Goal: Transaction & Acquisition: Obtain resource

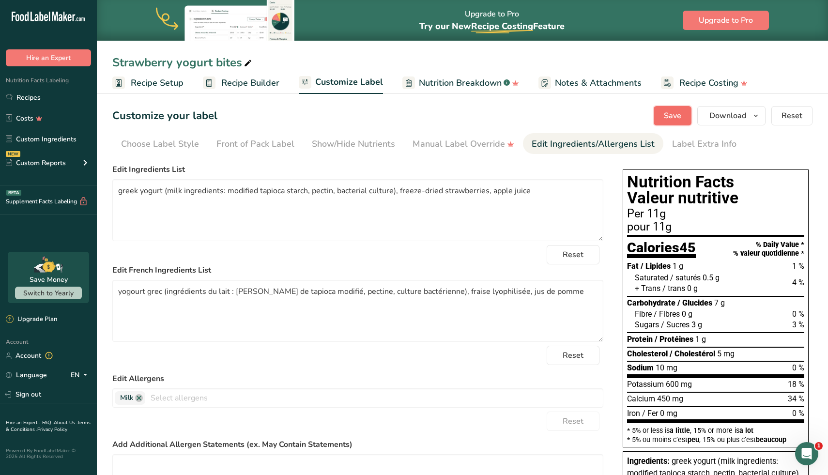
click at [667, 114] on span "Save" at bounding box center [672, 116] width 17 height 12
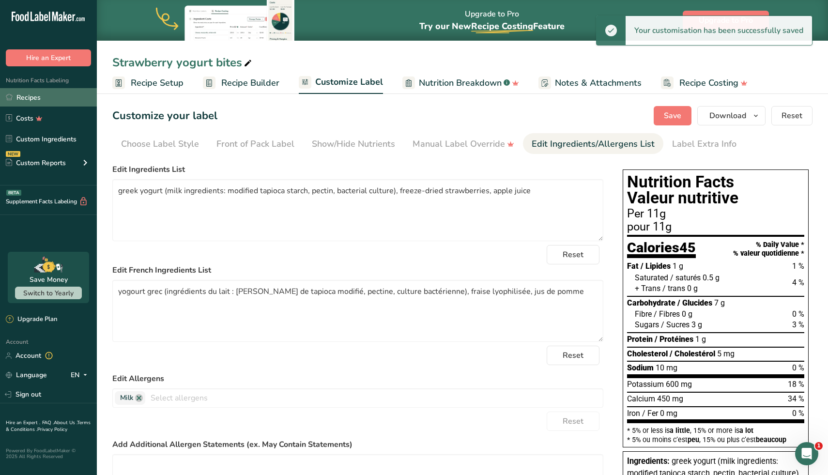
click at [43, 101] on link "Recipes" at bounding box center [48, 97] width 97 height 18
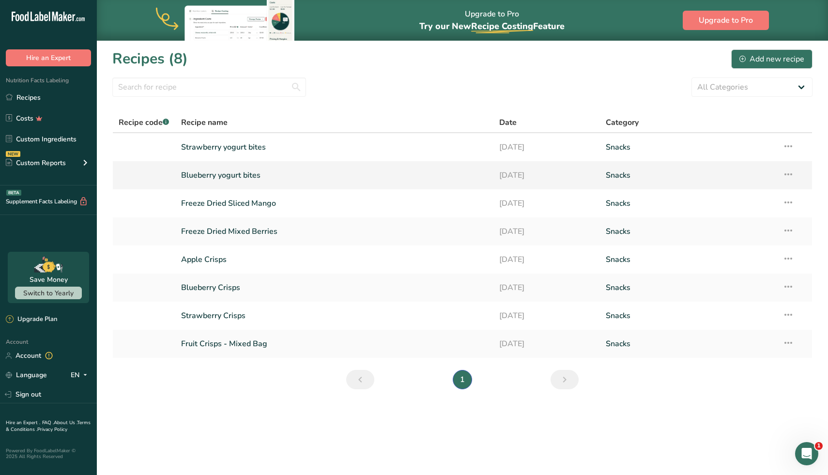
click at [250, 173] on link "Blueberry yogurt bites" at bounding box center [334, 175] width 307 height 20
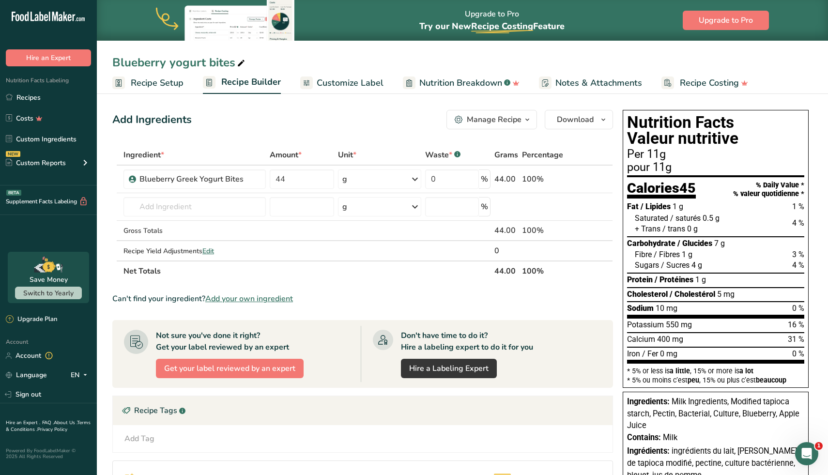
click at [366, 85] on span "Customize Label" at bounding box center [350, 83] width 67 height 13
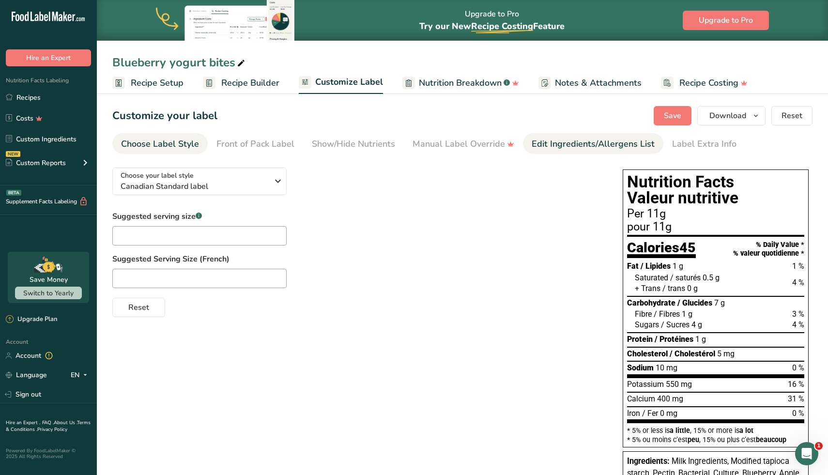
click at [565, 148] on div "Edit Ingredients/Allergens List" at bounding box center [593, 144] width 123 height 13
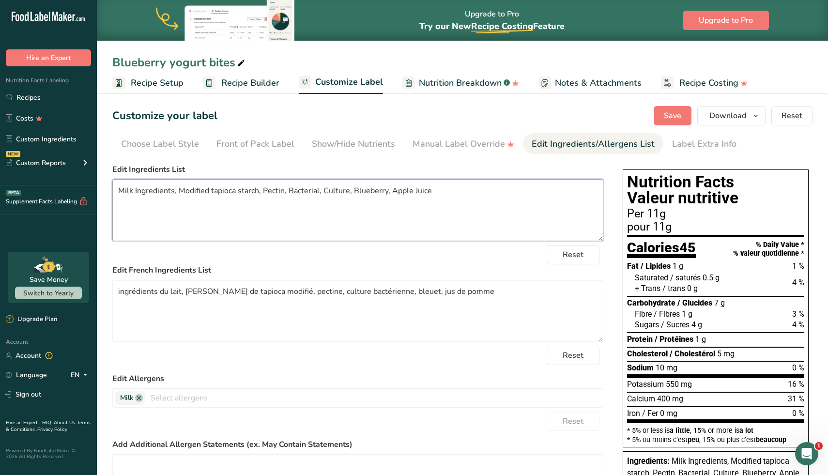
drag, startPoint x: 450, startPoint y: 186, endPoint x: 56, endPoint y: 180, distance: 393.9
click at [56, 180] on div ".a-20{fill:#fff;} Hire an Expert Nutrition Facts Labeling Recipes Costs Custom …" at bounding box center [414, 297] width 828 height 595
paste textarea "Greek Yogurt (Milk Ingredients: Modified Tapioca Starch, Pectin, Bacterial Cult…"
click at [119, 192] on textarea "Greek Yogurt (Milk Ingredients: Modified Tapioca Starch, Pectin, Bacterial Cult…" at bounding box center [357, 210] width 491 height 62
click at [140, 188] on textarea "greek Yogurt (Milk Ingredients: Modified Tapioca Starch, Pectin, Bacterial Cult…" at bounding box center [357, 210] width 491 height 62
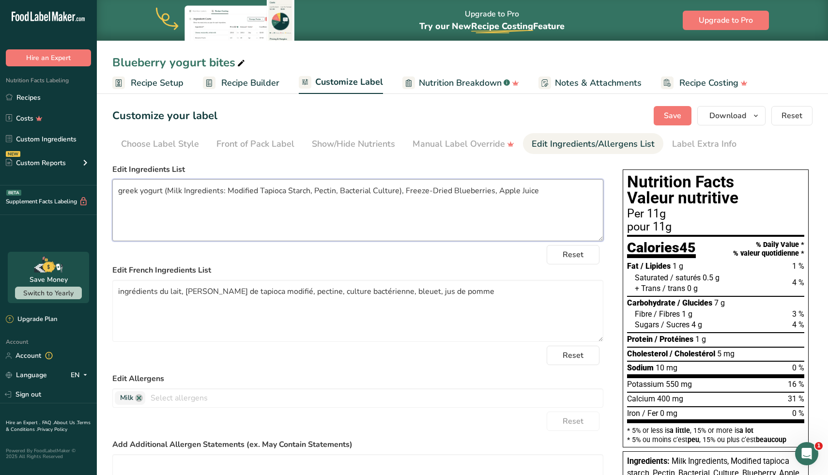
click at [169, 193] on textarea "greek yogurt (Milk Ingredients: Modified Tapioca Starch, Pectin, Bacterial Cult…" at bounding box center [357, 210] width 491 height 62
click at [184, 191] on textarea "greek yogurt (milk Ingredients: Modified Tapioca Starch, Pectin, Bacterial Cult…" at bounding box center [357, 210] width 491 height 62
click at [230, 193] on textarea "greek yogurt (milk ingredients: Modified Tapioca Starch, Pectin, Bacterial Cult…" at bounding box center [357, 210] width 491 height 62
click at [259, 187] on textarea "greek yogurt (milk ingredients: modified Tapioca Starch, Pectin, Bacterial Cult…" at bounding box center [357, 210] width 491 height 62
click at [288, 192] on textarea "greek yogurt (milk ingredients: modified tapioca Starch, Pectin, Bacterial Cult…" at bounding box center [357, 210] width 491 height 62
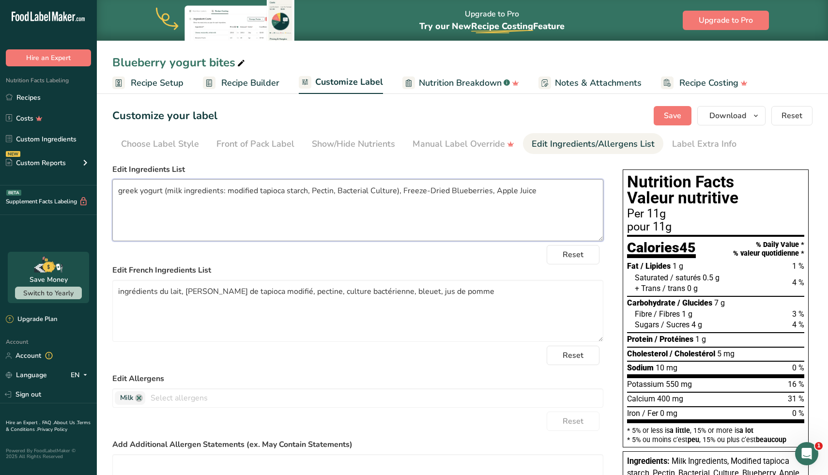
click at [313, 191] on textarea "greek yogurt (milk ingredients: modified tapioca starch, Pectin, Bacterial Cult…" at bounding box center [357, 210] width 491 height 62
click at [338, 192] on textarea "greek yogurt (milk ingredients: modified tapioca starch, pectin, Bacterial Cult…" at bounding box center [357, 210] width 491 height 62
click at [369, 189] on textarea "greek yogurt (milk ingredients: modified tapioca starch, pectin, bacterial Cult…" at bounding box center [357, 210] width 491 height 62
click at [401, 189] on textarea "greek yogurt (milk ingredients: modified tapioca starch, pectin, bacterial cult…" at bounding box center [357, 210] width 491 height 62
click at [429, 189] on textarea "greek yogurt (milk ingredients: modified tapioca starch, pectin, bacterial cult…" at bounding box center [357, 210] width 491 height 62
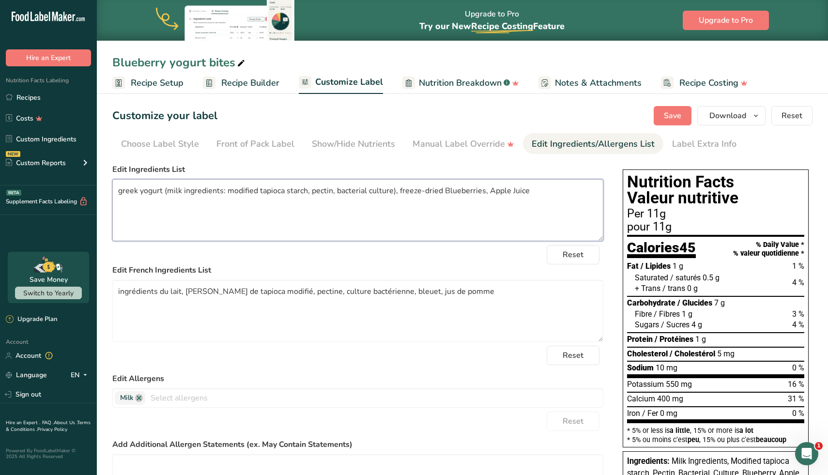
click at [443, 192] on textarea "greek yogurt (milk ingredients: modified tapioca starch, pectin, bacterial cult…" at bounding box center [357, 210] width 491 height 62
click at [487, 193] on textarea "greek yogurt (milk ingredients: modified tapioca starch, pectin, bacterial cult…" at bounding box center [357, 210] width 491 height 62
click at [505, 193] on textarea "greek yogurt (milk ingredients: modified tapioca starch, pectin, bacterial cult…" at bounding box center [357, 210] width 491 height 62
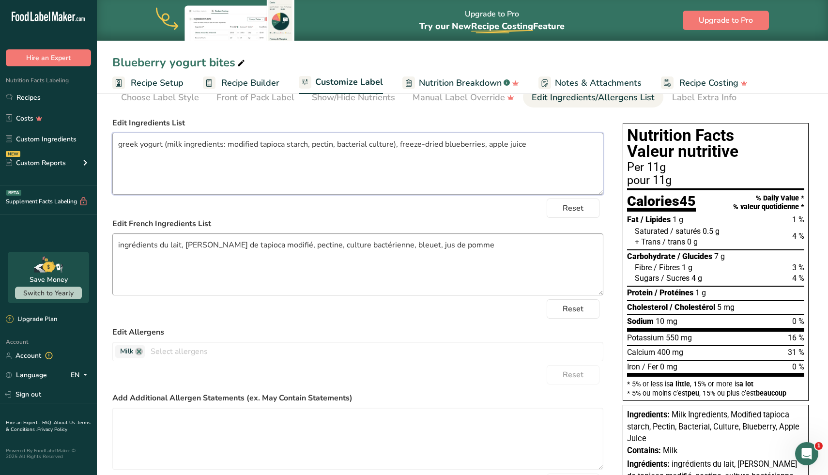
scroll to position [37, 0]
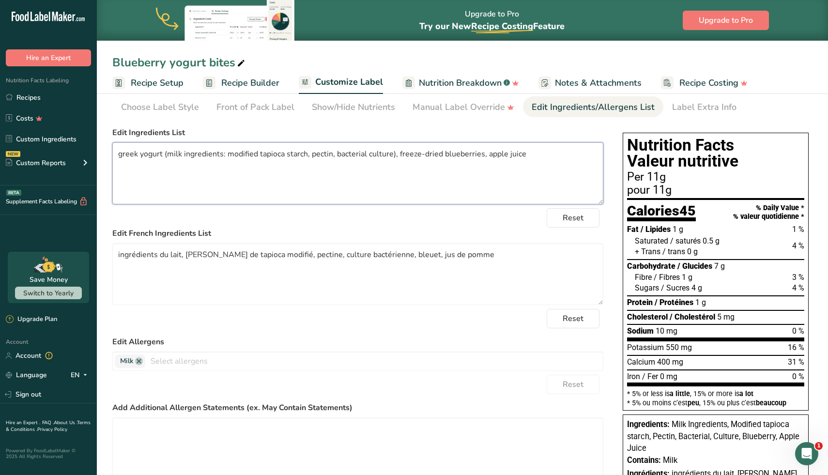
click at [470, 151] on textarea "greek yogurt (milk ingredients: modified tapioca starch, pectin, bacterial cult…" at bounding box center [357, 173] width 491 height 62
type textarea "greek yogurt (milk ingredients: modified tapioca starch, pectin, bacterial cult…"
click at [246, 269] on textarea "ingrédients du lait, [PERSON_NAME] de tapioca modifié, pectine, culture bactéri…" at bounding box center [357, 274] width 491 height 62
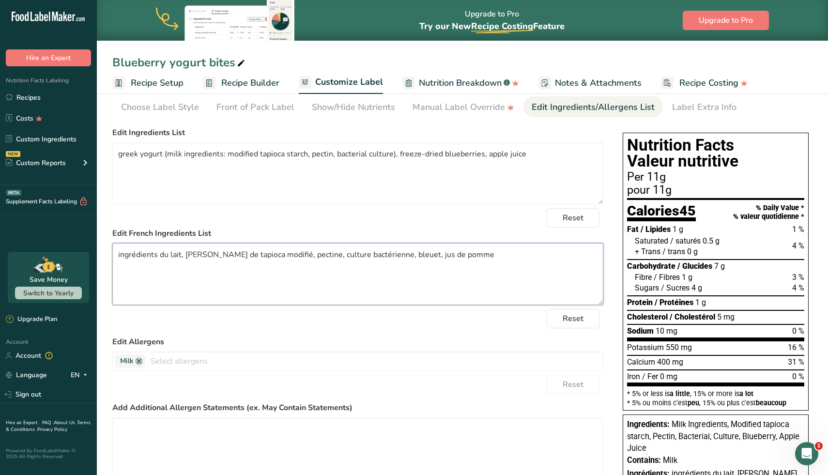
click at [265, 258] on textarea "ingrédients du lait, [PERSON_NAME] de tapioca modifié, pectine, culture bactéri…" at bounding box center [357, 274] width 491 height 62
paste textarea "Yogourt grec (ingrédients laitiers : [PERSON_NAME] de tapioca modifié, pectine,…"
click at [119, 258] on textarea "Yogourt grec (ingrédients laitiers : [PERSON_NAME] de tapioca modifié, pectine,…" at bounding box center [357, 274] width 491 height 62
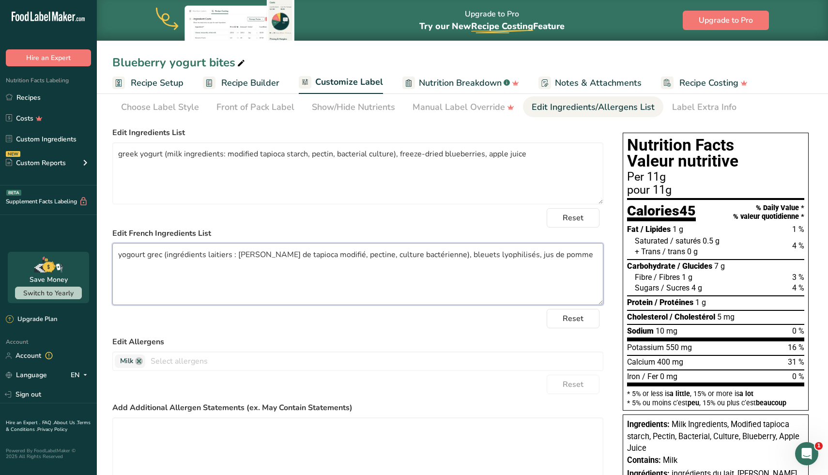
scroll to position [0, 0]
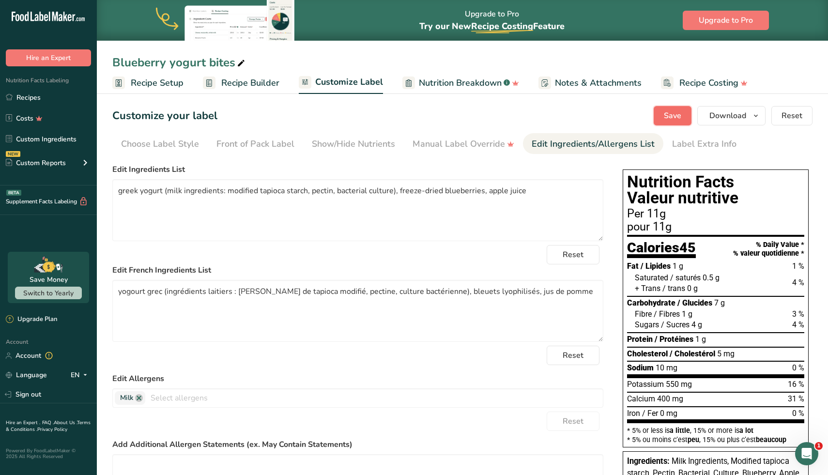
click at [673, 117] on span "Save" at bounding box center [672, 116] width 17 height 12
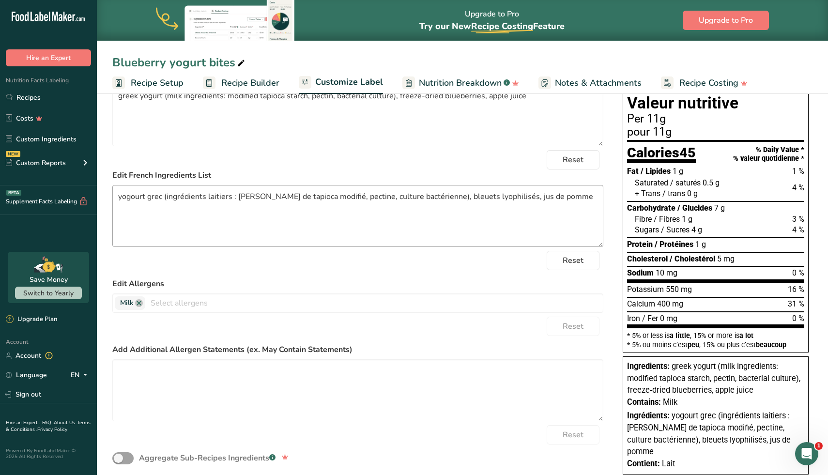
scroll to position [26, 0]
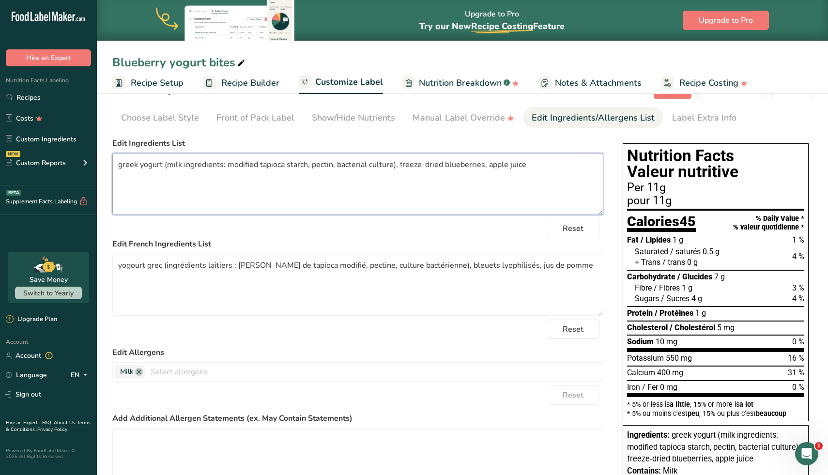
click at [118, 165] on textarea "greek yogurt (milk ingredients: modified tapioca starch, pectin, bacterial cult…" at bounding box center [357, 184] width 491 height 62
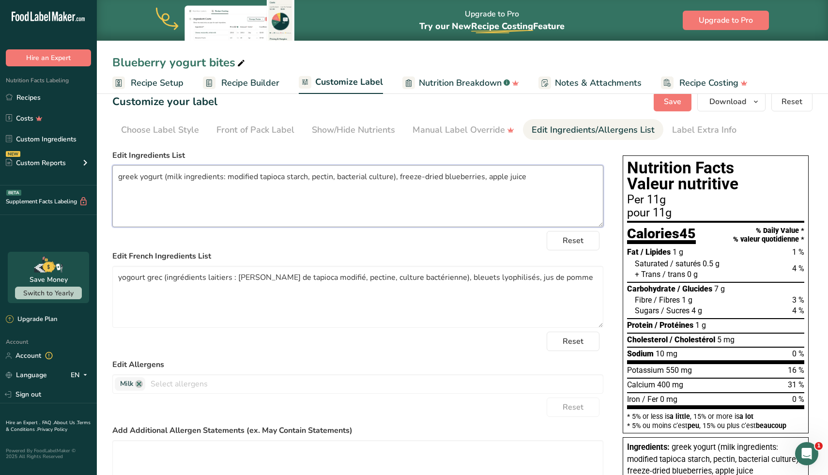
scroll to position [0, 0]
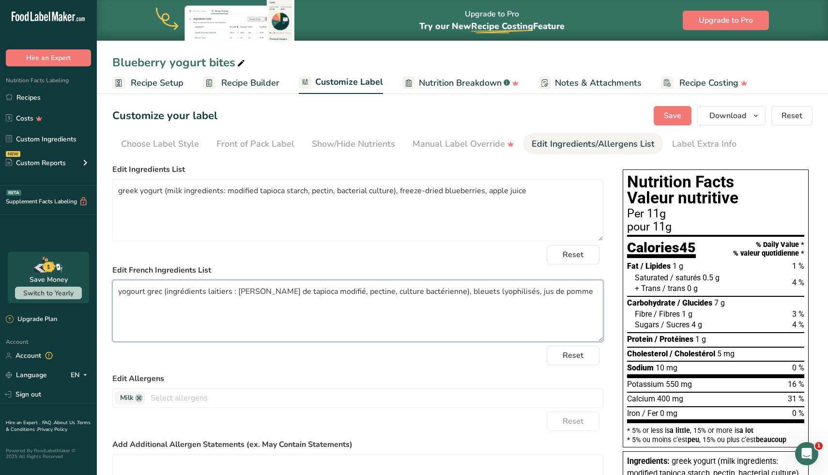
click at [219, 323] on textarea "yogourt grec (ingrédients laitiers : [PERSON_NAME] de tapioca modifié, pectine,…" at bounding box center [357, 311] width 491 height 62
click at [671, 115] on span "Save" at bounding box center [672, 116] width 17 height 12
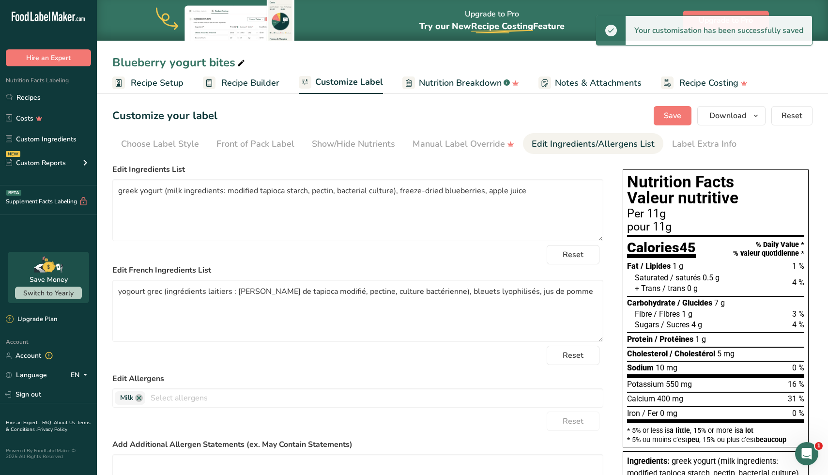
click at [617, 31] on span at bounding box center [612, 31] width 12 height 12
click at [617, 30] on span at bounding box center [612, 31] width 12 height 12
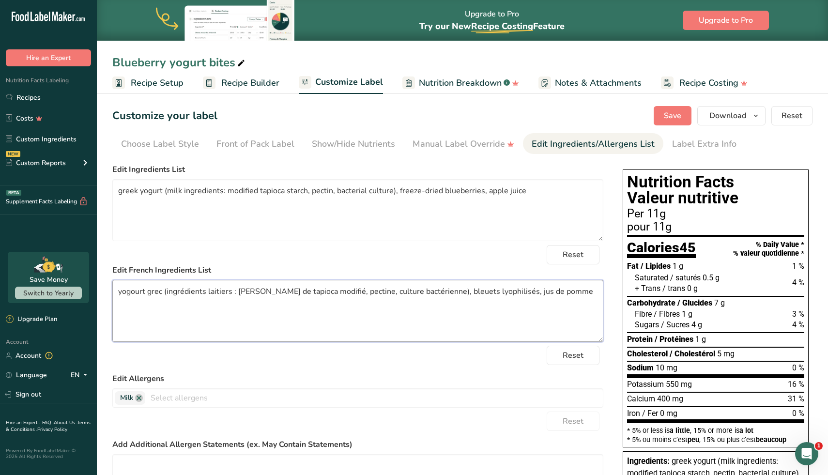
click at [267, 287] on textarea "yogourt grec (ingrédients laitiers : [PERSON_NAME] de tapioca modifié, pectine,…" at bounding box center [357, 311] width 491 height 62
click at [267, 287] on textarea "yogourt grec (ingrédients laitiers : amidon de tapioca modifié, pectine, cultur…" at bounding box center [357, 311] width 491 height 62
paste textarea "Yogourt grec (ingrédients laitiers : amidon de tapioca modifié, pectine, cultur…"
type textarea "Yogourt grec (ingrédients laitiers : amidon de tapioca modifié, pectine, cultur…"
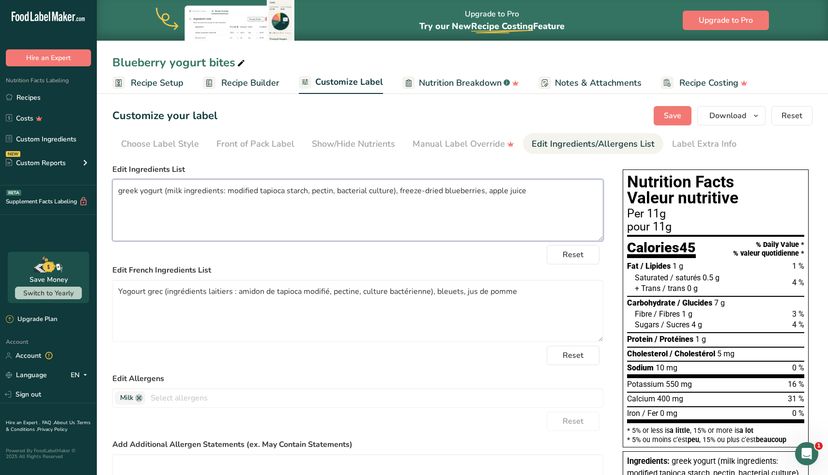
click at [258, 192] on textarea "greek yogurt (milk ingredients: modified tapioca starch, pectin, bacterial cult…" at bounding box center [357, 210] width 491 height 62
paste textarea "Greek Yogurt (Milk Ingredients: Modified Tapioca Starch, Pectin, Bacterial Cult…"
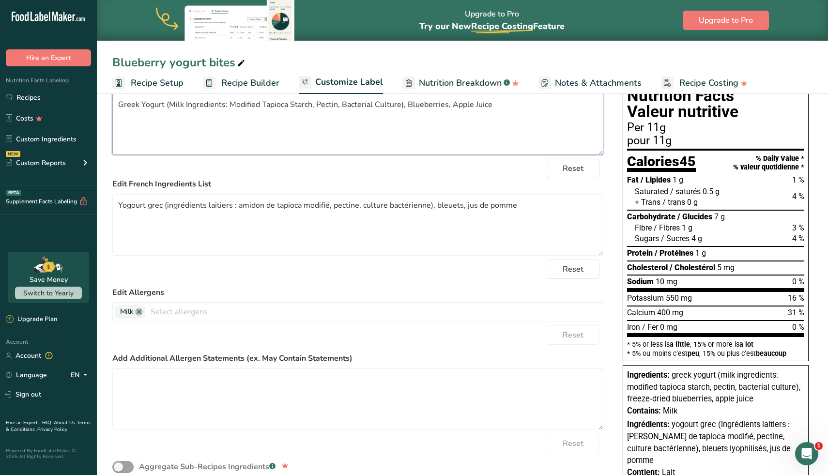
scroll to position [88, 0]
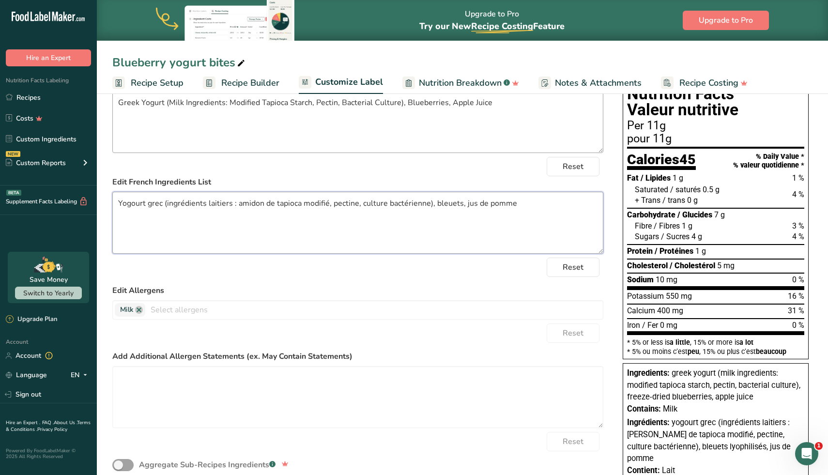
click at [221, 213] on textarea "Yogourt grec (ingrédients laitiers : amidon de tapioca modifié, pectine, cultur…" at bounding box center [357, 223] width 491 height 62
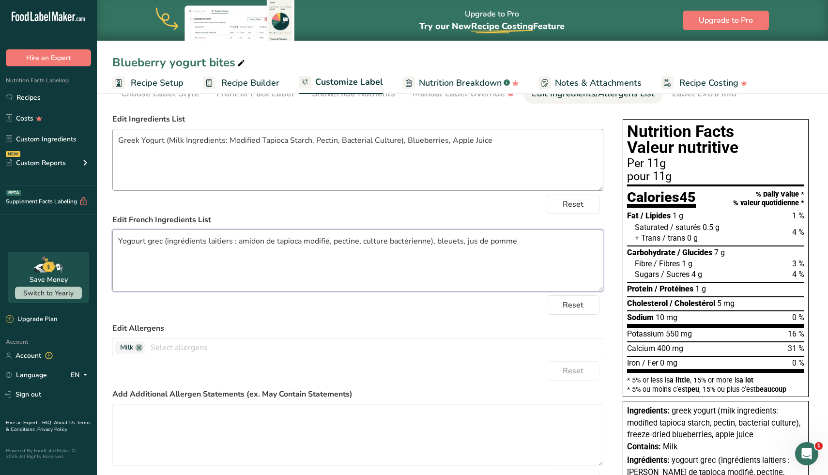
scroll to position [43, 0]
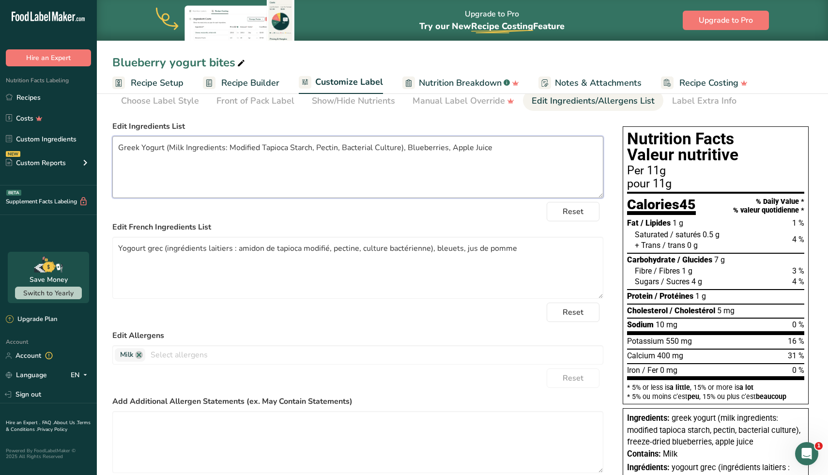
click at [121, 151] on textarea "Greek Yogurt (Milk Ingredients: Modified Tapioca Starch, Pectin, Bacterial Cult…" at bounding box center [357, 167] width 491 height 62
drag, startPoint x: 168, startPoint y: 148, endPoint x: 173, endPoint y: 149, distance: 5.9
click at [173, 149] on textarea "Greek Yogurt (Milk Ingredients: Modified Tapioca Starch, Pectin, Bacterial Cult…" at bounding box center [357, 167] width 491 height 62
click at [384, 150] on textarea "Greek Yogurt (Milk Ingredients: Modified Tapioca Starch, Pectin, Bacterial Cult…" at bounding box center [357, 167] width 491 height 62
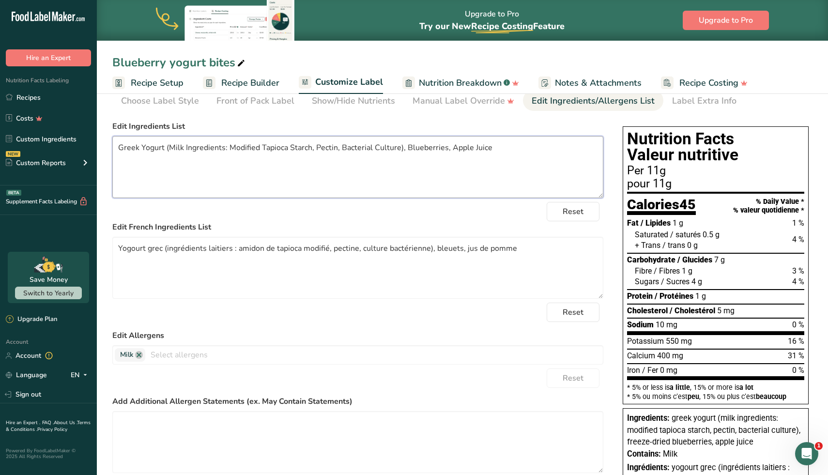
click at [384, 150] on textarea "Greek Yogurt (Milk Ingredients: Modified Tapioca Starch, Pectin, Bacterial Cult…" at bounding box center [357, 167] width 491 height 62
paste textarea "yogurt (milk ingredients: modified tapioca starch, pectin, bacterial culture), …"
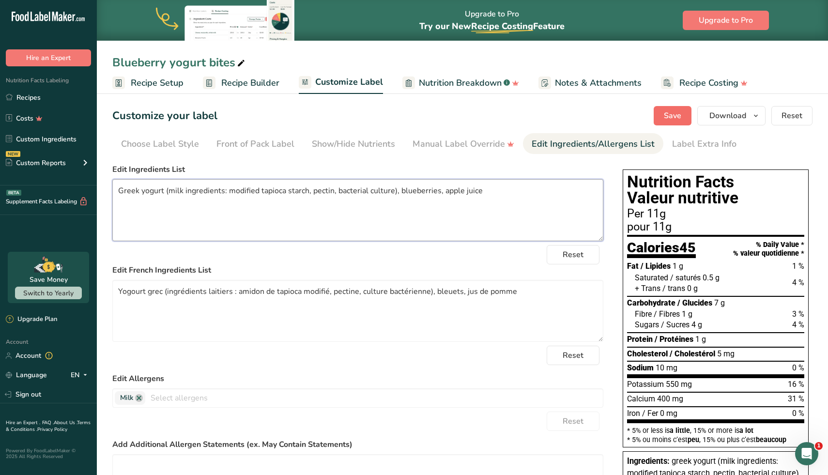
type textarea "Greek yogurt (milk ingredients: modified tapioca starch, pectin, bacterial cult…"
click at [663, 119] on button "Save" at bounding box center [673, 115] width 38 height 19
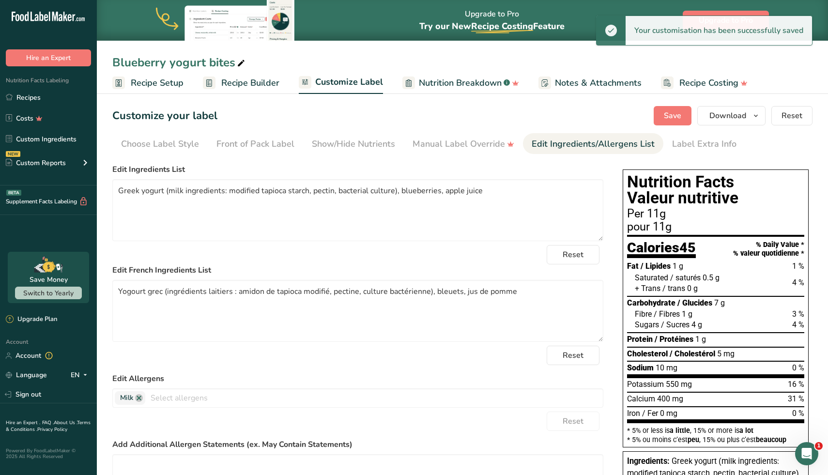
click at [644, 219] on div "Per 11g" at bounding box center [715, 214] width 177 height 12
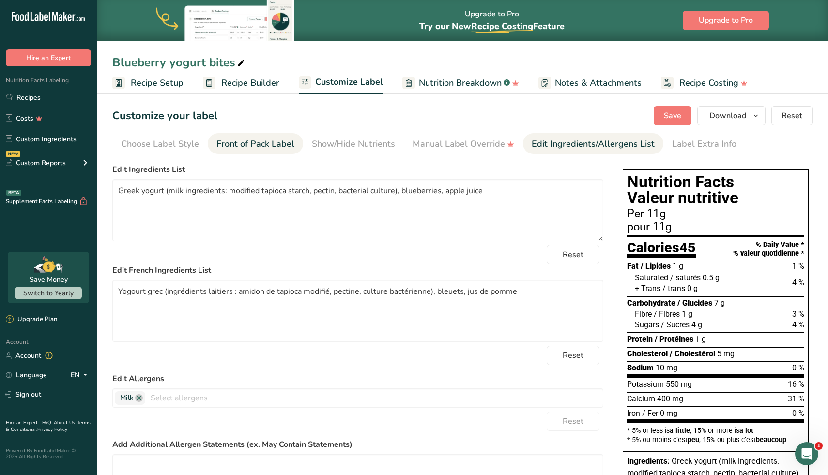
click at [252, 140] on div "Front of Pack Label" at bounding box center [256, 144] width 78 height 13
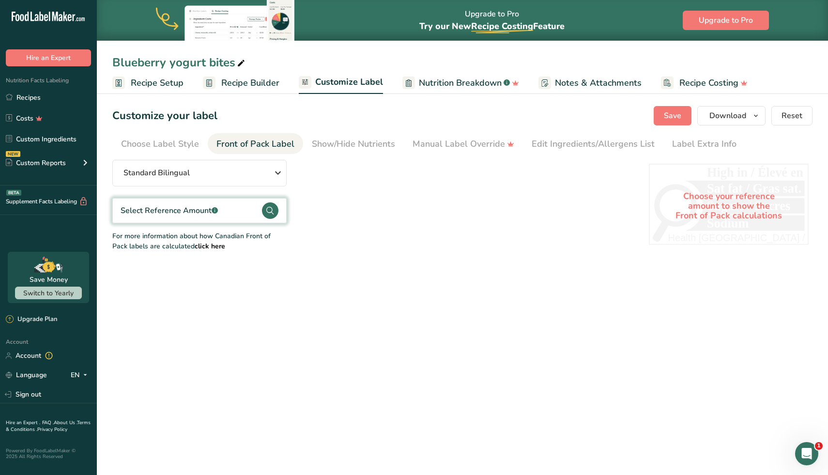
click at [195, 247] on b "click here" at bounding box center [210, 246] width 31 height 9
click at [169, 145] on div "Choose Label Style" at bounding box center [160, 144] width 78 height 13
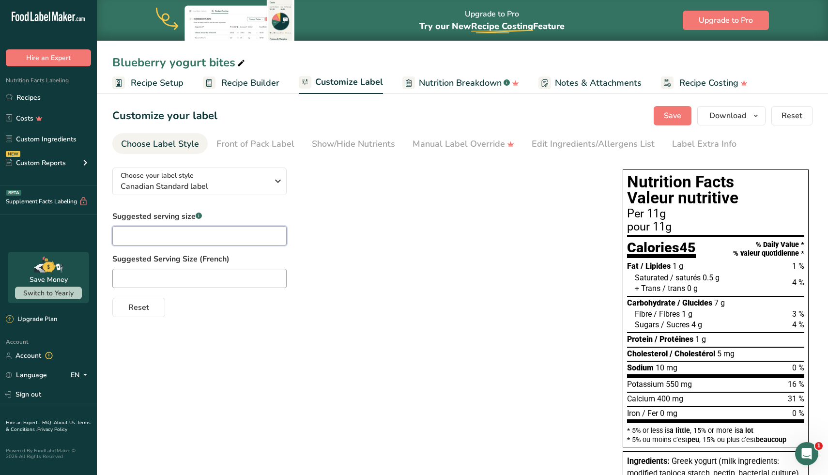
click at [172, 241] on input "text" at bounding box center [199, 235] width 174 height 19
type input "4"
type input "P"
click at [282, 247] on div "Suggested serving size .a-a{fill:#347362;}.b-a{fill:#fff;} Suggested Serving Si…" at bounding box center [357, 264] width 491 height 107
click at [323, 274] on div at bounding box center [357, 278] width 491 height 19
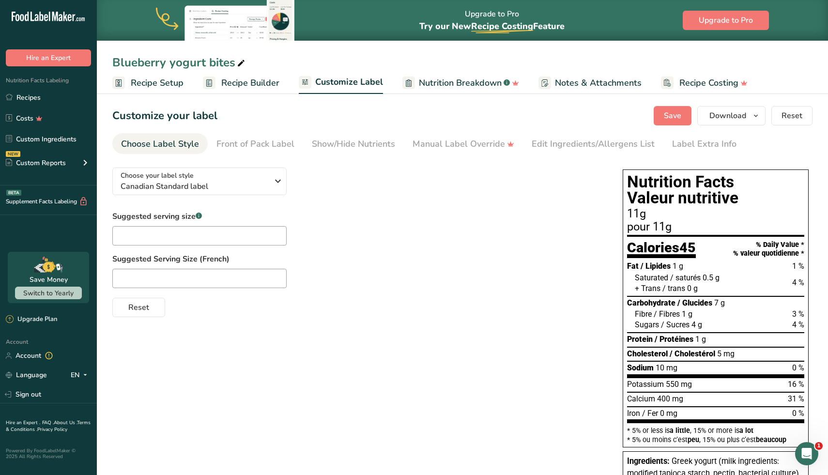
click at [653, 123] on div "Customize your label Save Download Choose what to show on your downloaded label…" at bounding box center [462, 115] width 701 height 19
click at [663, 119] on button "Save" at bounding box center [673, 115] width 38 height 19
click at [689, 140] on div "Label Extra Info" at bounding box center [704, 144] width 64 height 13
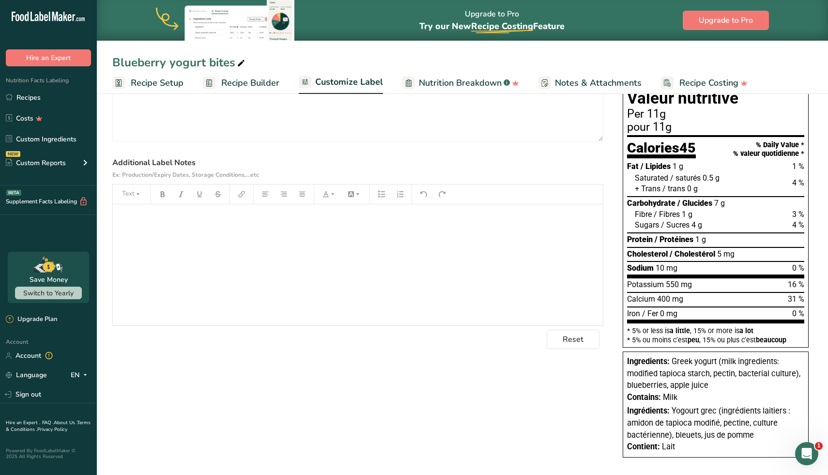
scroll to position [97, 0]
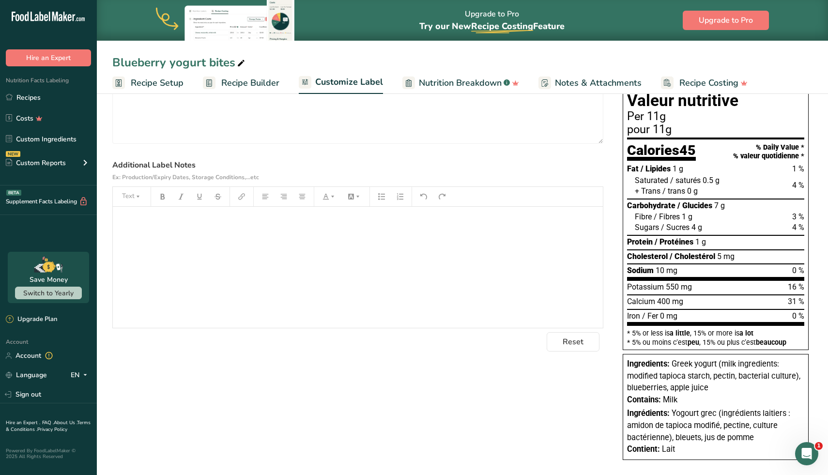
click at [312, 279] on div "﻿" at bounding box center [358, 267] width 490 height 121
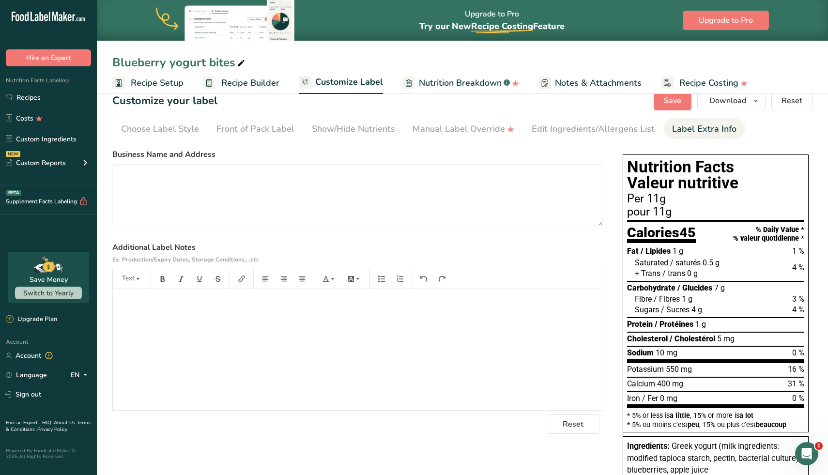
scroll to position [0, 0]
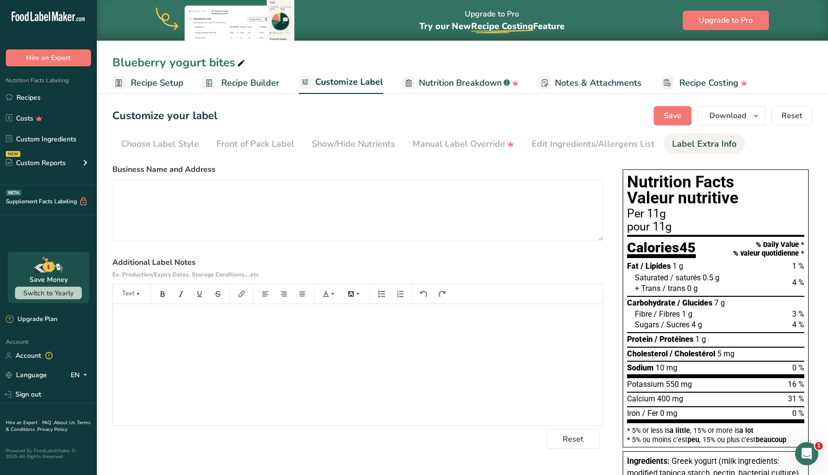
click at [685, 198] on h1 "Nutrition Facts Valeur nutritive" at bounding box center [715, 190] width 177 height 32
click at [480, 138] on div "Manual Label Override" at bounding box center [464, 144] width 102 height 13
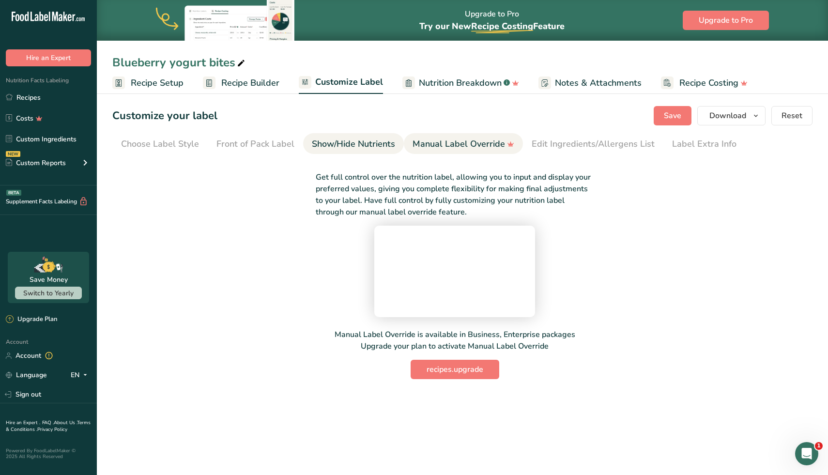
click at [389, 140] on div "Show/Hide Nutrients" at bounding box center [353, 144] width 83 height 13
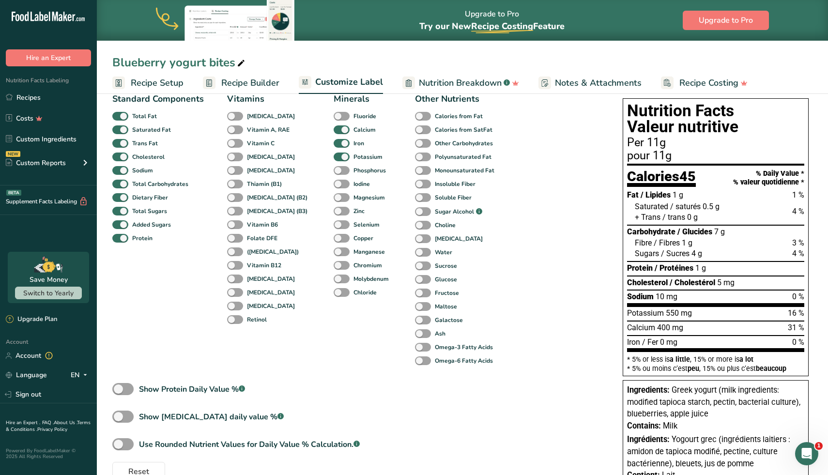
scroll to position [108, 0]
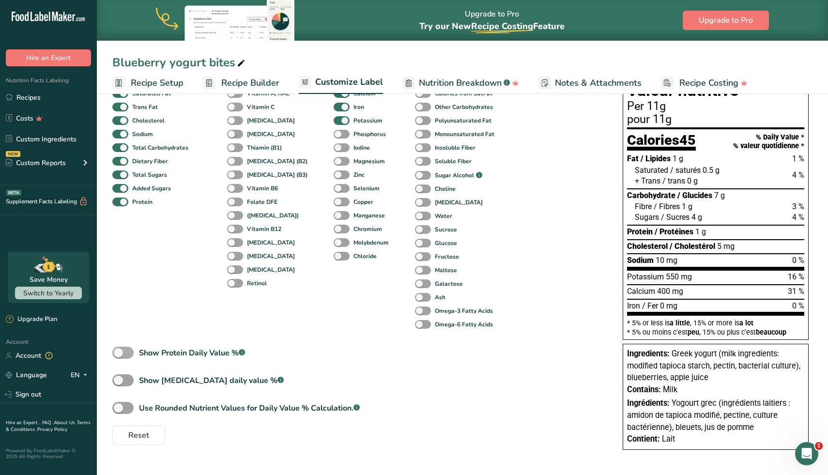
click at [129, 349] on span at bounding box center [122, 353] width 21 height 12
click at [119, 350] on input "Show Protein Daily Value % .a-a{fill:#347362;}.b-a{fill:#fff;}" at bounding box center [115, 353] width 6 height 6
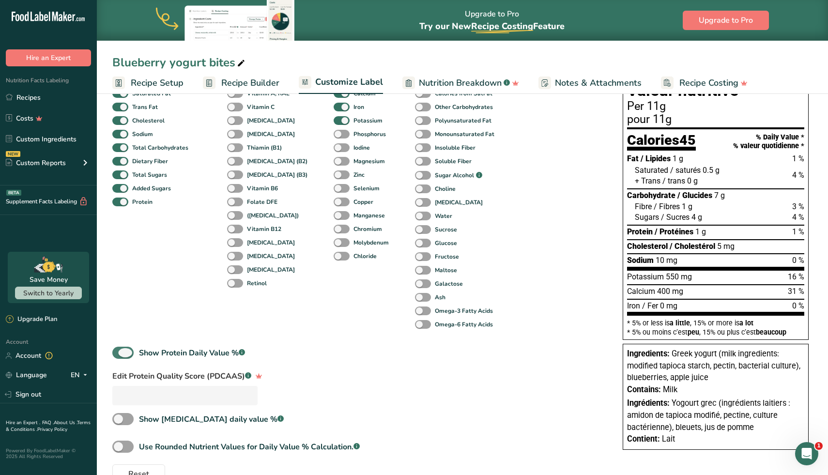
click at [131, 354] on span at bounding box center [122, 353] width 21 height 12
click at [119, 354] on input "Show Protein Daily Value % .a-a{fill:#347362;}.b-a{fill:#fff;}" at bounding box center [115, 353] width 6 height 6
checkbox input "false"
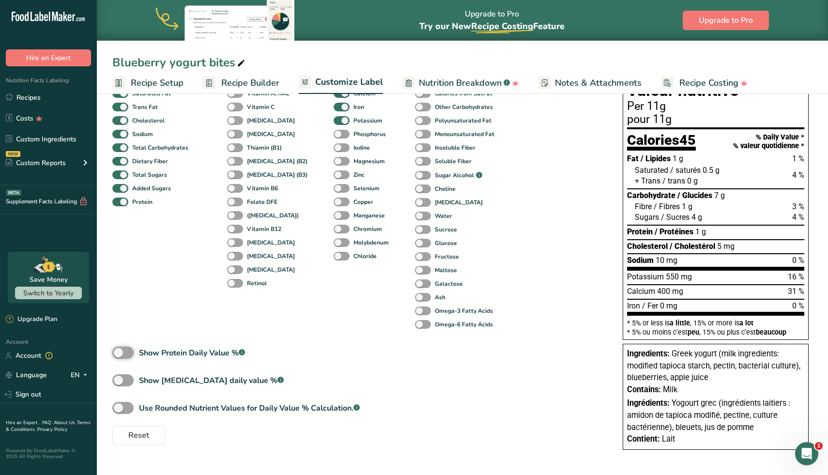
scroll to position [0, 0]
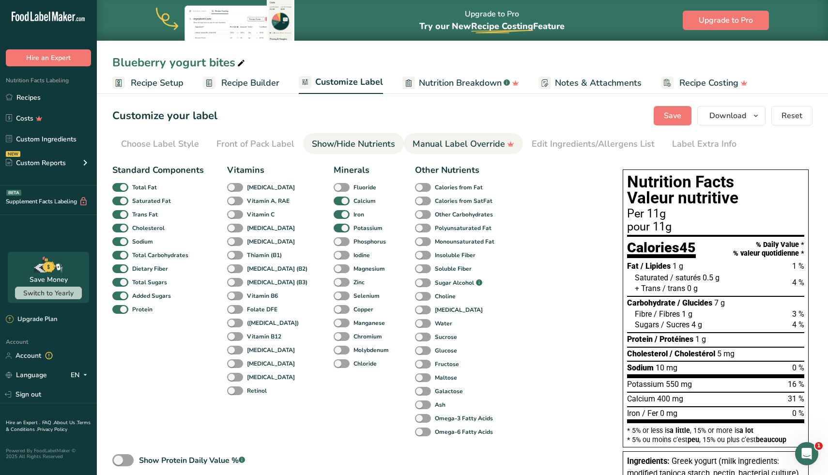
click at [480, 141] on div "Manual Label Override" at bounding box center [464, 144] width 102 height 13
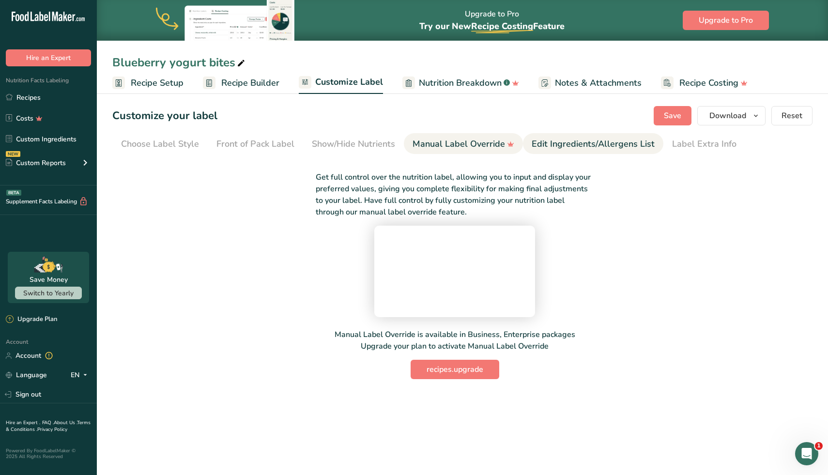
click at [608, 137] on link "Edit Ingredients/Allergens List" at bounding box center [593, 144] width 123 height 22
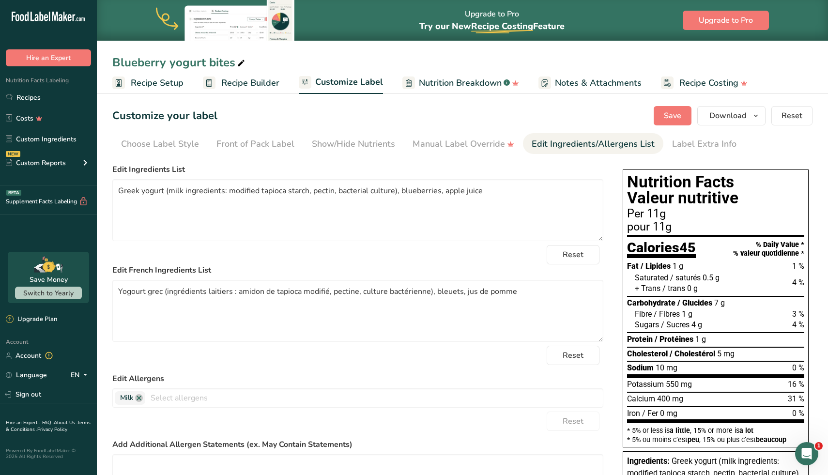
click at [646, 214] on div "Per 11g" at bounding box center [715, 214] width 177 height 12
click at [695, 149] on div "Label Extra Info" at bounding box center [704, 144] width 64 height 13
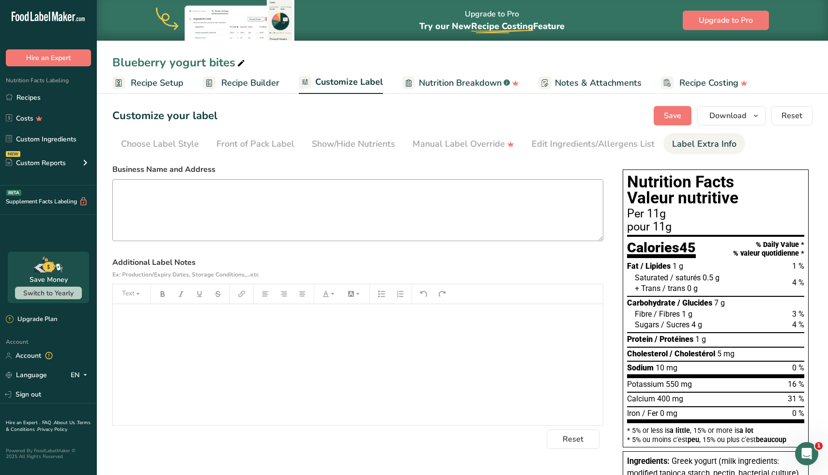
scroll to position [108, 0]
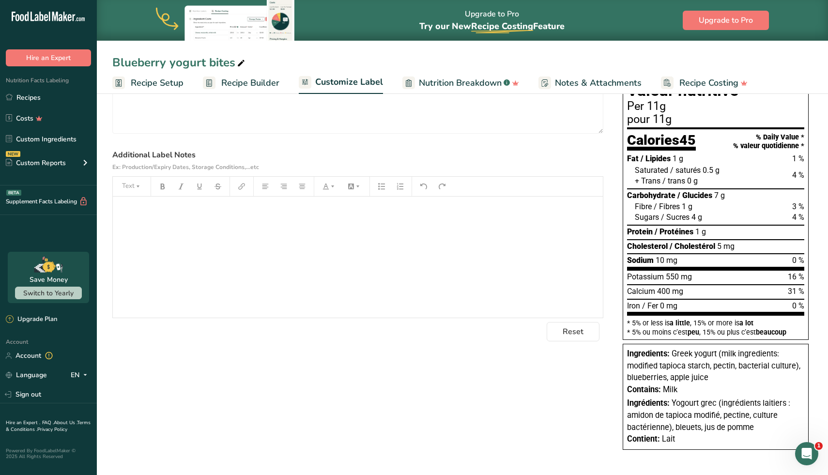
click at [380, 215] on p "﻿" at bounding box center [358, 210] width 481 height 12
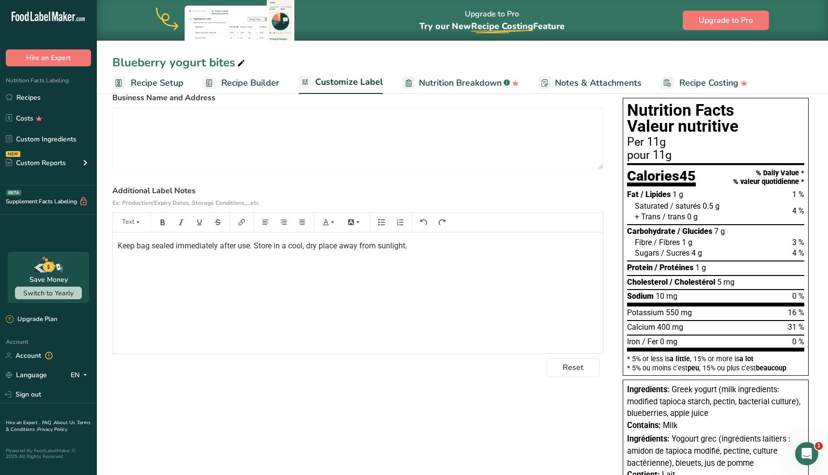
click at [429, 247] on p "Keep bag sealed immediately after use. Store in a cool, dry place away from sun…" at bounding box center [358, 246] width 481 height 12
click at [199, 375] on div "Reset" at bounding box center [357, 367] width 491 height 19
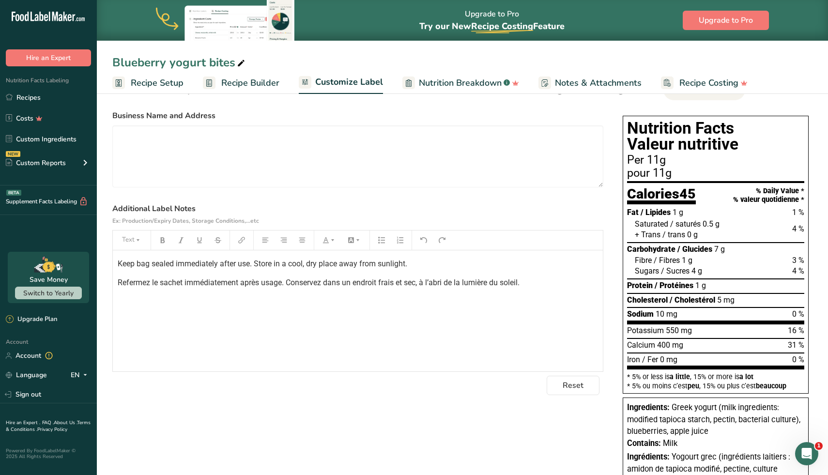
scroll to position [0, 0]
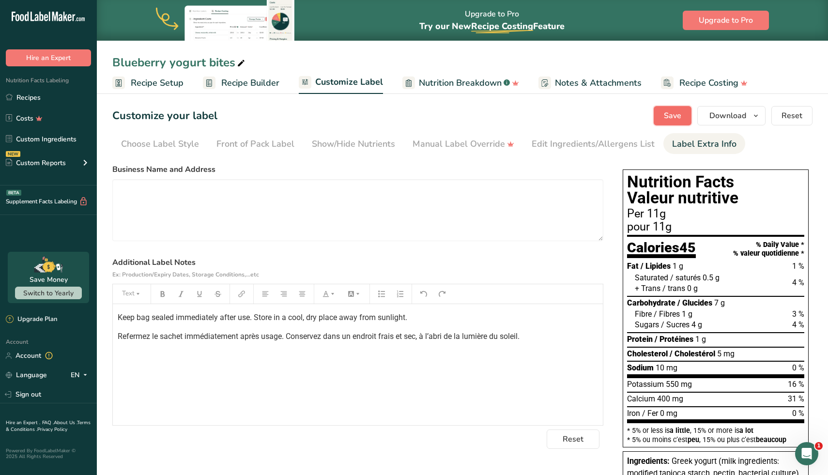
click at [664, 113] on button "Save" at bounding box center [673, 115] width 38 height 19
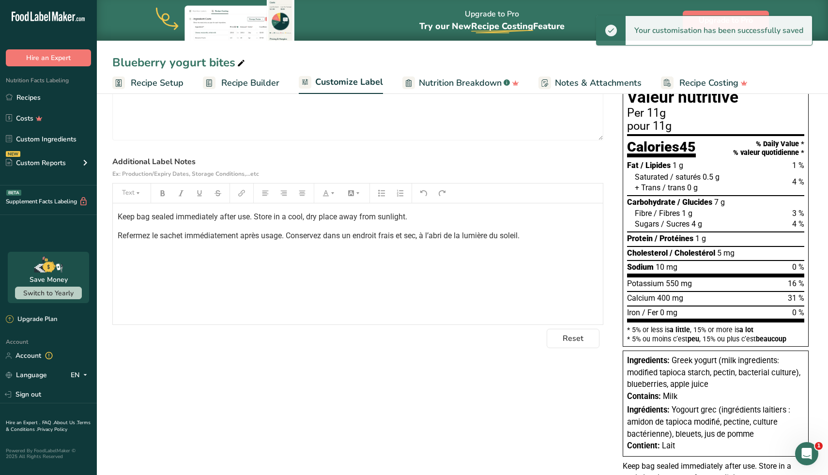
scroll to position [171, 0]
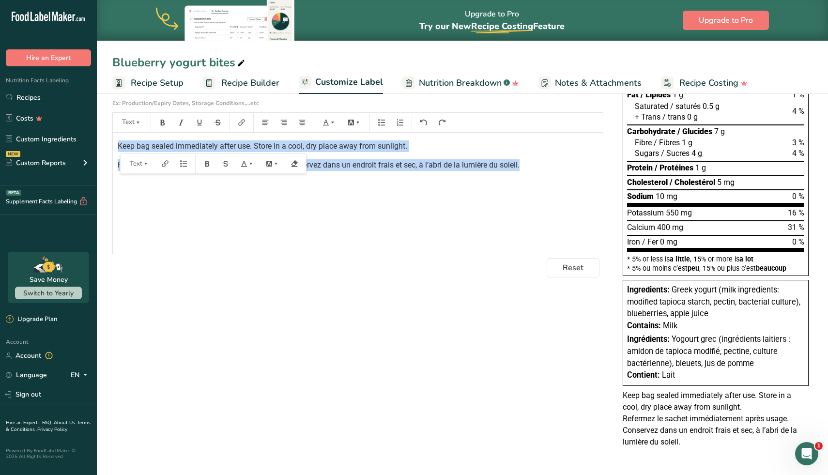
drag, startPoint x: 530, startPoint y: 172, endPoint x: 109, endPoint y: 142, distance: 422.0
click at [109, 142] on section "Customize your label Save Download Choose what to show on your downloaded label…" at bounding box center [463, 197] width 732 height 556
copy div "Keep bag sealed immediately after use. Store in a cool, dry place away from sun…"
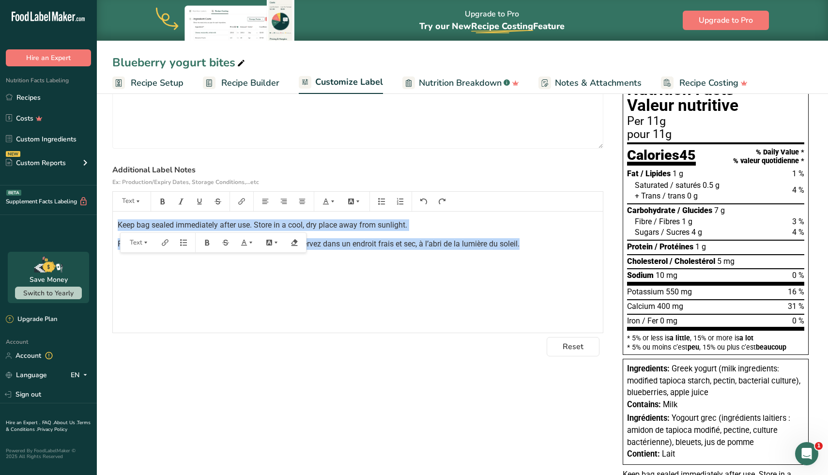
scroll to position [0, 0]
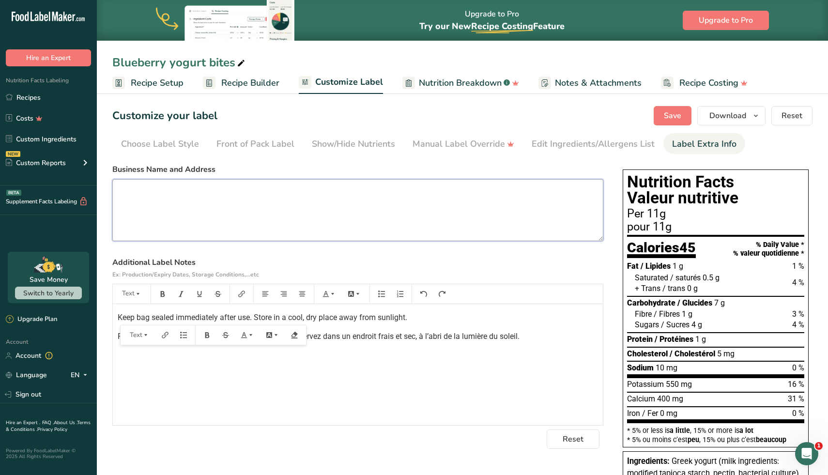
click at [304, 191] on textarea at bounding box center [357, 210] width 491 height 62
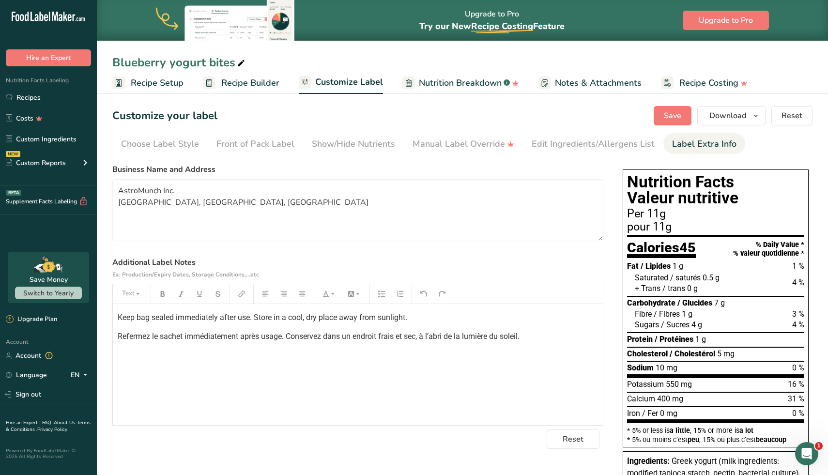
click at [319, 393] on div "Keep bag sealed immediately after use. Store in a cool, dry place away from sun…" at bounding box center [358, 364] width 490 height 121
click at [671, 113] on span "Save" at bounding box center [672, 116] width 17 height 12
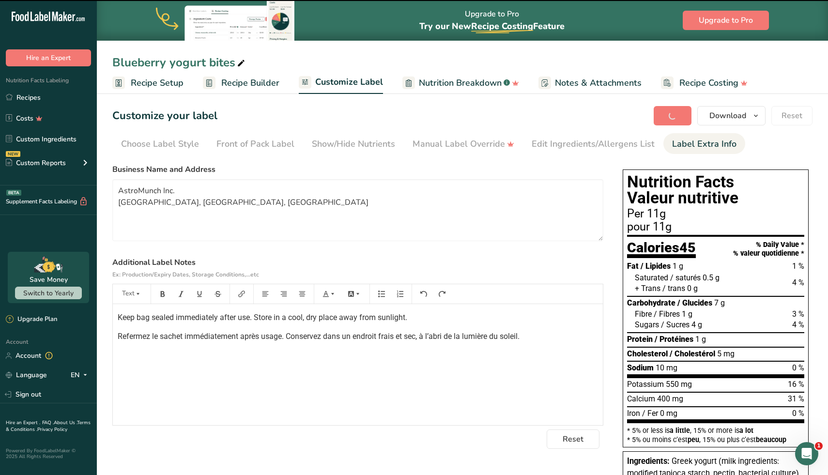
type textarea "AstroMunch Inc. Ottawa, Ontario, Canada"
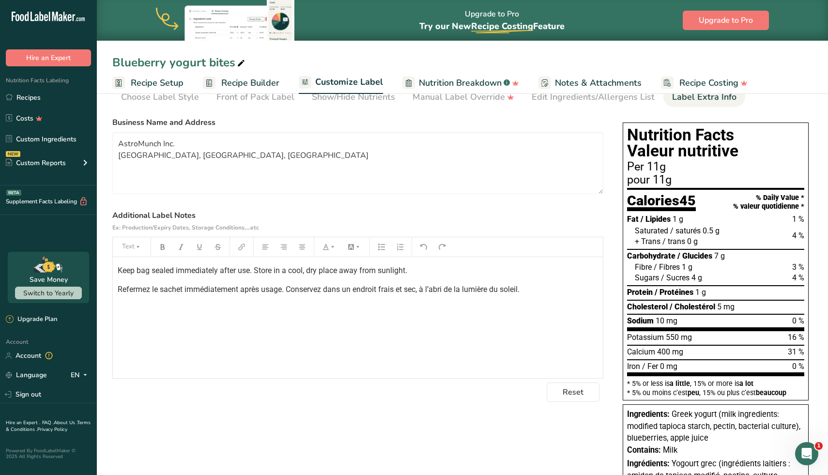
scroll to position [35, 0]
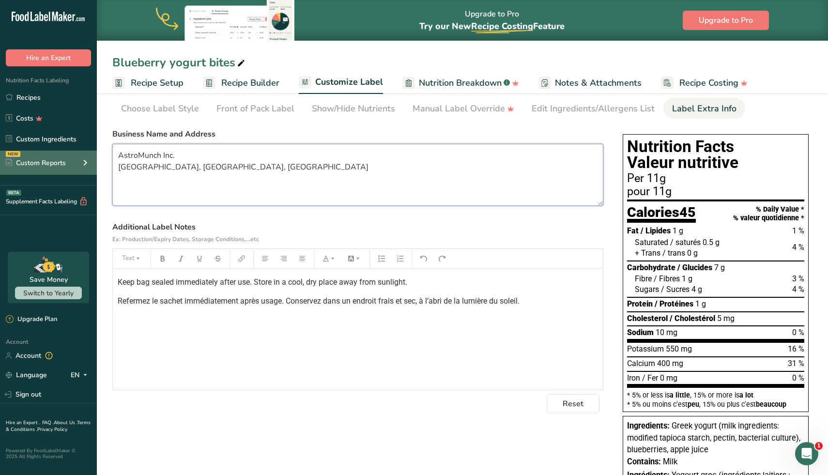
drag, startPoint x: 217, startPoint y: 169, endPoint x: 77, endPoint y: 152, distance: 141.1
click at [77, 152] on div ".a-20{fill:#fff;} Hire an Expert Nutrition Facts Labeling Recipes Costs Custom …" at bounding box center [414, 309] width 828 height 688
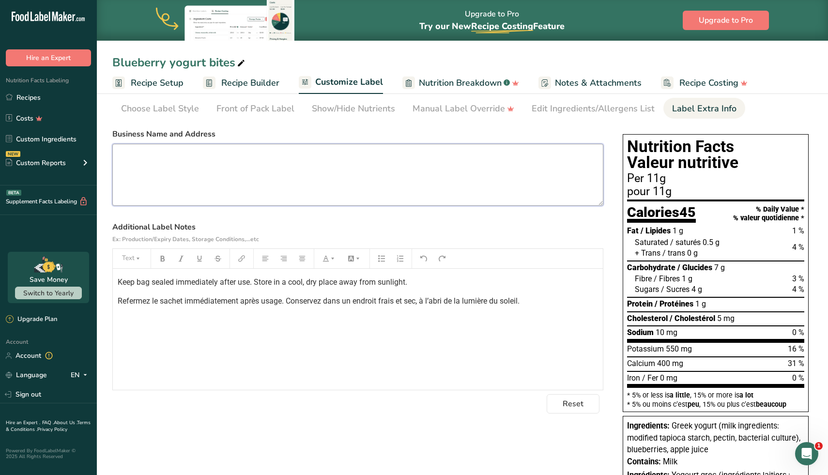
scroll to position [0, 0]
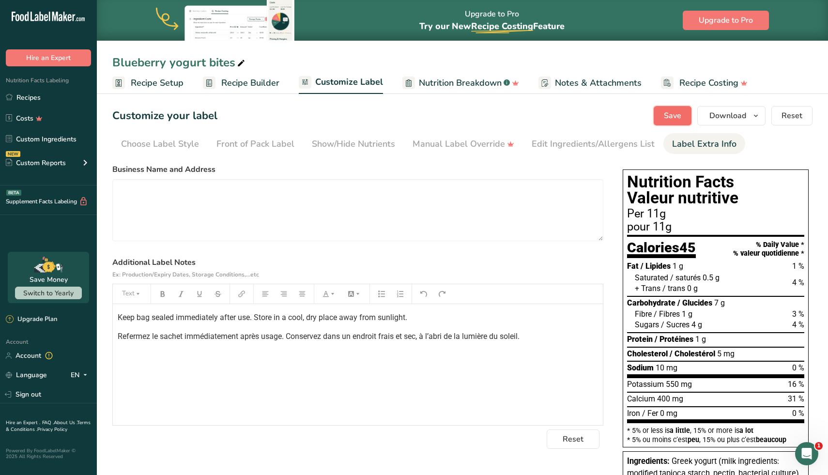
click at [672, 109] on button "Save" at bounding box center [673, 115] width 38 height 19
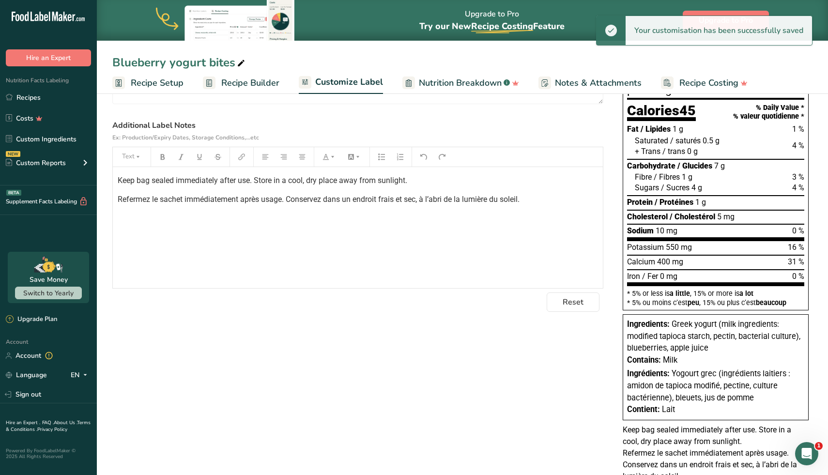
scroll to position [171, 0]
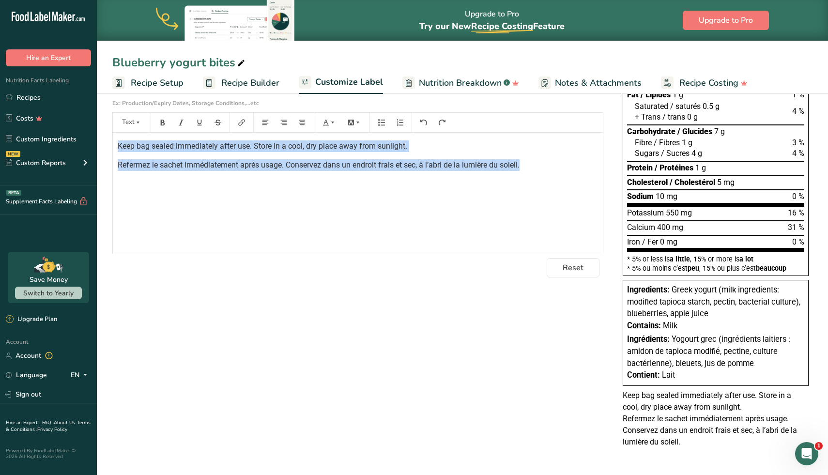
drag, startPoint x: 548, startPoint y: 164, endPoint x: 119, endPoint y: 135, distance: 430.2
click at [119, 135] on div "Keep bag sealed immediately after use. Store in a cool, dry place away from sun…" at bounding box center [358, 193] width 490 height 121
copy div "Keep bag sealed immediately after use. Store in a cool, dry place away from sun…"
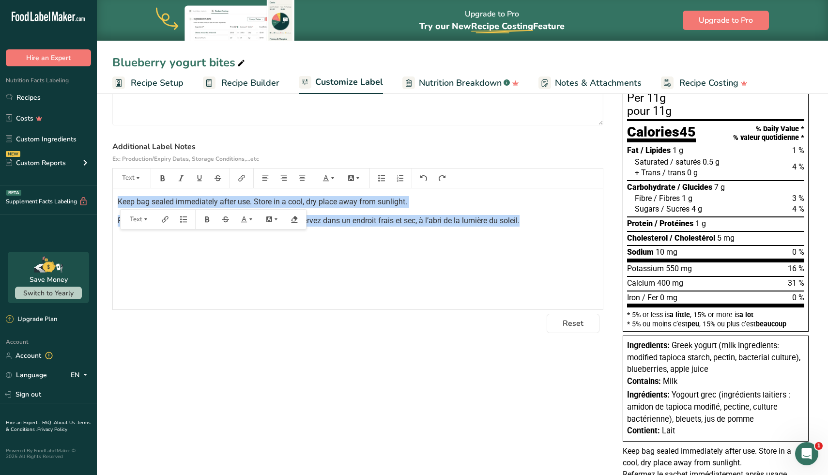
scroll to position [0, 0]
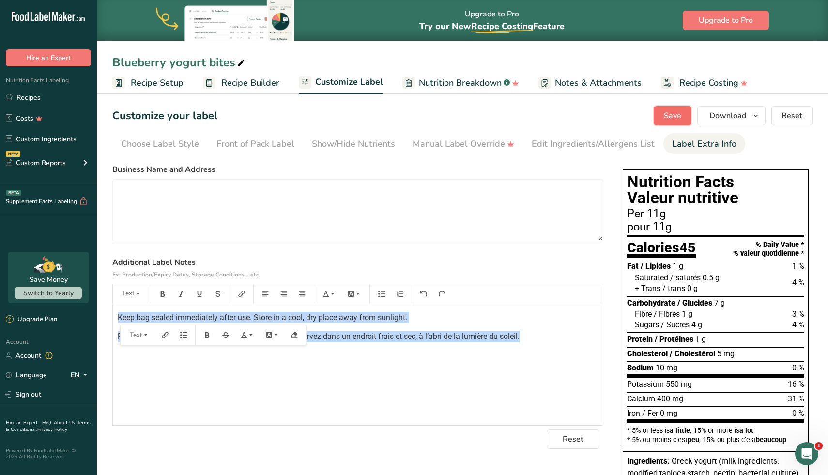
click at [683, 122] on button "Save" at bounding box center [673, 115] width 38 height 19
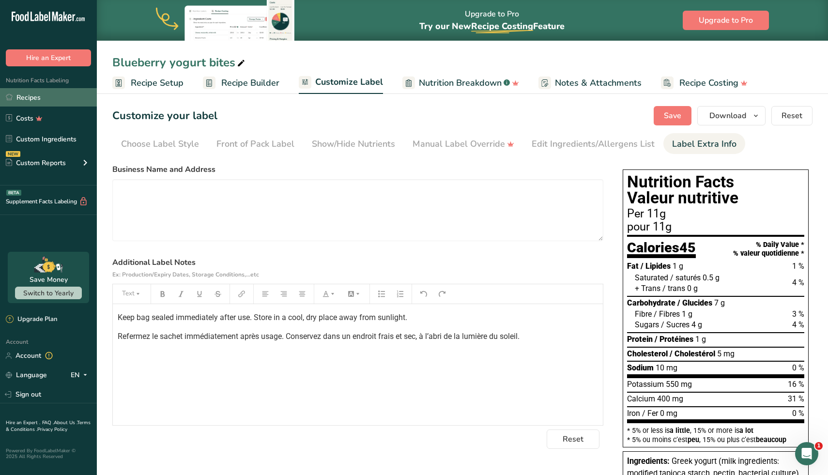
click at [33, 99] on link "Recipes" at bounding box center [48, 97] width 97 height 18
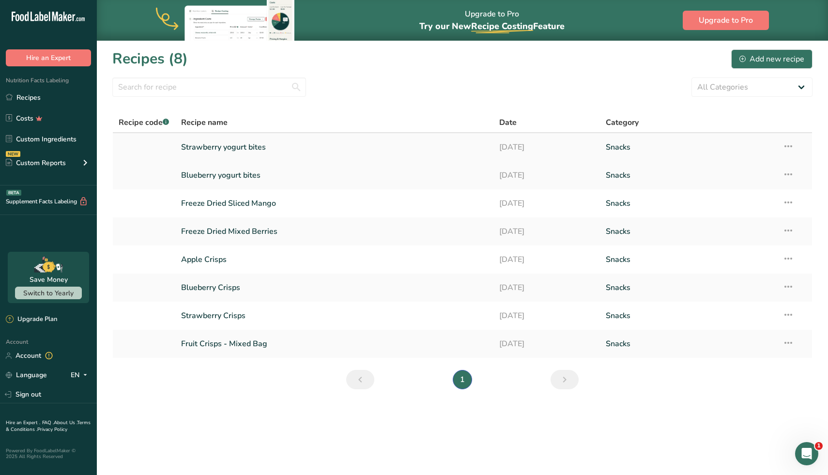
click at [242, 155] on link "Strawberry yogurt bites" at bounding box center [334, 147] width 307 height 20
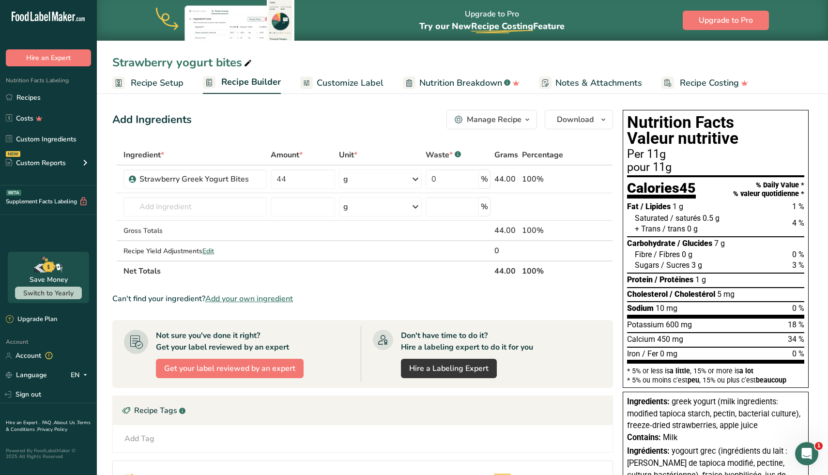
click at [350, 84] on span "Customize Label" at bounding box center [350, 83] width 67 height 13
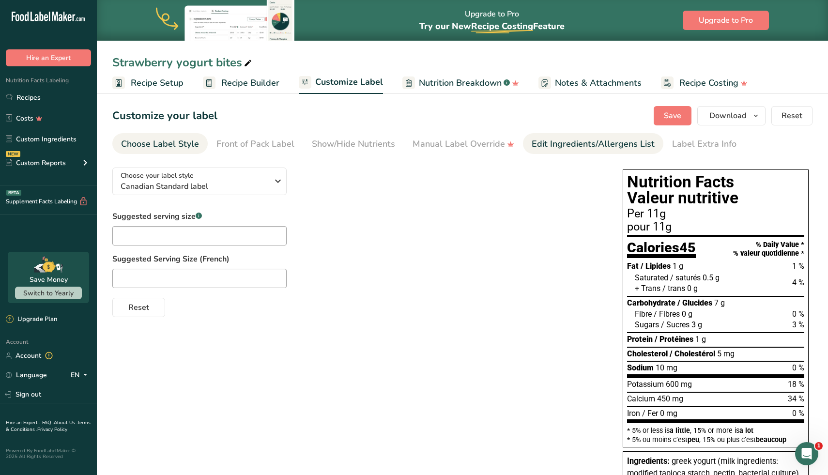
click at [561, 149] on div "Edit Ingredients/Allergens List" at bounding box center [593, 144] width 123 height 13
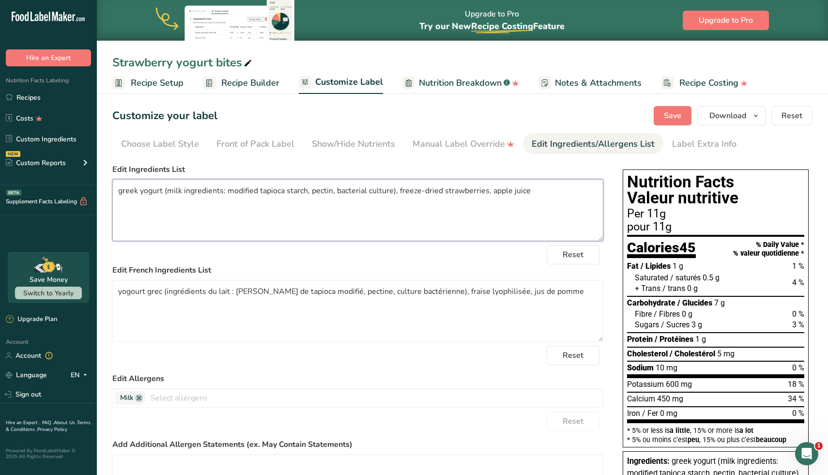
click at [121, 193] on textarea "greek yogurt (milk ingredients: modified tapioca starch, pectin, bacterial cult…" at bounding box center [357, 210] width 491 height 62
drag, startPoint x: 443, startPoint y: 193, endPoint x: 399, endPoint y: 191, distance: 44.1
click at [399, 191] on textarea "Greek yogurt (milk ingredients: modified tapioca starch, pectin, bacterial cult…" at bounding box center [357, 210] width 491 height 62
type textarea "Greek yogurt (milk ingredients: modified tapioca starch, pectin, bacterial cult…"
click at [691, 142] on div "Label Extra Info" at bounding box center [704, 144] width 64 height 13
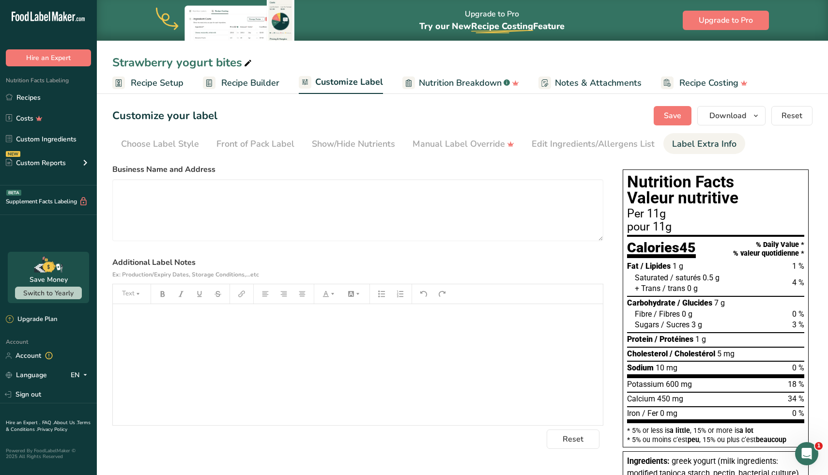
click at [299, 329] on div "﻿" at bounding box center [358, 364] width 490 height 121
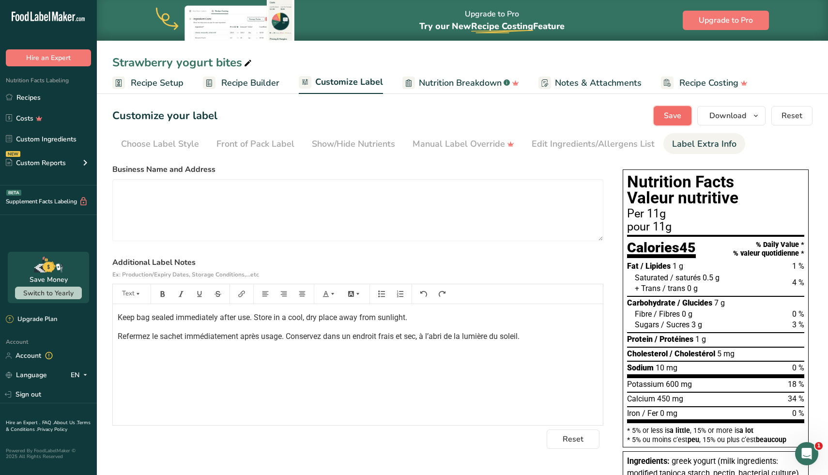
click at [660, 116] on button "Save" at bounding box center [673, 115] width 38 height 19
click at [550, 144] on div "Edit Ingredients/Allergens List" at bounding box center [593, 144] width 123 height 13
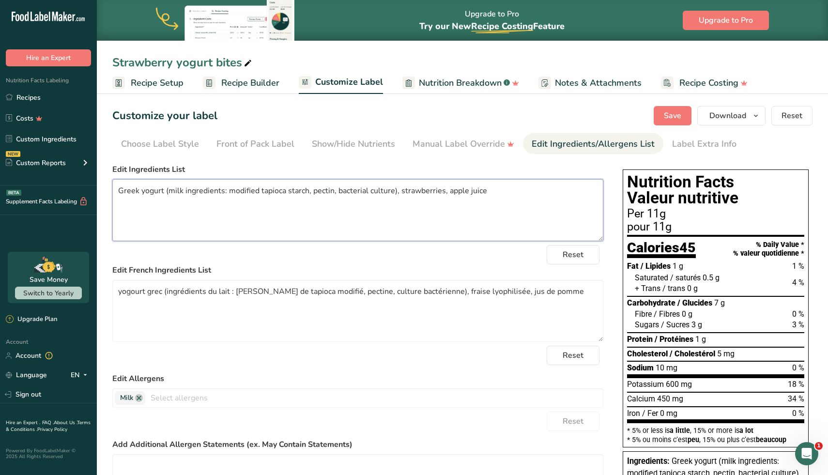
click at [323, 188] on textarea "Greek yogurt (milk ingredients: modified tapioca starch, pectin, bacterial cult…" at bounding box center [357, 210] width 491 height 62
click at [284, 289] on textarea "yogourt grec (ingrédients du lait : amidon de tapioca modifié, pectine, culture…" at bounding box center [357, 311] width 491 height 62
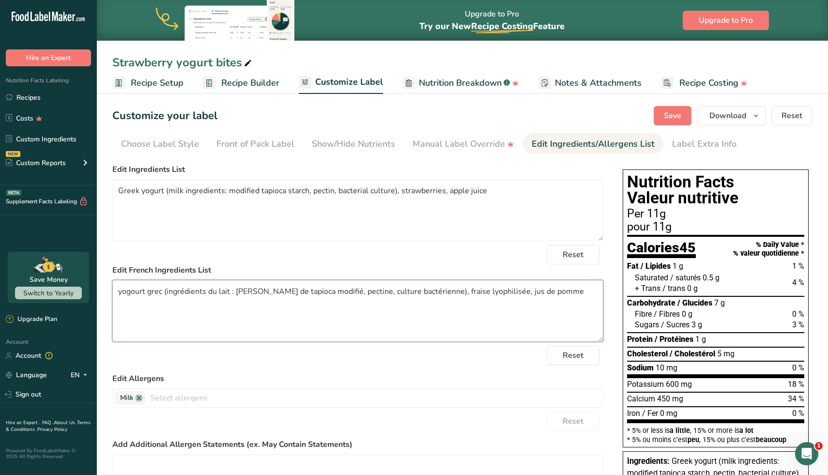
click at [284, 289] on textarea "yogourt grec (ingrédients du lait : amidon de tapioca modifié, pectine, culture…" at bounding box center [357, 311] width 491 height 62
paste textarea "Yogourt grec (ingrédients laitiers : amidon de tapioca modifié, pectine, cultur…"
type textarea "Yogourt grec (ingrédients laitiers : [PERSON_NAME] de tapioca modifié, pectine,…"
click at [281, 354] on div "Reset" at bounding box center [357, 355] width 491 height 19
click at [661, 118] on button "Save" at bounding box center [673, 115] width 38 height 19
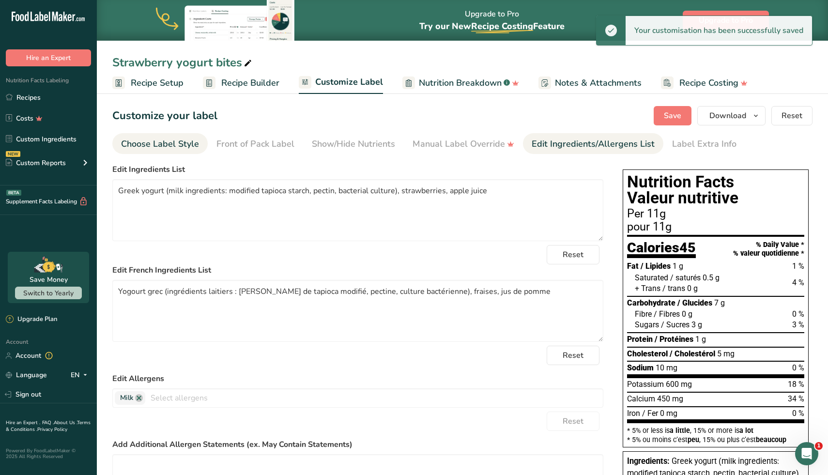
click at [178, 150] on div "Choose Label Style" at bounding box center [160, 144] width 78 height 13
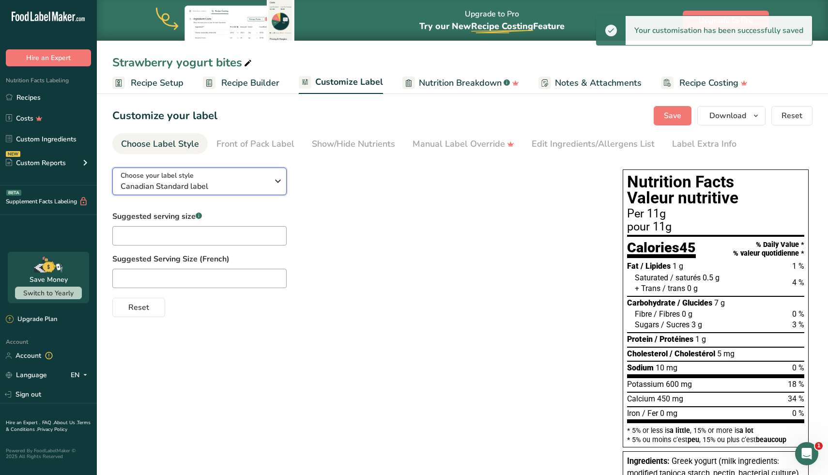
click at [278, 181] on icon "button" at bounding box center [278, 180] width 12 height 17
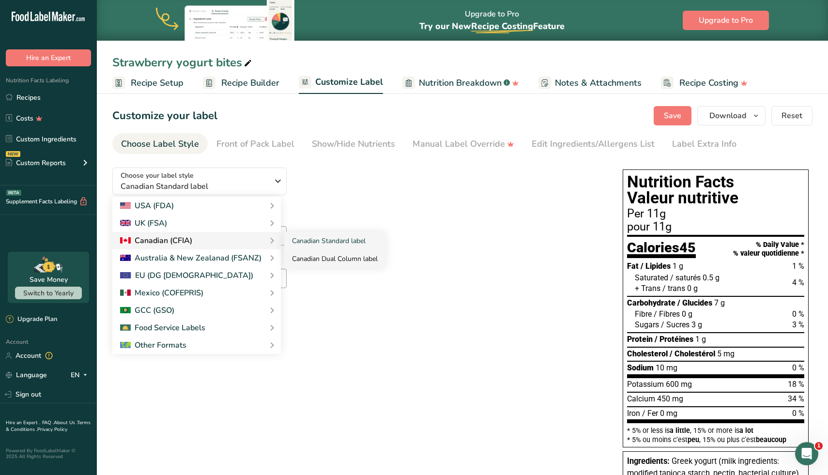
click at [302, 260] on link "Canadian Dual Column label" at bounding box center [334, 259] width 101 height 18
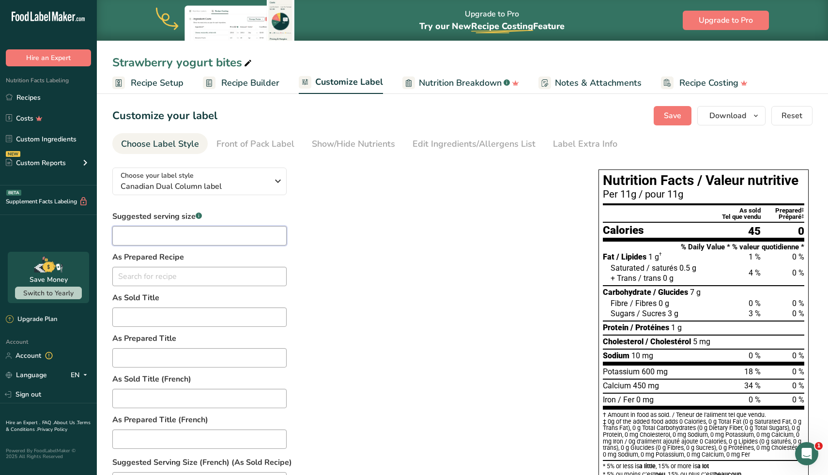
click at [212, 233] on input "text" at bounding box center [199, 235] width 174 height 19
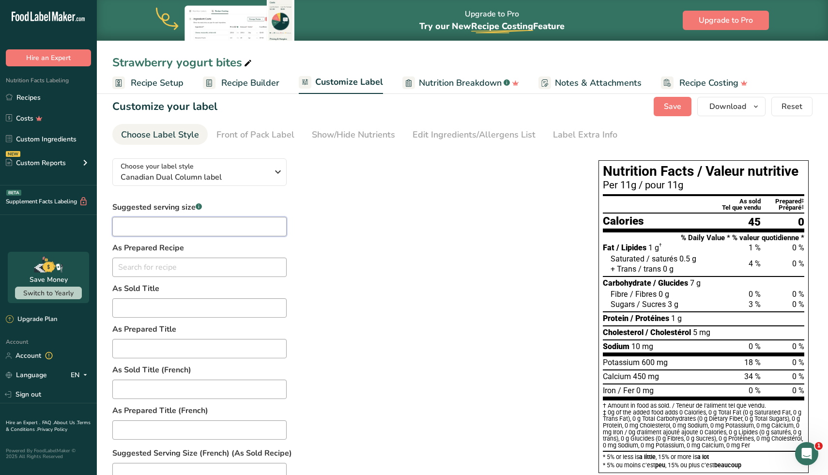
scroll to position [12, 0]
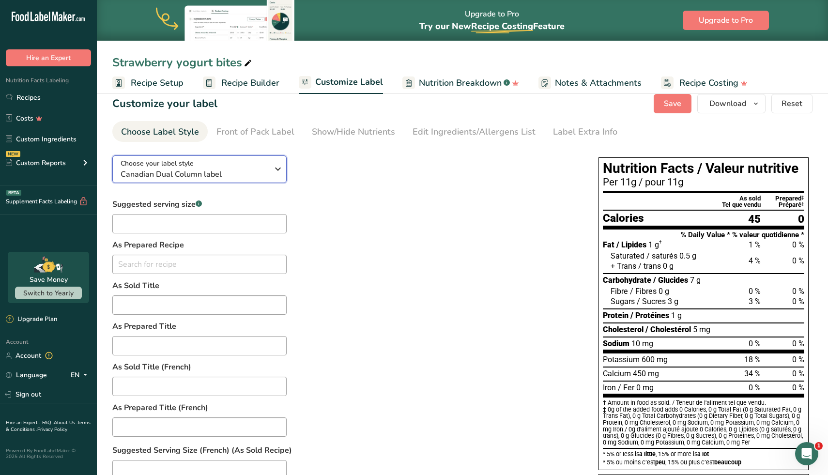
click at [271, 176] on div "Choose your label style Canadian Dual Column label" at bounding box center [198, 169] width 155 height 22
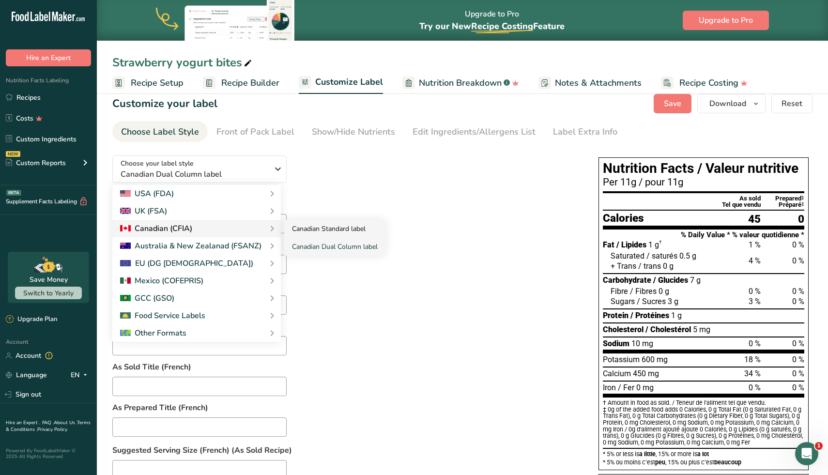
click at [330, 235] on link "Canadian Standard label" at bounding box center [334, 229] width 101 height 18
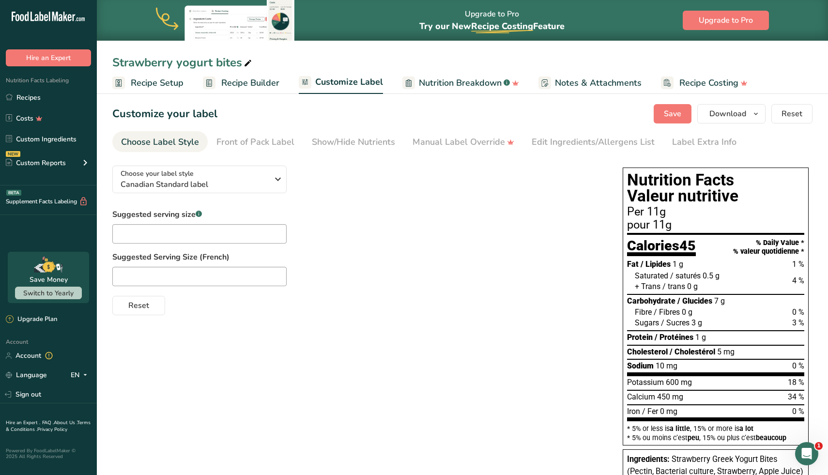
scroll to position [0, 0]
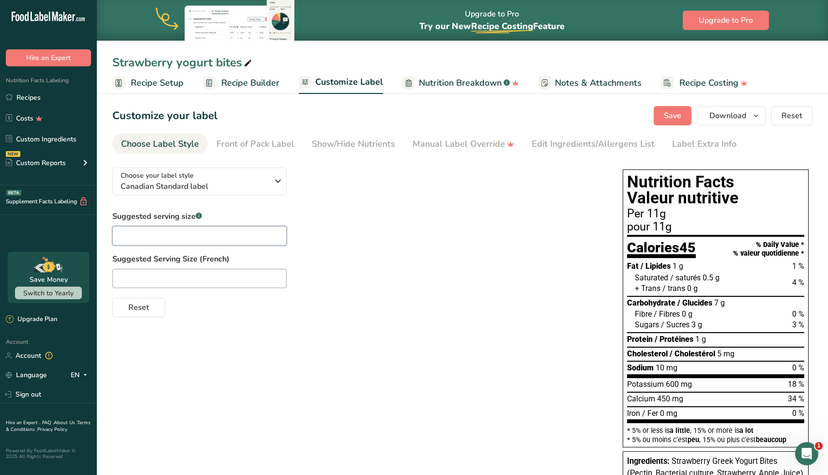
click at [223, 242] on input "text" at bounding box center [199, 235] width 174 height 19
type input "1"
click at [319, 310] on div "Reset" at bounding box center [357, 305] width 491 height 23
click at [265, 277] on input "text" at bounding box center [199, 278] width 174 height 19
click at [694, 114] on div "Save Download Choose what to show on your downloaded label Recipe Name to appea…" at bounding box center [733, 115] width 159 height 19
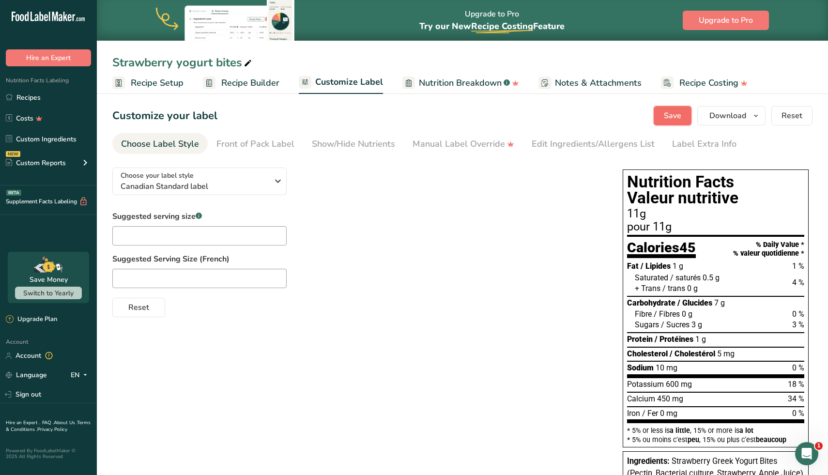
click at [679, 114] on span "Save" at bounding box center [672, 116] width 17 height 12
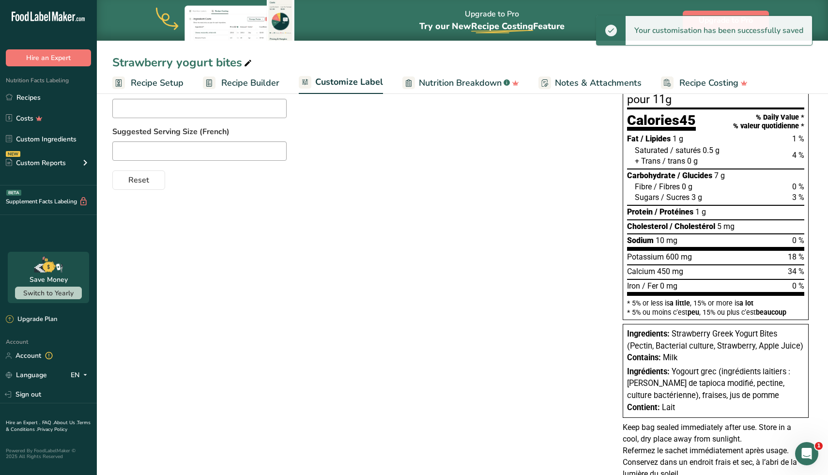
scroll to position [159, 0]
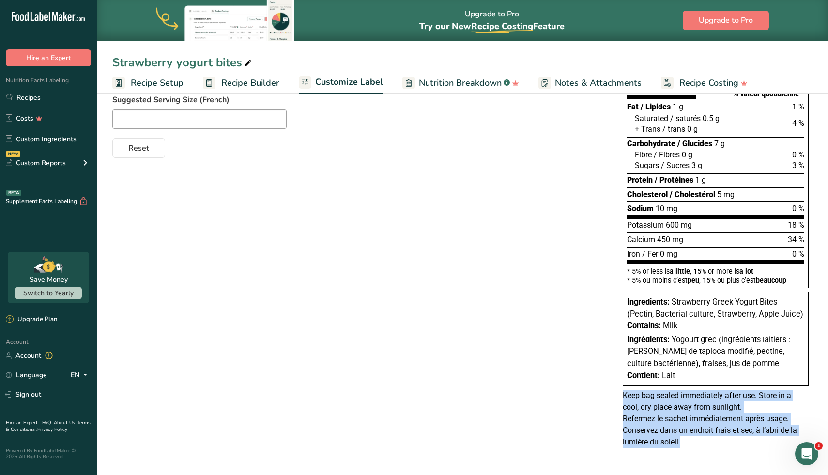
drag, startPoint x: 681, startPoint y: 443, endPoint x: 622, endPoint y: 395, distance: 76.8
click at [622, 395] on div "Keep bag sealed immediately after use. Store in a cool, dry place away from sun…" at bounding box center [716, 419] width 194 height 58
copy div "Keep bag sealed immediately after use. Store in a cool, dry place away from sun…"
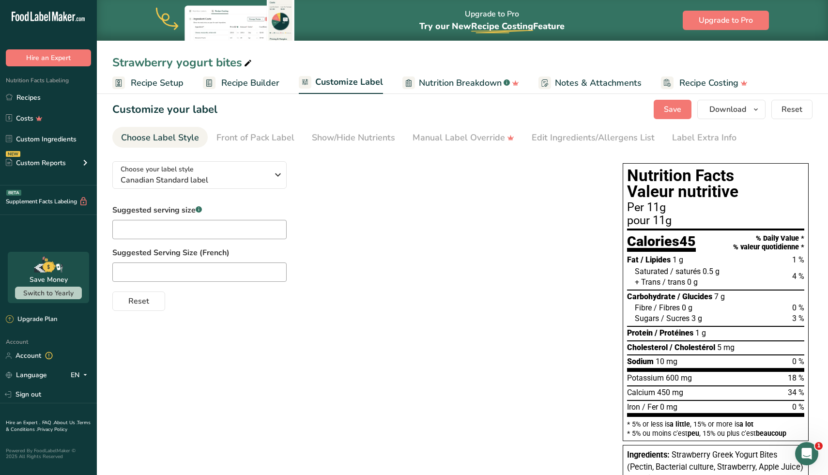
scroll to position [0, 0]
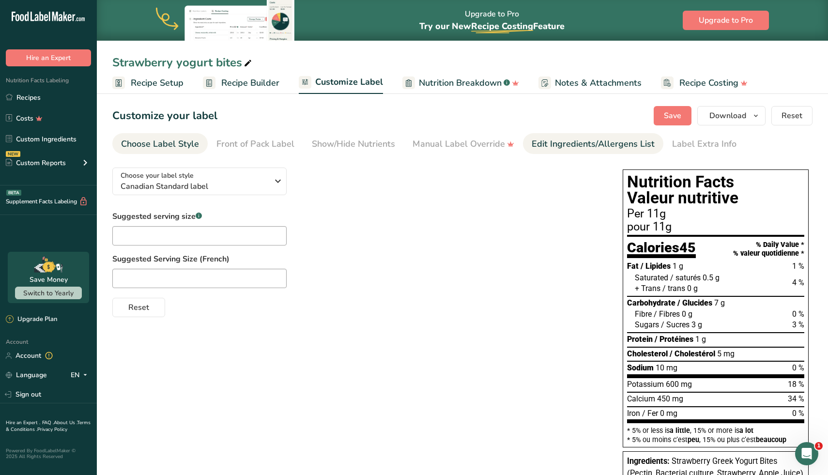
click at [572, 143] on div "Edit Ingredients/Allergens List" at bounding box center [593, 144] width 123 height 13
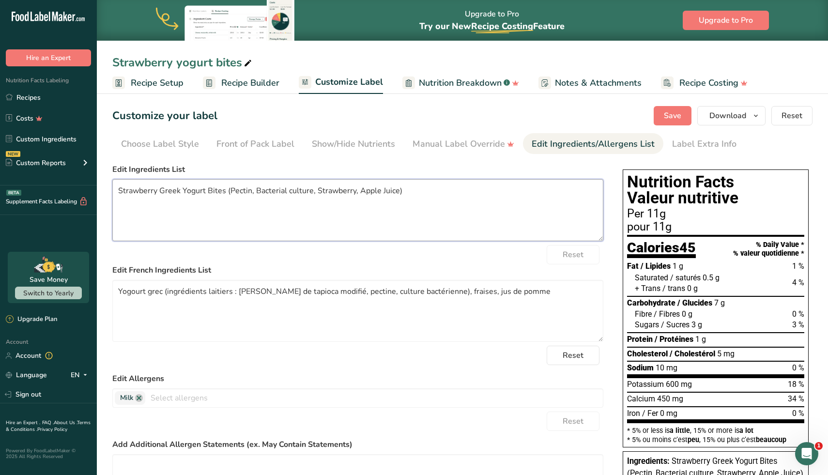
drag, startPoint x: 226, startPoint y: 193, endPoint x: 88, endPoint y: 189, distance: 137.6
click at [88, 189] on div ".a-20{fill:#fff;} Hire an Expert Nutrition Facts Labeling Recipes Costs Custom …" at bounding box center [414, 317] width 828 height 635
click at [374, 192] on textarea "Strawberry Greek Yogurt Bites (Pectin, Bacterial culture, Strawberry, Apple Jui…" at bounding box center [357, 210] width 491 height 62
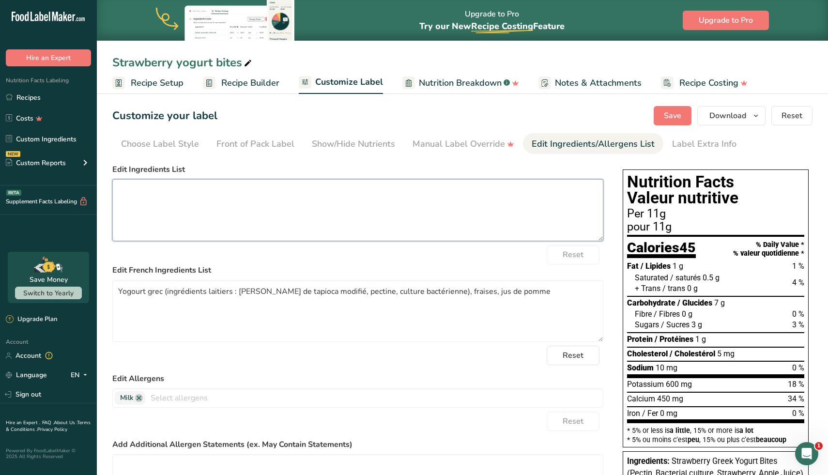
paste textarea "Greek yogurt (milk ingredients: modified tapioca starch, pectin, bacterial cult…"
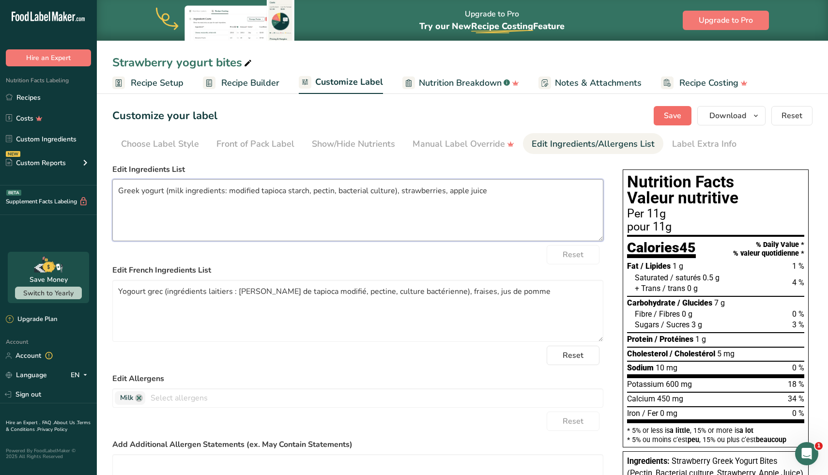
type textarea "Greek yogurt (milk ingredients: modified tapioca starch, pectin, bacterial cult…"
click at [678, 116] on span "Save" at bounding box center [672, 116] width 17 height 12
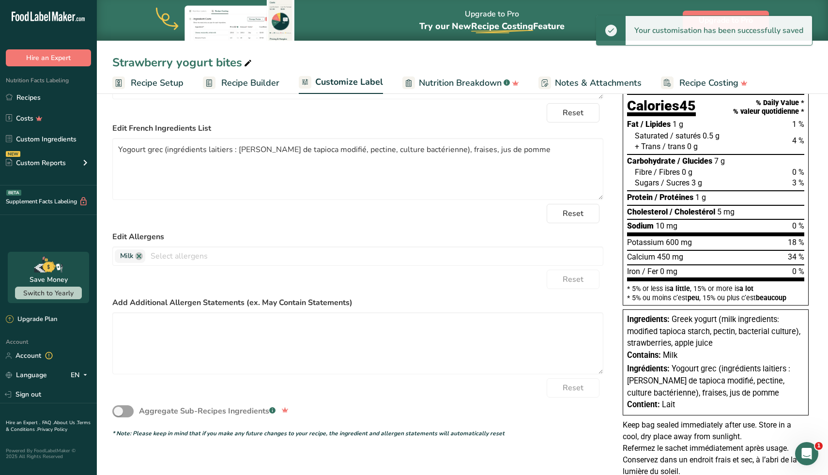
scroll to position [171, 0]
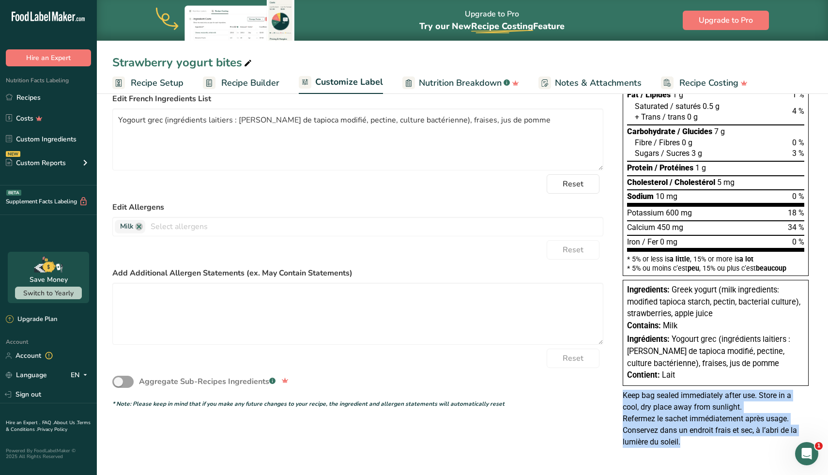
drag, startPoint x: 697, startPoint y: 446, endPoint x: 623, endPoint y: 395, distance: 89.1
click at [623, 395] on div "Keep bag sealed immediately after use. Store in a cool, dry place away from sun…" at bounding box center [716, 419] width 194 height 58
copy div "Keep bag sealed immediately after use. Store in a cool, dry place away from sun…"
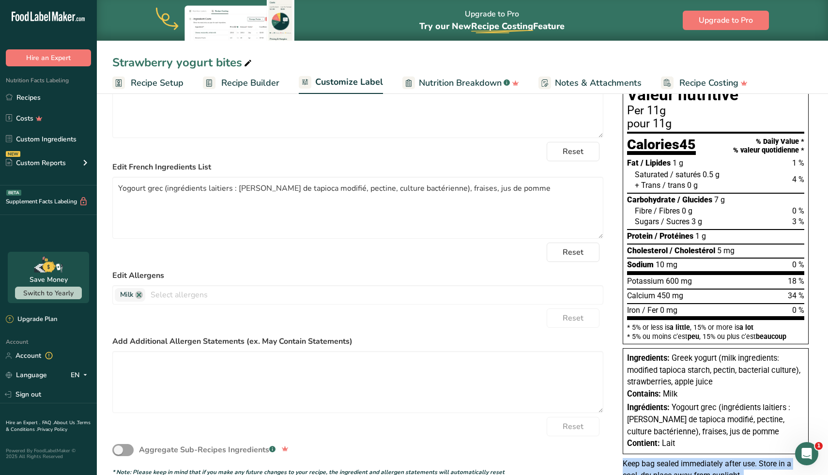
scroll to position [0, 0]
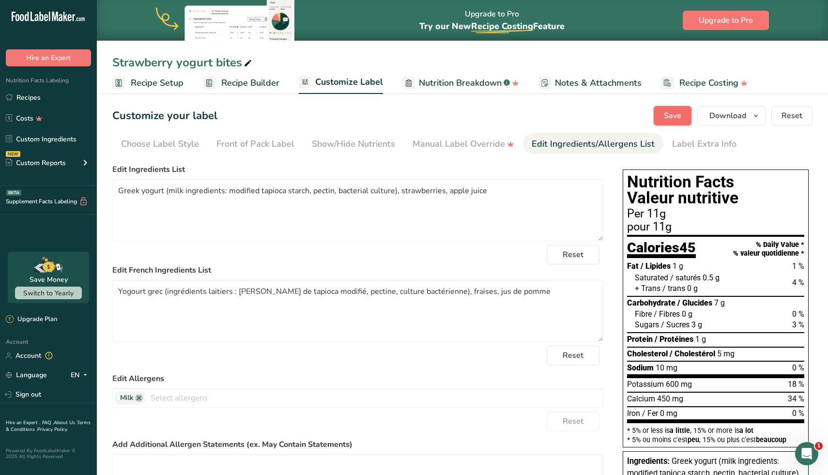
click at [685, 113] on button "Save" at bounding box center [673, 115] width 38 height 19
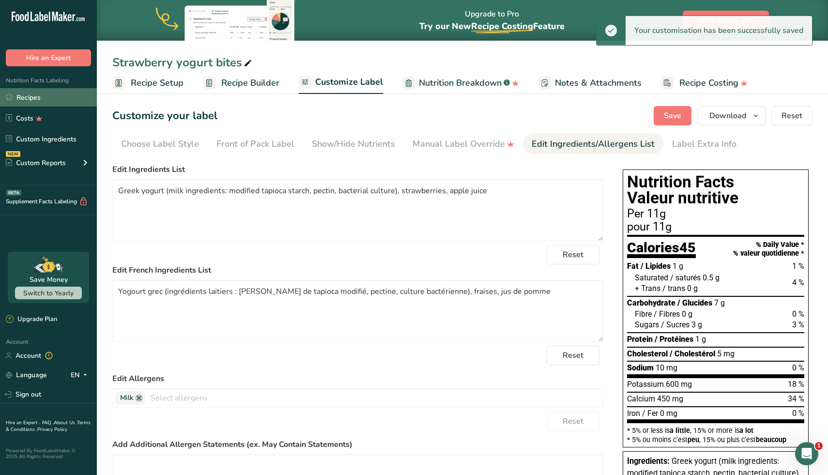
click at [20, 96] on link "Recipes" at bounding box center [48, 97] width 97 height 18
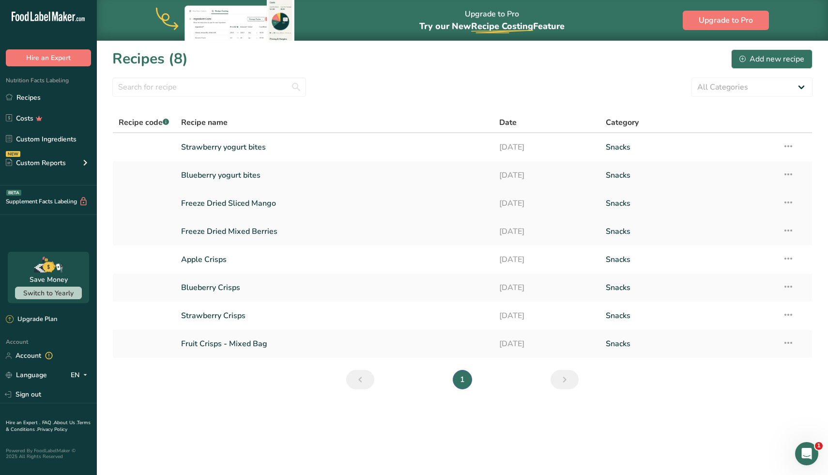
click at [253, 206] on link "Freeze Dried Sliced Mango" at bounding box center [334, 203] width 307 height 20
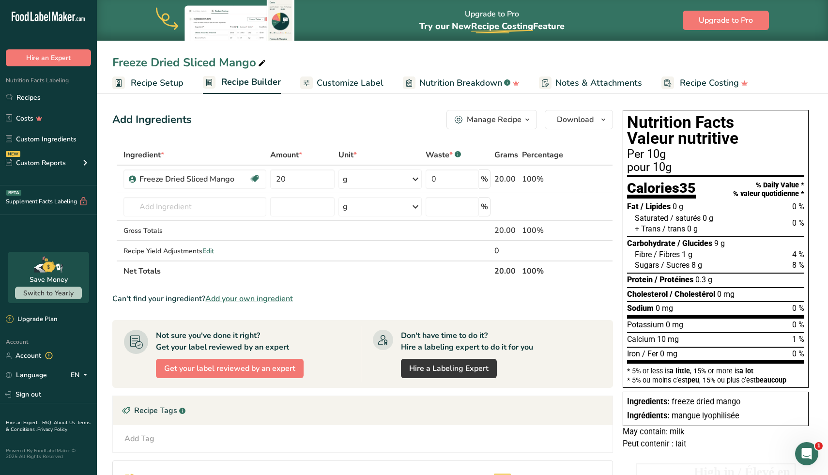
click at [368, 79] on span "Customize Label" at bounding box center [350, 83] width 67 height 13
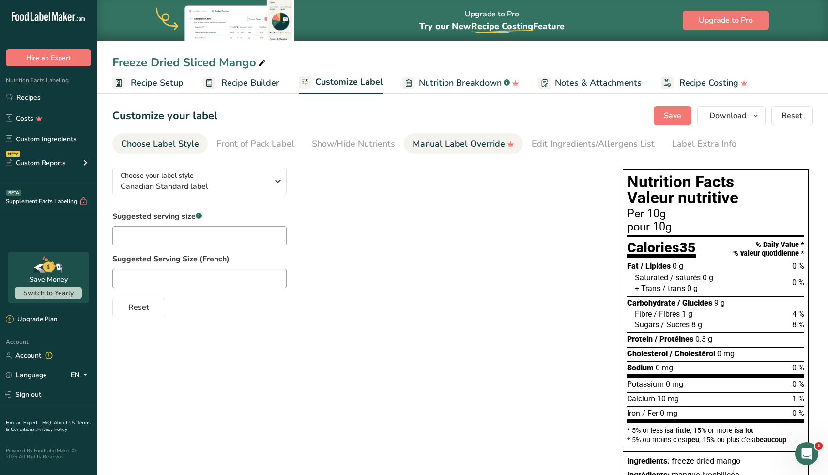
click at [457, 142] on div "Manual Label Override" at bounding box center [464, 144] width 102 height 13
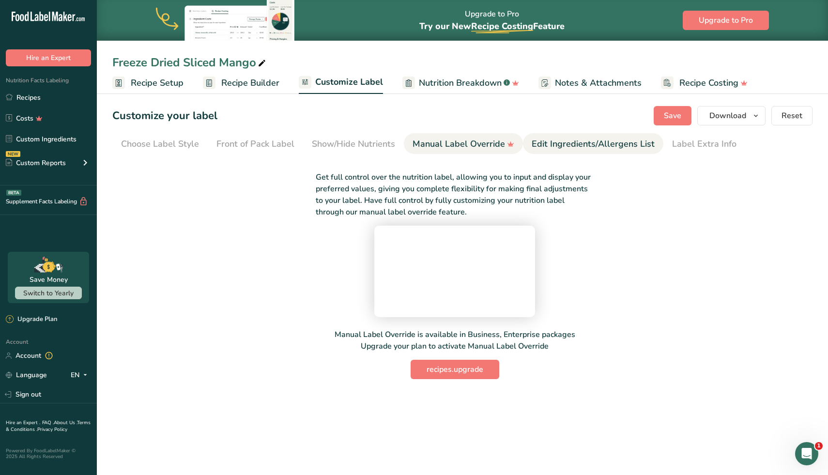
click at [578, 141] on div "Edit Ingredients/Allergens List" at bounding box center [593, 144] width 123 height 13
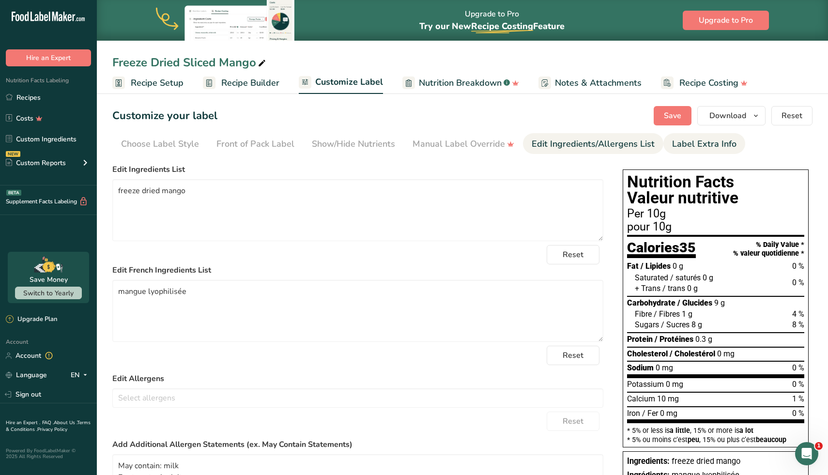
click at [693, 144] on div "Label Extra Info" at bounding box center [704, 144] width 64 height 13
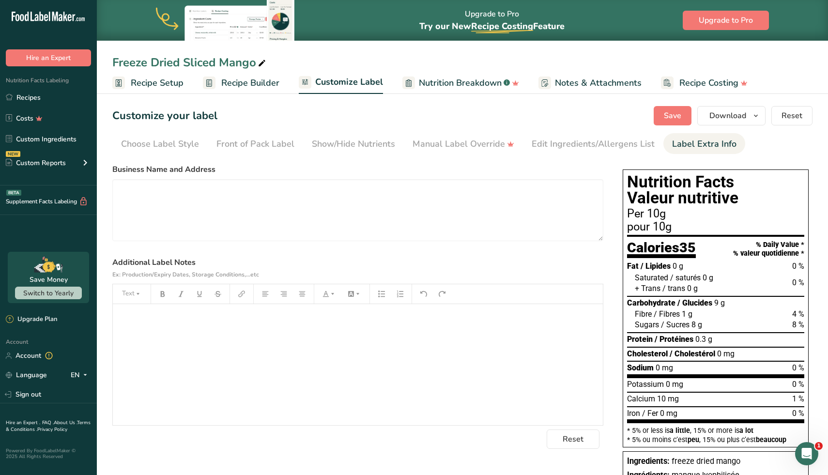
click at [260, 331] on div "﻿" at bounding box center [358, 364] width 490 height 121
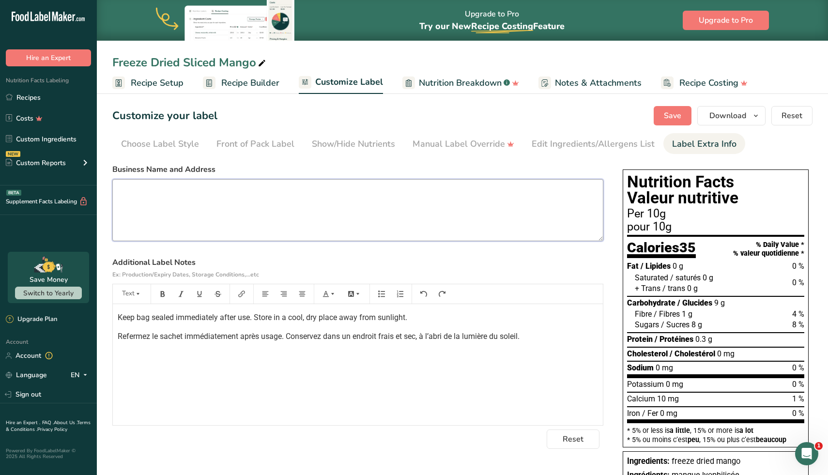
click at [297, 227] on textarea at bounding box center [357, 210] width 491 height 62
click at [578, 140] on div "Edit Ingredients/Allergens List" at bounding box center [593, 144] width 123 height 13
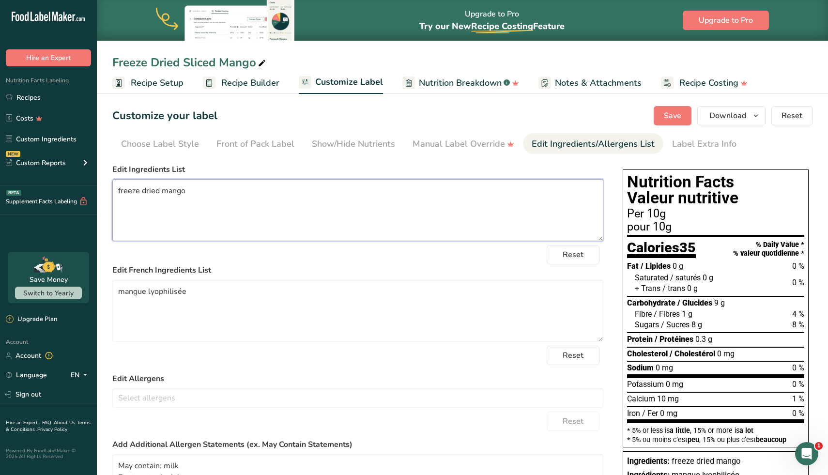
drag, startPoint x: 121, startPoint y: 189, endPoint x: 115, endPoint y: 189, distance: 6.3
click at [115, 189] on textarea "freeze dried mango" at bounding box center [357, 210] width 491 height 62
type textarea "Freeze dried mango"
drag, startPoint x: 125, startPoint y: 292, endPoint x: 107, endPoint y: 292, distance: 17.9
click at [107, 292] on section "Customize your label Save Download Choose what to show on your downloaded label…" at bounding box center [463, 343] width 732 height 505
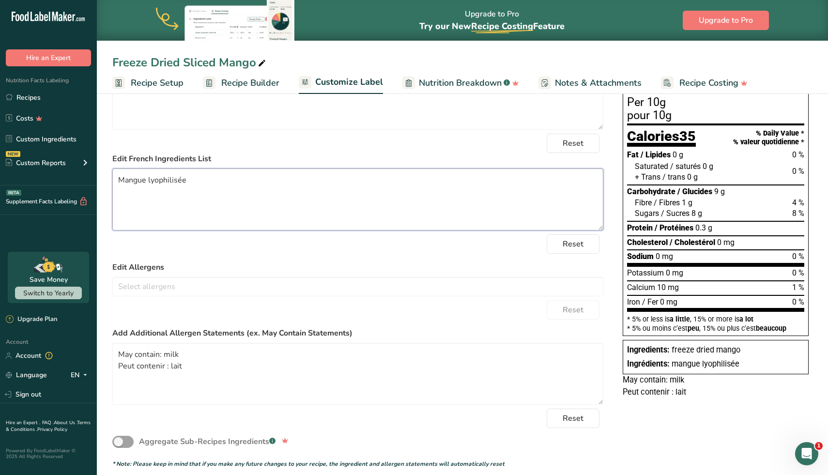
scroll to position [120, 0]
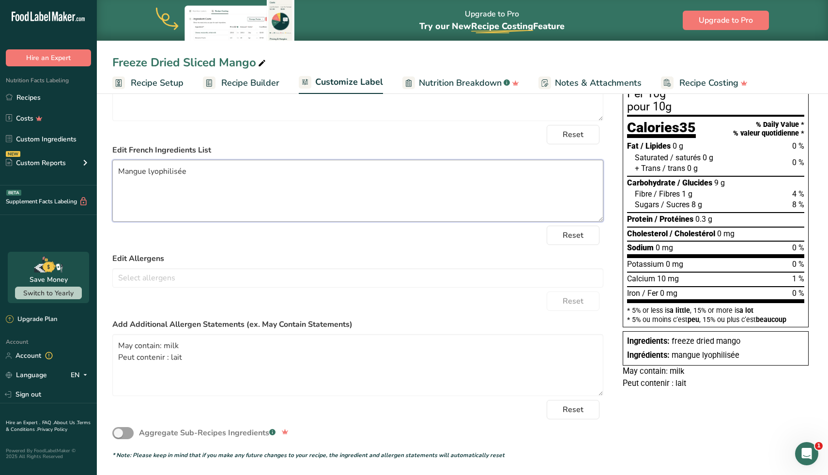
type textarea "Mangue lyophilisée"
click at [266, 239] on div "Reset" at bounding box center [357, 235] width 491 height 19
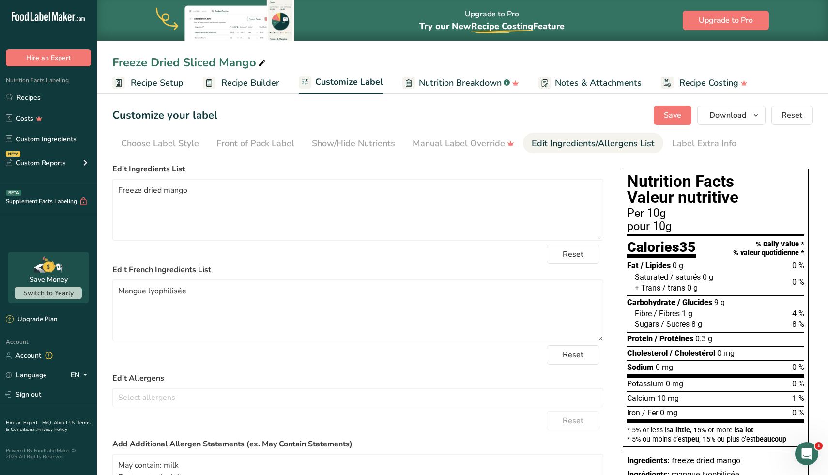
scroll to position [0, 0]
click at [680, 123] on button "Save" at bounding box center [673, 115] width 38 height 19
click at [670, 108] on button "Save" at bounding box center [673, 115] width 38 height 19
click at [180, 80] on span "Recipe Setup" at bounding box center [157, 83] width 53 height 13
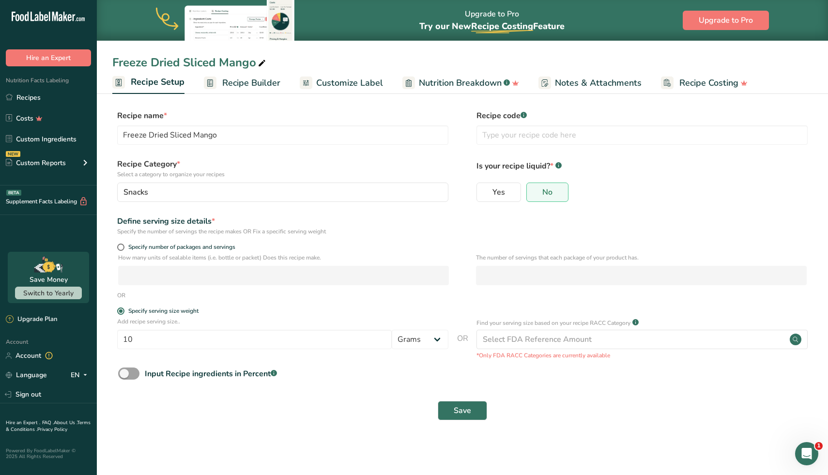
click at [255, 88] on span "Recipe Builder" at bounding box center [251, 83] width 58 height 13
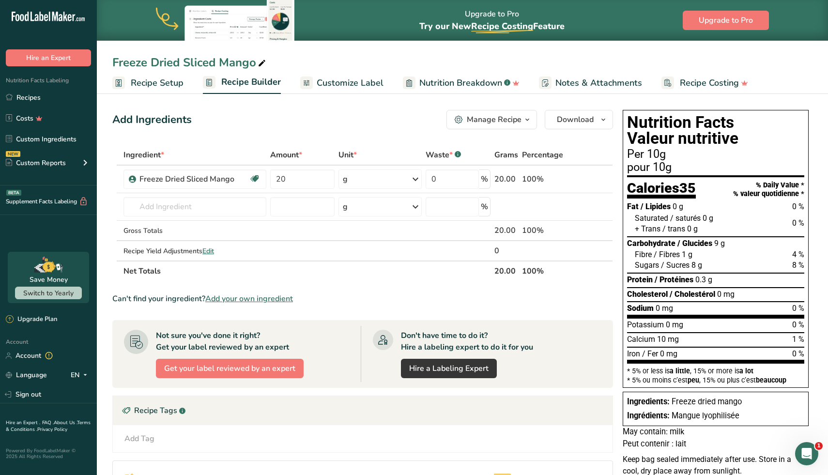
click at [347, 78] on span "Customize Label" at bounding box center [350, 83] width 67 height 13
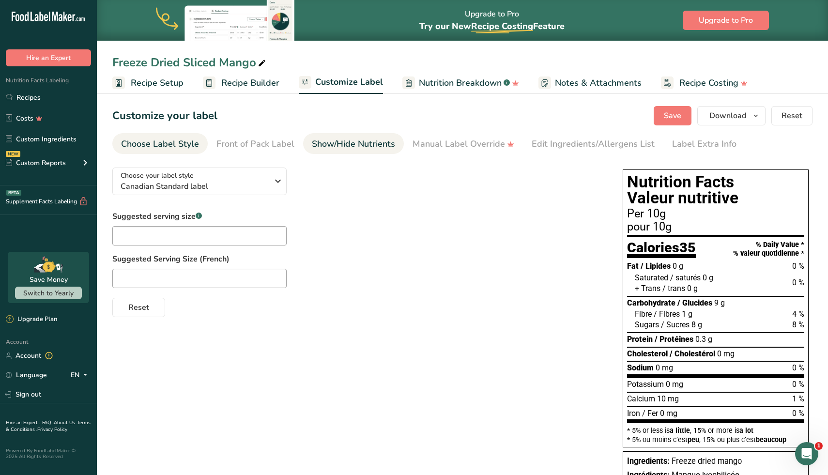
click at [349, 142] on div "Show/Hide Nutrients" at bounding box center [353, 144] width 83 height 13
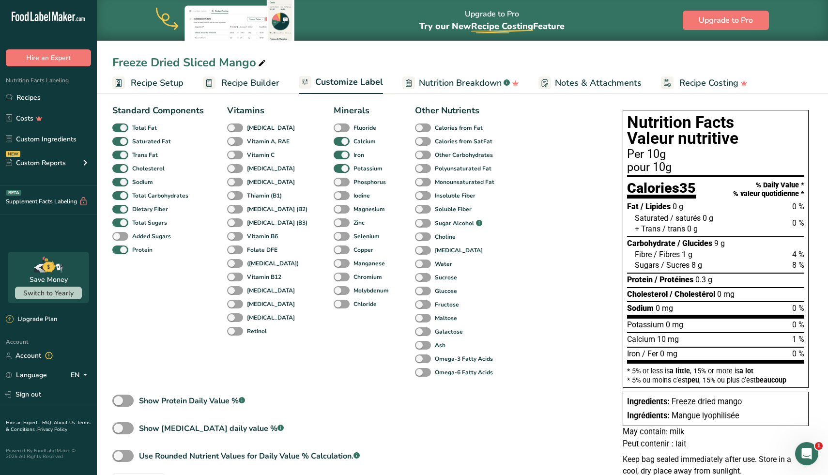
scroll to position [68, 0]
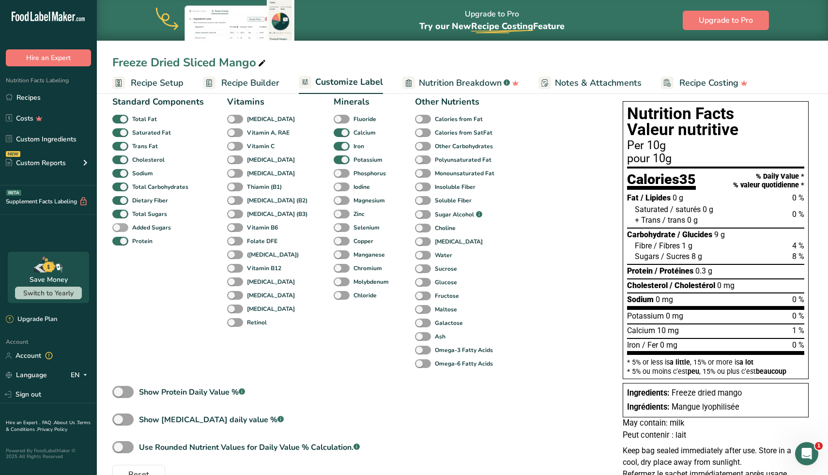
click at [158, 229] on b "Added Sugars" at bounding box center [151, 227] width 39 height 9
click at [119, 229] on input "Added Sugars" at bounding box center [115, 227] width 6 height 6
click at [158, 229] on b "Added Sugars" at bounding box center [151, 227] width 39 height 9
click at [119, 229] on input "Added Sugars" at bounding box center [115, 227] width 6 height 6
checkbox input "false"
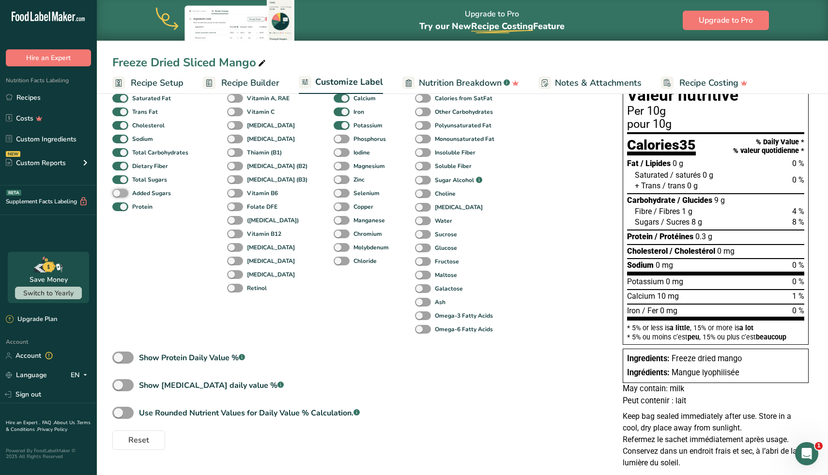
scroll to position [124, 0]
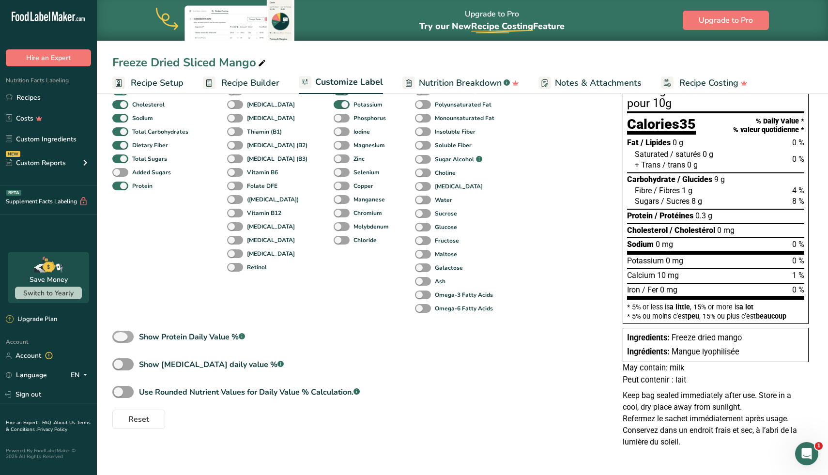
click at [121, 338] on span at bounding box center [122, 337] width 21 height 12
click at [119, 338] on input "Show Protein Daily Value % .a-a{fill:#347362;}.b-a{fill:#fff;}" at bounding box center [115, 337] width 6 height 6
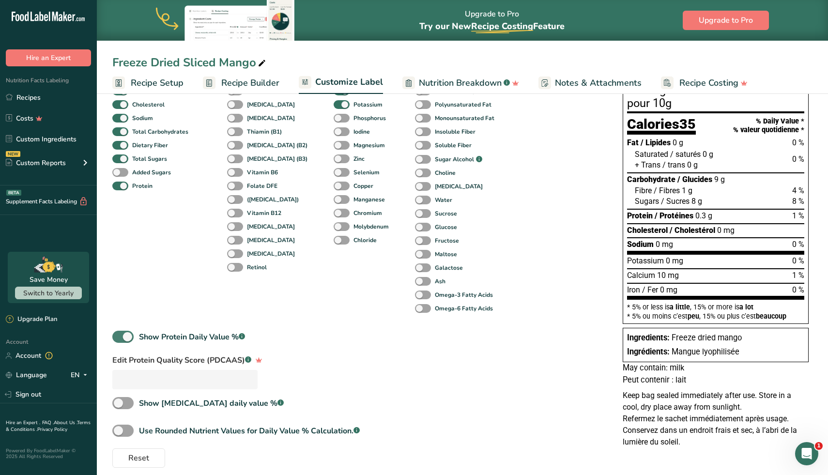
click at [120, 337] on span at bounding box center [122, 337] width 21 height 12
click at [119, 337] on input "Show Protein Daily Value % .a-a{fill:#347362;}.b-a{fill:#fff;}" at bounding box center [115, 337] width 6 height 6
checkbox input "false"
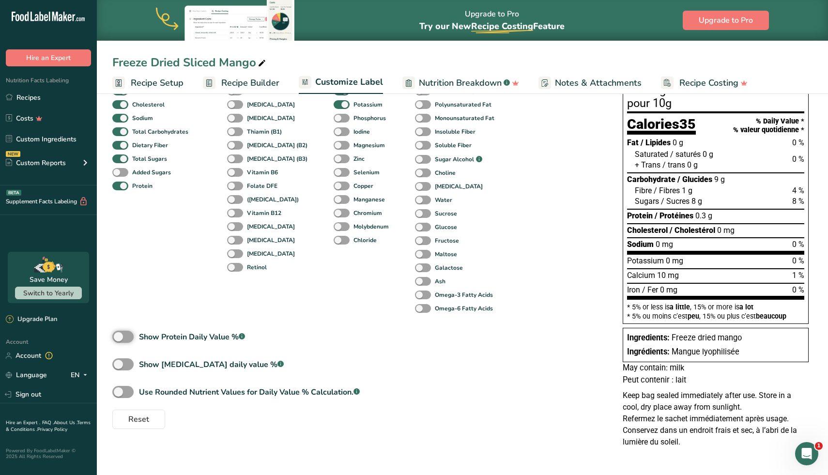
scroll to position [0, 0]
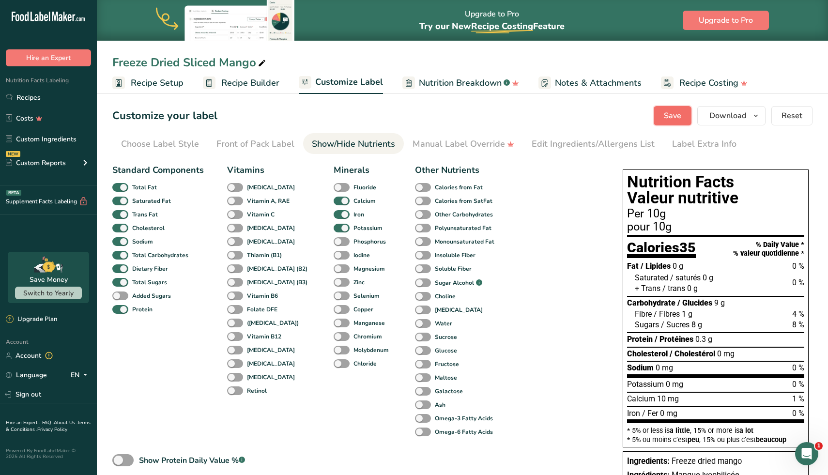
click at [667, 119] on span "Save" at bounding box center [672, 116] width 17 height 12
click at [31, 98] on link "Recipes" at bounding box center [48, 97] width 97 height 18
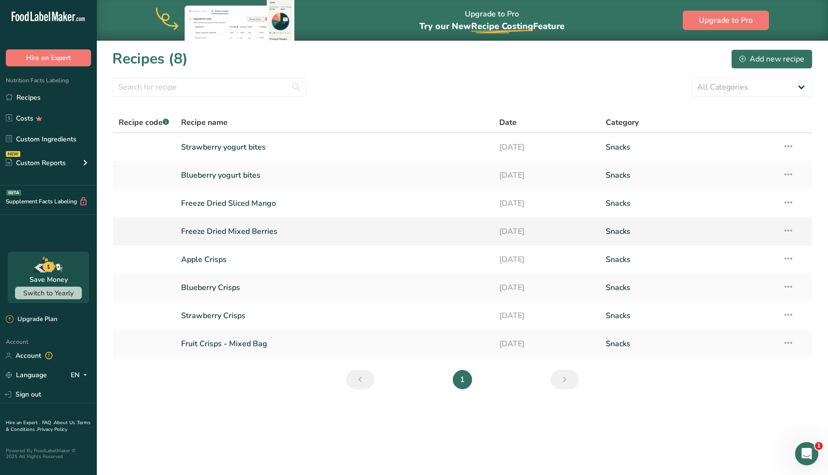
click at [239, 236] on link "Freeze Dried Mixed Berries" at bounding box center [334, 231] width 307 height 20
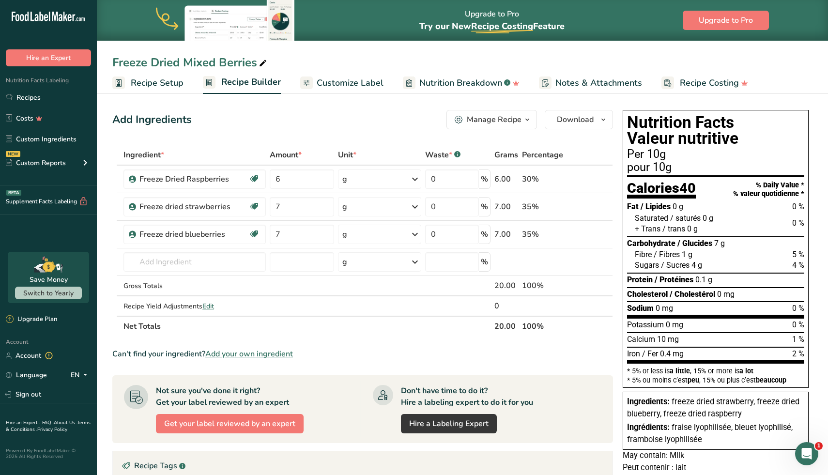
click at [358, 85] on span "Customize Label" at bounding box center [350, 83] width 67 height 13
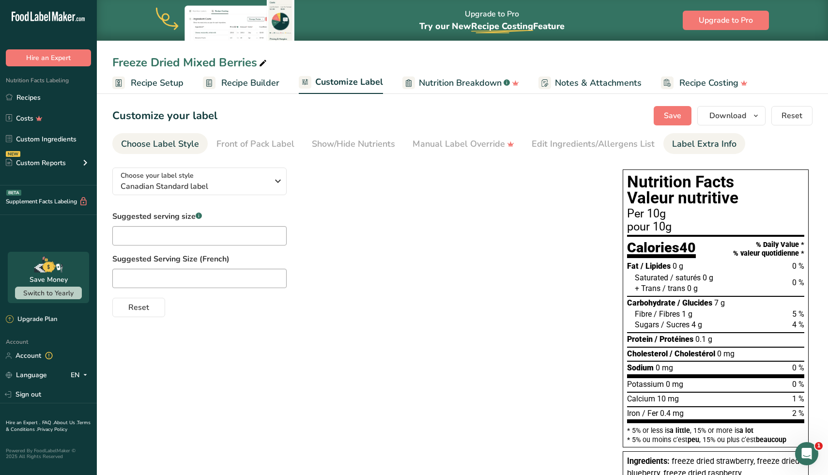
click at [684, 143] on div "Label Extra Info" at bounding box center [704, 144] width 64 height 13
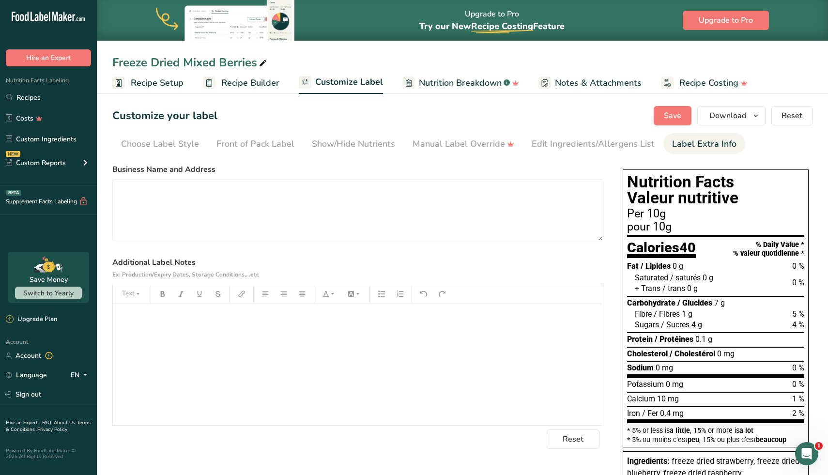
click at [268, 319] on p "﻿" at bounding box center [358, 318] width 481 height 12
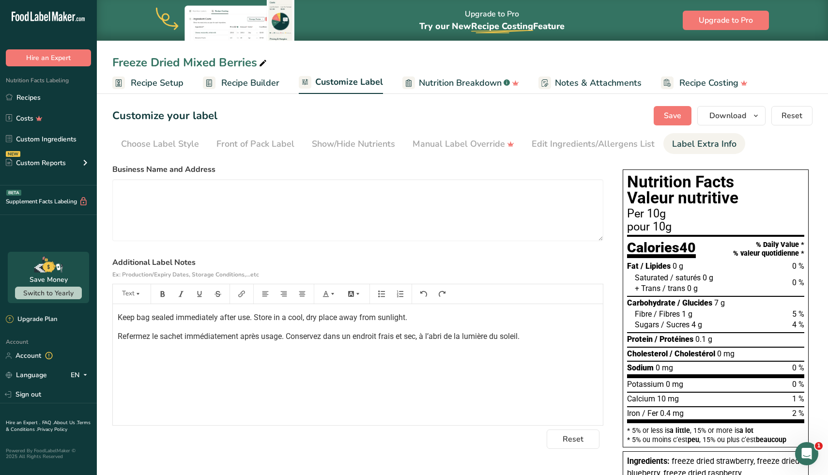
scroll to position [84, 0]
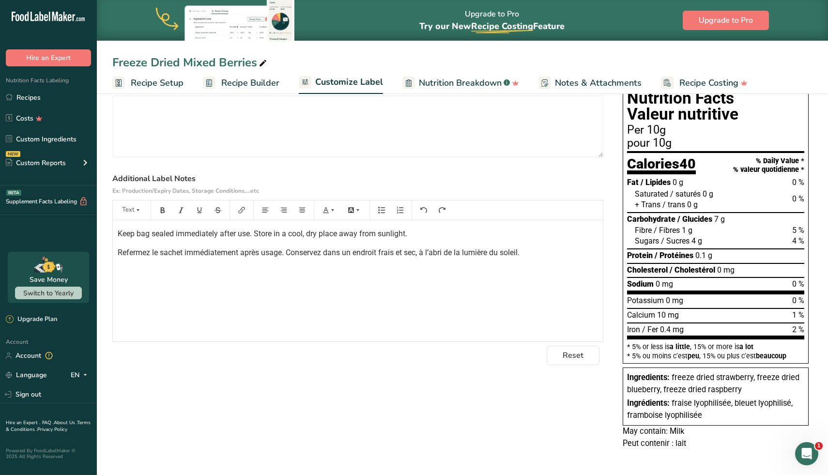
click at [251, 370] on div "Choose your label style Canadian Standard label USA (FDA) Standard FDA label Ta…" at bounding box center [462, 268] width 701 height 384
click at [272, 261] on div "Keep bag sealed immediately after use. Store in a cool, dry place away from sun…" at bounding box center [358, 280] width 490 height 121
click at [299, 135] on textarea at bounding box center [357, 126] width 491 height 62
click at [250, 270] on div "Keep bag sealed immediately after use. Store in a cool, dry place away from sun…" at bounding box center [358, 280] width 490 height 121
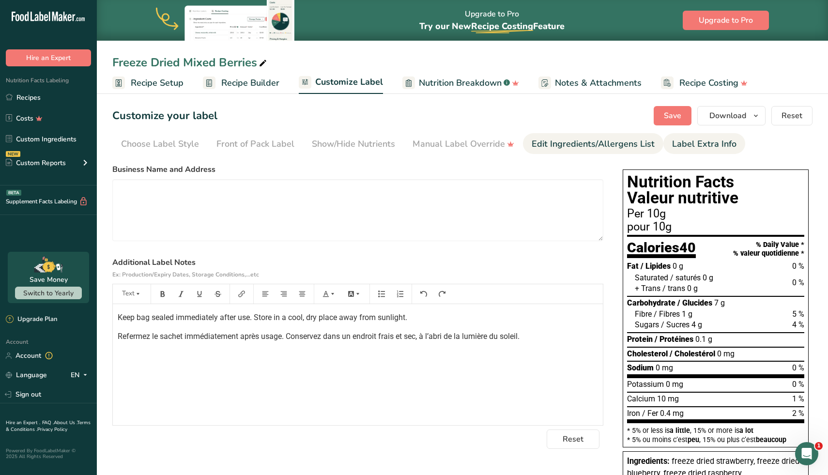
click at [539, 140] on div "Edit Ingredients/Allergens List" at bounding box center [593, 144] width 123 height 13
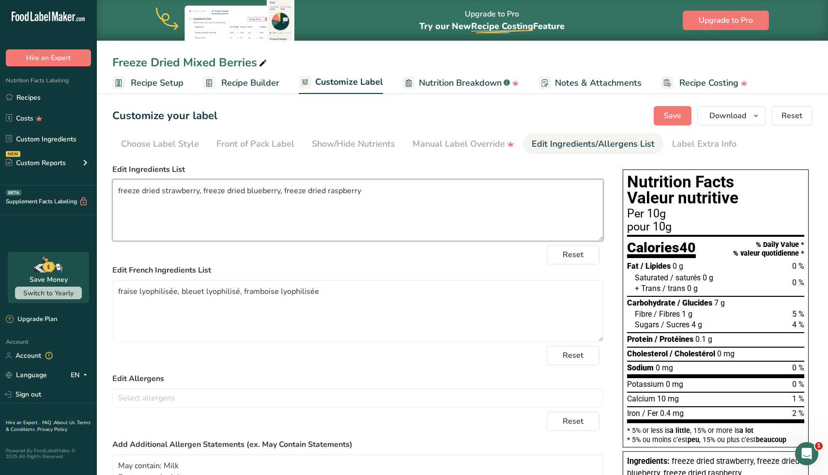
drag, startPoint x: 120, startPoint y: 192, endPoint x: 112, endPoint y: 192, distance: 7.8
click at [112, 192] on section "Customize your label Save Download Choose what to show on your downloaded label…" at bounding box center [463, 343] width 732 height 505
type textarea "Freeze dried strawberry, freeze dried blueberry, freeze dried raspberry"
click at [121, 291] on textarea "fraise lyophilisée, bleuet lyophilisé, framboise lyophilisée" at bounding box center [357, 311] width 491 height 62
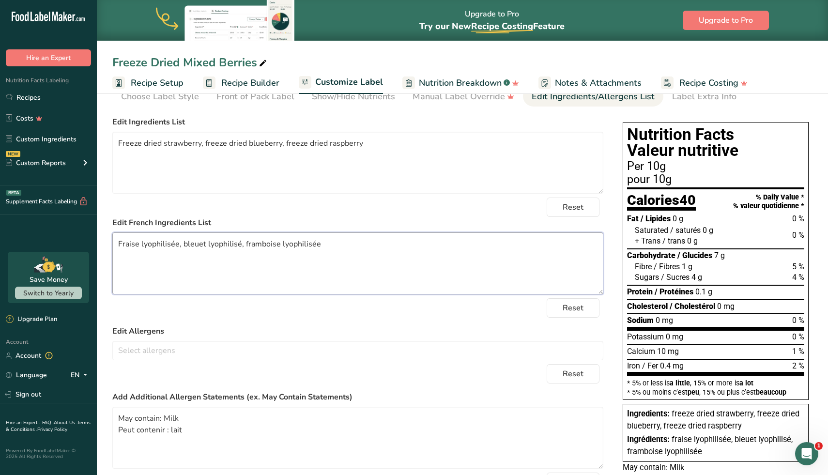
scroll to position [120, 0]
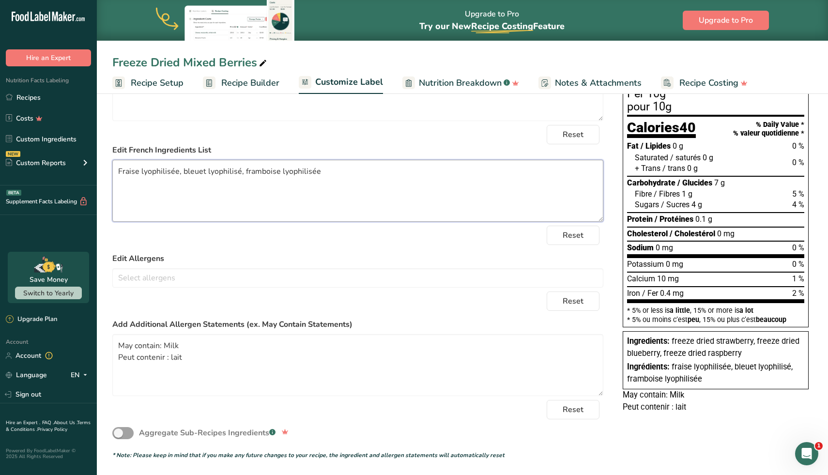
type textarea "Fraise lyophilisée, bleuet lyophilisé, framboise lyophilisée"
click at [313, 249] on form "Edit Ingredients List Freeze dried strawberry, freeze dried blueberry, freeze d…" at bounding box center [357, 252] width 491 height 416
click at [329, 212] on textarea "Fraise lyophilisée, bleuet lyophilisé, framboise lyophilisée" at bounding box center [357, 191] width 491 height 62
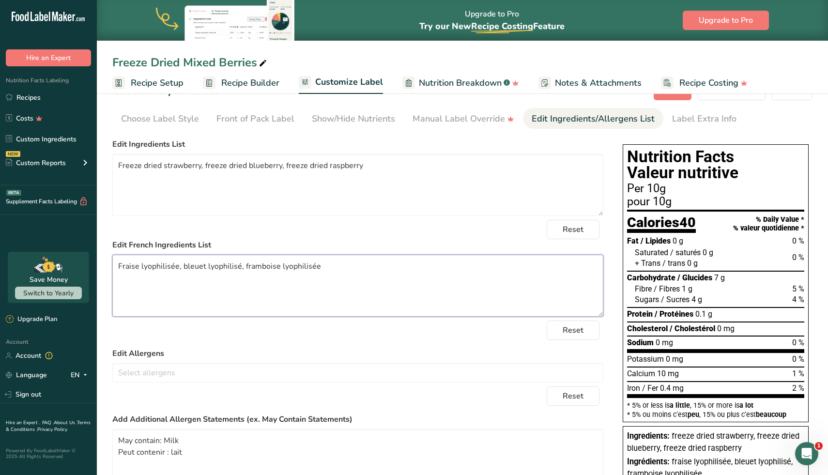
scroll to position [0, 0]
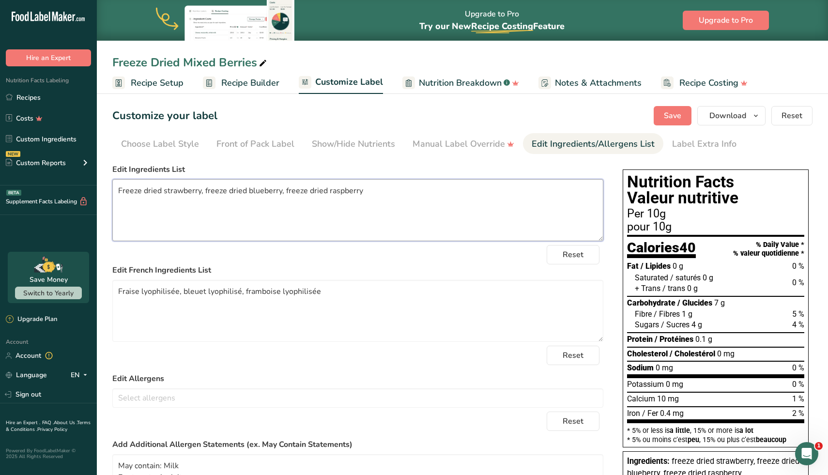
drag, startPoint x: 122, startPoint y: 190, endPoint x: 114, endPoint y: 190, distance: 7.3
click at [114, 190] on textarea "Freeze dried strawberry, freeze dried blueberry, freeze dried raspberry" at bounding box center [357, 210] width 491 height 62
click at [233, 203] on textarea "Freeze dried strawberry, freeze dried blueberry, freeze dried raspberry" at bounding box center [357, 210] width 491 height 62
click at [669, 112] on span "Save" at bounding box center [672, 116] width 17 height 12
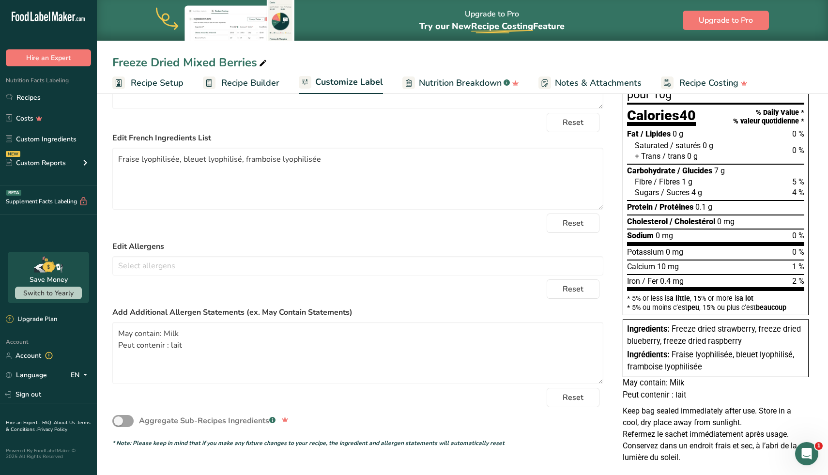
scroll to position [148, 0]
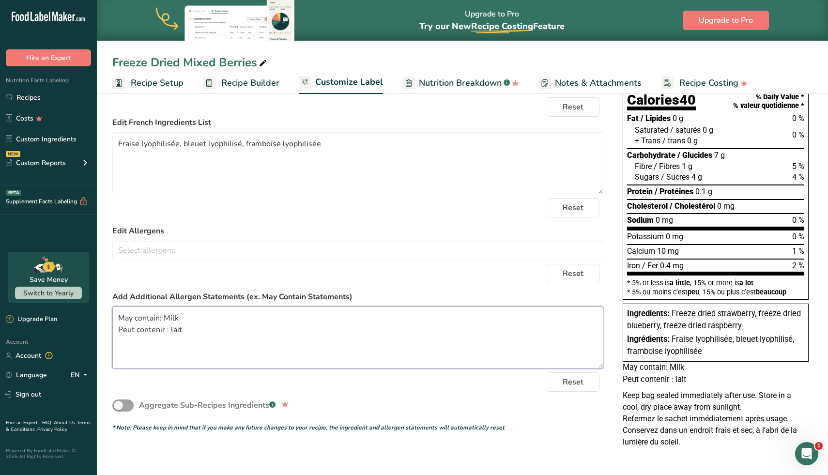
click at [171, 330] on textarea "May contain: Milk Peut contenir : lait" at bounding box center [357, 338] width 491 height 62
click at [230, 324] on textarea "May contain: Milk Peut contenir : Lait" at bounding box center [357, 338] width 491 height 62
type textarea "May contain: Milk Peut contenir : Lait"
click at [323, 204] on div "Reset" at bounding box center [357, 207] width 491 height 19
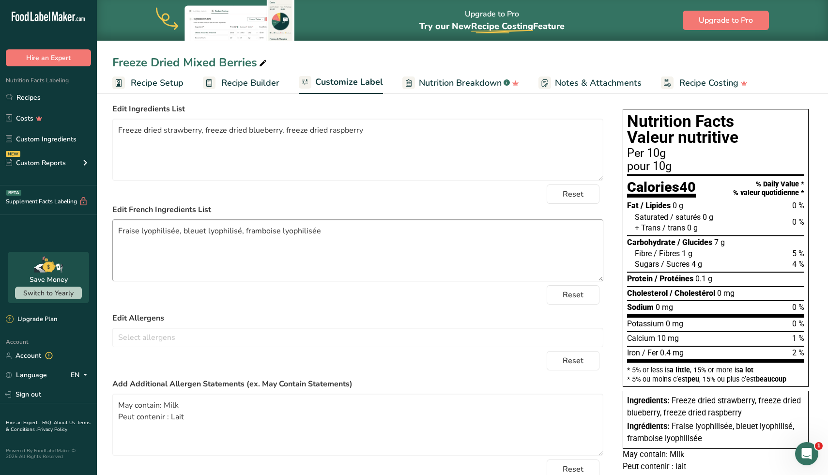
scroll to position [0, 0]
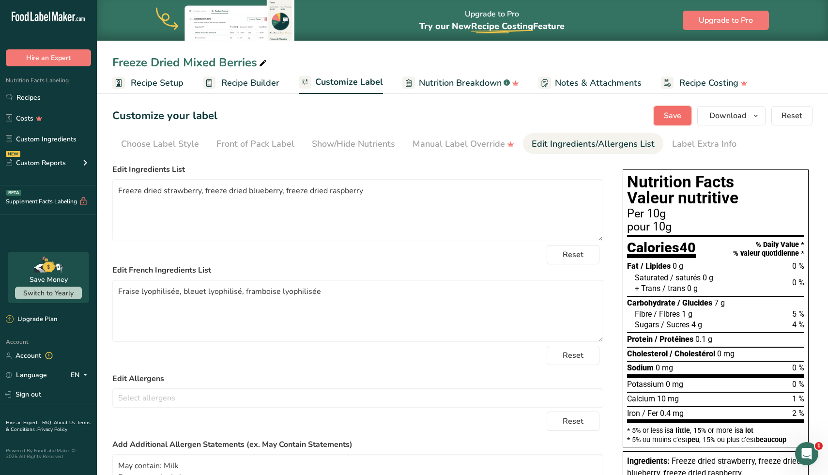
click at [669, 119] on span "Save" at bounding box center [672, 116] width 17 height 12
click at [681, 111] on span "Save" at bounding box center [672, 116] width 17 height 12
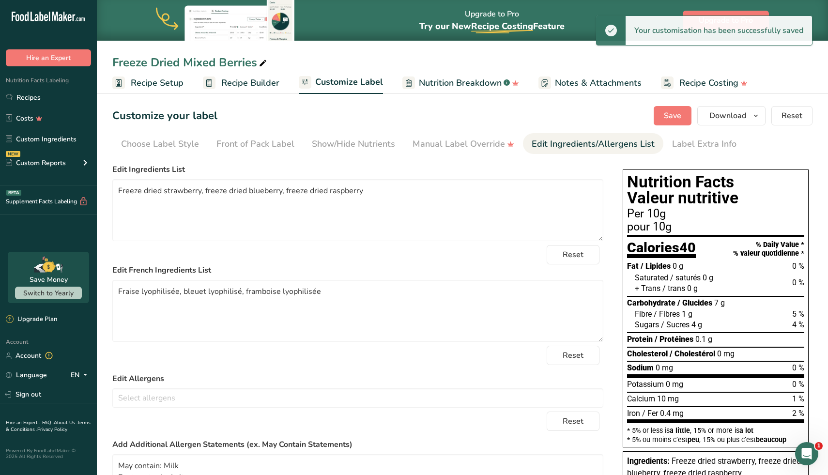
click at [238, 89] on span "Recipe Builder" at bounding box center [250, 83] width 58 height 13
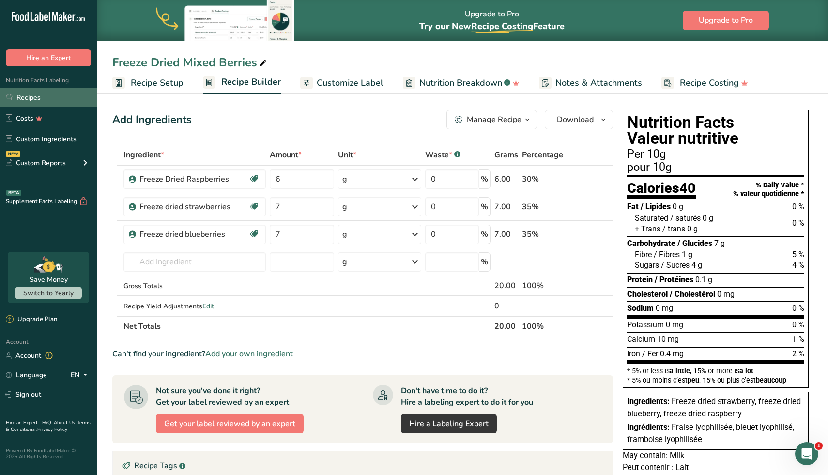
click at [37, 91] on link "Recipes" at bounding box center [48, 97] width 97 height 18
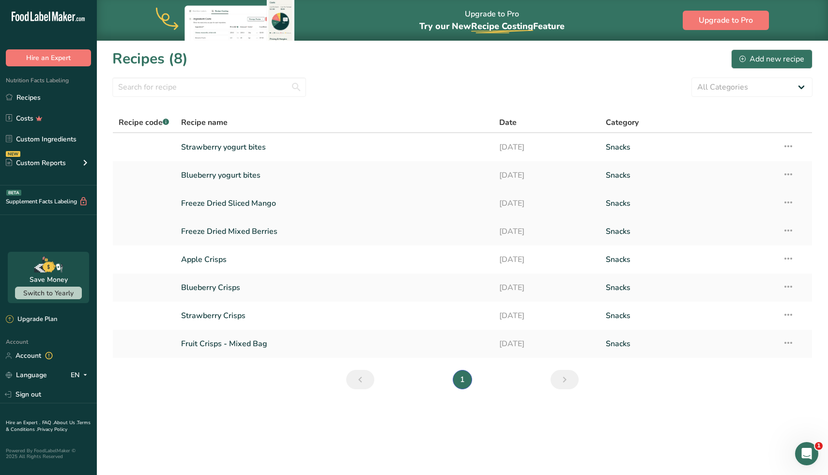
click at [261, 203] on link "Freeze Dried Sliced Mango" at bounding box center [334, 203] width 307 height 20
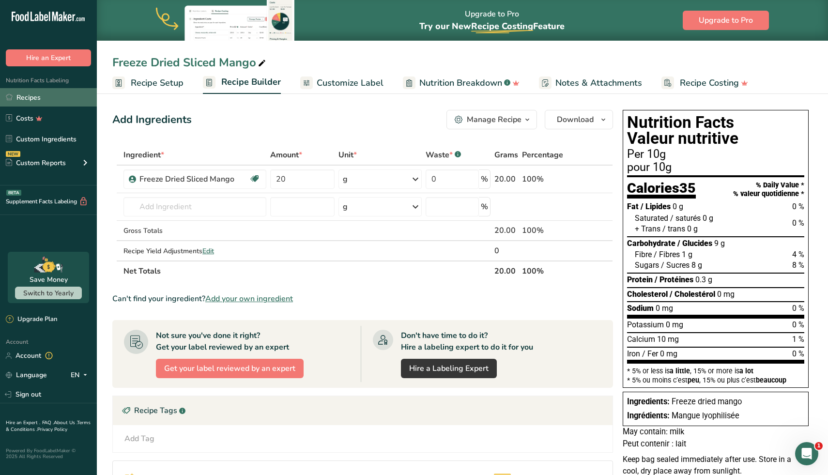
click at [36, 96] on link "Recipes" at bounding box center [48, 97] width 97 height 18
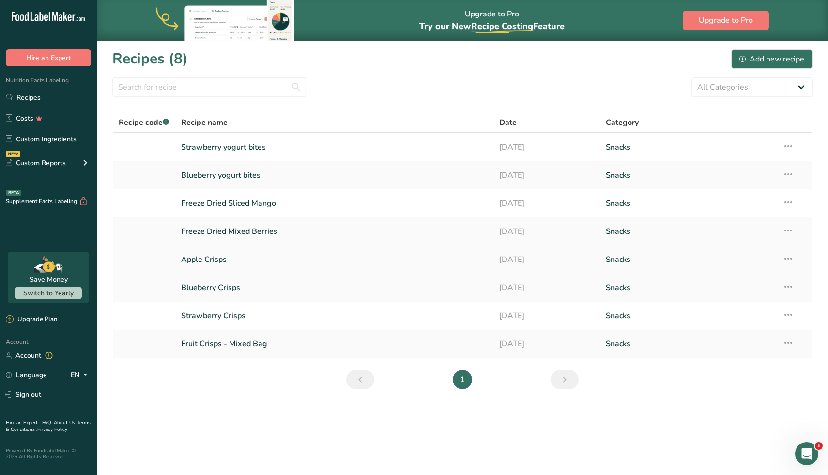
click at [215, 260] on link "Apple Crisps" at bounding box center [334, 259] width 307 height 20
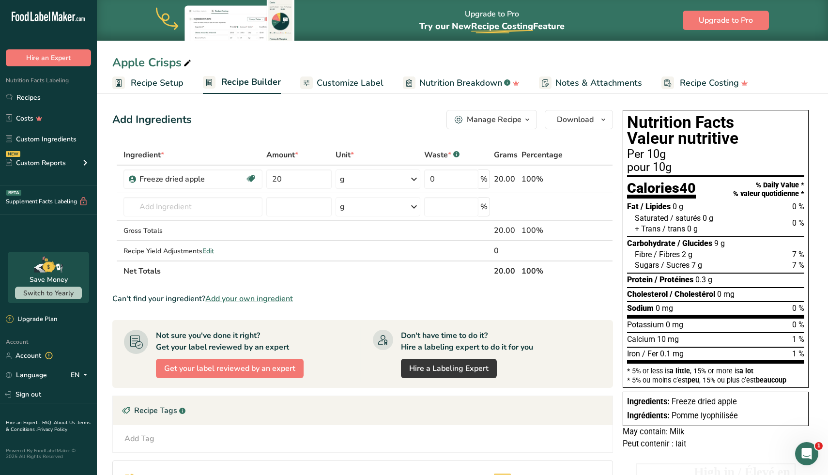
click at [377, 79] on span "Customize Label" at bounding box center [350, 83] width 67 height 13
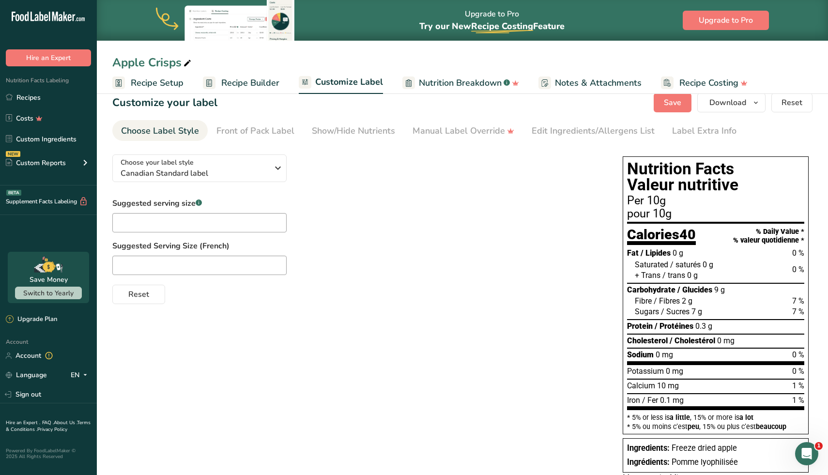
scroll to position [18, 0]
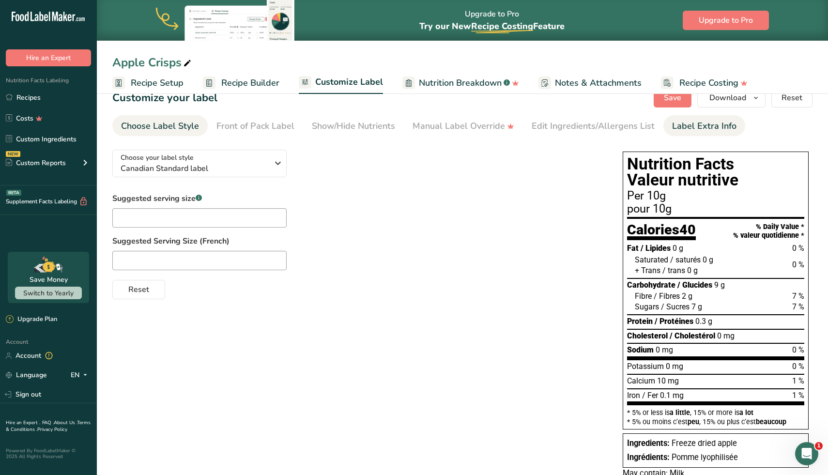
click at [699, 128] on div "Label Extra Info" at bounding box center [704, 126] width 64 height 13
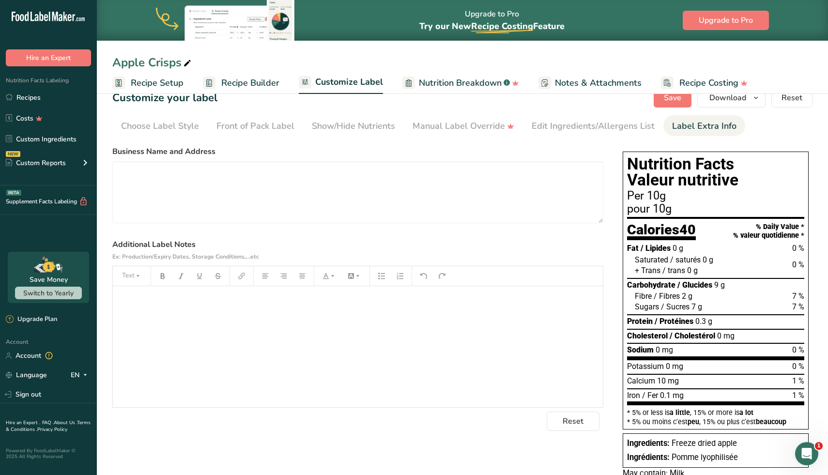
click at [312, 334] on div "﻿" at bounding box center [358, 346] width 490 height 121
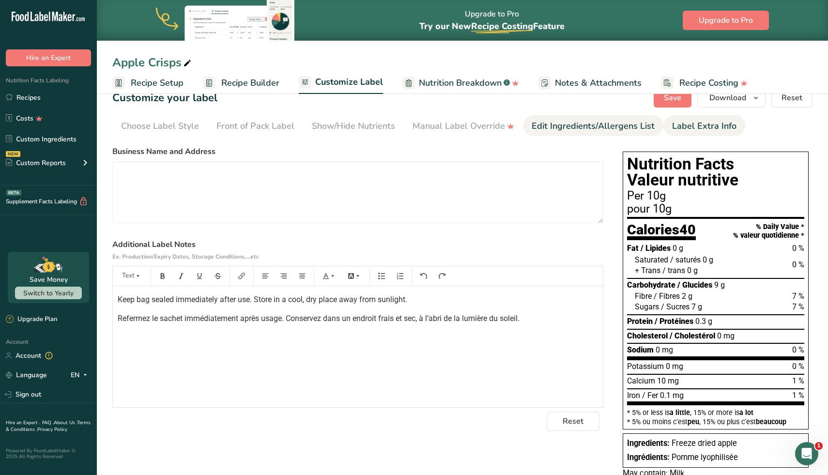
click at [575, 129] on div "Edit Ingredients/Allergens List" at bounding box center [593, 126] width 123 height 13
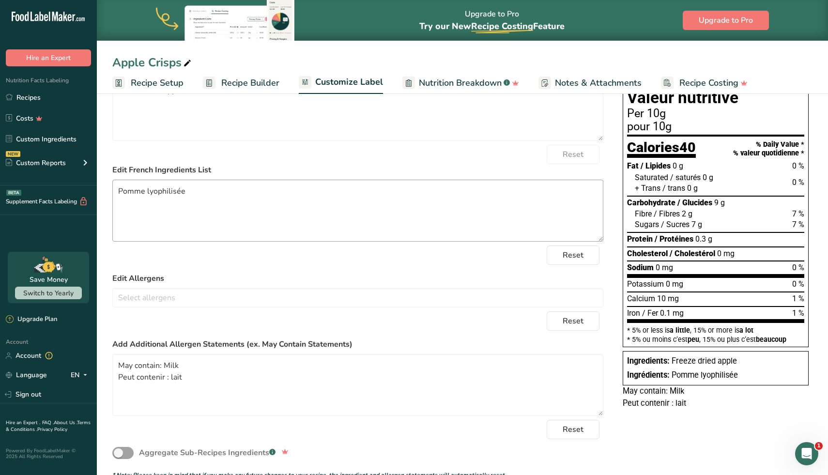
scroll to position [120, 0]
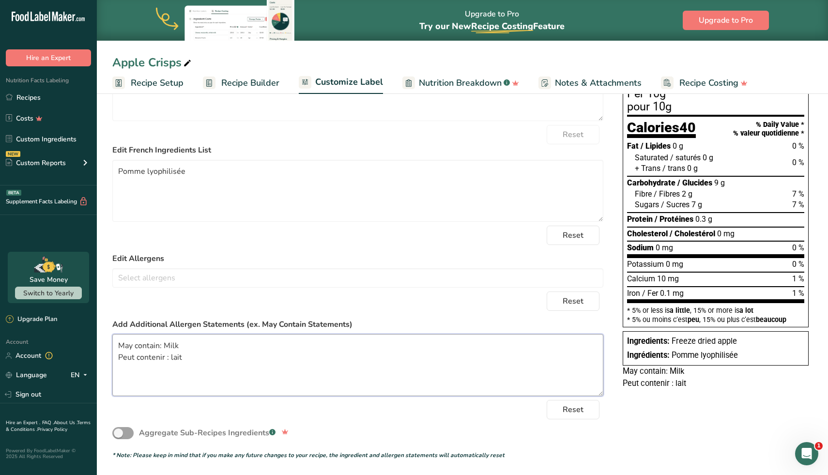
click at [171, 355] on textarea "May contain: Milk Peut contenir : lait" at bounding box center [357, 365] width 491 height 62
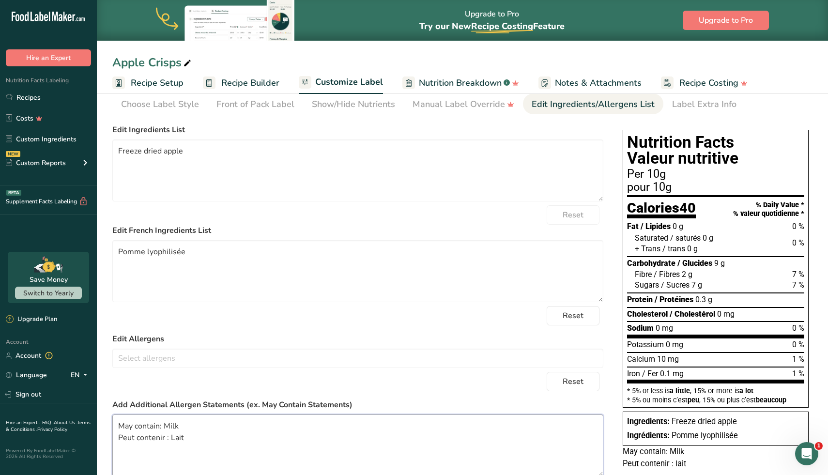
scroll to position [0, 0]
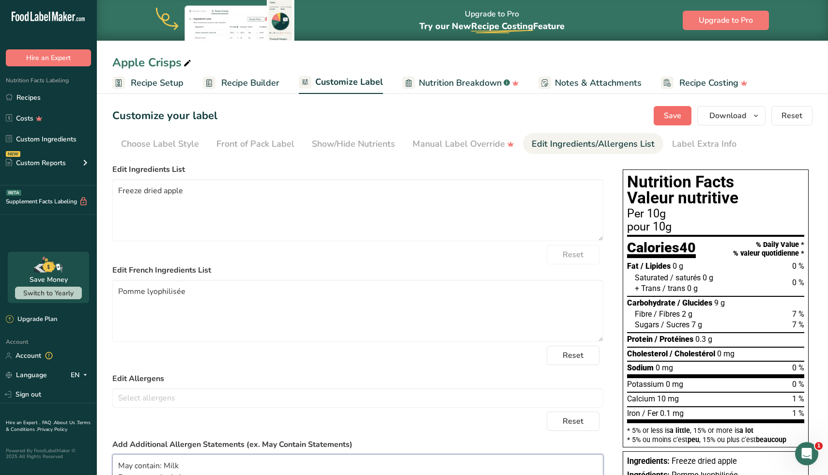
type textarea "May contain: Milk Peut contenir : Lait"
click at [666, 115] on span "Save" at bounding box center [672, 116] width 17 height 12
click at [676, 118] on span "Save" at bounding box center [672, 116] width 17 height 12
click at [42, 93] on link "Recipes" at bounding box center [48, 97] width 97 height 18
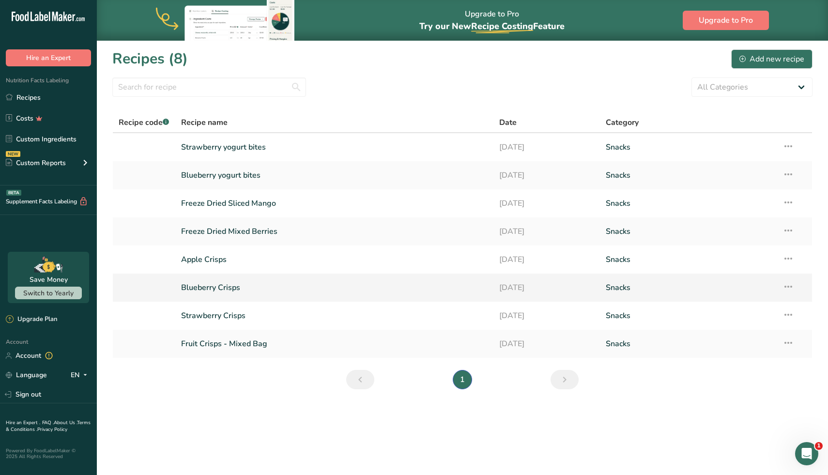
click at [209, 287] on link "Blueberry Crisps" at bounding box center [334, 288] width 307 height 20
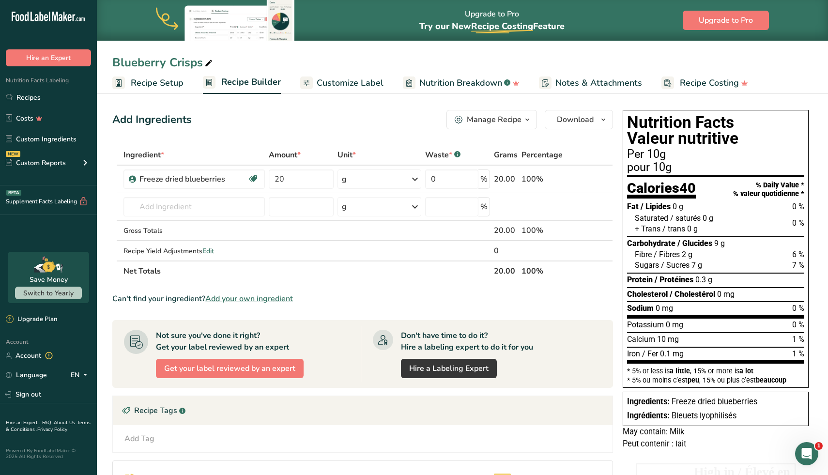
click at [346, 85] on span "Customize Label" at bounding box center [350, 83] width 67 height 13
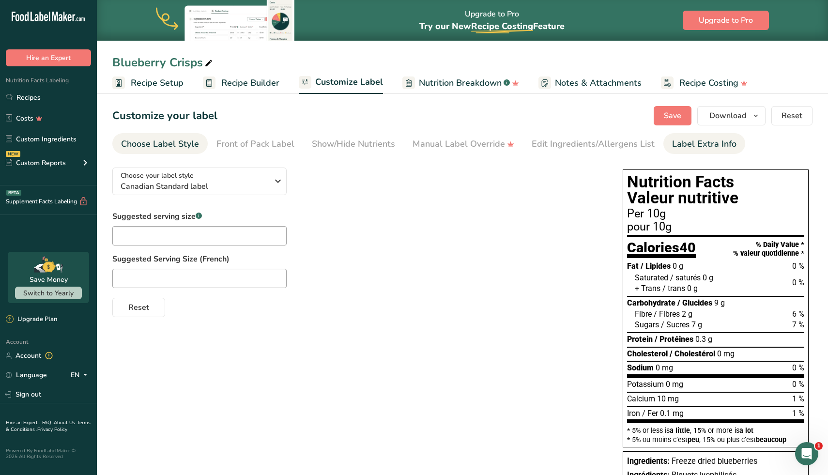
click at [674, 151] on link "Label Extra Info" at bounding box center [704, 144] width 64 height 22
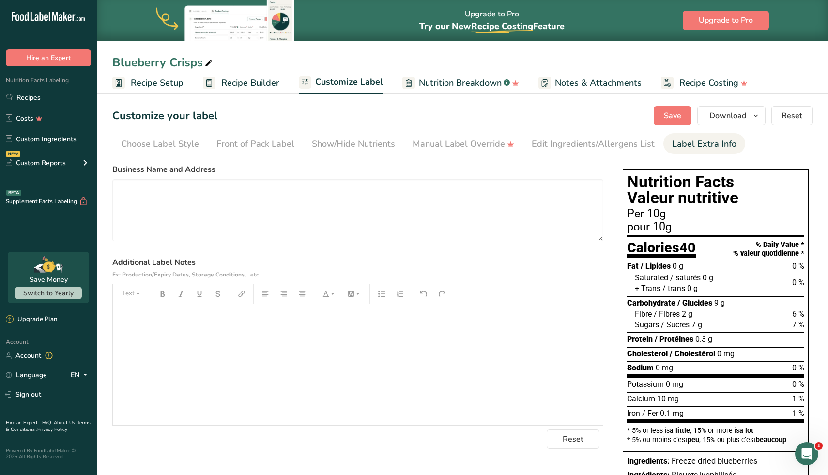
click at [183, 353] on div "﻿" at bounding box center [358, 364] width 490 height 121
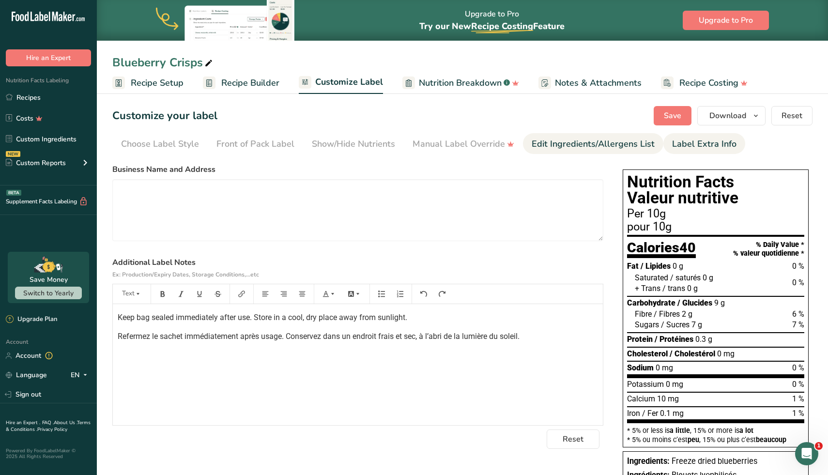
click at [551, 136] on link "Edit Ingredients/Allergens List" at bounding box center [593, 144] width 123 height 22
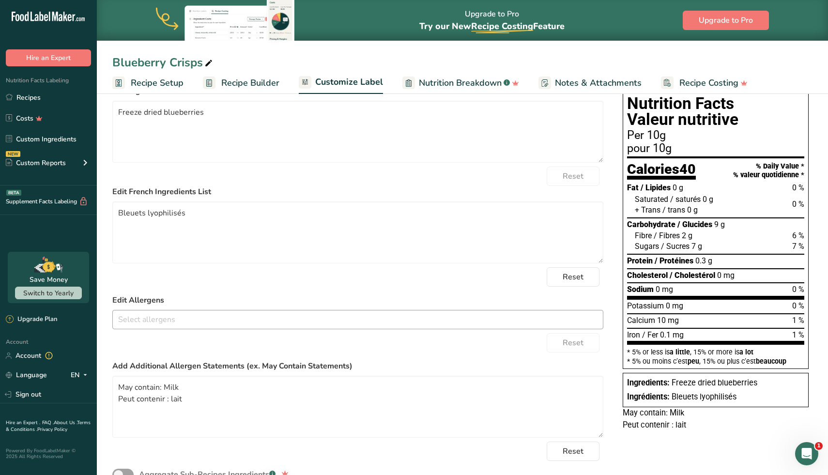
scroll to position [120, 0]
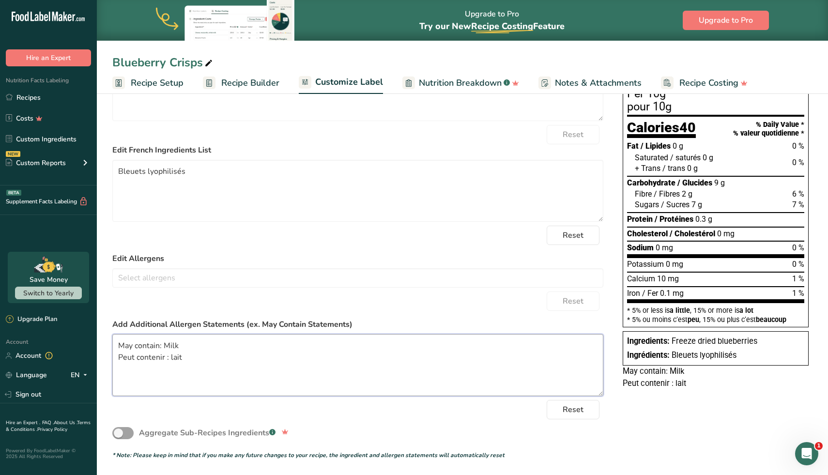
click at [169, 357] on textarea "May contain: Milk Peut contenir : lait" at bounding box center [357, 365] width 491 height 62
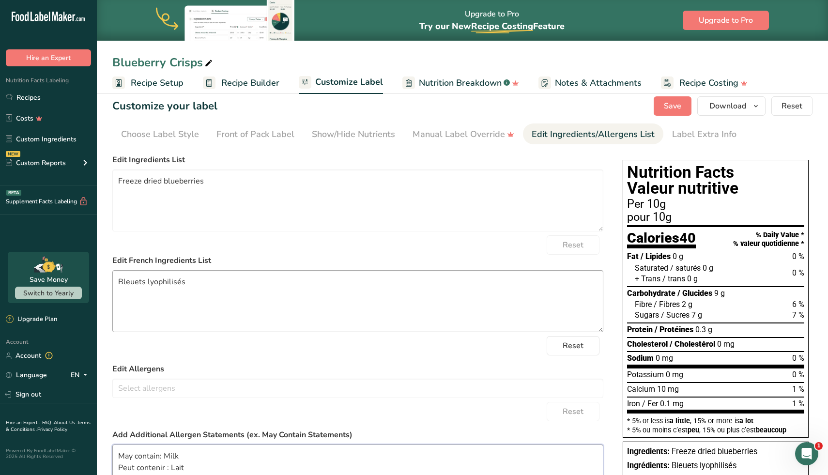
scroll to position [0, 0]
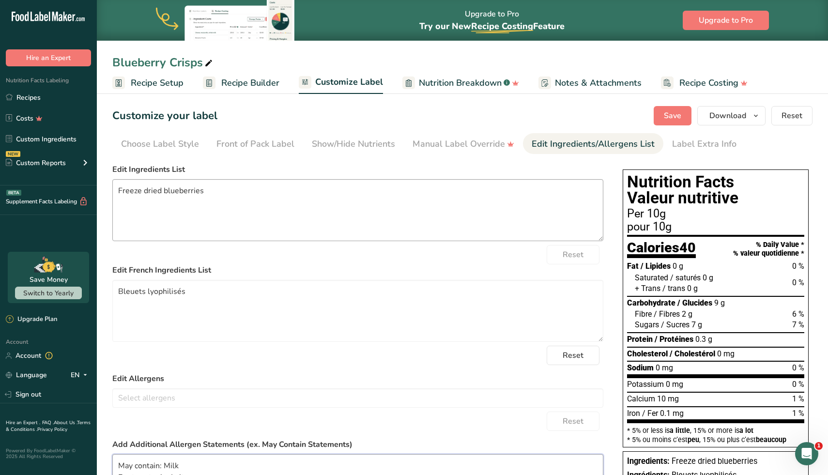
type textarea "May contain: Milk Peut contenir : Lait"
drag, startPoint x: 212, startPoint y: 187, endPoint x: 194, endPoint y: 188, distance: 17.4
click at [194, 188] on textarea "Freeze dried blueberries" at bounding box center [357, 210] width 491 height 62
click at [204, 296] on textarea "Bleuets lyophilisés" at bounding box center [357, 311] width 491 height 62
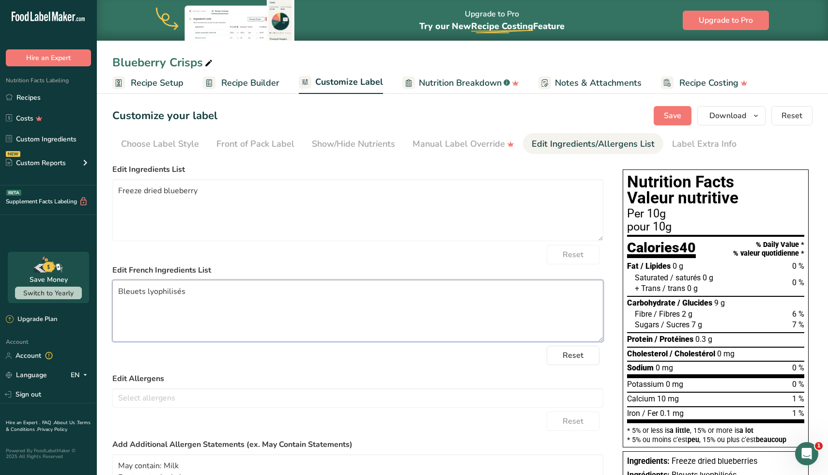
click at [204, 296] on textarea "Bleuets lyophilisés" at bounding box center [357, 311] width 491 height 62
drag, startPoint x: 202, startPoint y: 192, endPoint x: 194, endPoint y: 192, distance: 7.8
click at [194, 192] on textarea "Freeze dried blueberry" at bounding box center [357, 210] width 491 height 62
type textarea "Freeze dried blueberries"
click at [664, 118] on button "Save" at bounding box center [673, 115] width 38 height 19
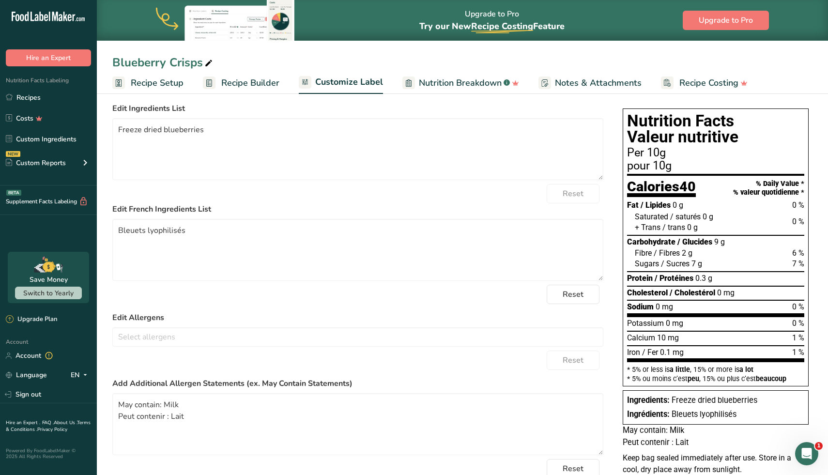
scroll to position [124, 0]
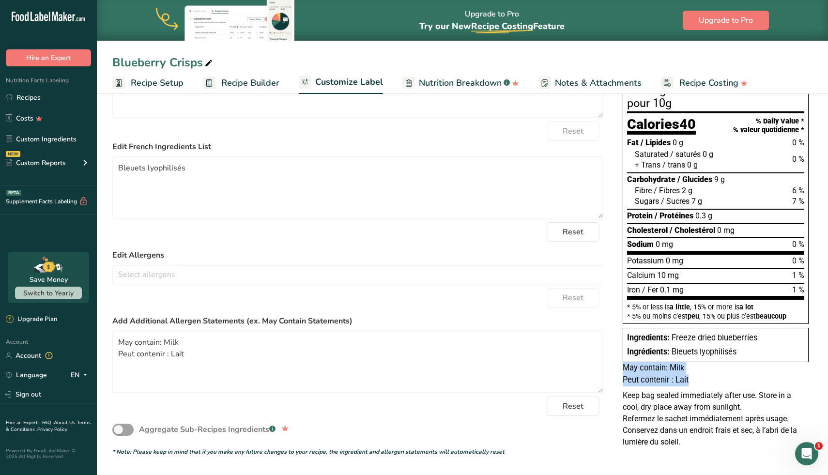
drag, startPoint x: 624, startPoint y: 367, endPoint x: 704, endPoint y: 381, distance: 80.8
click at [704, 381] on div "May contain: Milk Peut contenir : Lait" at bounding box center [716, 374] width 186 height 24
copy span "May contain: Milk Peut contenir : Lait"
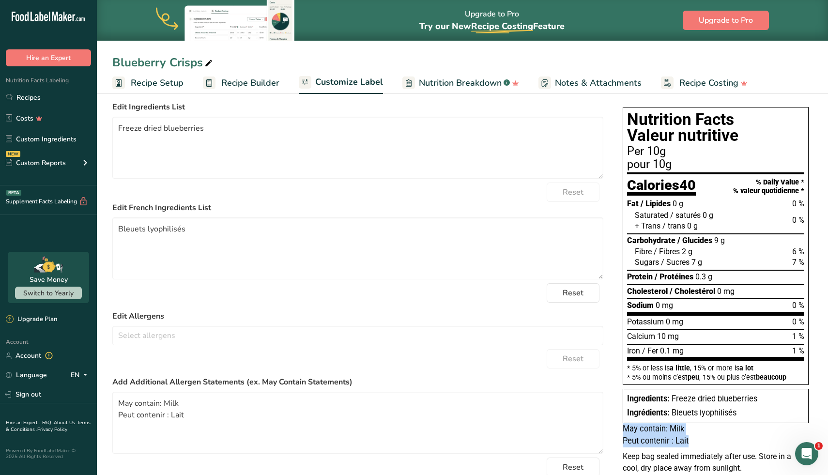
scroll to position [0, 0]
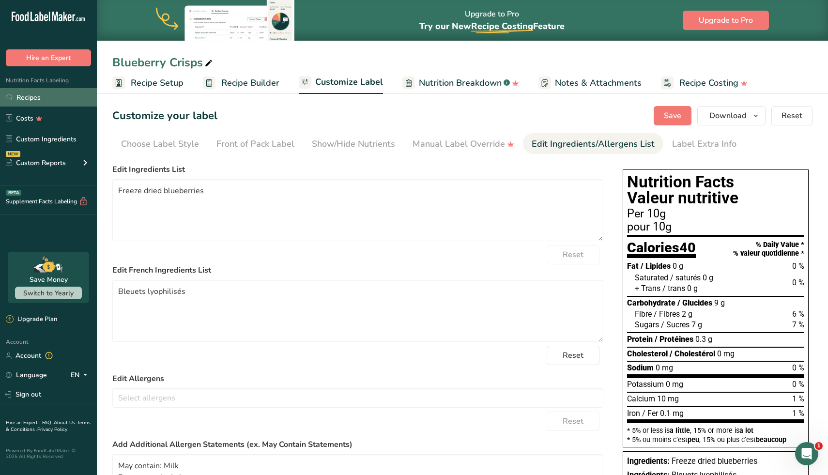
click at [36, 96] on link "Recipes" at bounding box center [48, 97] width 97 height 18
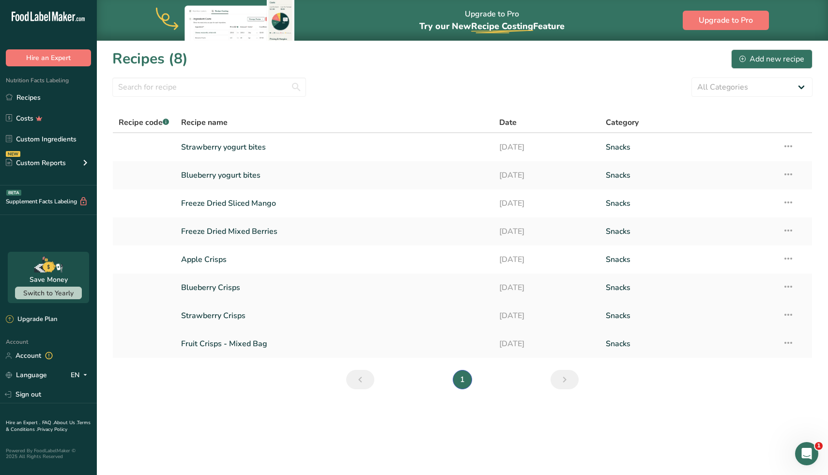
click at [229, 322] on link "Strawberry Crisps" at bounding box center [334, 316] width 307 height 20
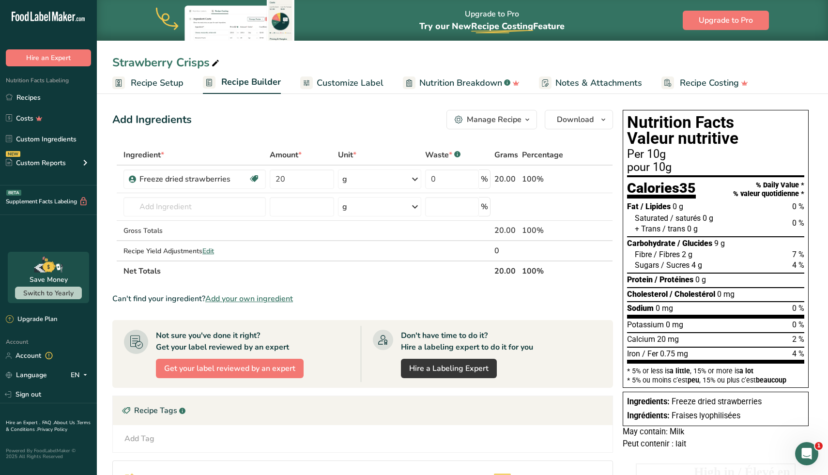
click at [705, 81] on span "Recipe Costing" at bounding box center [709, 83] width 59 height 13
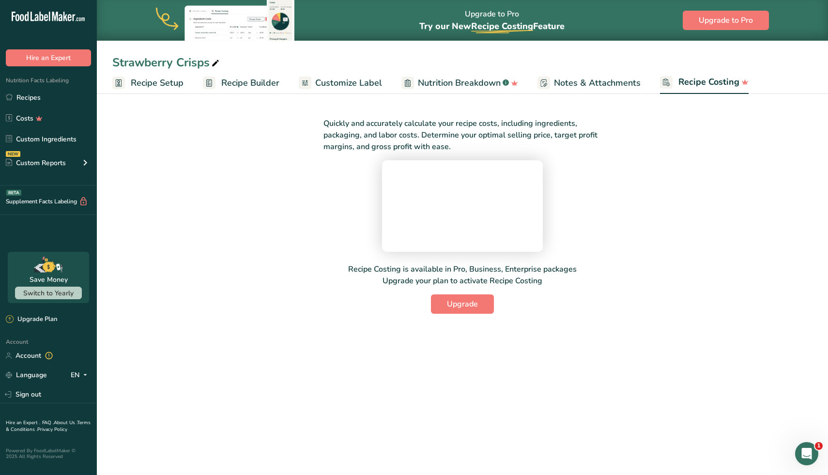
click at [475, 78] on span "Nutrition Breakdown" at bounding box center [459, 83] width 83 height 13
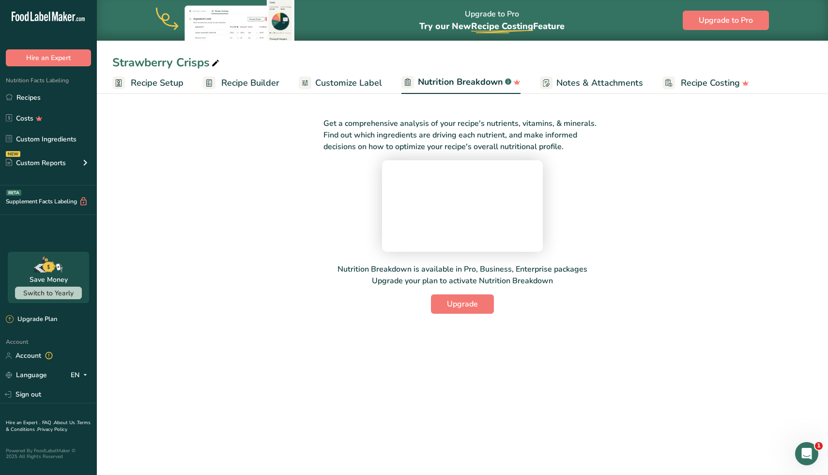
click at [568, 77] on span "Notes & Attachments" at bounding box center [600, 83] width 87 height 13
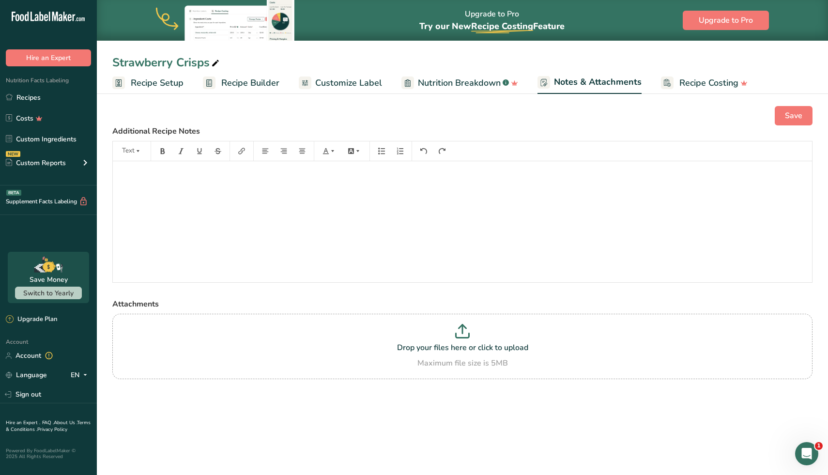
click at [343, 88] on span "Customize Label" at bounding box center [348, 83] width 67 height 13
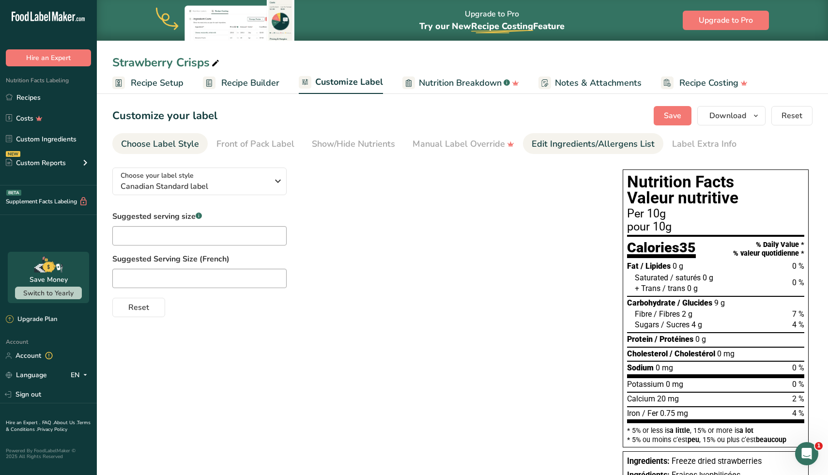
click at [619, 136] on link "Edit Ingredients/Allergens List" at bounding box center [593, 144] width 123 height 22
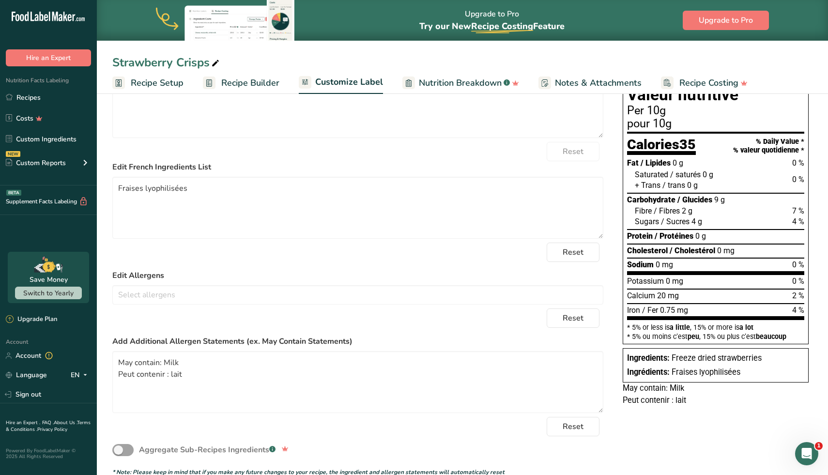
scroll to position [104, 0]
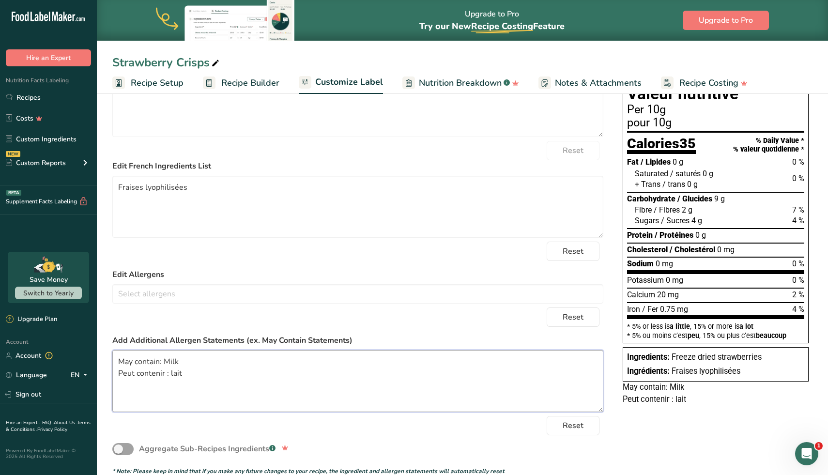
click at [170, 375] on textarea "May contain: Milk Peut contenir : lait" at bounding box center [357, 381] width 491 height 62
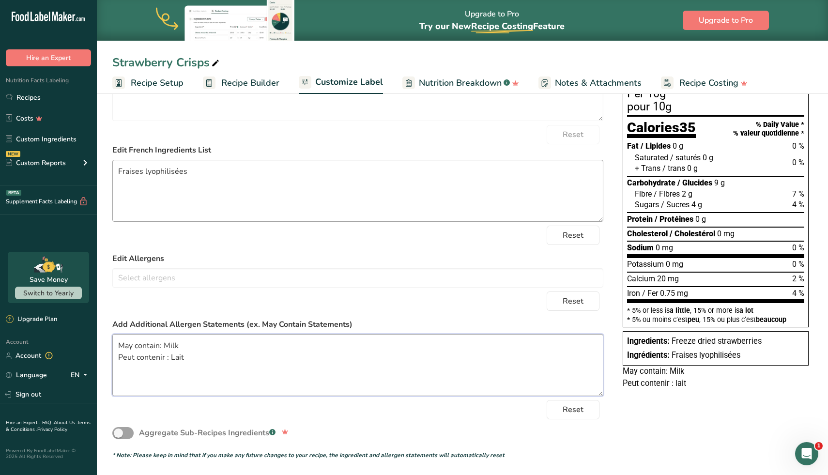
scroll to position [0, 0]
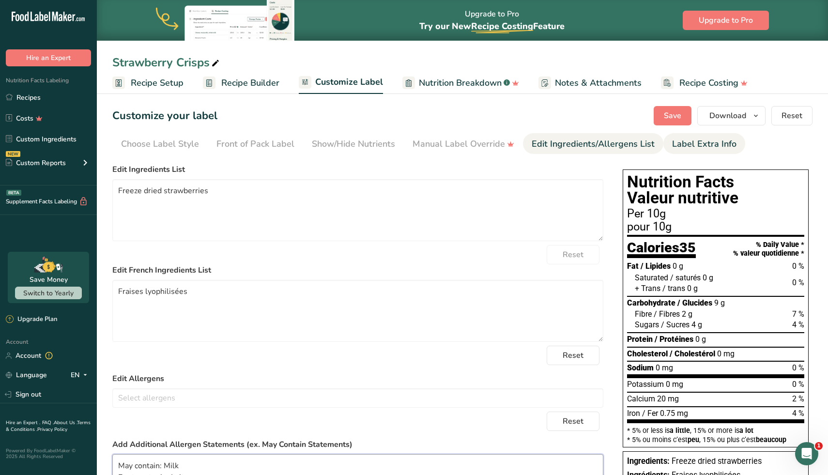
type textarea "May contain: Milk Peut contenir : Lait"
click at [701, 137] on link "Label Extra Info" at bounding box center [704, 144] width 64 height 22
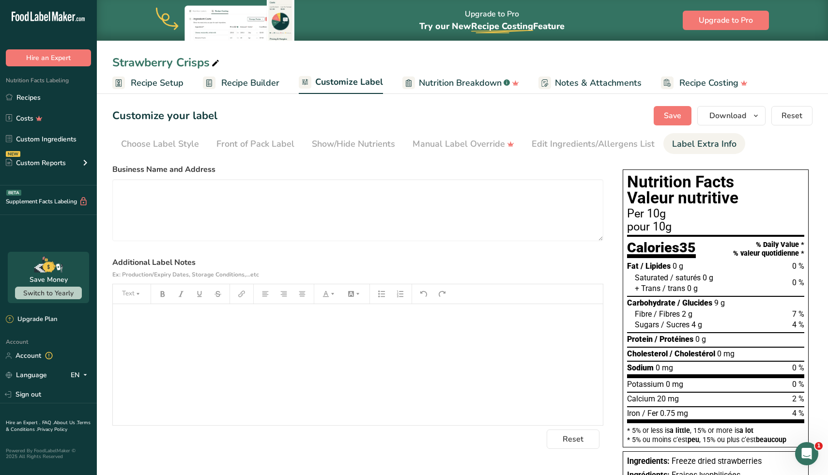
click at [332, 336] on div "﻿" at bounding box center [358, 364] width 490 height 121
click at [332, 335] on div "May contain: Milk Peut contenir : Lait" at bounding box center [358, 364] width 490 height 121
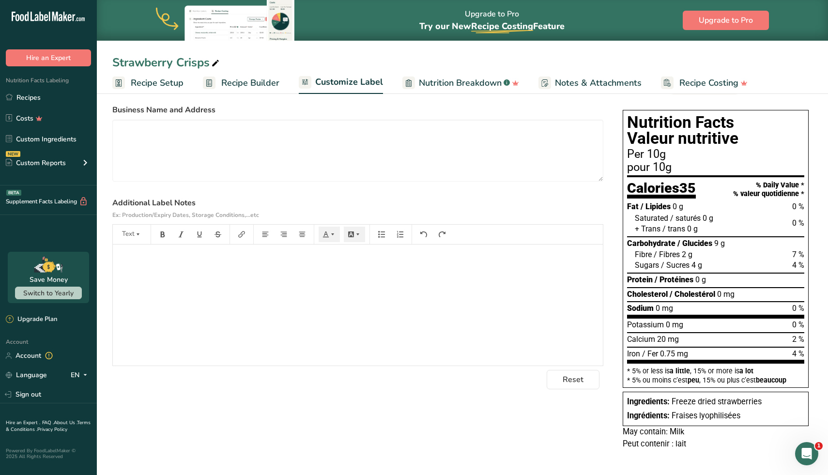
click at [275, 257] on p "﻿" at bounding box center [358, 258] width 481 height 12
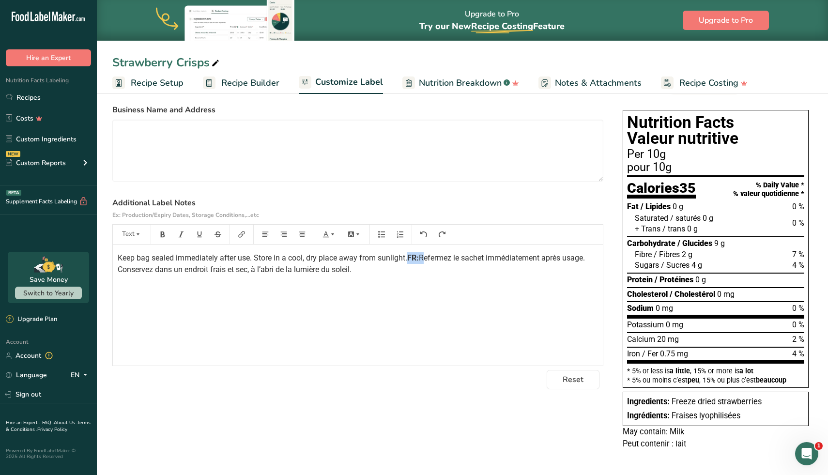
drag, startPoint x: 132, startPoint y: 283, endPoint x: 87, endPoint y: 283, distance: 45.5
click at [87, 283] on div ".a-20{fill:#fff;} Hire an Expert Nutrition Facts Labeling Recipes Costs Custom …" at bounding box center [414, 207] width 828 height 535
click at [162, 284] on div "Keep bag sealed immediately after use. Store in a cool, dry place away from sun…" at bounding box center [358, 305] width 490 height 121
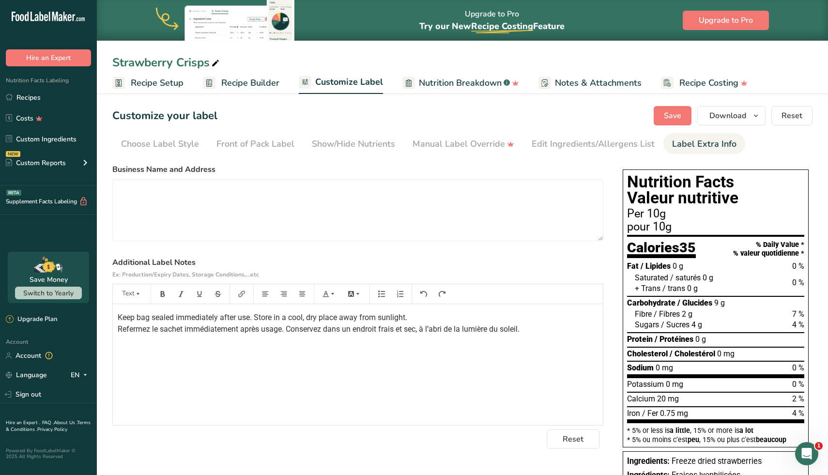
scroll to position [0, 0]
click at [670, 109] on button "Save" at bounding box center [673, 115] width 38 height 19
click at [36, 100] on link "Recipes" at bounding box center [48, 97] width 97 height 18
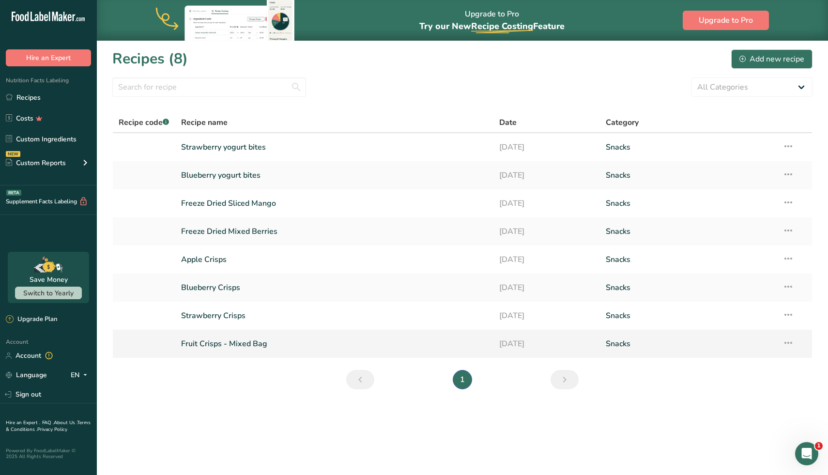
click at [230, 347] on link "Fruit Crisps - Mixed Bag" at bounding box center [334, 344] width 307 height 20
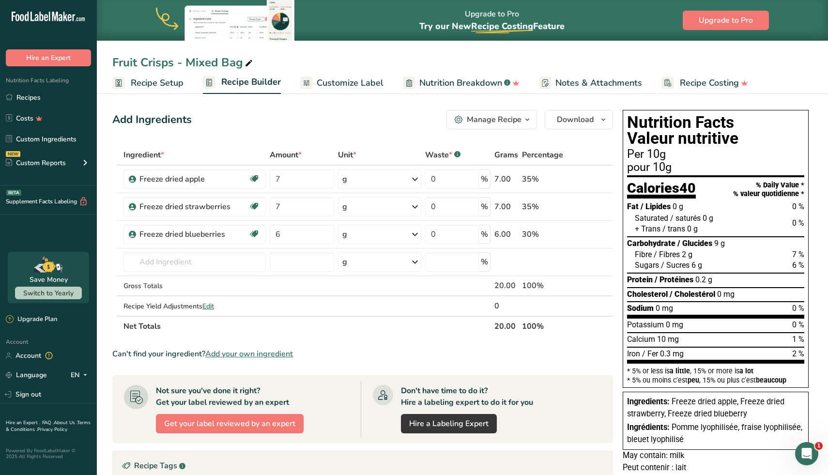
click at [565, 86] on span "Notes & Attachments" at bounding box center [599, 83] width 87 height 13
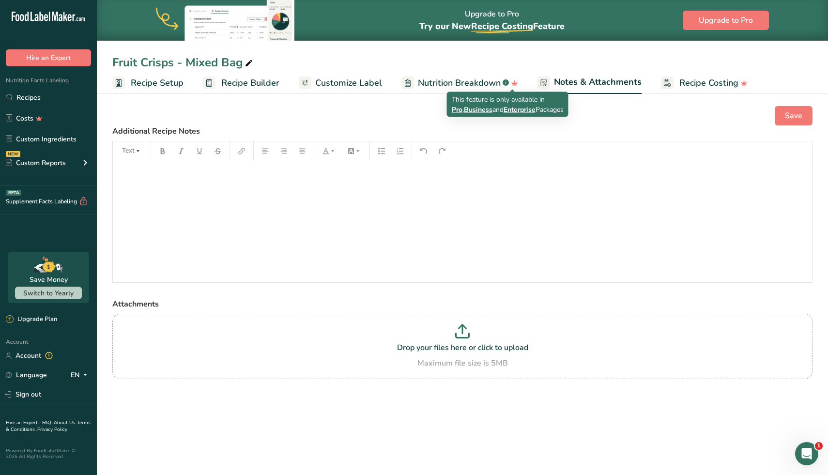
click at [469, 87] on span "Nutrition Breakdown" at bounding box center [459, 83] width 83 height 13
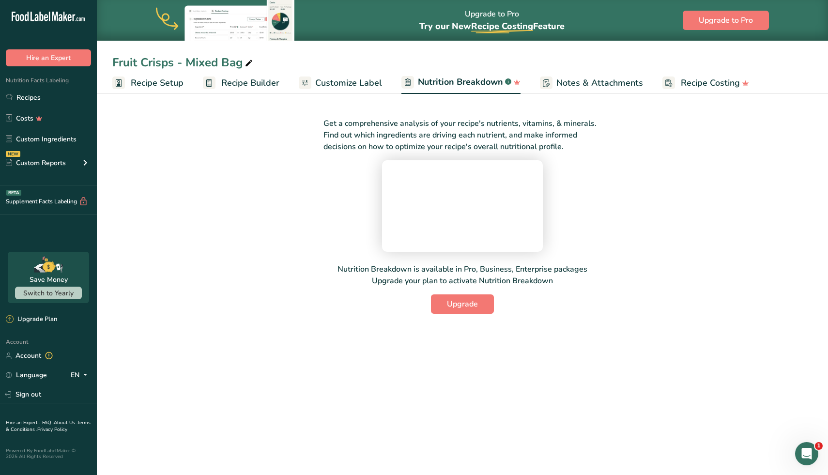
click at [355, 87] on span "Customize Label" at bounding box center [348, 83] width 67 height 13
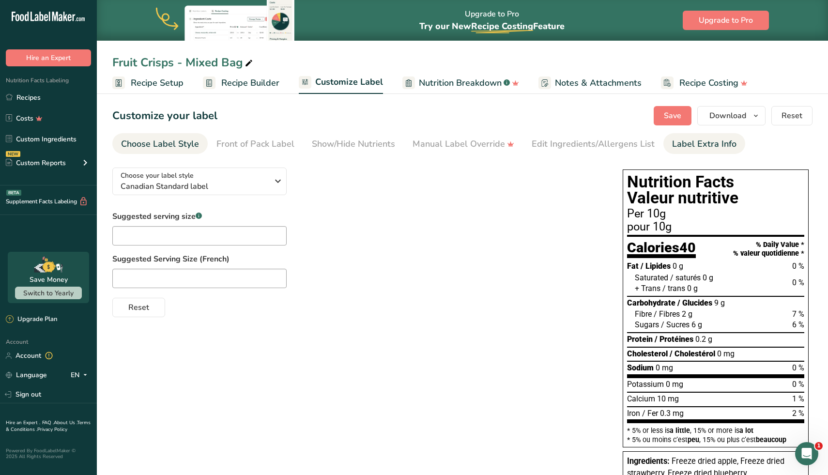
click at [705, 150] on div "Label Extra Info" at bounding box center [704, 144] width 64 height 13
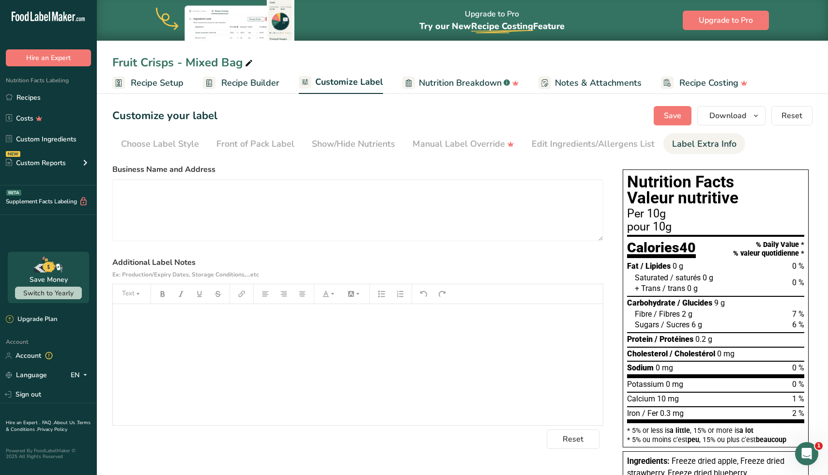
click at [399, 332] on div "﻿" at bounding box center [358, 364] width 490 height 121
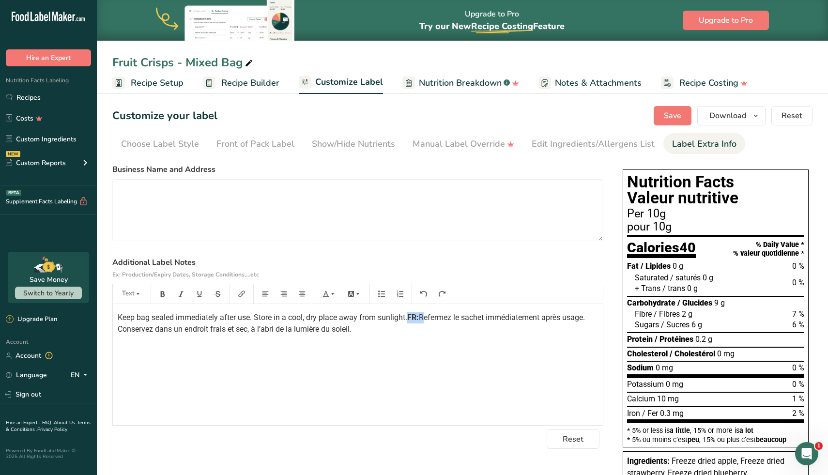
drag, startPoint x: 132, startPoint y: 341, endPoint x: 96, endPoint y: 341, distance: 35.4
click at [96, 341] on div ".a-20{fill:#fff;} Hire an Expert Nutrition Facts Labeling Recipes Costs Custom …" at bounding box center [414, 279] width 828 height 559
click at [677, 116] on span "Save" at bounding box center [672, 116] width 17 height 12
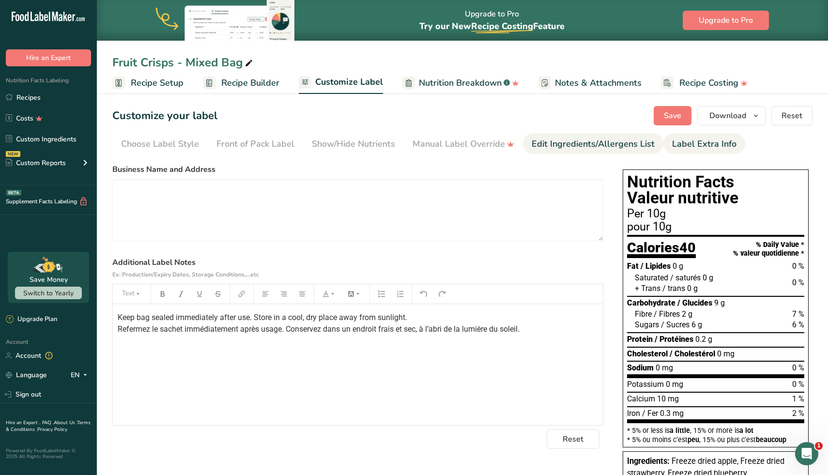
click at [608, 151] on link "Edit Ingredients/Allergens List" at bounding box center [593, 144] width 123 height 22
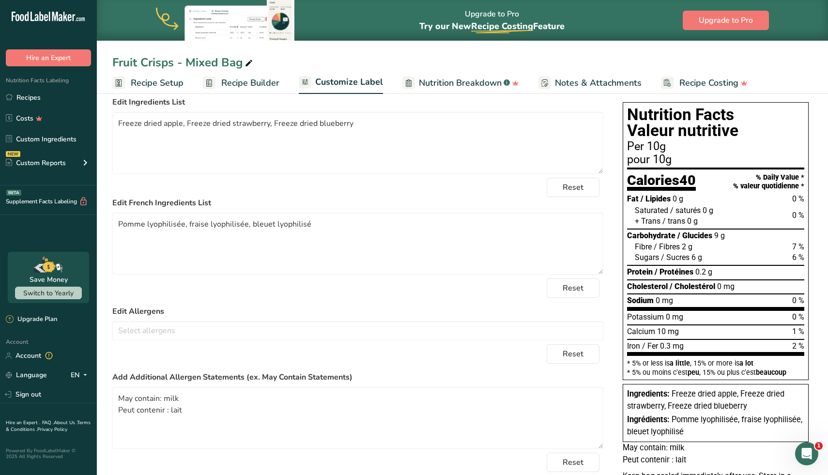
scroll to position [148, 0]
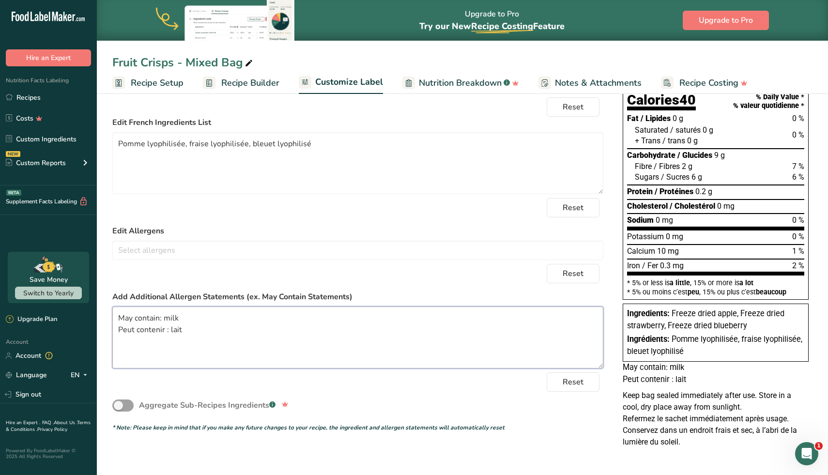
click at [169, 333] on textarea "May contain: milk Peut contenir : lait" at bounding box center [357, 338] width 491 height 62
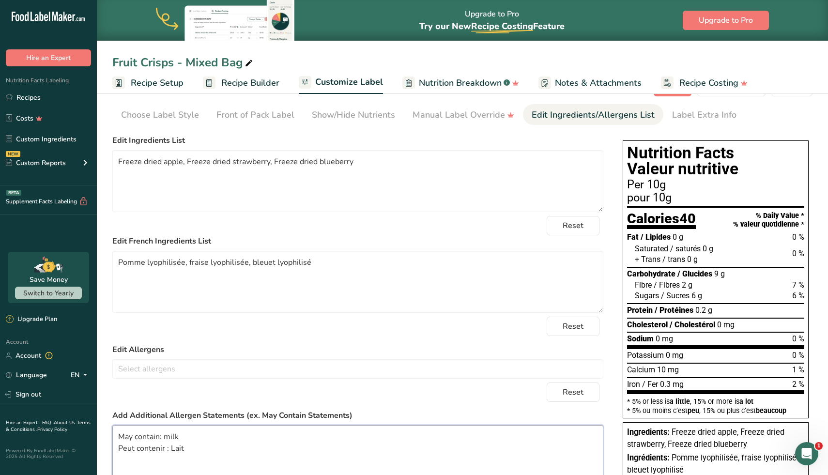
scroll to position [28, 0]
type textarea "May contain: milk Peut contenir : Lait"
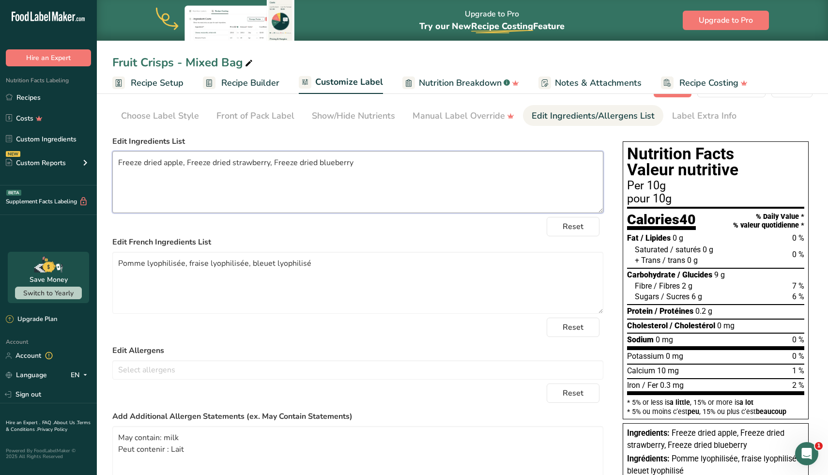
click at [180, 165] on textarea "Freeze dried apple, Freeze dried strawberry, Freeze dried blueberry" at bounding box center [357, 182] width 491 height 62
click at [192, 160] on textarea "Freeze dried apples, Freeze dried strawberry, Freeze dried blueberry" at bounding box center [357, 182] width 491 height 62
click at [270, 165] on textarea "Freeze dried apples, freeze dried strawberry, Freeze dried blueberry" at bounding box center [357, 182] width 491 height 62
click at [354, 164] on textarea "Freeze dried apples, freeze dried strawberries, Freeze dried blueberry" at bounding box center [357, 182] width 491 height 62
click at [281, 162] on textarea "Freeze dried apples, freeze dried strawberries, Freeze dried blueberries" at bounding box center [357, 182] width 491 height 62
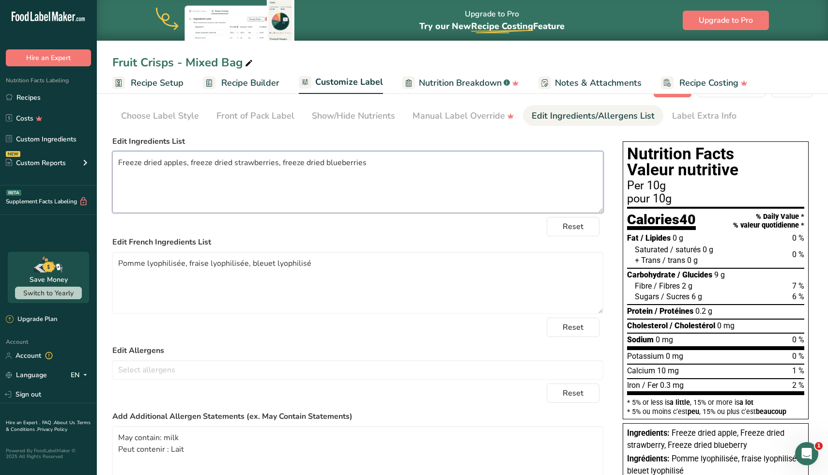
type textarea "Freeze dried apples, freeze dried strawberries, freeze dried blueberries"
click at [209, 263] on textarea "Pomme lyophilisée, fraise lyophilisée, bleuet lyophilisé" at bounding box center [357, 283] width 491 height 62
paste textarea "s lyophilisées"
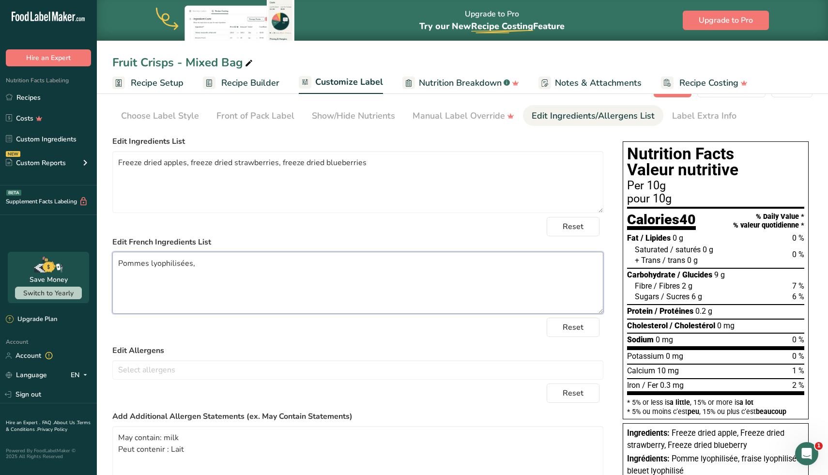
paste textarea "Fraises lyophilisées"
click at [195, 263] on textarea "Pommes lyophilisées, Fraises lyophilisées" at bounding box center [357, 283] width 491 height 62
click at [276, 260] on textarea "Pommes lyophilisées, fraises lyophilisées" at bounding box center [357, 283] width 491 height 62
paste textarea "Bleuets lyophilisés"
click at [265, 263] on textarea "Pommes lyophilisées, fraises lyophilisées, Bleuets lyophilisés" at bounding box center [357, 283] width 491 height 62
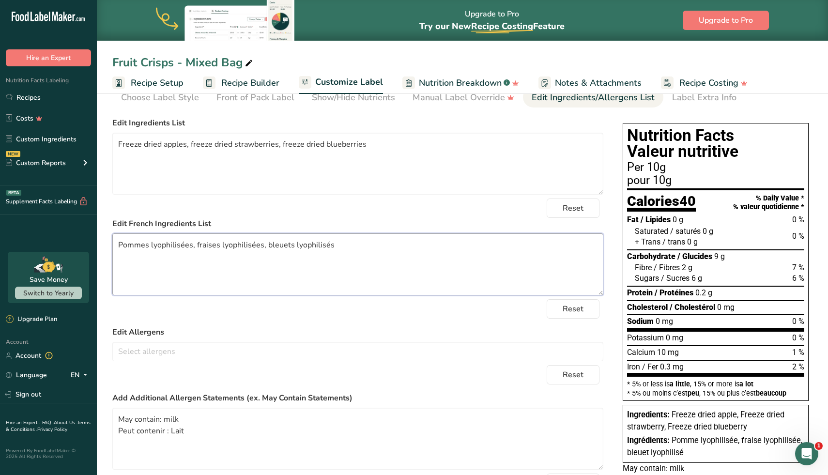
scroll to position [0, 0]
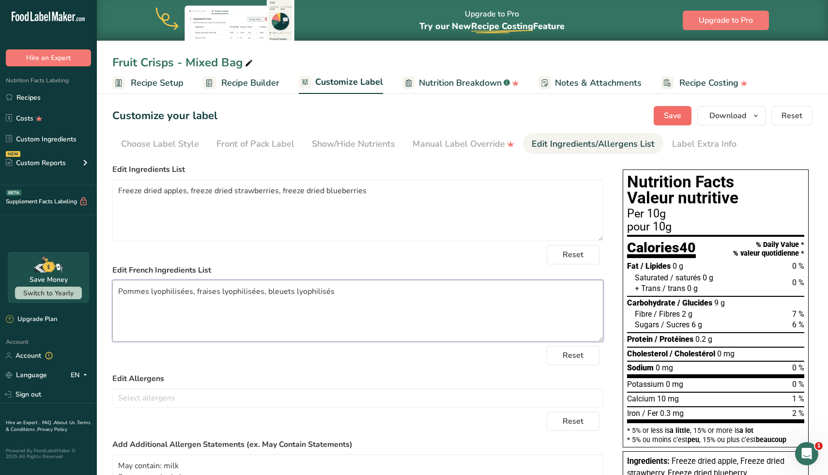
type textarea "Pommes lyophilisées, fraises lyophilisées, bleuets lyophilisés"
click at [677, 115] on span "Save" at bounding box center [672, 116] width 17 height 12
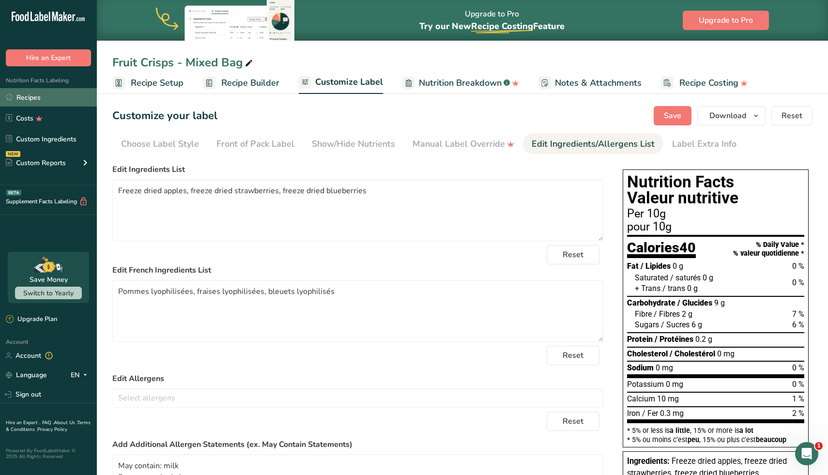
click at [59, 101] on link "Recipes" at bounding box center [48, 97] width 97 height 18
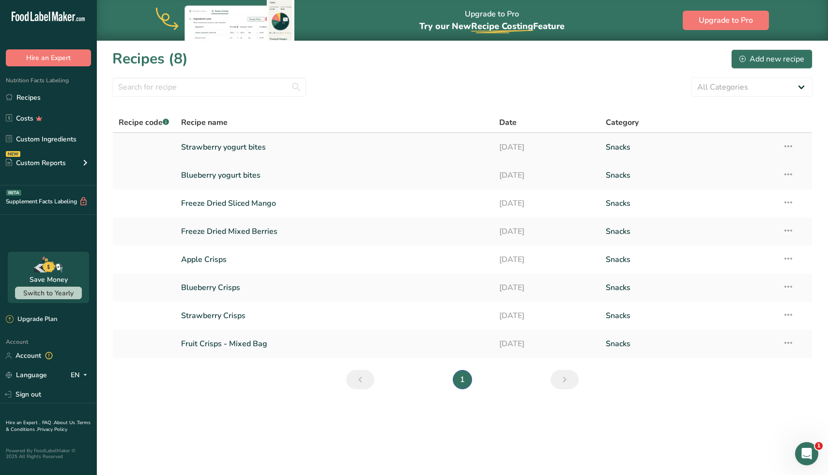
click at [234, 146] on link "Strawberry yogurt bites" at bounding box center [334, 147] width 307 height 20
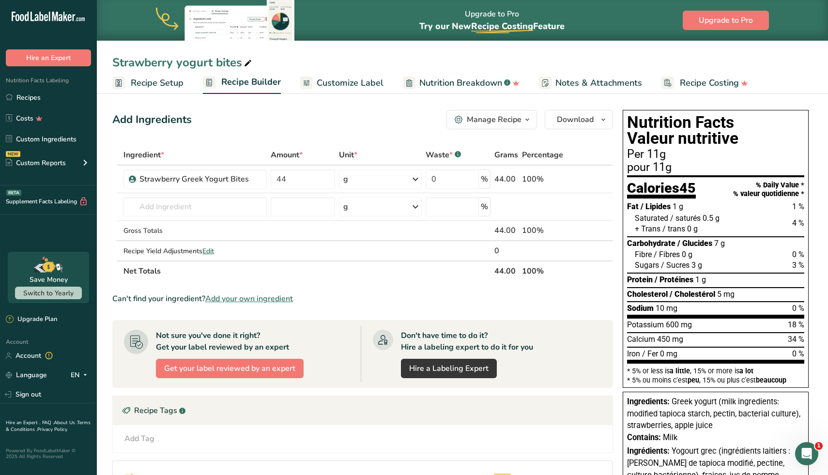
click at [365, 114] on div "Add Ingredients Manage Recipe Delete Recipe Duplicate Recipe Scale Recipe Save …" at bounding box center [362, 119] width 501 height 19
click at [34, 103] on link "Recipes" at bounding box center [48, 97] width 97 height 18
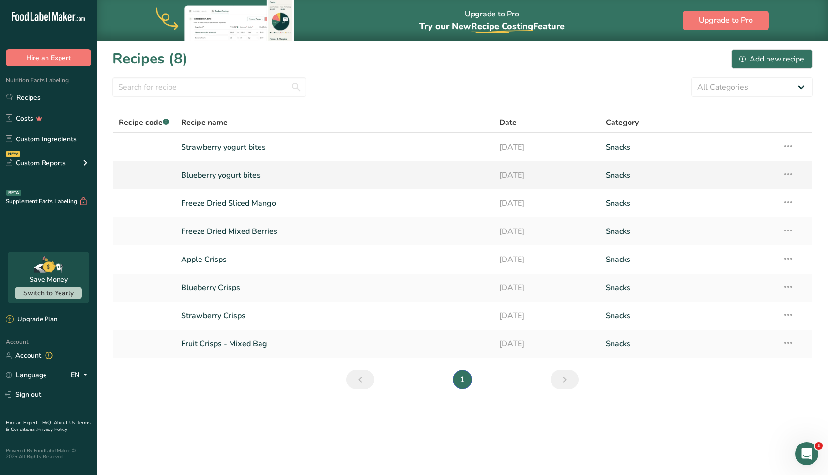
click at [232, 176] on link "Blueberry yogurt bites" at bounding box center [334, 175] width 307 height 20
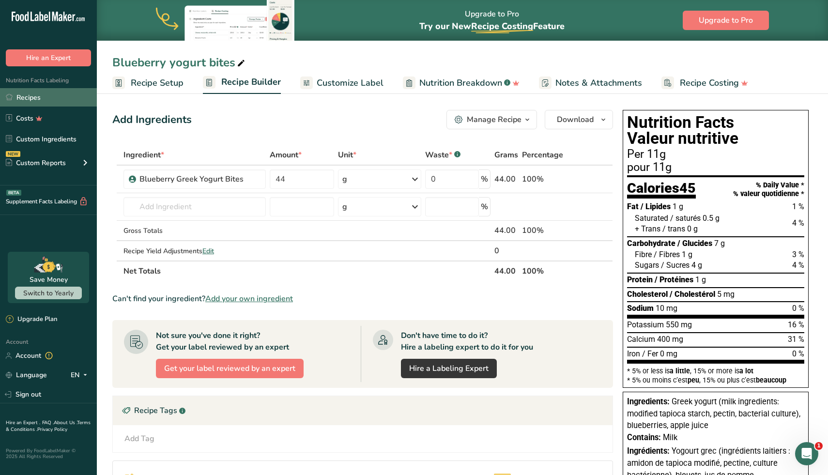
click at [57, 98] on link "Recipes" at bounding box center [48, 97] width 97 height 18
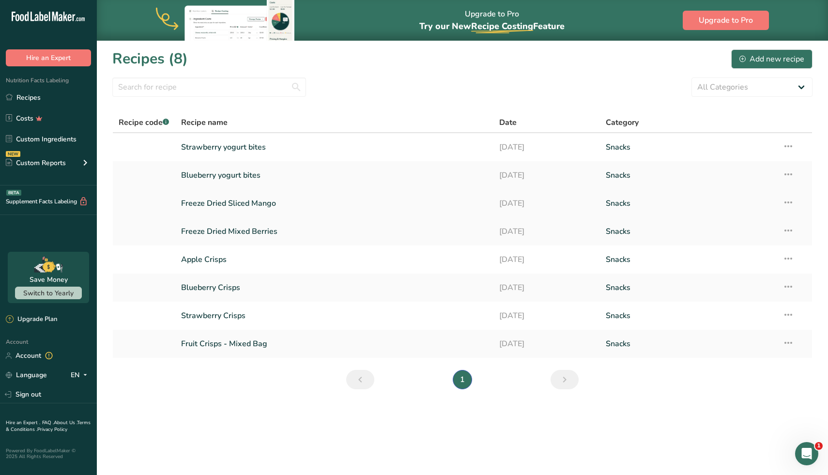
click at [248, 204] on link "Freeze Dried Sliced Mango" at bounding box center [334, 203] width 307 height 20
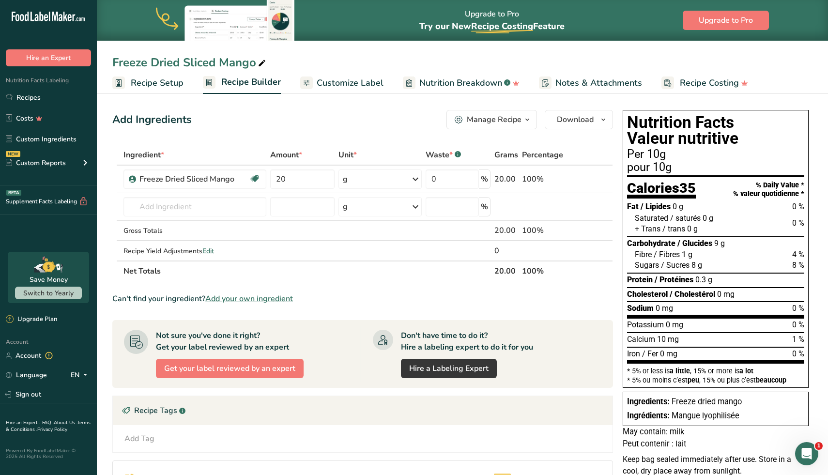
click at [367, 89] on span "Customize Label" at bounding box center [350, 83] width 67 height 13
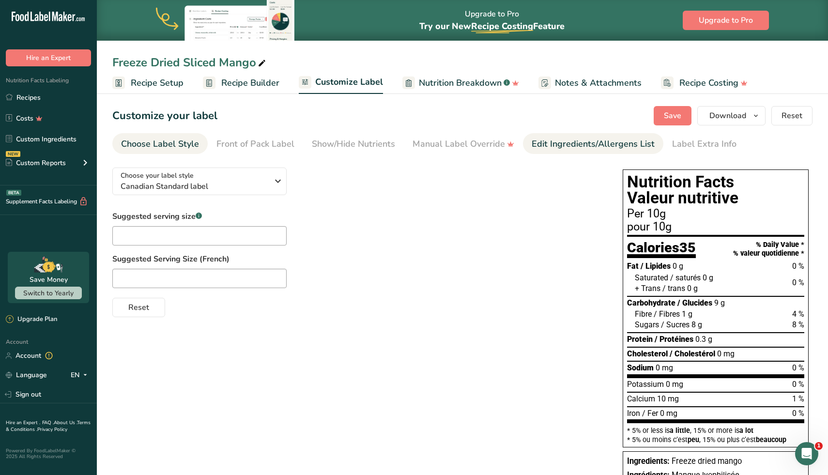
click at [589, 153] on link "Edit Ingredients/Allergens List" at bounding box center [593, 144] width 123 height 22
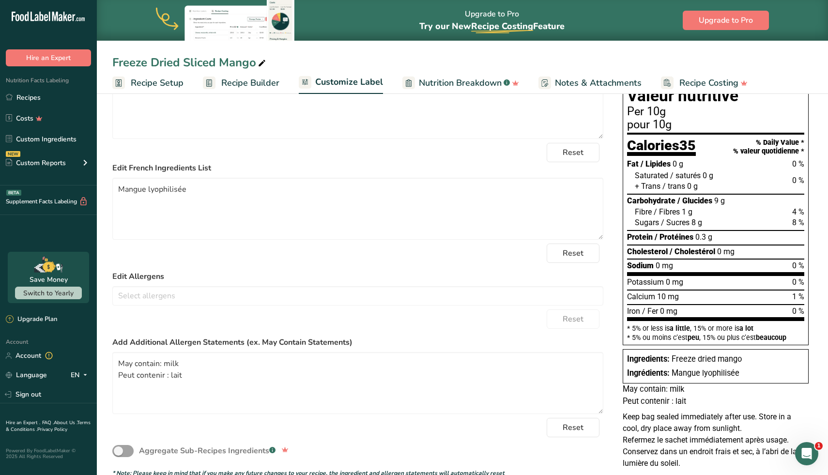
scroll to position [107, 0]
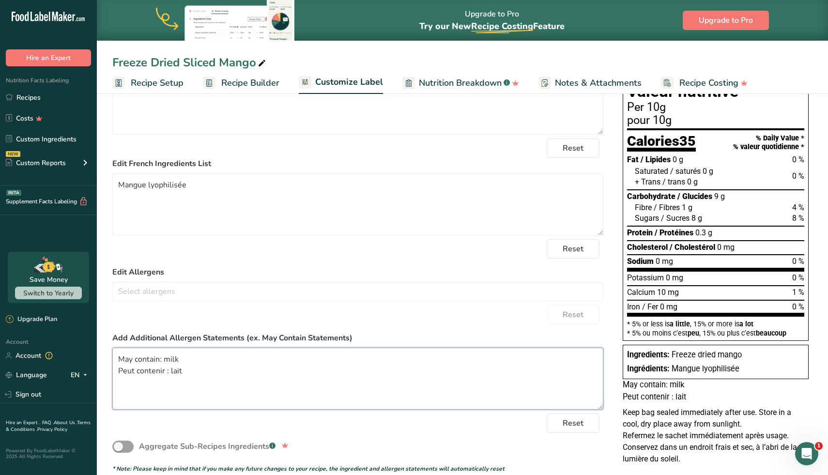
click at [172, 371] on textarea "May contain: milk Peut contenir : lait" at bounding box center [357, 379] width 491 height 62
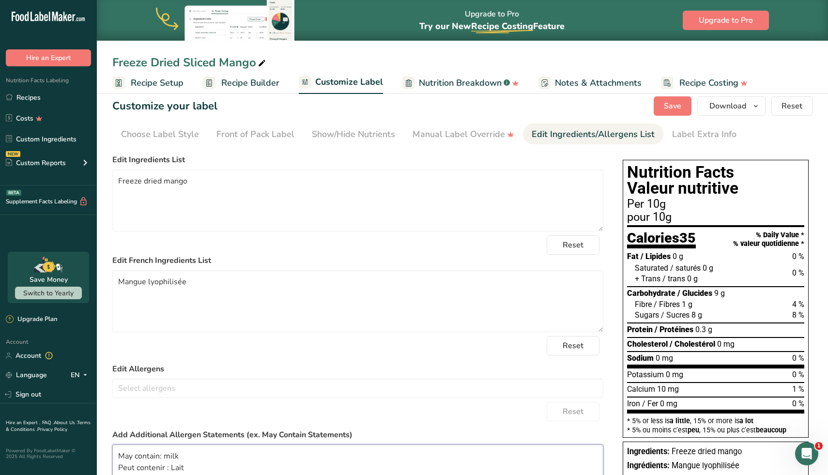
scroll to position [0, 0]
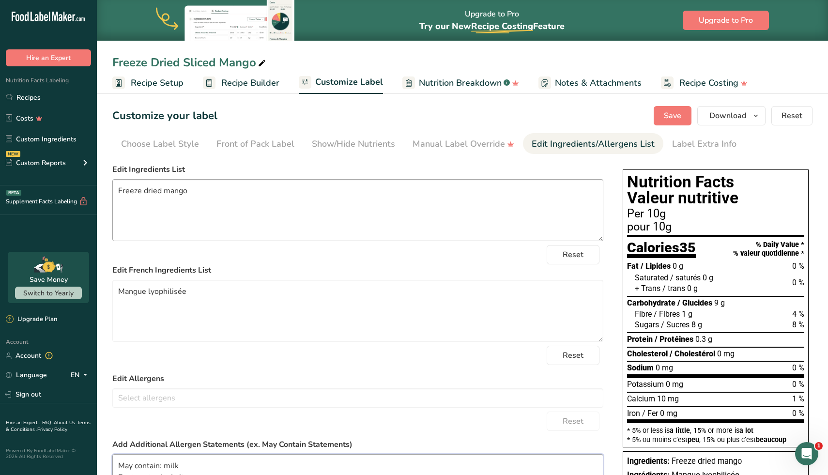
type textarea "May contain: milk Peut contenir : Lait"
click at [187, 191] on textarea "Freeze dried mango" at bounding box center [357, 210] width 491 height 62
type textarea "Freeze dried mangos"
click at [202, 293] on textarea "Mangue lyophilisée" at bounding box center [357, 311] width 491 height 62
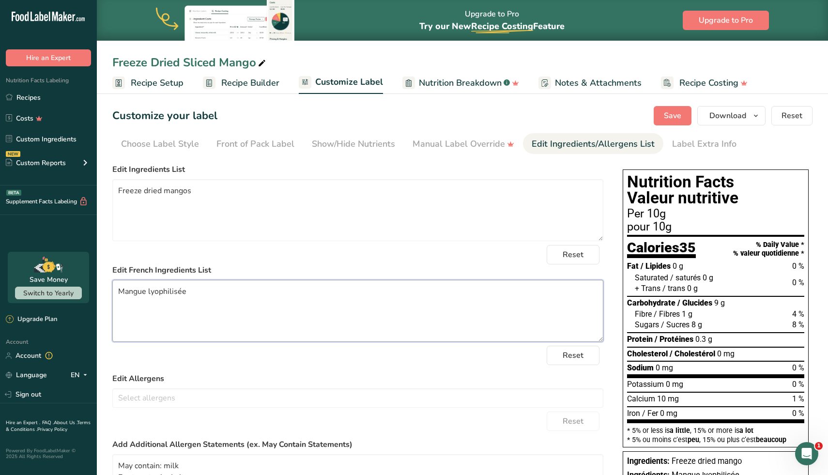
click at [202, 293] on textarea "Mangue lyophilisée" at bounding box center [357, 311] width 491 height 62
paste textarea "s lyophilisées"
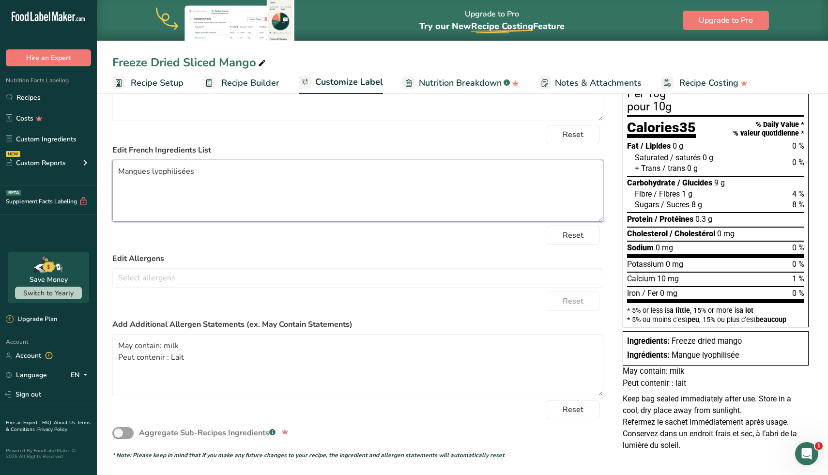
scroll to position [124, 0]
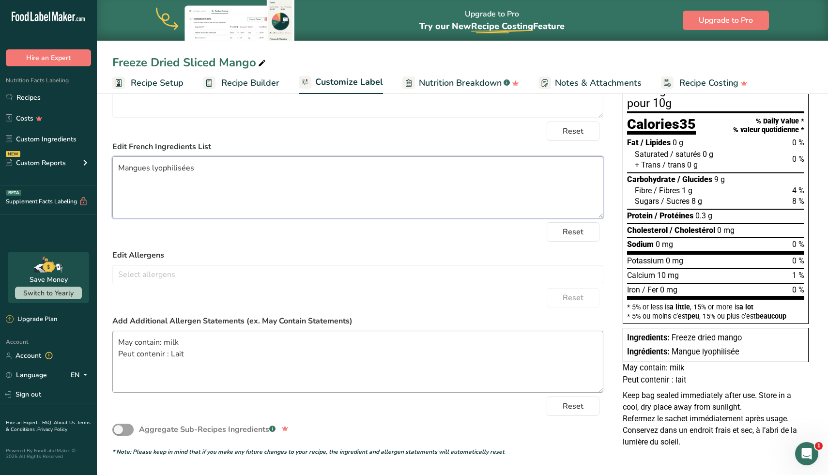
type textarea "Mangues lyophilisées"
click at [172, 356] on textarea "May contain: milk Peut contenir : Lait" at bounding box center [357, 362] width 491 height 62
click at [258, 368] on textarea "May contain: milk Peut contenir : Lait" at bounding box center [357, 362] width 491 height 62
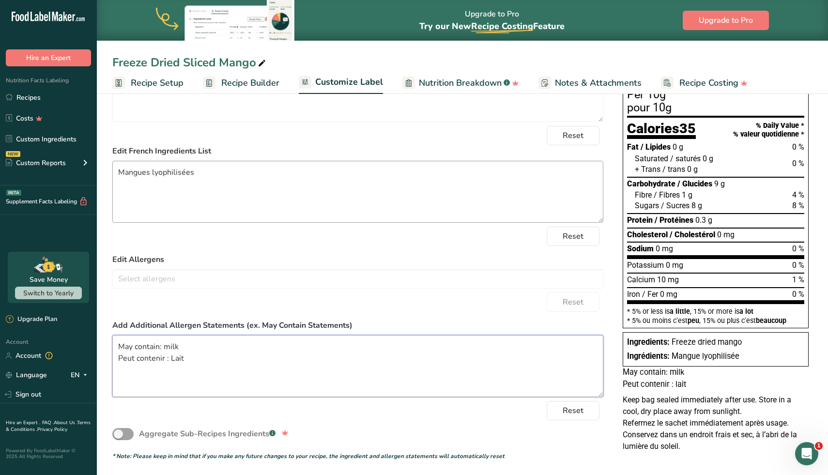
scroll to position [0, 0]
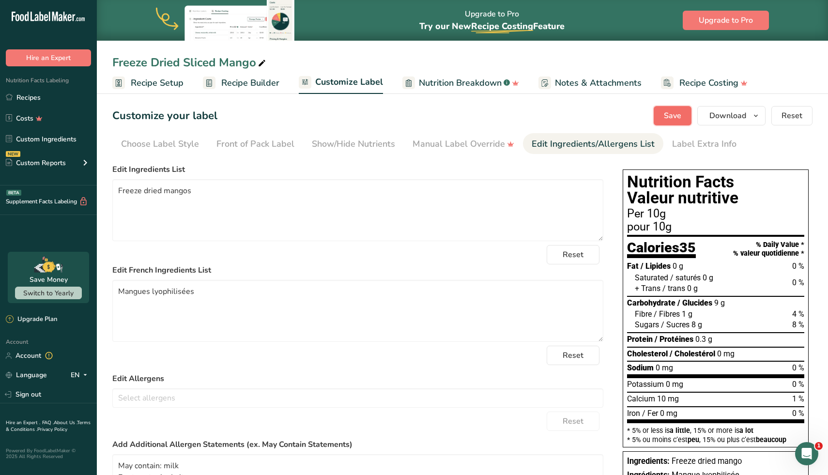
click at [665, 114] on button "Save" at bounding box center [673, 115] width 38 height 19
click at [673, 119] on span "Save" at bounding box center [672, 116] width 17 height 12
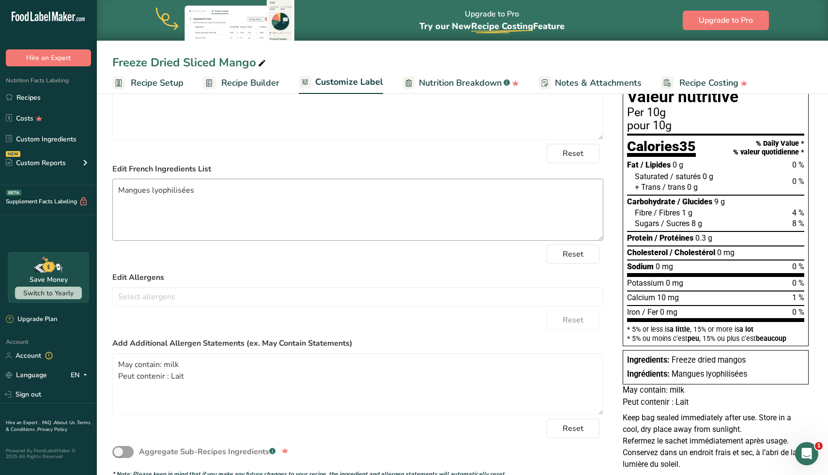
scroll to position [124, 0]
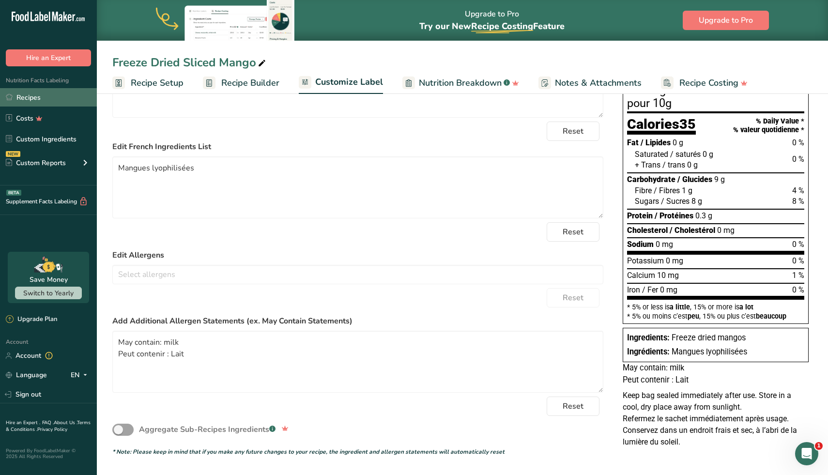
click at [66, 100] on link "Recipes" at bounding box center [48, 97] width 97 height 18
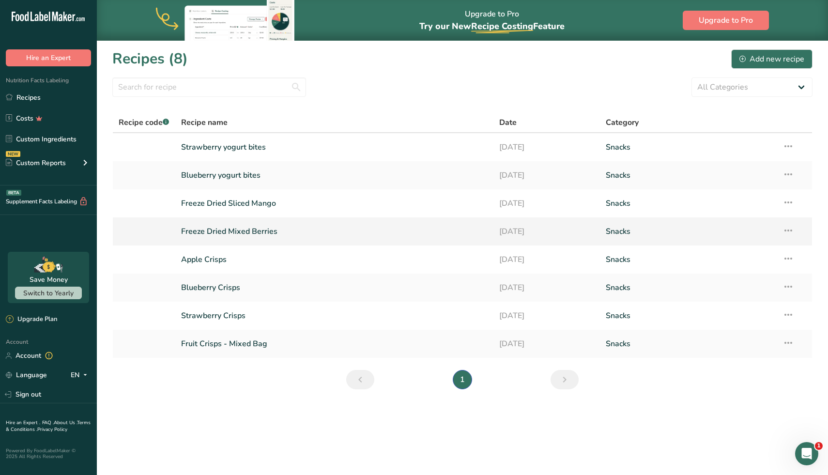
click at [243, 234] on link "Freeze Dried Mixed Berries" at bounding box center [334, 231] width 307 height 20
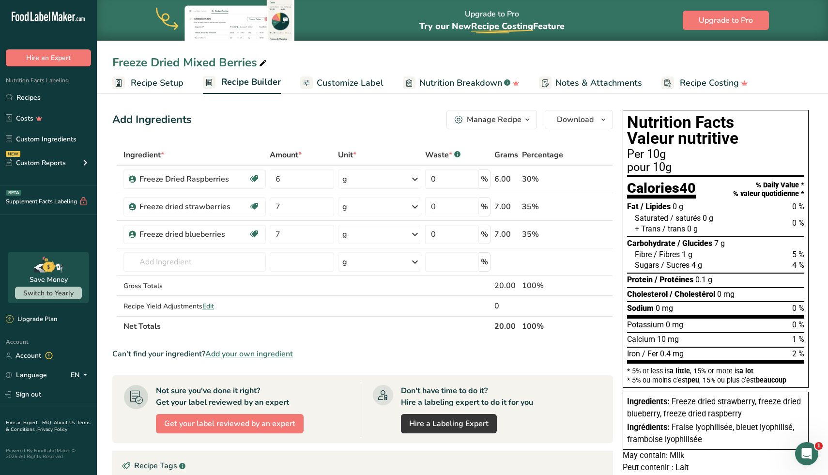
click at [358, 91] on link "Customize Label" at bounding box center [341, 83] width 83 height 22
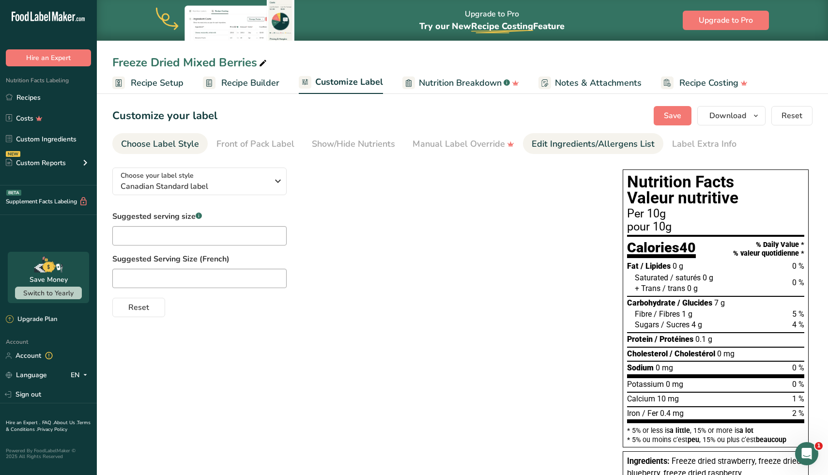
click at [594, 147] on div "Edit Ingredients/Allergens List" at bounding box center [593, 144] width 123 height 13
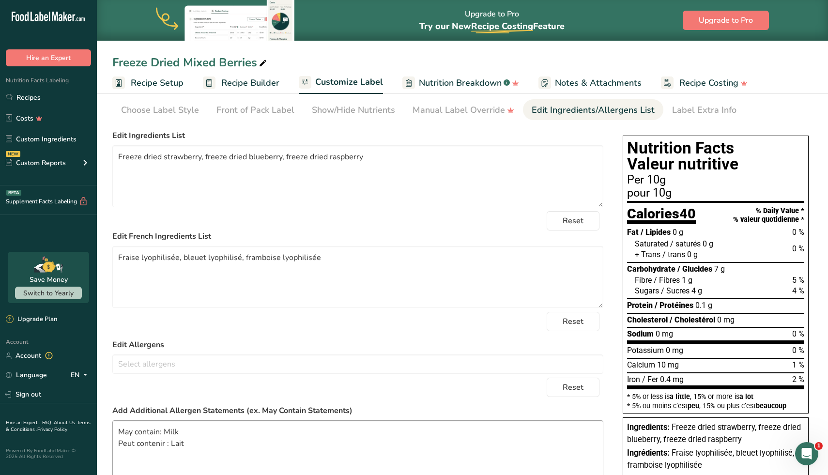
scroll to position [24, 0]
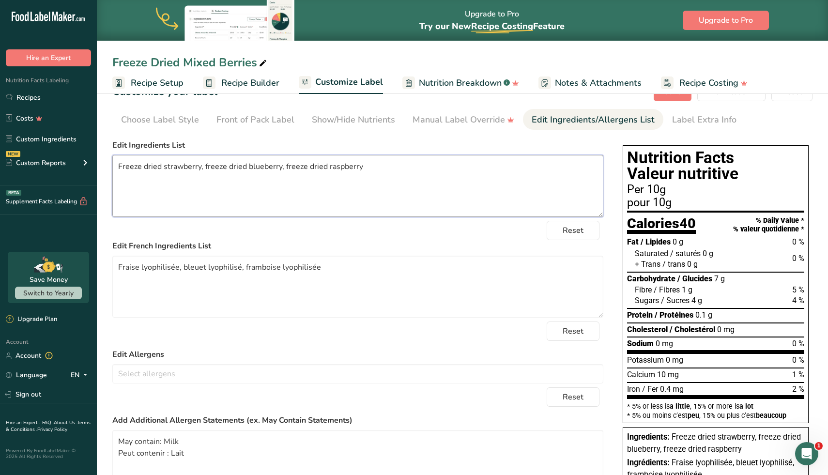
click at [225, 169] on textarea "Freeze dried strawberry, freeze dried blueberry, freeze dried raspberry" at bounding box center [357, 186] width 491 height 62
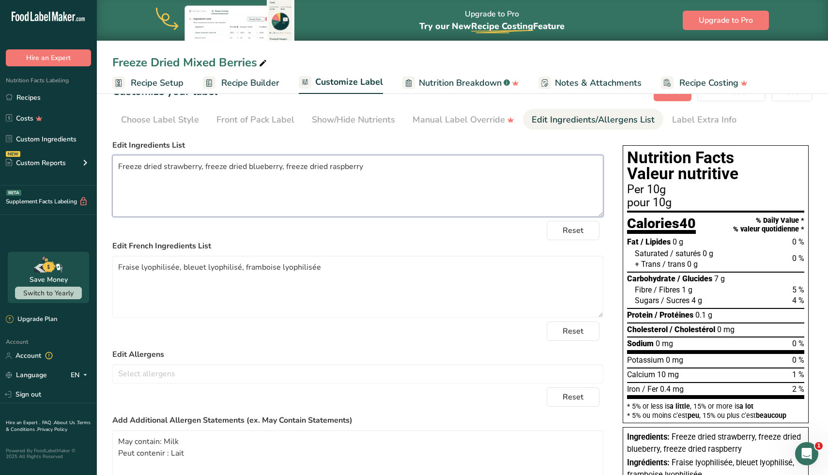
paste textarea "-dried strawberries, freeze-dried blueberries, freeze-dried raspberries"
click at [142, 170] on textarea "Freeze-dried strawberries, freeze-dried blueberries, freeze-dried raspberries" at bounding box center [357, 186] width 491 height 62
click at [232, 166] on textarea "Freeze dried strawberries, freeze-dried blueberries, freeze-dried raspberries" at bounding box center [357, 186] width 491 height 62
click at [317, 169] on textarea "Freeze dried strawberries, freeze dried blueberries, freeze-dried raspberries" at bounding box center [357, 186] width 491 height 62
type textarea "Freeze dried strawberries, freeze dried blueberries, freeze dried raspberries"
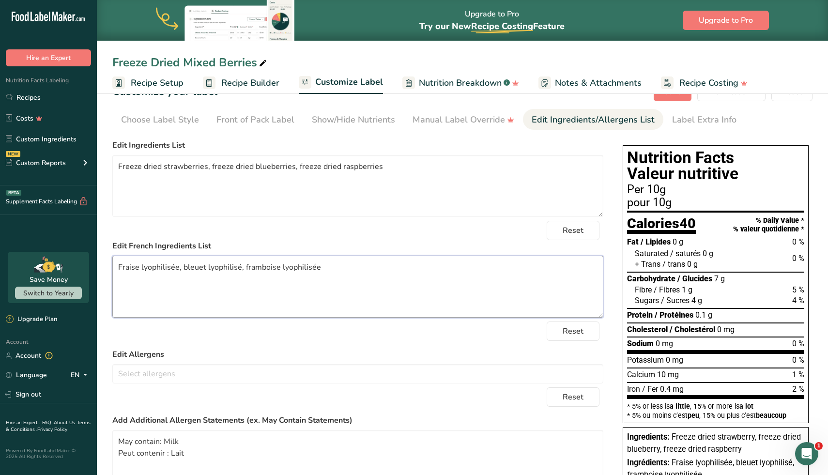
click at [261, 271] on textarea "Fraise lyophilisée, bleuet lyophilisé, framboise lyophilisée" at bounding box center [357, 287] width 491 height 62
paste textarea "s lyophilisées, bleuets lyophilisés, framboises lyophilisées"
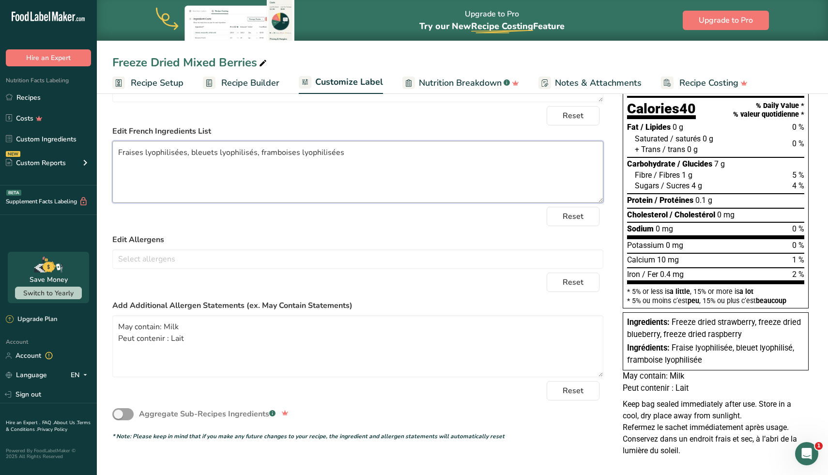
scroll to position [0, 0]
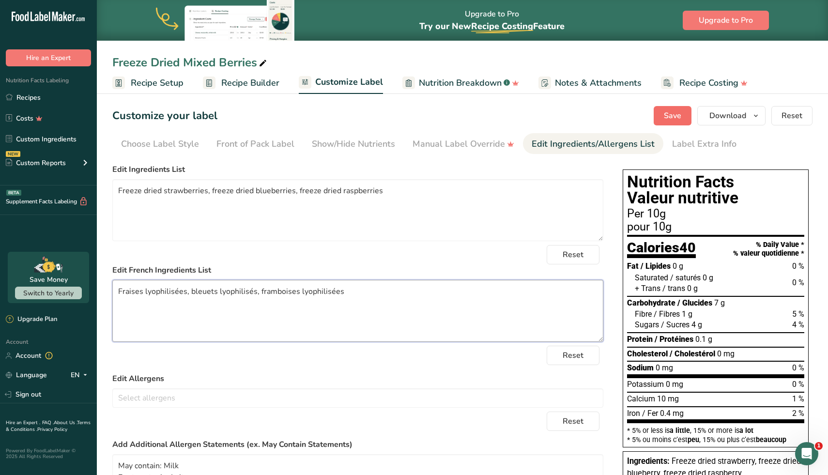
type textarea "Fraises lyophilisées, bleuets lyophilisés, framboises lyophilisées"
click at [671, 120] on span "Save" at bounding box center [672, 116] width 17 height 12
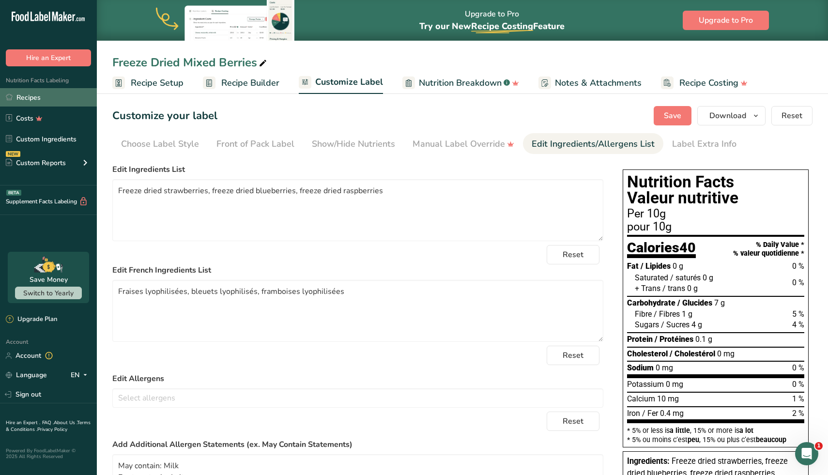
click at [56, 102] on link "Recipes" at bounding box center [48, 97] width 97 height 18
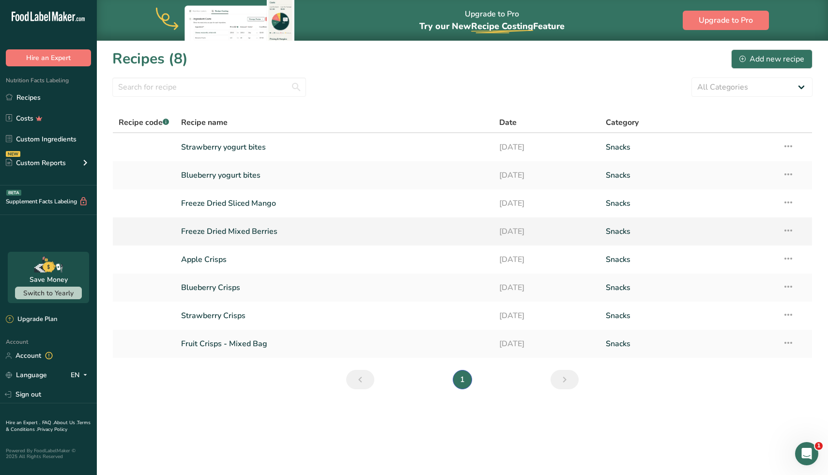
click at [790, 232] on icon at bounding box center [789, 230] width 12 height 17
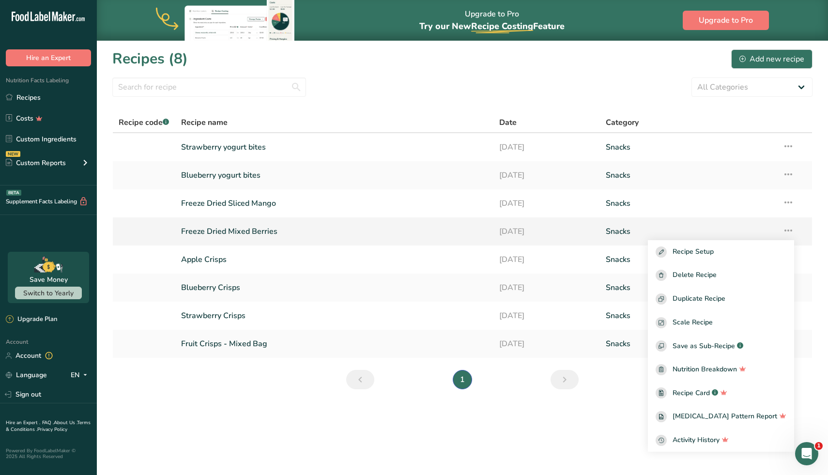
click at [264, 230] on link "Freeze Dried Mixed Berries" at bounding box center [334, 231] width 307 height 20
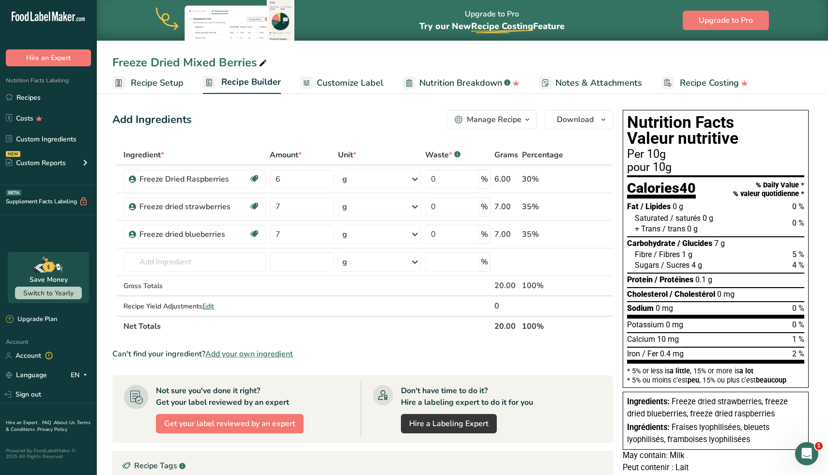
click at [265, 62] on icon at bounding box center [263, 64] width 9 height 14
click at [259, 62] on input "Freeze Dried Mixed Berries" at bounding box center [462, 62] width 701 height 17
type input "Triple Berry Crisps"
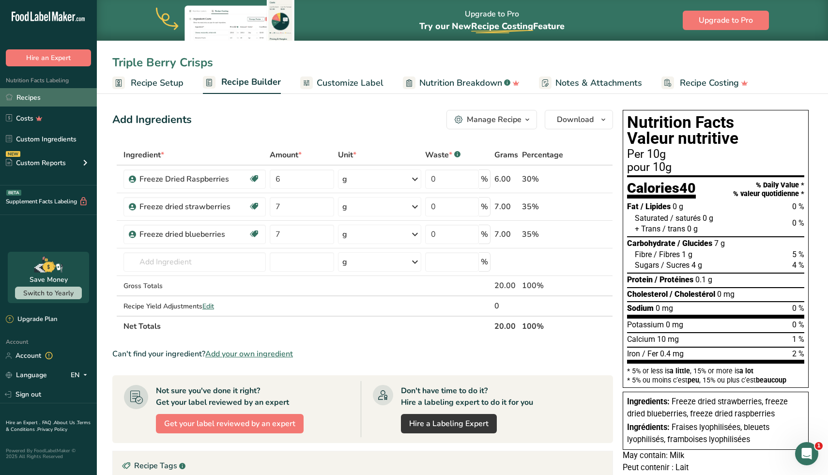
click at [54, 103] on link "Recipes" at bounding box center [48, 97] width 97 height 18
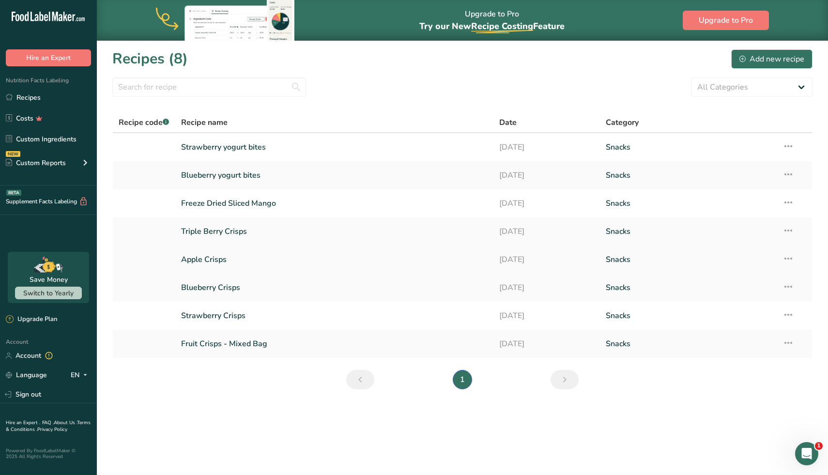
click at [210, 260] on link "Apple Crisps" at bounding box center [334, 259] width 307 height 20
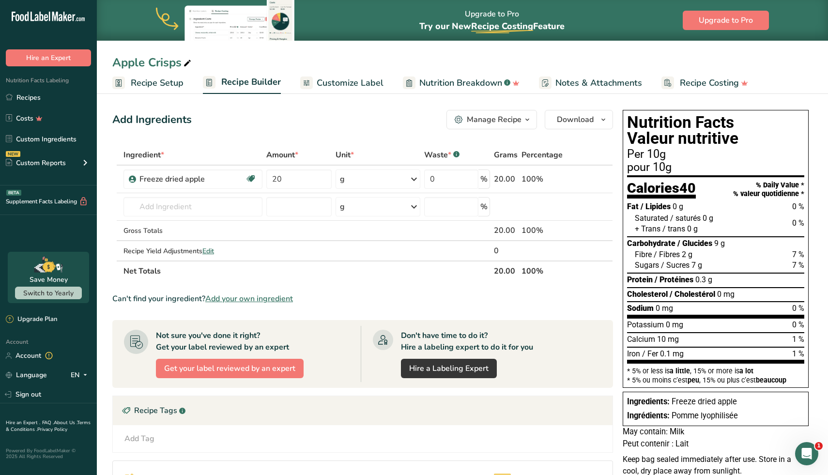
click at [358, 85] on span "Customize Label" at bounding box center [350, 83] width 67 height 13
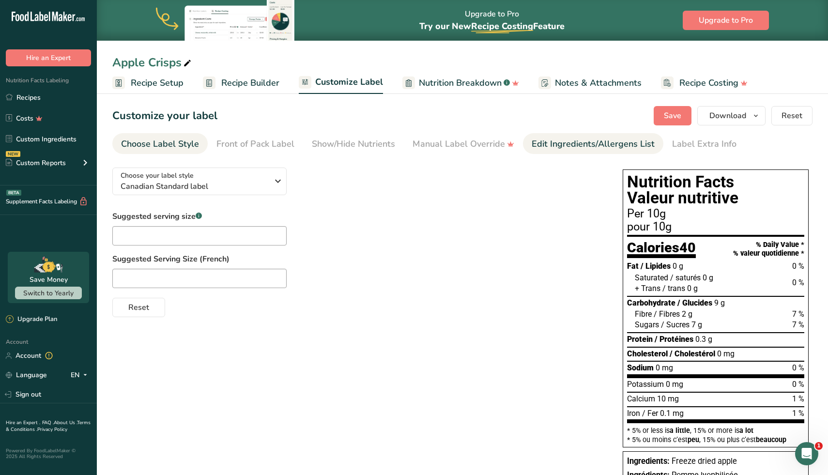
click at [565, 151] on link "Edit Ingredients/Allergens List" at bounding box center [593, 144] width 123 height 22
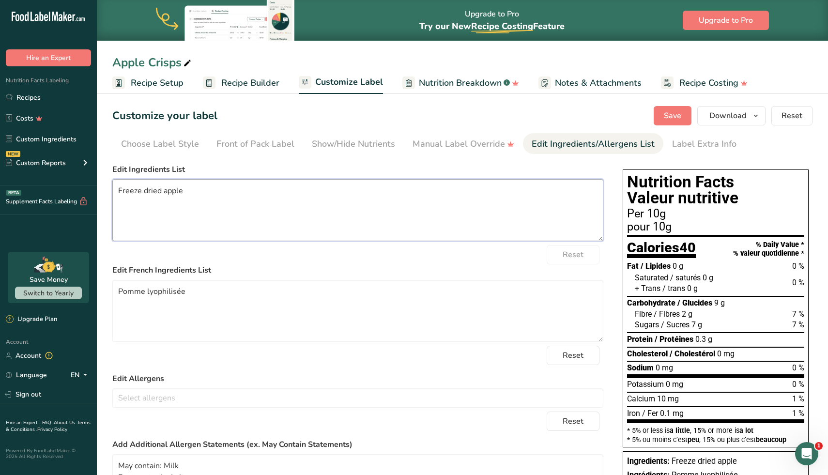
click at [184, 193] on textarea "Freeze dried apple" at bounding box center [357, 210] width 491 height 62
drag, startPoint x: 199, startPoint y: 197, endPoint x: 109, endPoint y: 187, distance: 90.6
click at [109, 187] on section "Customize your label Save Download Choose what to show on your downloaded label…" at bounding box center [463, 345] width 732 height 508
type textarea "Freeze dried apples"
click at [201, 296] on textarea "Pomme lyophilisée" at bounding box center [357, 311] width 491 height 62
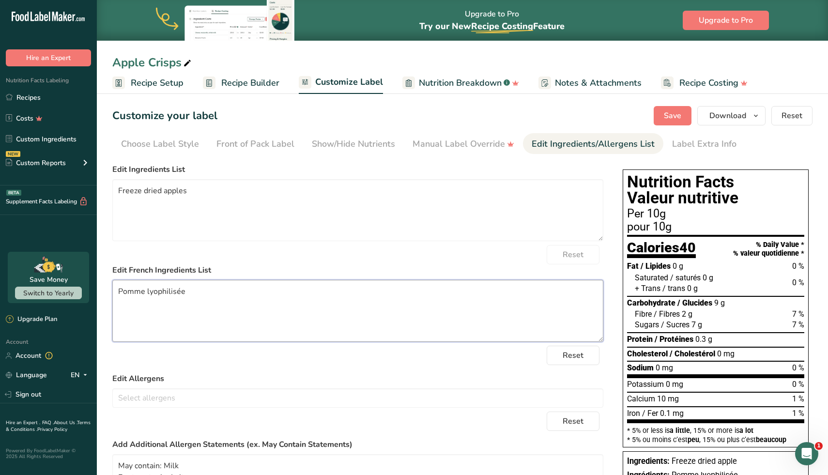
click at [201, 296] on textarea "Pomme lyophilisée" at bounding box center [357, 311] width 491 height 62
paste textarea "s lyophilisées"
type textarea "Pommes lyophilisées"
click at [670, 114] on span "Save" at bounding box center [672, 116] width 17 height 12
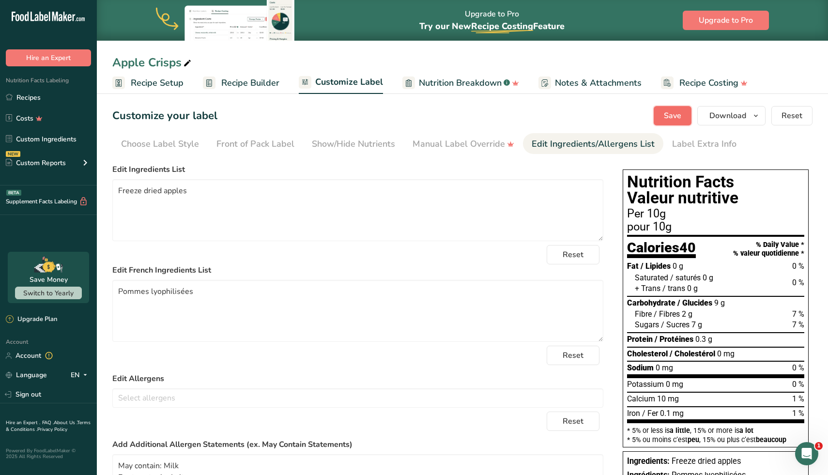
click at [677, 106] on button "Save" at bounding box center [673, 115] width 38 height 19
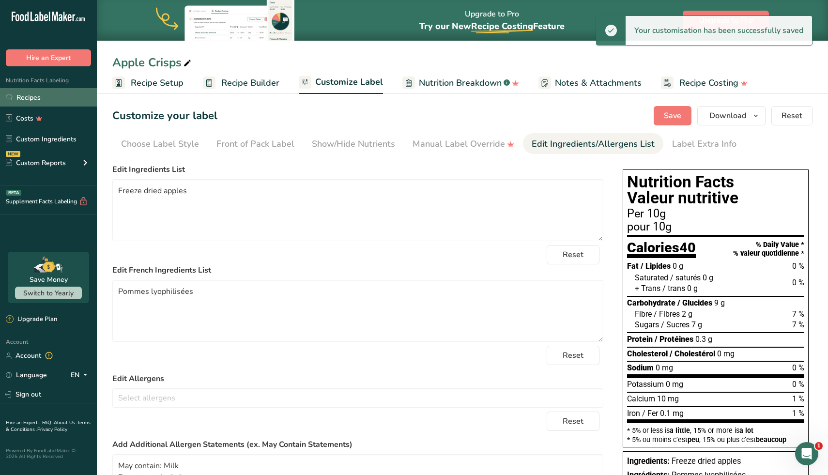
click at [59, 99] on link "Recipes" at bounding box center [48, 97] width 97 height 18
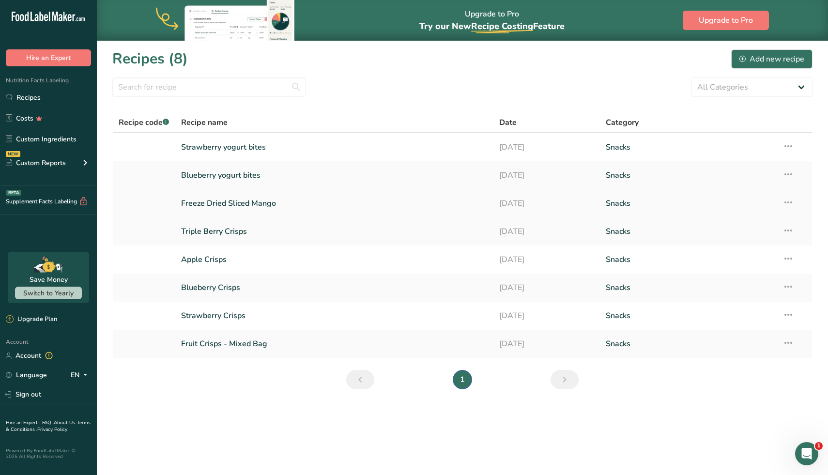
click at [258, 202] on link "Freeze Dried Sliced Mango" at bounding box center [334, 203] width 307 height 20
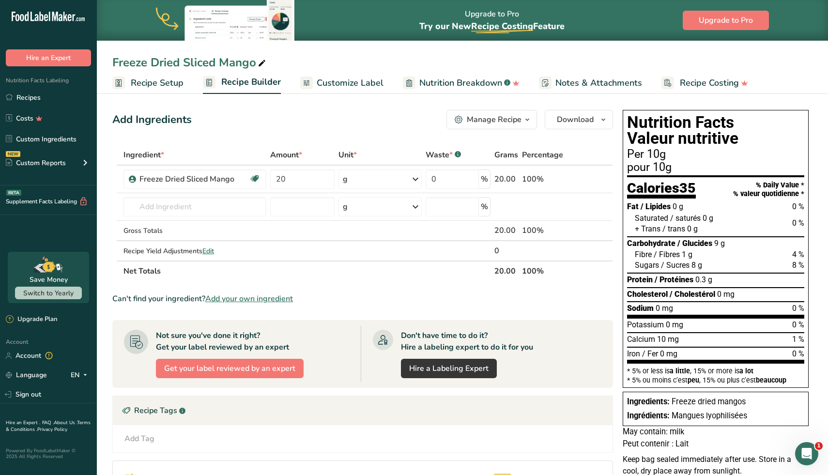
click at [180, 57] on div "Freeze Dried Sliced Mango" at bounding box center [190, 62] width 156 height 17
click at [180, 57] on input "Freeze Dried Sliced Mango" at bounding box center [462, 62] width 701 height 17
click at [250, 53] on div "Freeze Dried Sliced Mango Recipe Setup Recipe Builder Customize Label Nutrition…" at bounding box center [463, 47] width 732 height 94
click at [262, 62] on icon at bounding box center [262, 64] width 9 height 14
click at [261, 63] on input "Freeze Dried Sliced Mango" at bounding box center [462, 62] width 701 height 17
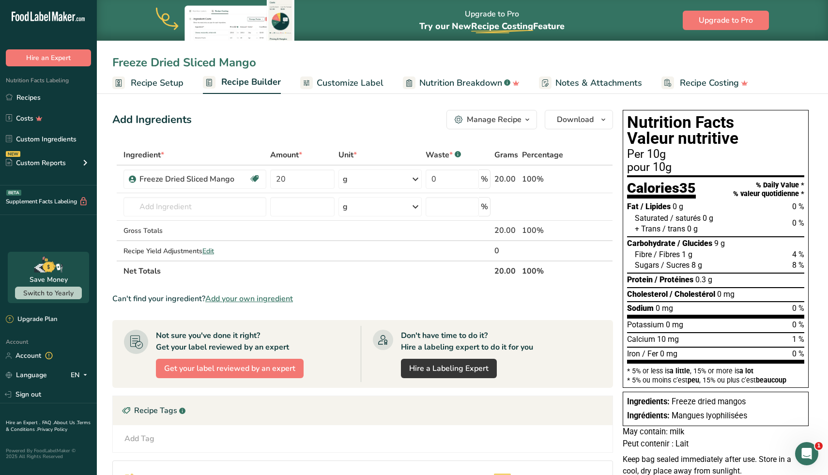
click at [261, 63] on input "Freeze Dried Sliced Mango" at bounding box center [462, 62] width 701 height 17
type input "Mango Crisps"
click at [610, 53] on div "Mango Crisps Recipe Setup Recipe Builder Customize Label Nutrition Breakdown .a…" at bounding box center [463, 47] width 732 height 94
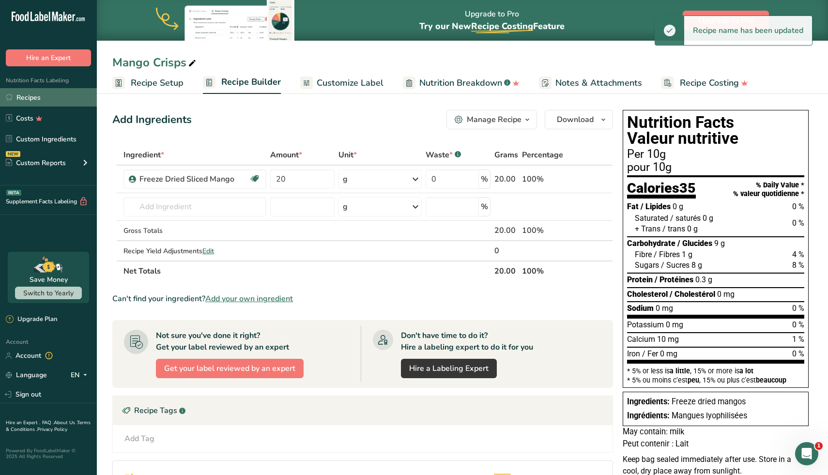
click at [51, 104] on link "Recipes" at bounding box center [48, 97] width 97 height 18
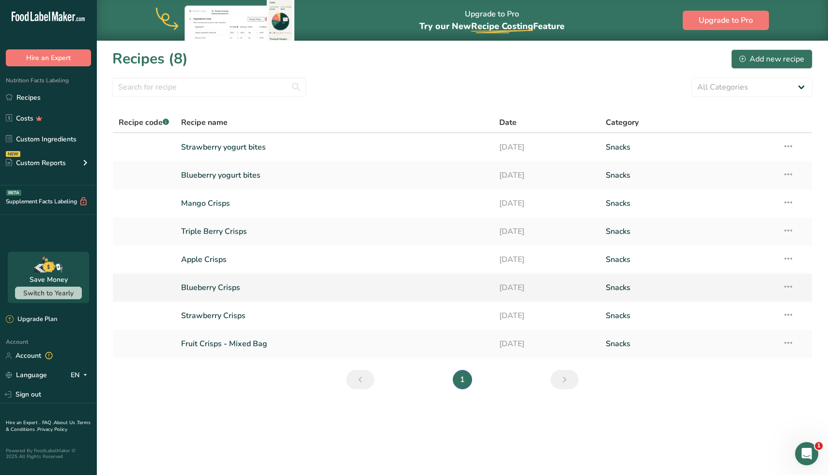
click at [215, 288] on link "Blueberry Crisps" at bounding box center [334, 288] width 307 height 20
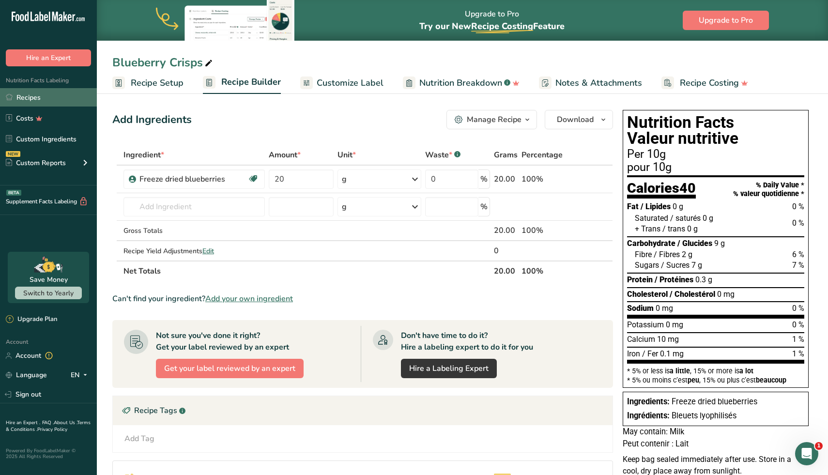
click at [33, 99] on link "Recipes" at bounding box center [48, 97] width 97 height 18
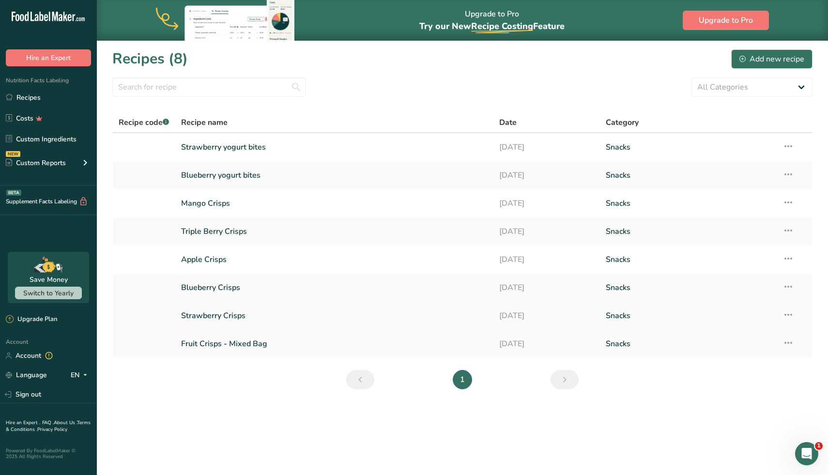
click at [233, 317] on link "Strawberry Crisps" at bounding box center [334, 316] width 307 height 20
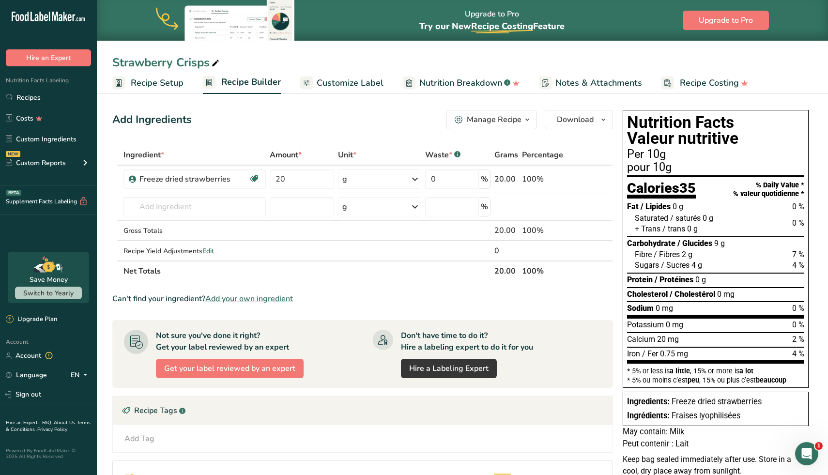
click at [680, 85] on span "Recipe Costing" at bounding box center [709, 83] width 59 height 13
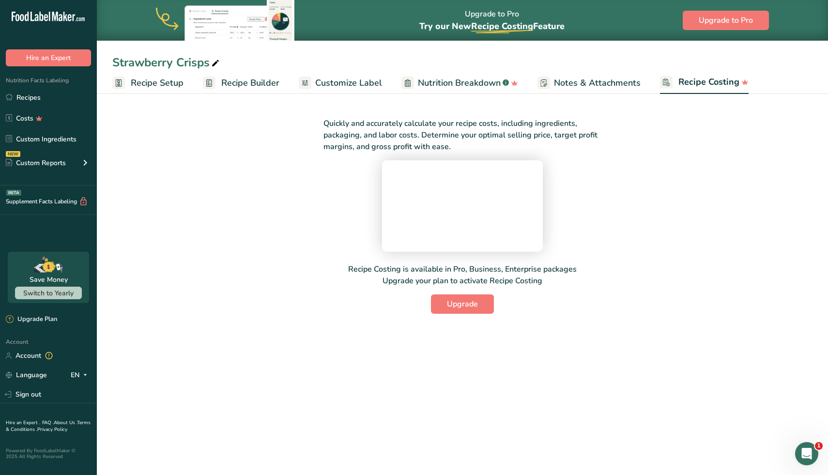
click at [448, 77] on span "Nutrition Breakdown" at bounding box center [459, 83] width 83 height 13
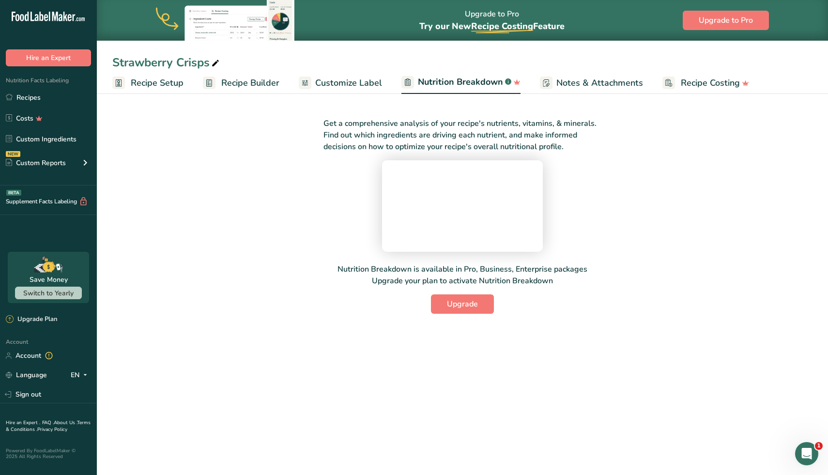
click at [333, 91] on link "Customize Label" at bounding box center [340, 83] width 83 height 22
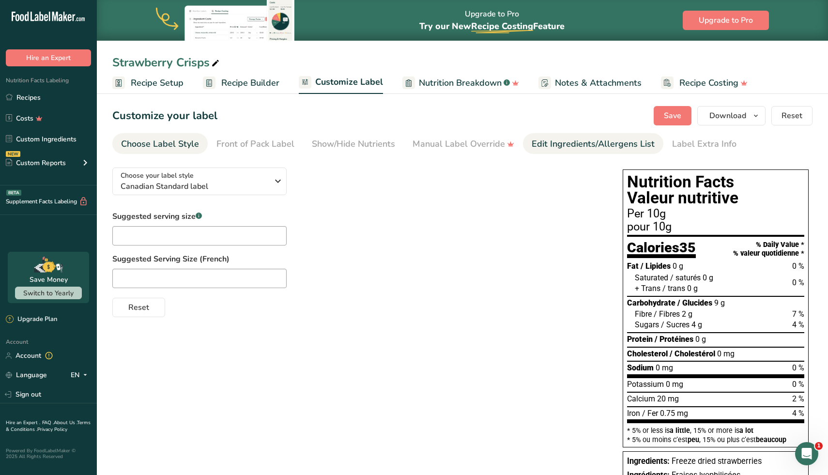
click at [581, 147] on div "Edit Ingredients/Allergens List" at bounding box center [593, 144] width 123 height 13
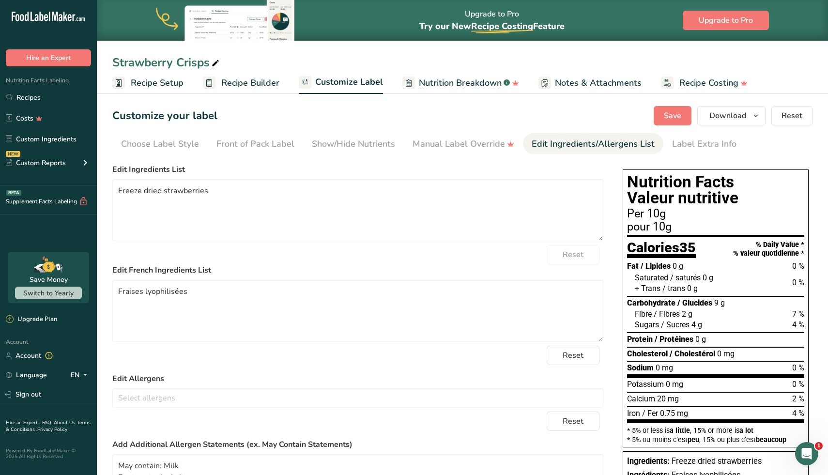
click at [574, 118] on div "Customize your label Save Download Choose what to show on your downloaded label…" at bounding box center [462, 115] width 701 height 19
click at [690, 112] on button "Save" at bounding box center [673, 115] width 38 height 19
click at [36, 98] on link "Recipes" at bounding box center [48, 97] width 97 height 18
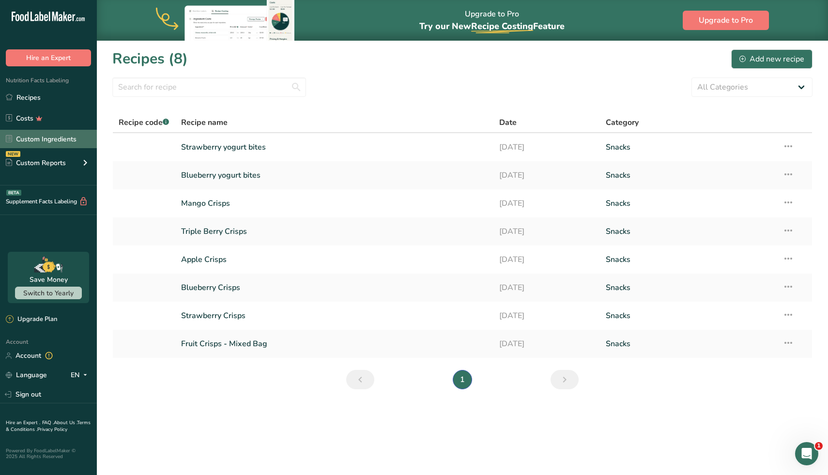
click at [57, 140] on link "Custom Ingredients" at bounding box center [48, 139] width 97 height 18
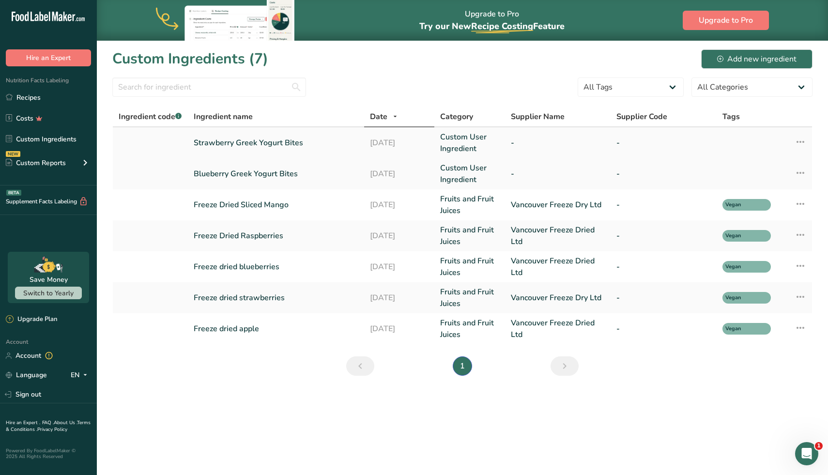
click at [261, 144] on link "Strawberry Greek Yogurt Bites" at bounding box center [276, 143] width 165 height 12
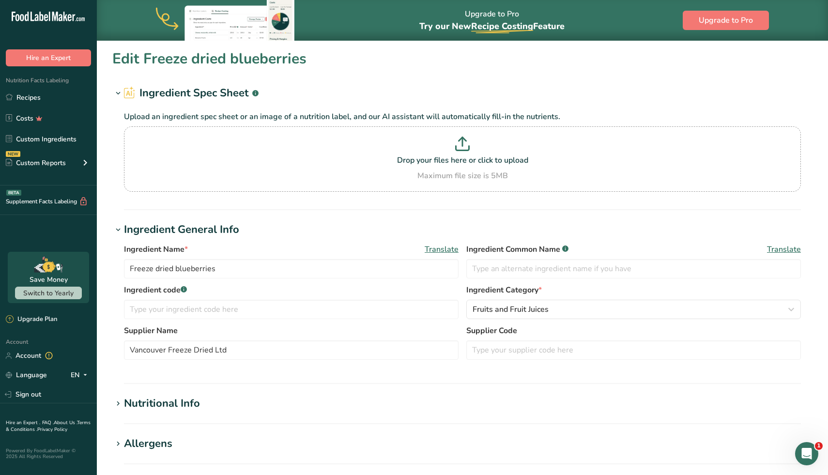
type input "Strawberry Greek Yogurt Bites"
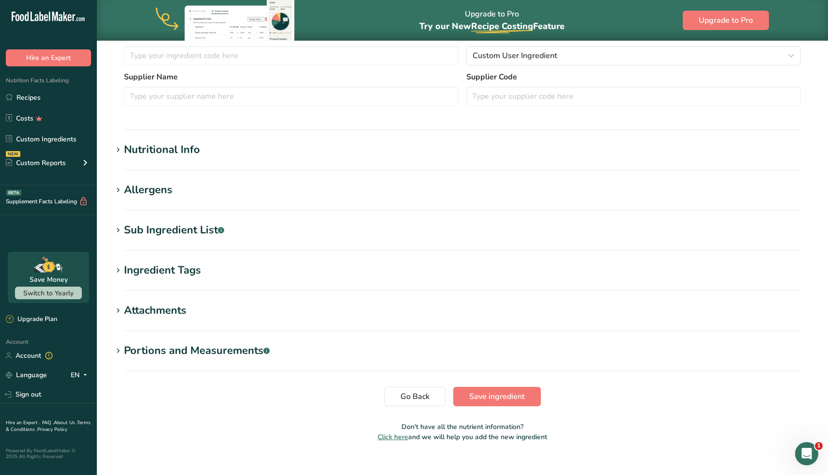
scroll to position [209, 0]
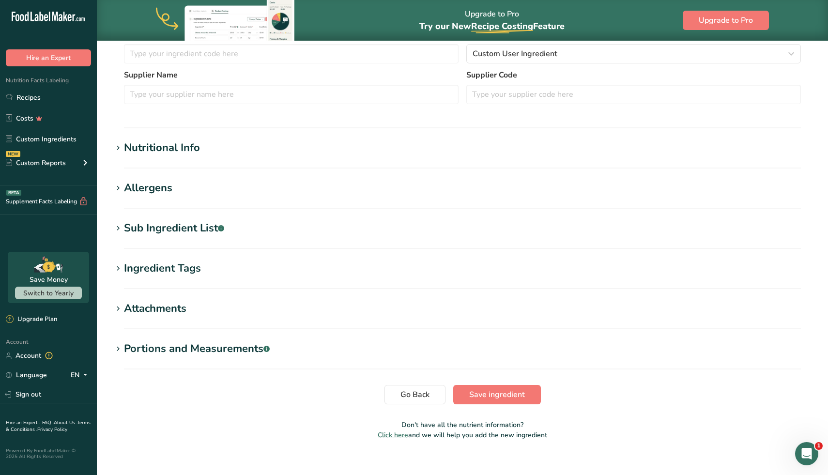
click at [118, 148] on icon at bounding box center [118, 148] width 9 height 14
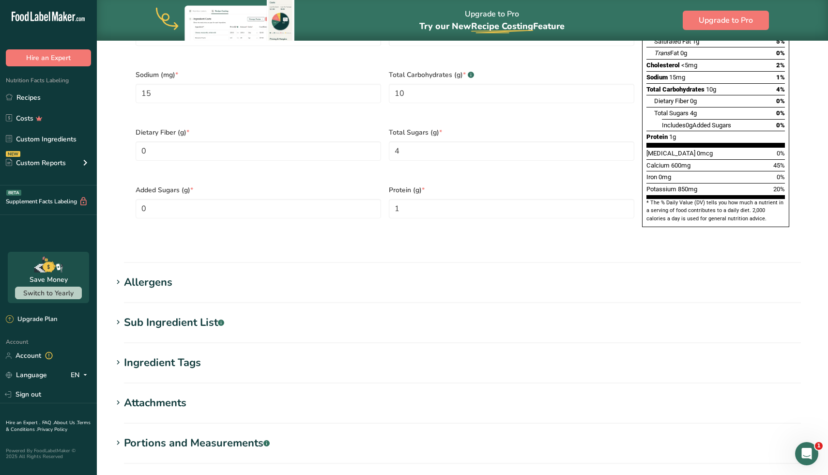
scroll to position [571, 0]
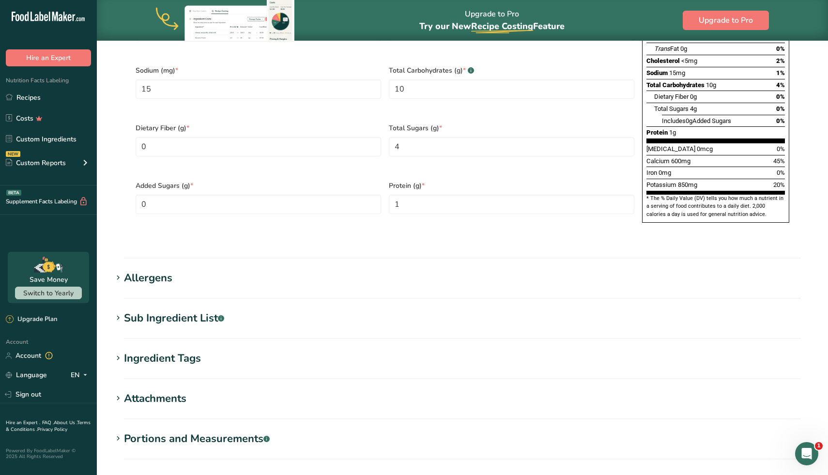
click at [118, 312] on icon at bounding box center [118, 319] width 9 height 14
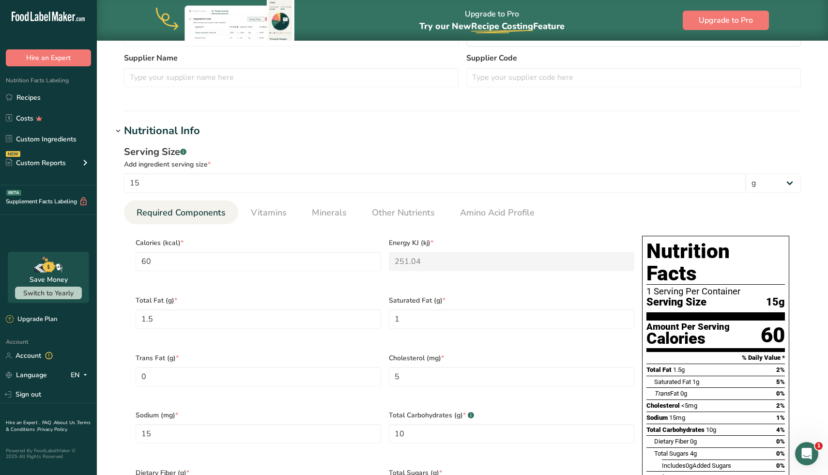
scroll to position [236, 0]
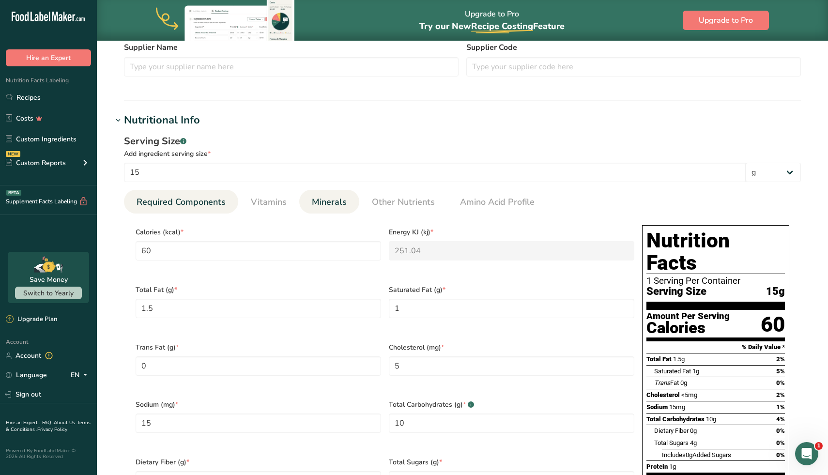
click at [328, 202] on span "Minerals" at bounding box center [329, 202] width 35 height 13
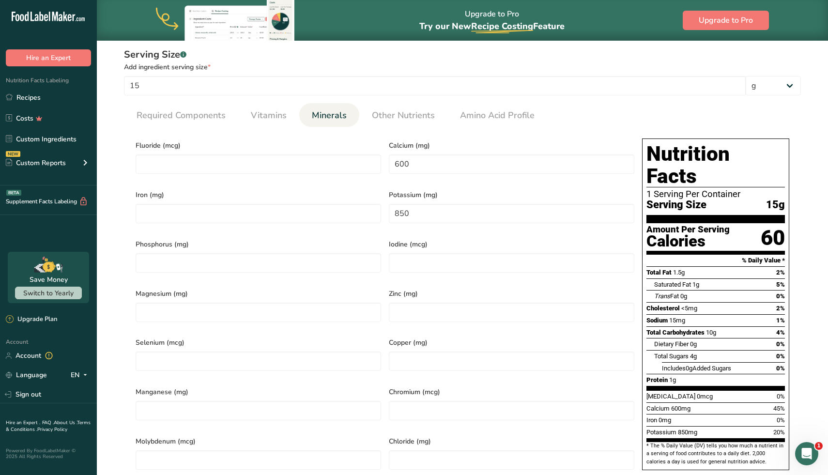
scroll to position [315, 0]
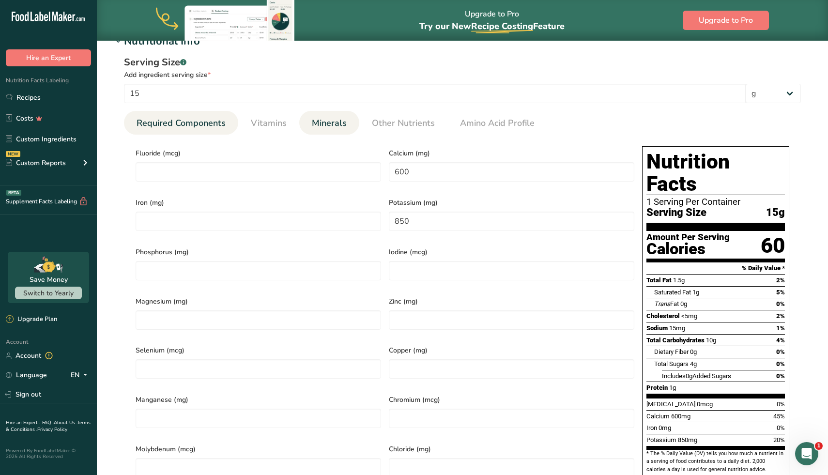
click at [212, 125] on span "Required Components" at bounding box center [181, 123] width 89 height 13
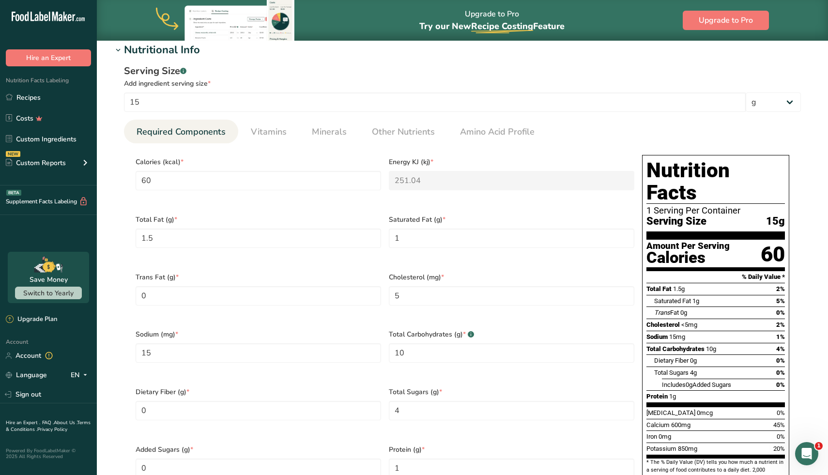
scroll to position [299, 0]
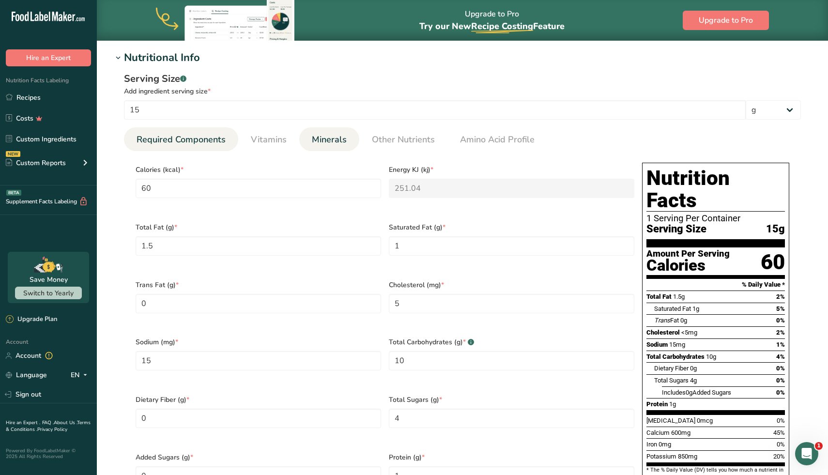
click at [313, 140] on span "Minerals" at bounding box center [329, 139] width 35 height 13
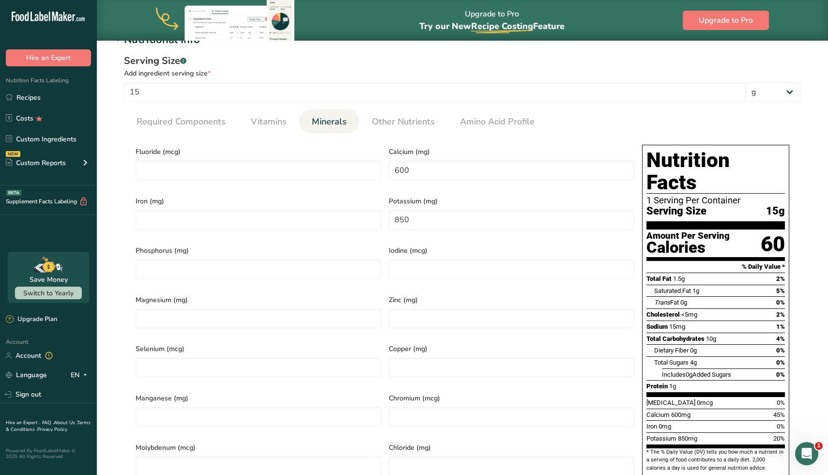
scroll to position [319, 0]
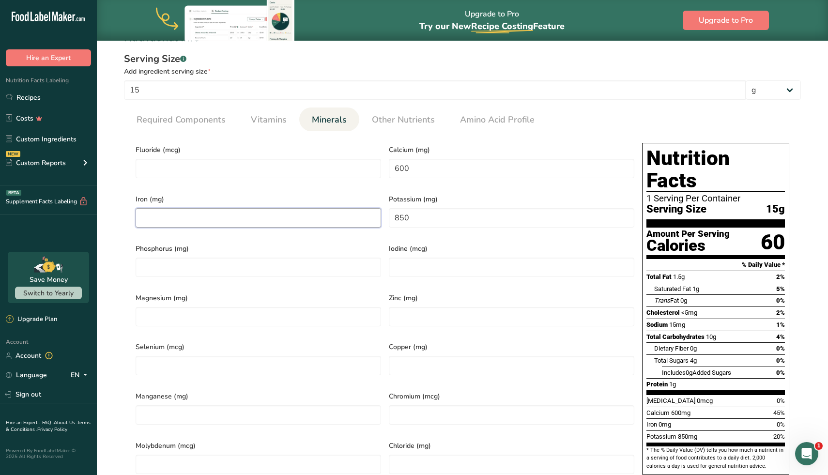
click at [255, 220] on input "number" at bounding box center [259, 217] width 246 height 19
type input "1"
click at [116, 195] on div "Serving Size .a-a{fill:#347362;}.b-a{fill:#fff;} Add ingredient serving size * …" at bounding box center [462, 272] width 701 height 452
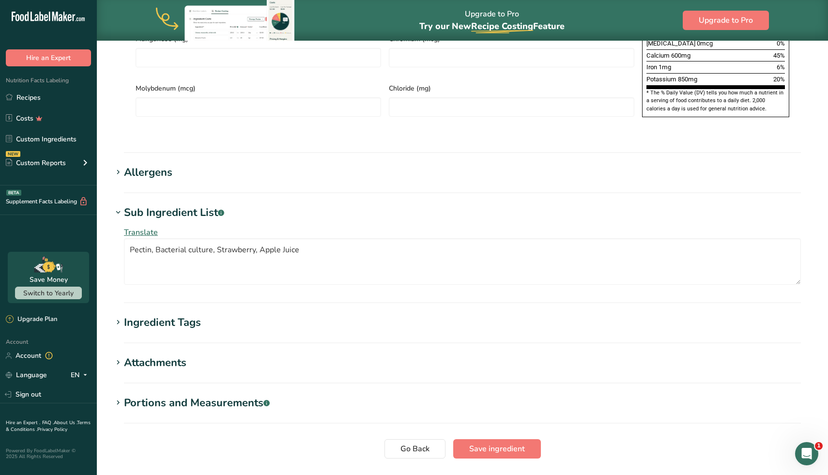
scroll to position [675, 0]
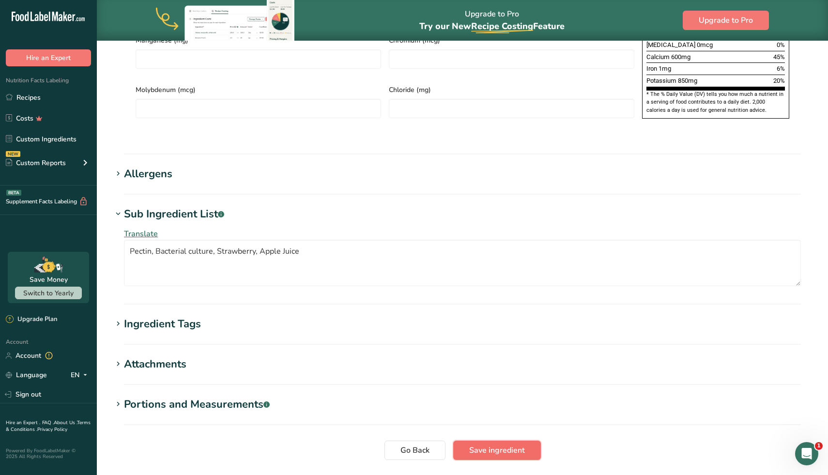
click at [479, 445] on span "Save ingredient" at bounding box center [497, 451] width 56 height 12
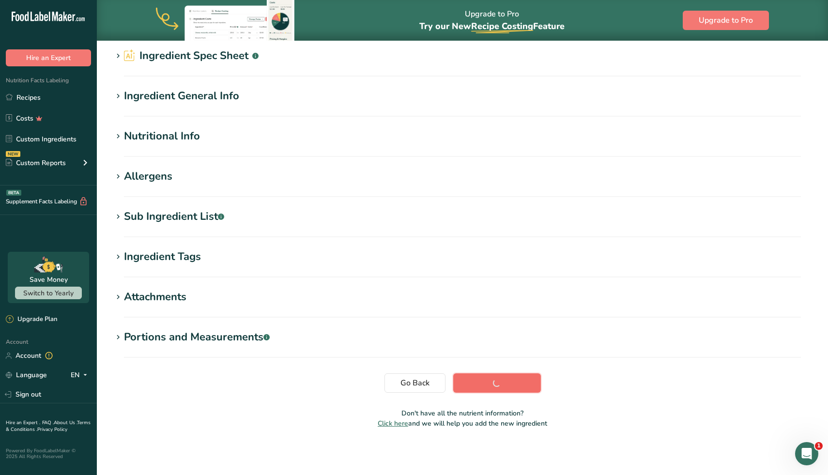
scroll to position [37, 0]
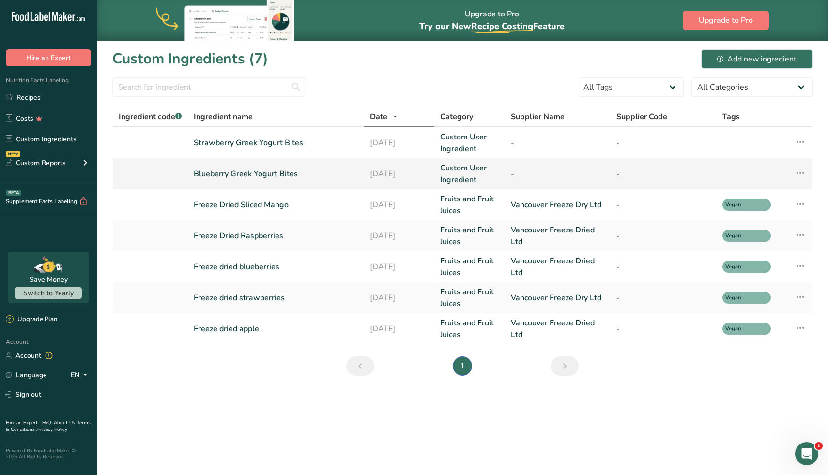
click at [252, 177] on link "Blueberry Greek Yogurt Bites" at bounding box center [276, 174] width 165 height 12
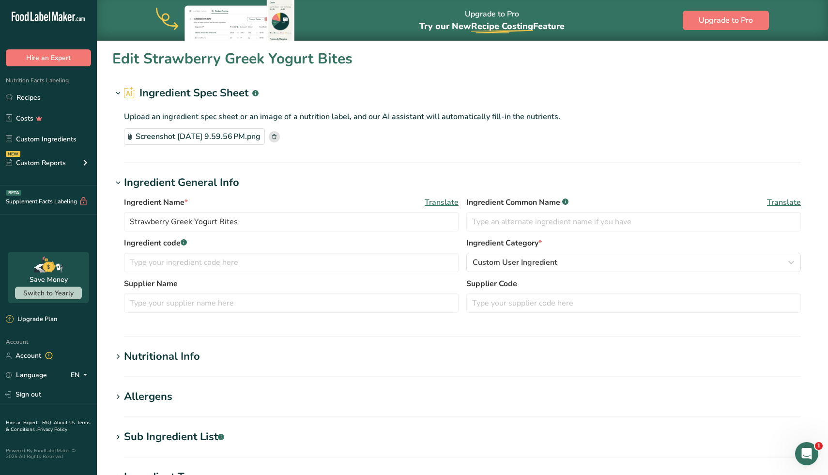
type input "Blueberry Greek Yogurt Bites"
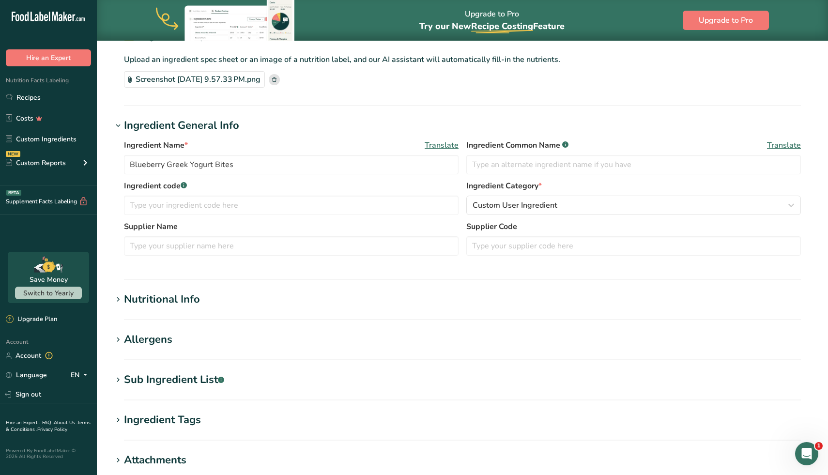
scroll to position [81, 0]
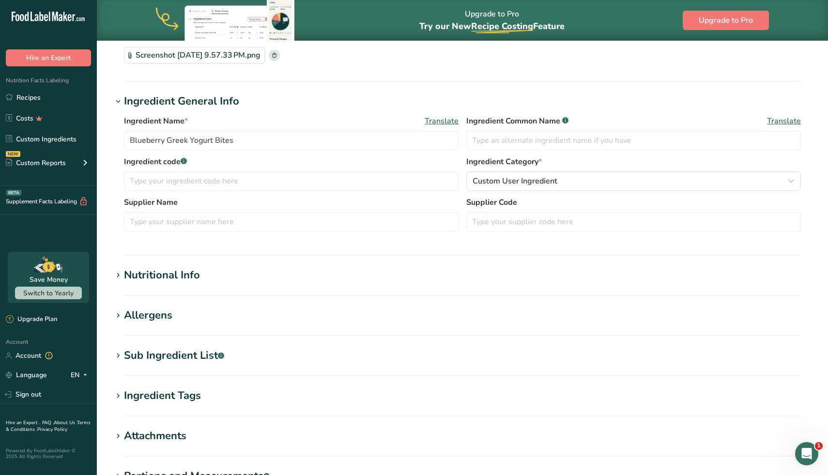
click at [133, 278] on div "Nutritional Info" at bounding box center [162, 275] width 76 height 16
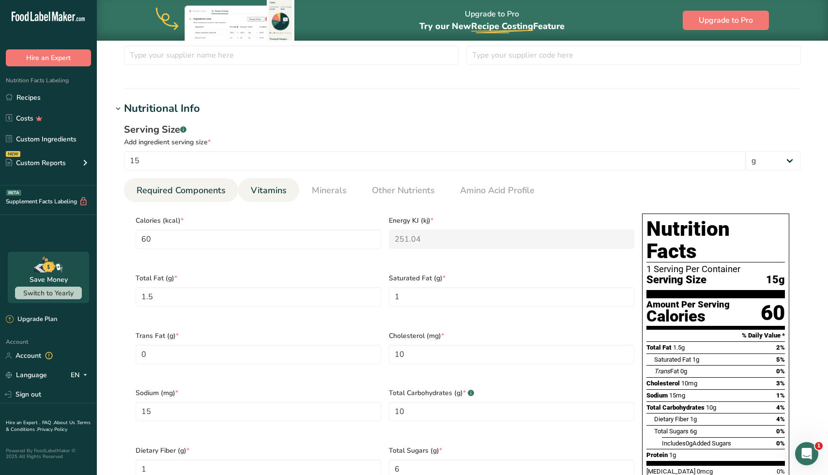
scroll to position [247, 0]
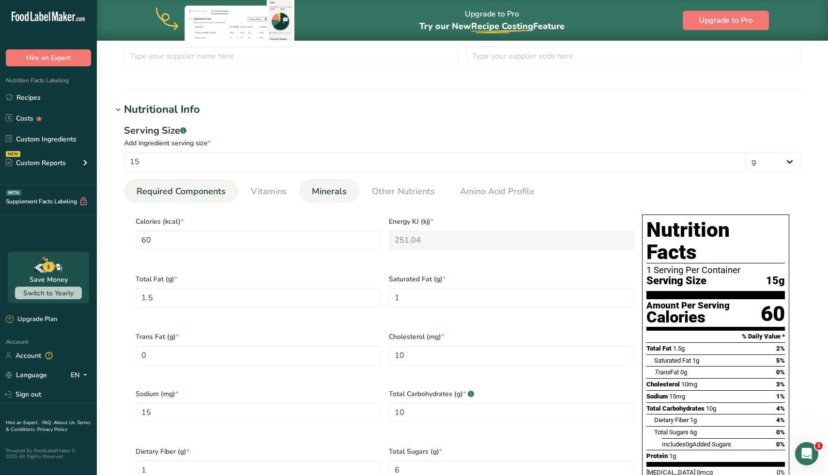
click at [341, 189] on span "Minerals" at bounding box center [329, 191] width 35 height 13
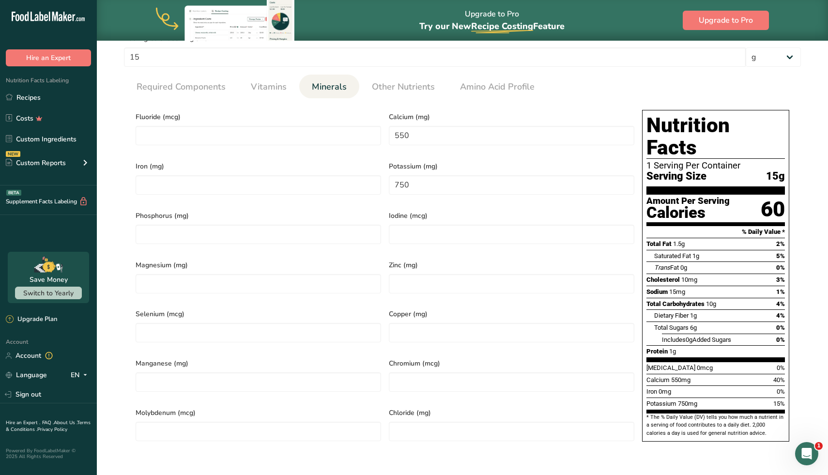
scroll to position [349, 0]
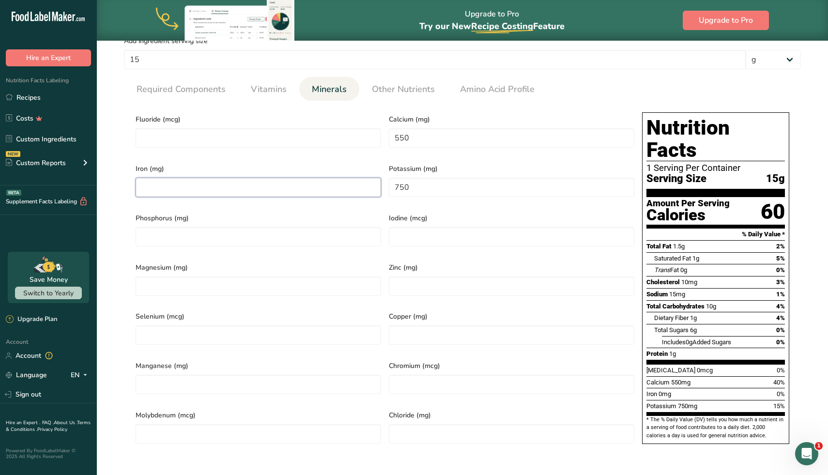
click at [219, 180] on input "number" at bounding box center [259, 187] width 246 height 19
type input "1.75"
click at [118, 175] on div "Serving Size .a-a{fill:#347362;}.b-a{fill:#fff;} Add ingredient serving size * …" at bounding box center [462, 242] width 701 height 452
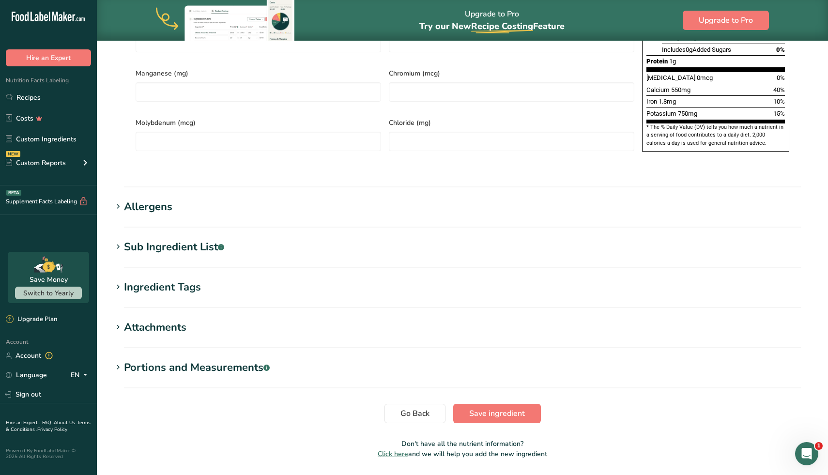
scroll to position [643, 0]
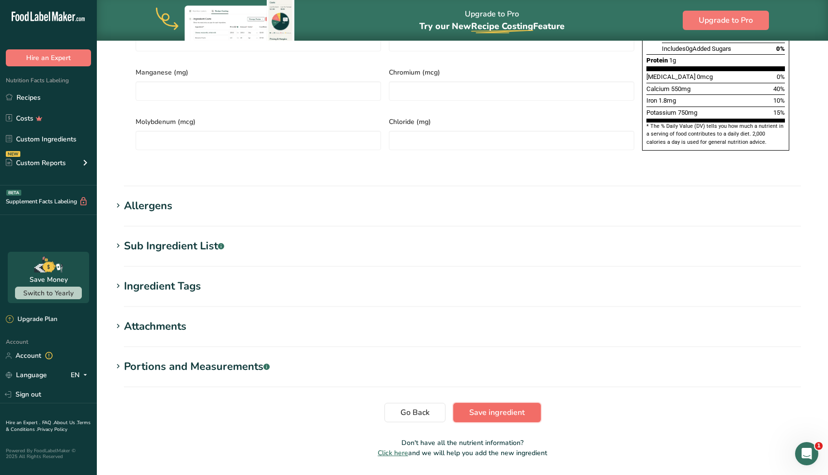
click at [488, 403] on button "Save ingredient" at bounding box center [497, 412] width 88 height 19
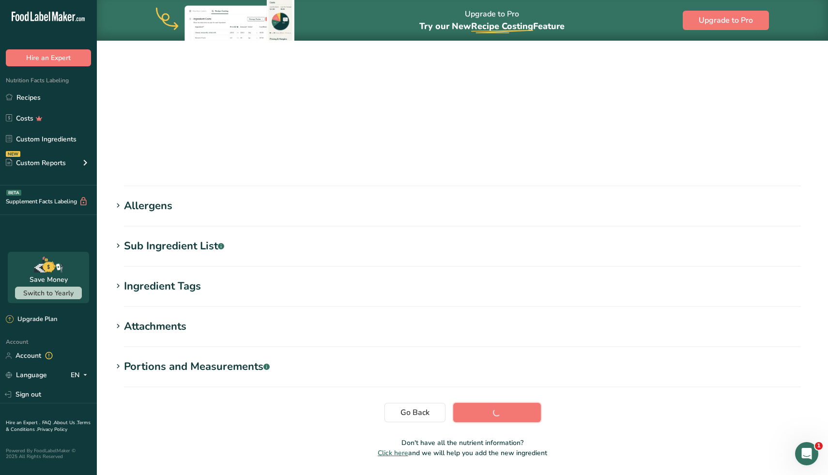
scroll to position [37, 0]
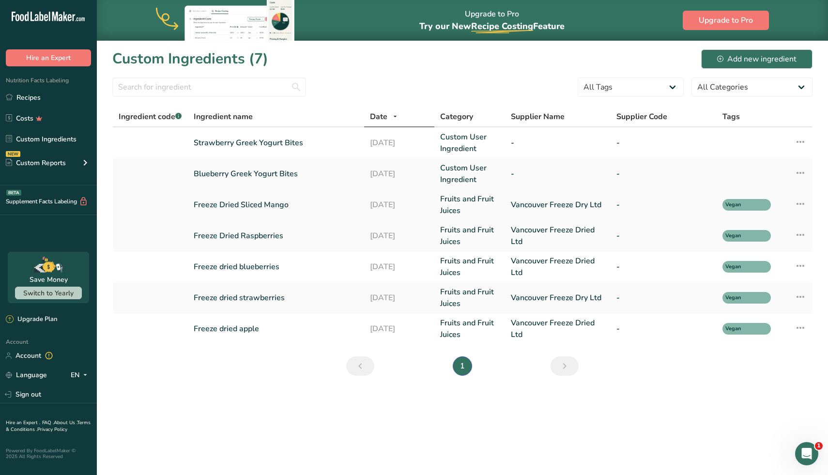
click at [244, 205] on link "Freeze Dried Sliced Mango" at bounding box center [276, 205] width 165 height 12
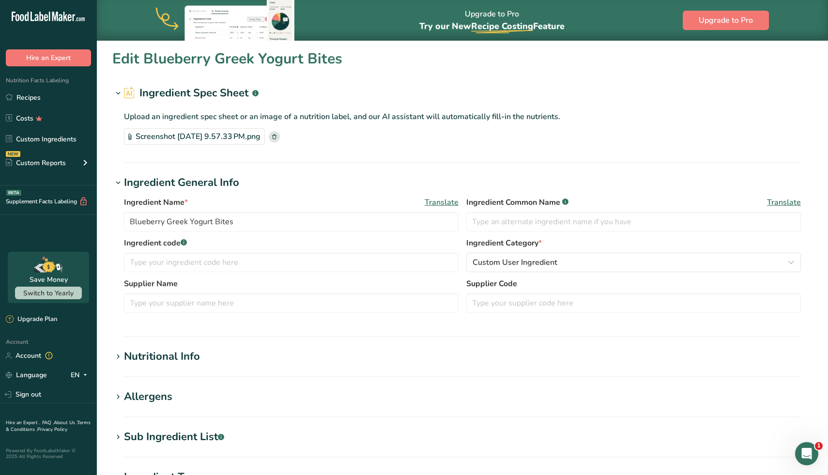
type input "Freeze Dried Sliced Mango"
type input "Vancouver Freeze Dry Ltd"
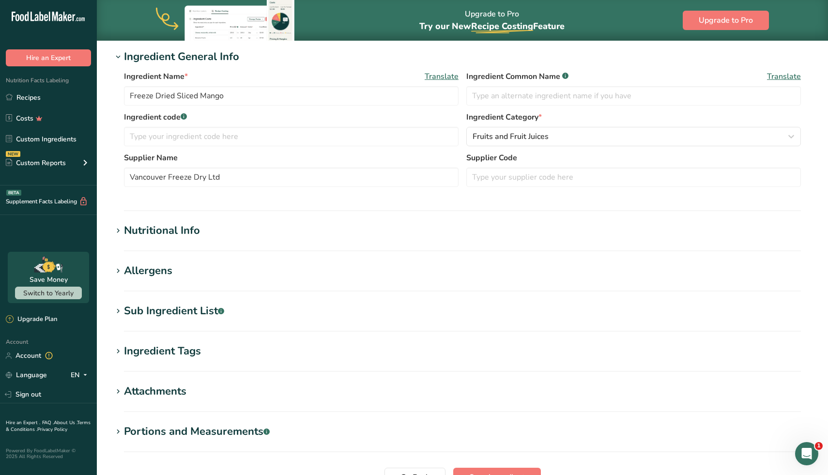
scroll to position [178, 0]
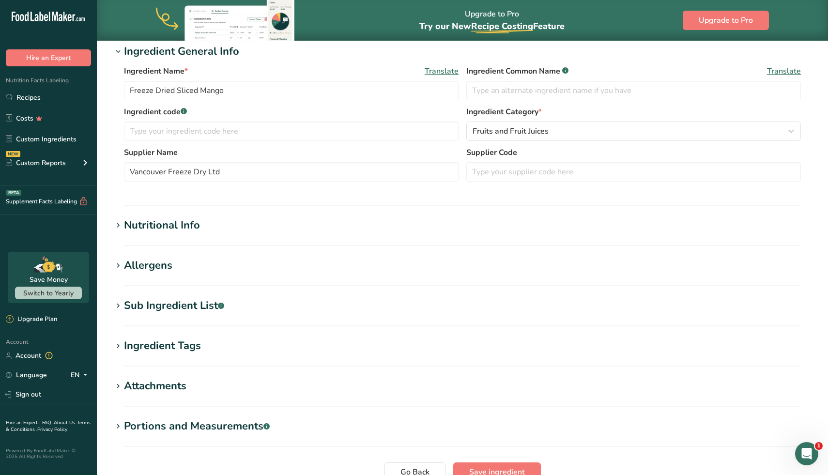
click at [142, 225] on div "Nutritional Info" at bounding box center [162, 226] width 76 height 16
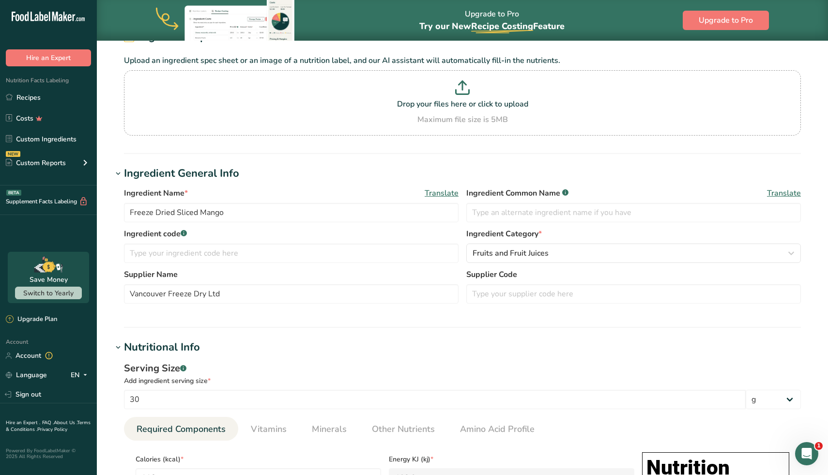
scroll to position [0, 0]
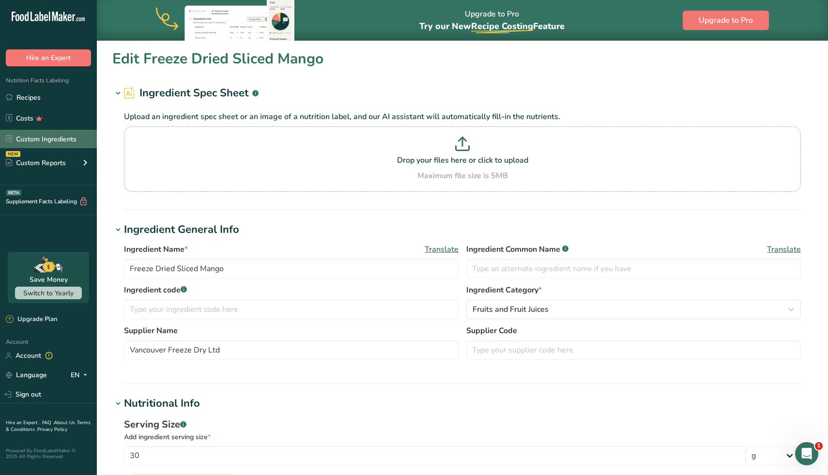
click at [41, 138] on link "Custom Ingredients" at bounding box center [48, 139] width 97 height 18
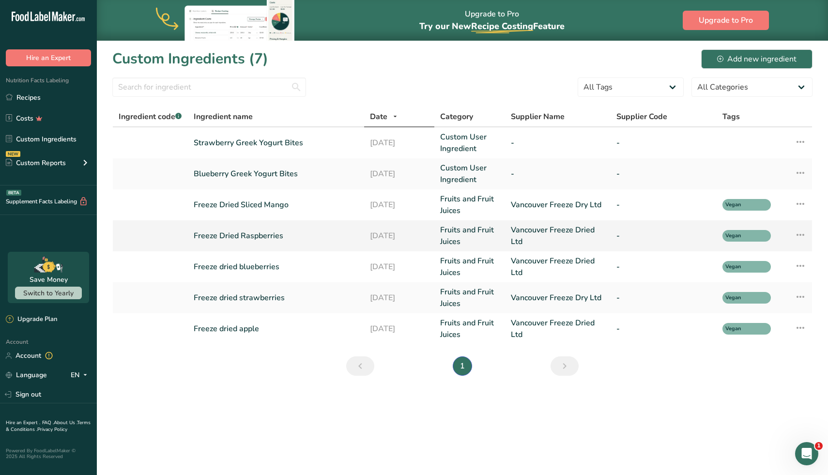
click at [248, 235] on link "Freeze Dried Raspberries" at bounding box center [276, 236] width 165 height 12
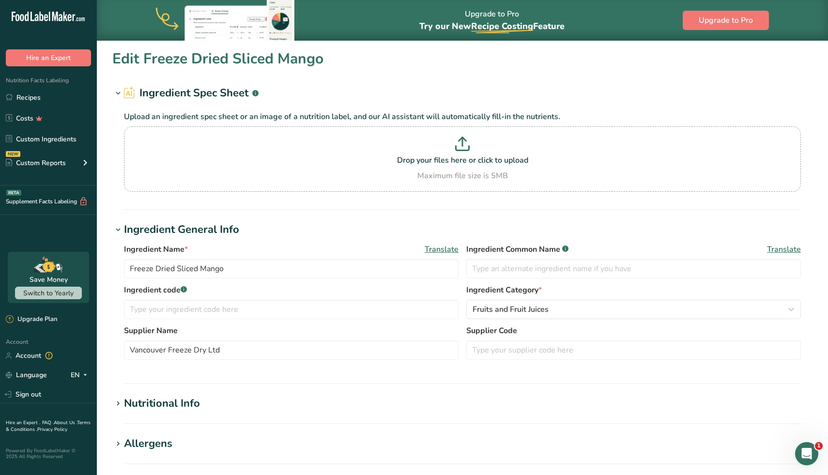
type input "Freeze Dried Raspberries"
type input "Vancouver Freeze Dried Ltd"
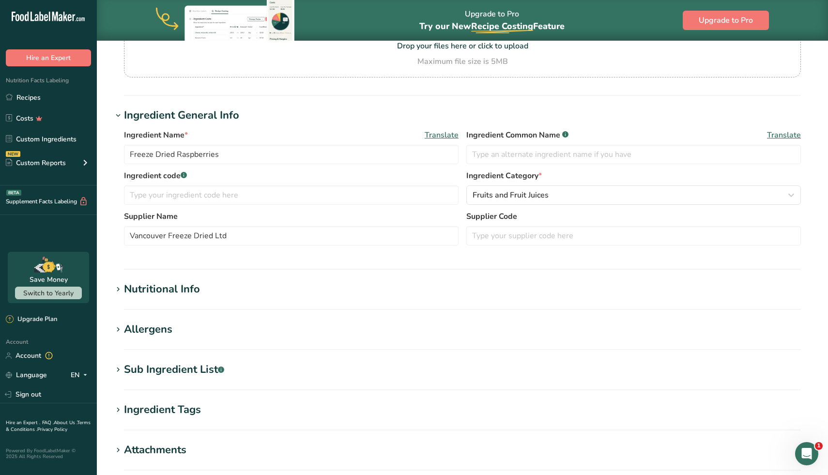
scroll to position [125, 0]
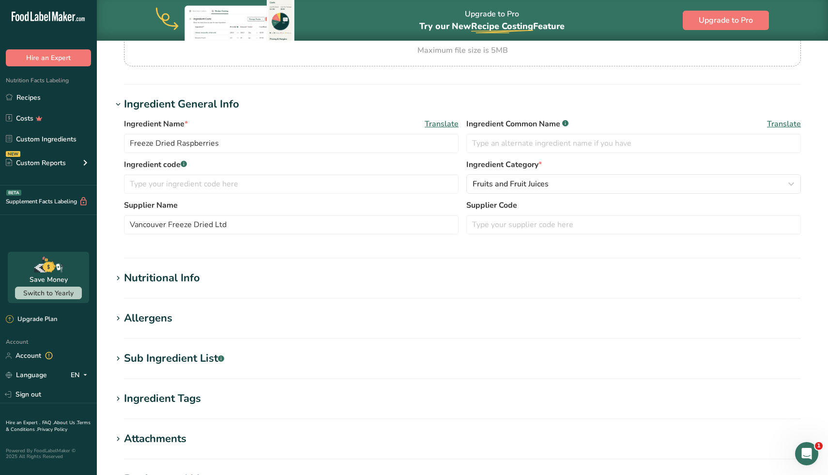
click at [117, 278] on icon at bounding box center [118, 279] width 9 height 14
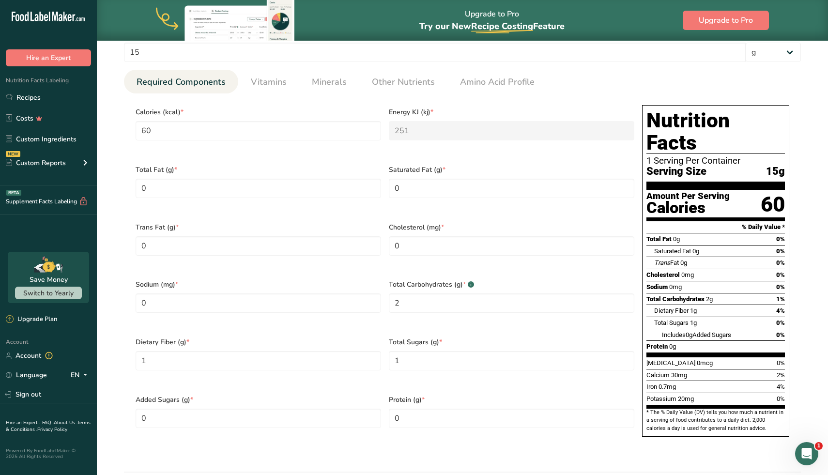
scroll to position [388, 0]
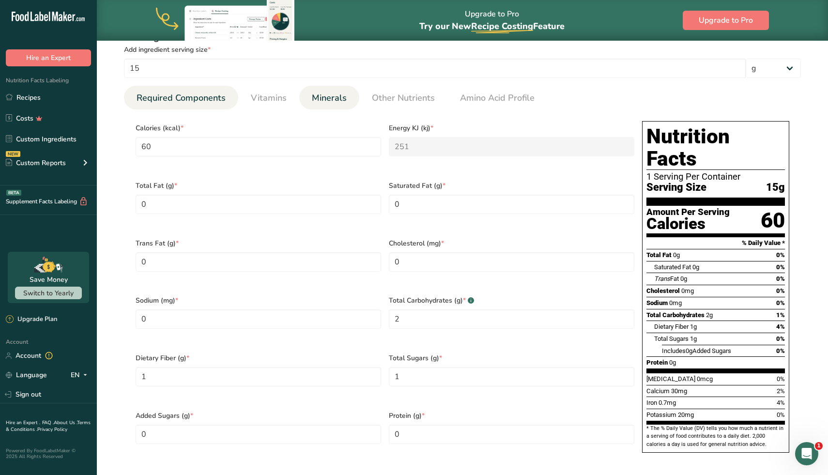
click at [327, 95] on span "Minerals" at bounding box center [329, 98] width 35 height 13
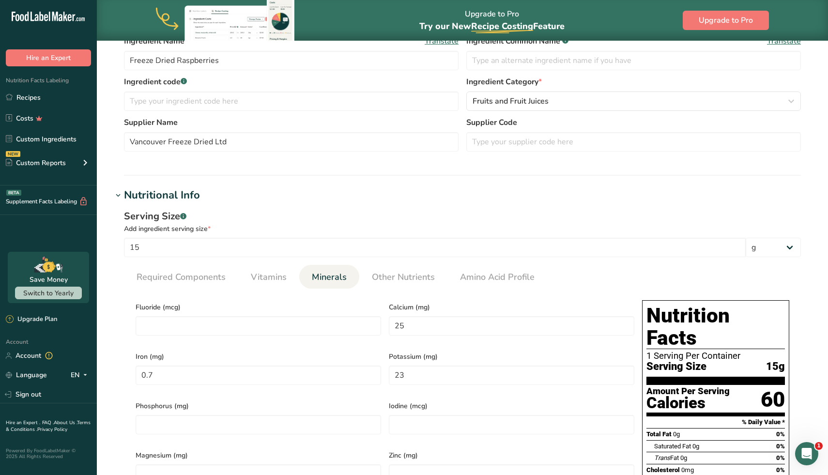
scroll to position [187, 0]
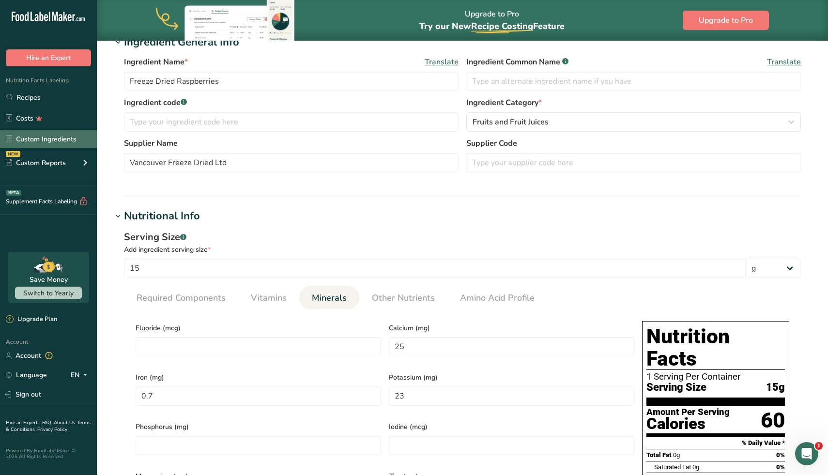
click at [53, 145] on link "Custom Ingredients" at bounding box center [48, 139] width 97 height 18
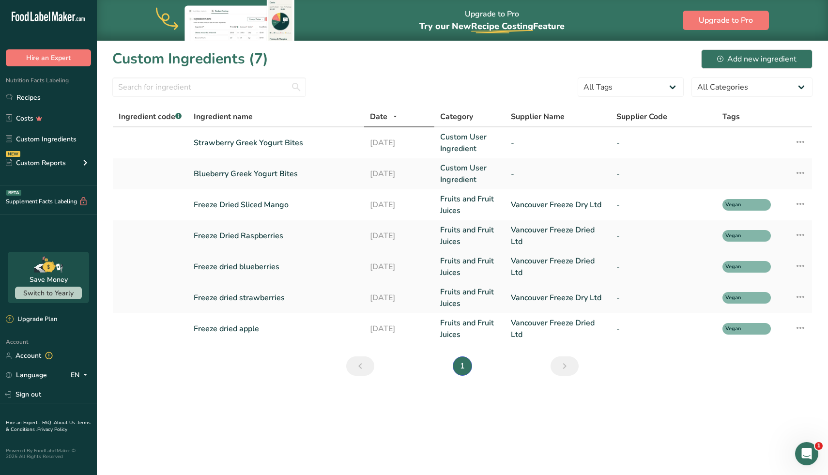
click at [251, 271] on link "Freeze dried blueberries" at bounding box center [276, 267] width 165 height 12
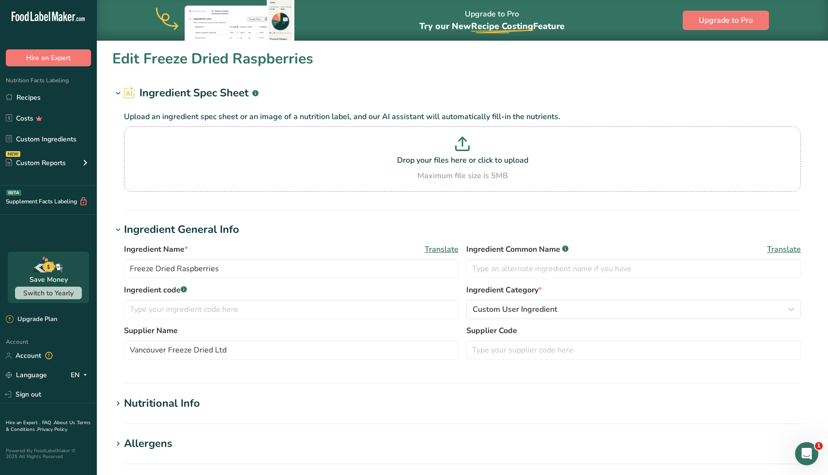
type input "Freeze dried blueberries"
click at [49, 145] on link "Custom Ingredients" at bounding box center [48, 139] width 97 height 18
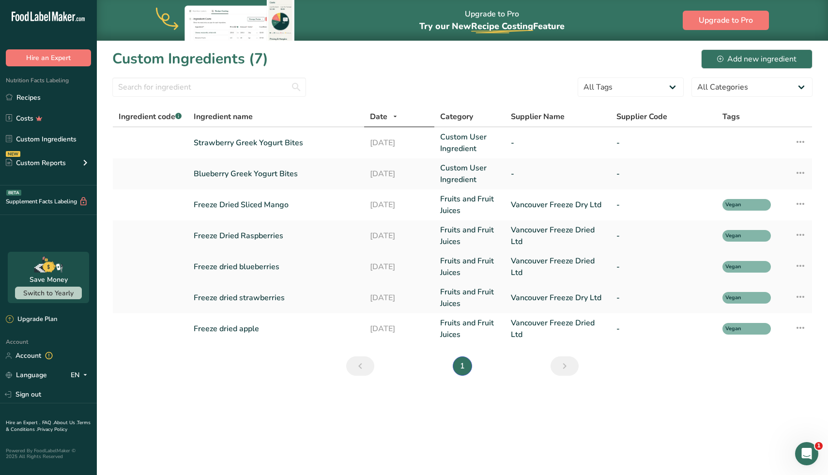
click at [233, 266] on link "Freeze dried blueberries" at bounding box center [276, 267] width 165 height 12
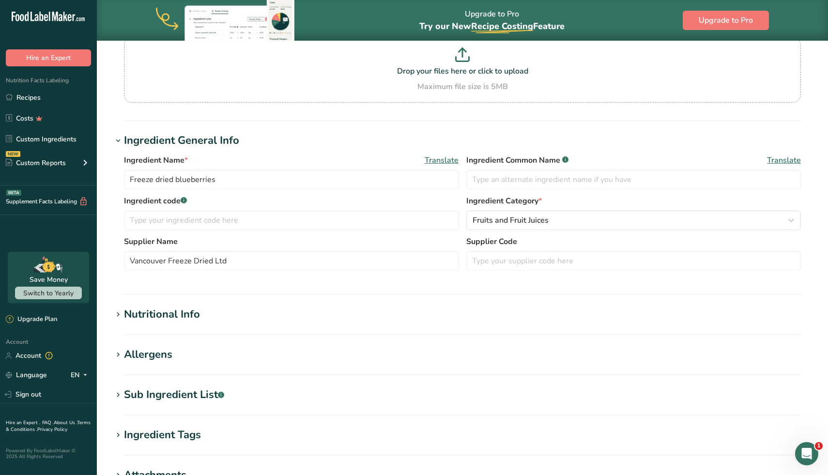
scroll to position [109, 0]
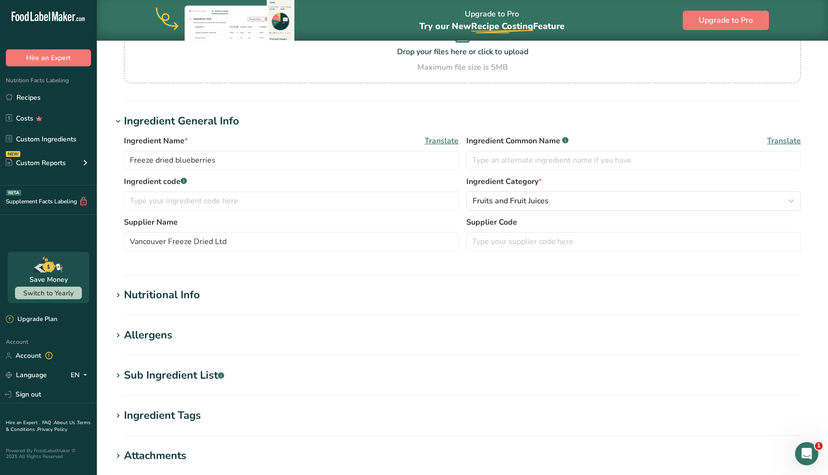
click at [206, 301] on h1 "Nutritional Info" at bounding box center [462, 295] width 701 height 16
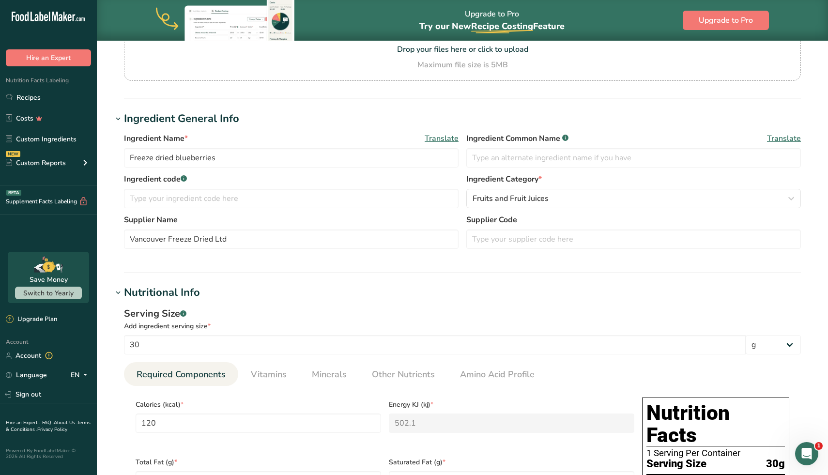
scroll to position [0, 0]
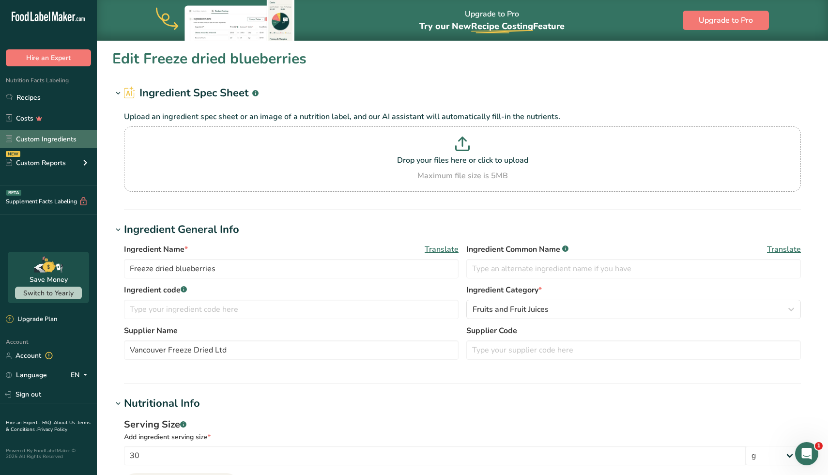
click at [37, 141] on link "Custom Ingredients" at bounding box center [48, 139] width 97 height 18
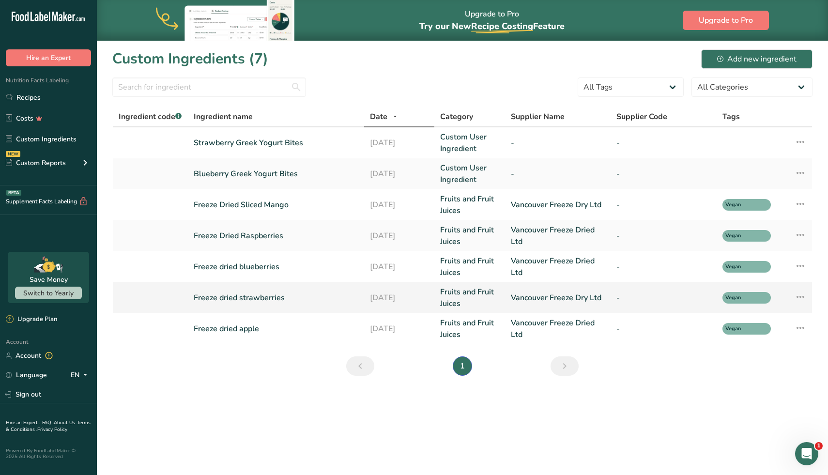
click at [233, 300] on link "Freeze dried strawberries" at bounding box center [276, 298] width 165 height 12
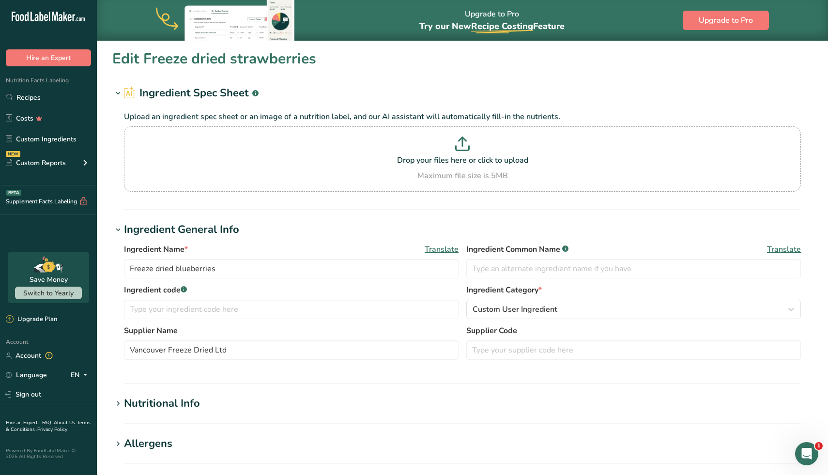
type input "Freeze dried strawberries"
type input "Vancouver Freeze Dry Ltd"
click at [114, 401] on icon at bounding box center [118, 404] width 9 height 14
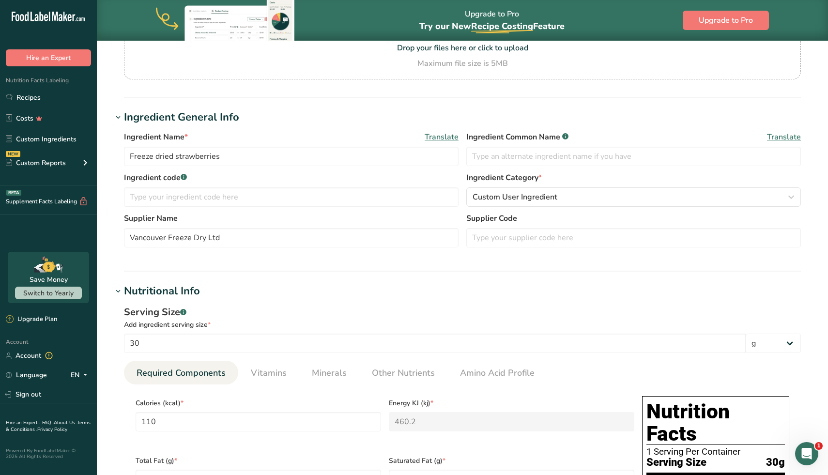
scroll to position [84, 0]
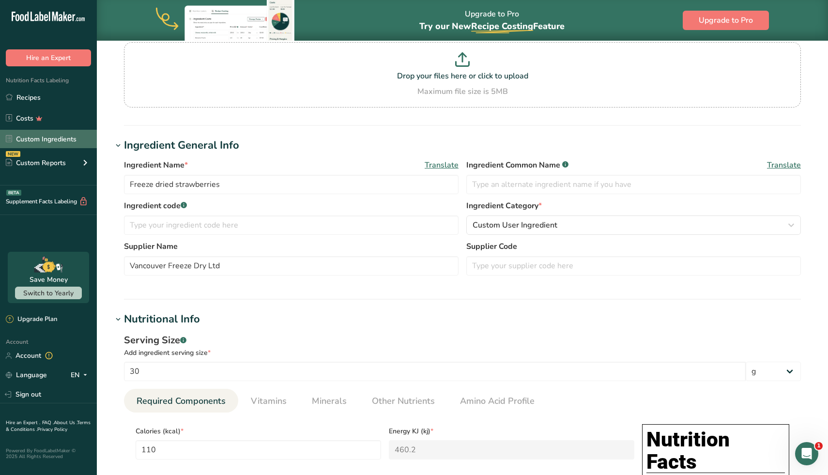
click at [68, 142] on link "Custom Ingredients" at bounding box center [48, 139] width 97 height 18
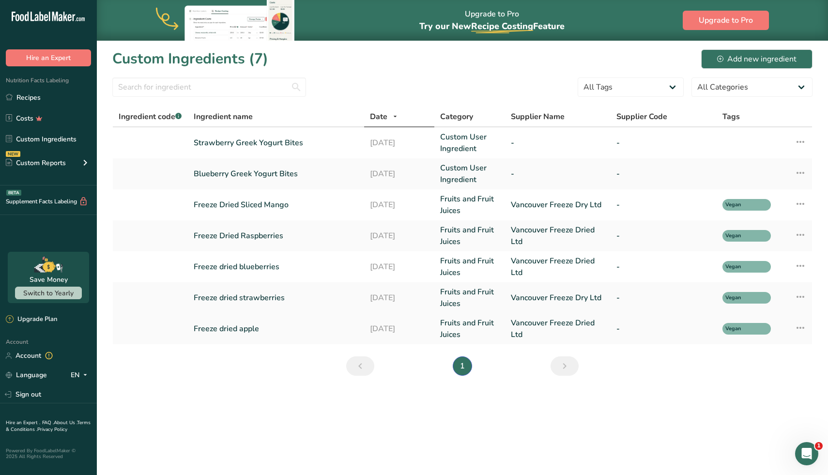
click at [229, 331] on link "Freeze dried apple" at bounding box center [276, 329] width 165 height 12
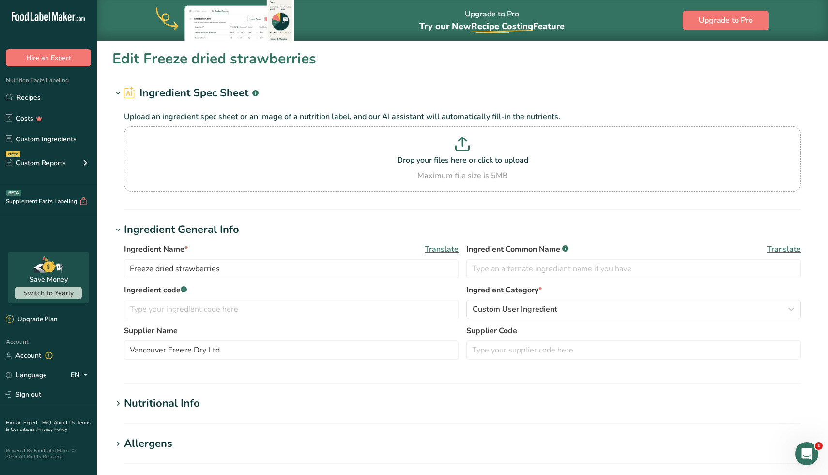
type input "Freeze dried apple"
type input "Vancouver Freeze Dried Ltd"
type input "15"
type input "60"
type KJ "251"
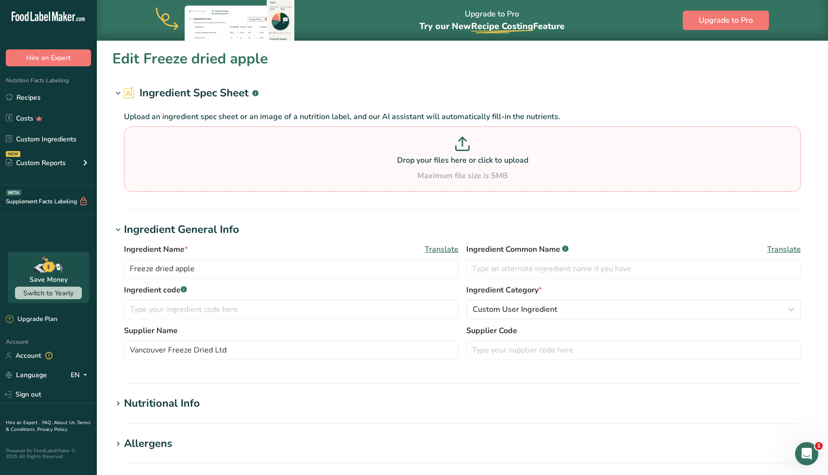
type Fat "0"
type input "0"
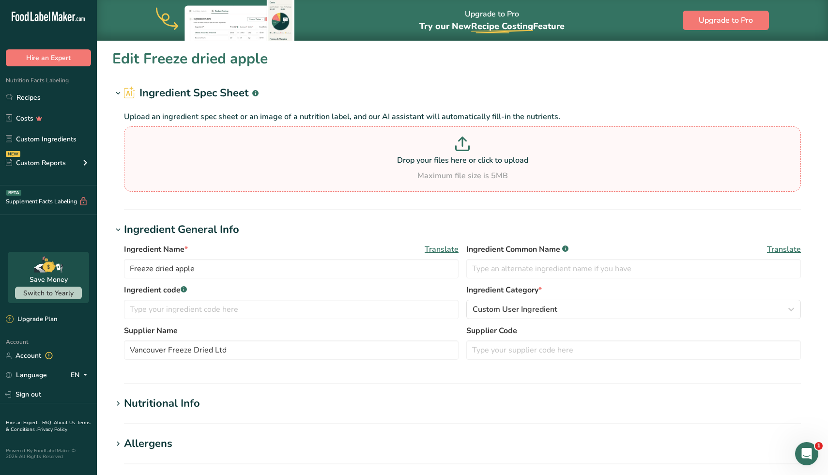
type Carbohydrates "14"
type Fiber "3"
type Sugars "11"
type Sugars "0"
type input "0.4"
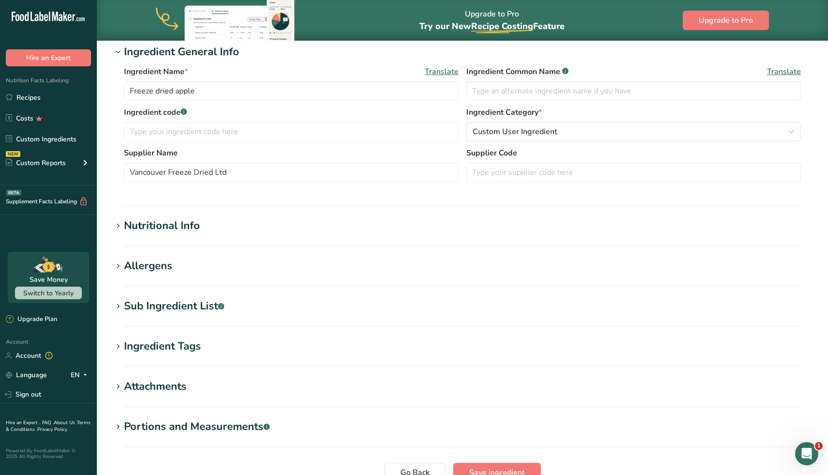
scroll to position [267, 0]
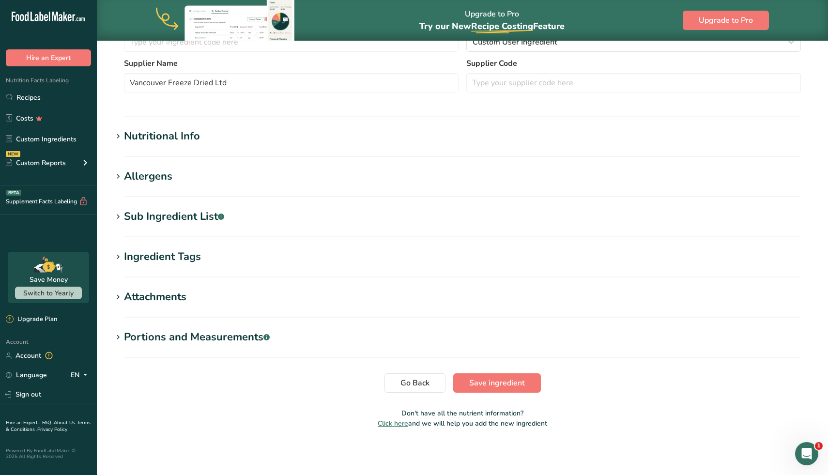
click at [141, 133] on div "Nutritional Info" at bounding box center [162, 136] width 76 height 16
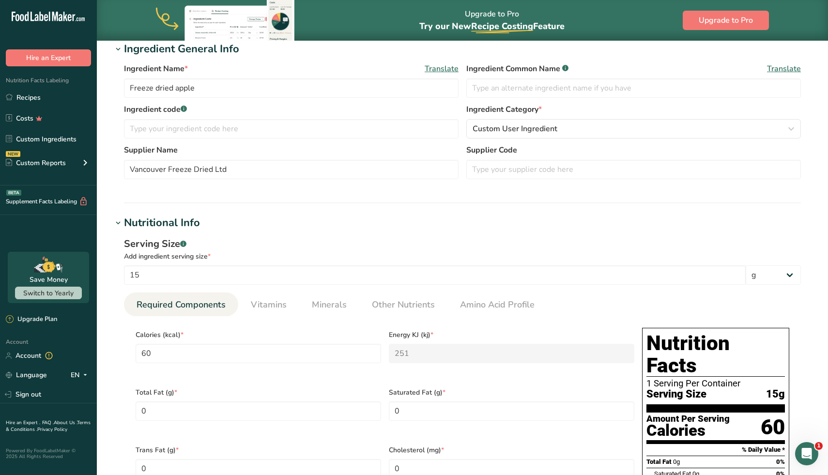
scroll to position [138, 0]
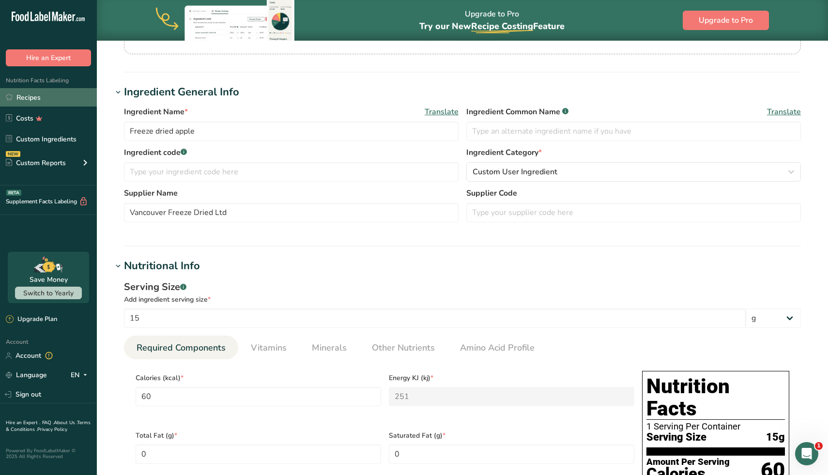
click at [38, 94] on link "Recipes" at bounding box center [48, 97] width 97 height 18
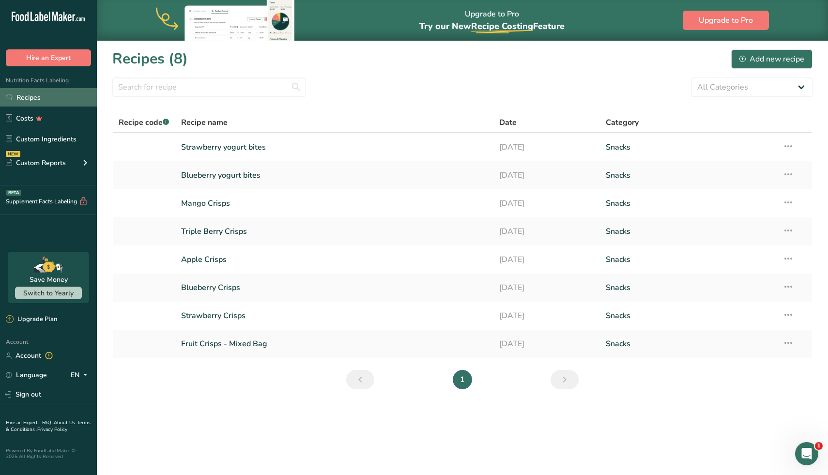
click at [56, 99] on link "Recipes" at bounding box center [48, 97] width 97 height 18
click at [255, 151] on link "Strawberry yogurt bites" at bounding box center [334, 147] width 307 height 20
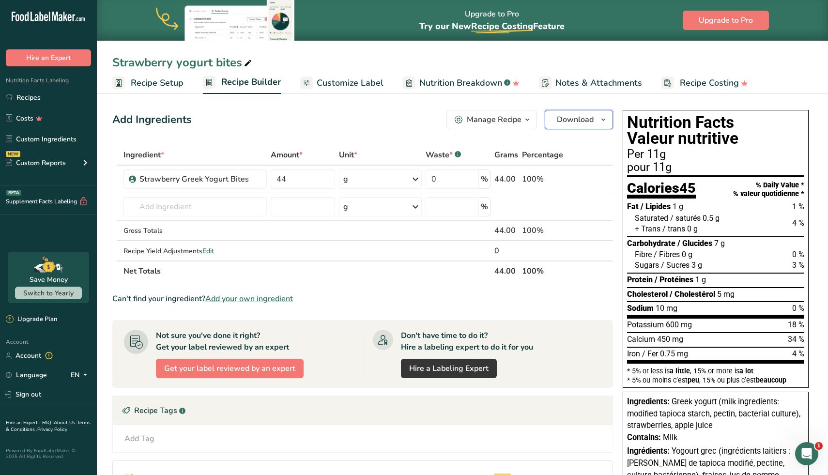
click at [600, 118] on icon "button" at bounding box center [604, 120] width 8 height 12
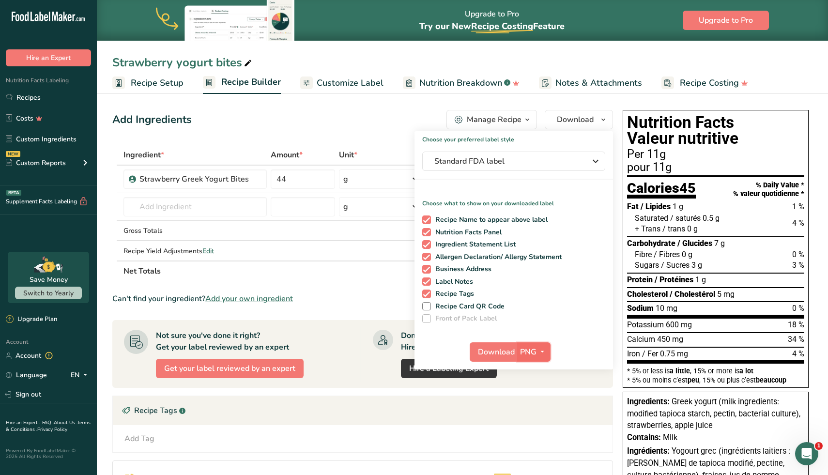
click at [543, 349] on icon "button" at bounding box center [543, 352] width 8 height 12
click at [541, 405] on link "SVG" at bounding box center [535, 404] width 31 height 16
click at [488, 349] on span "Download" at bounding box center [496, 352] width 37 height 12
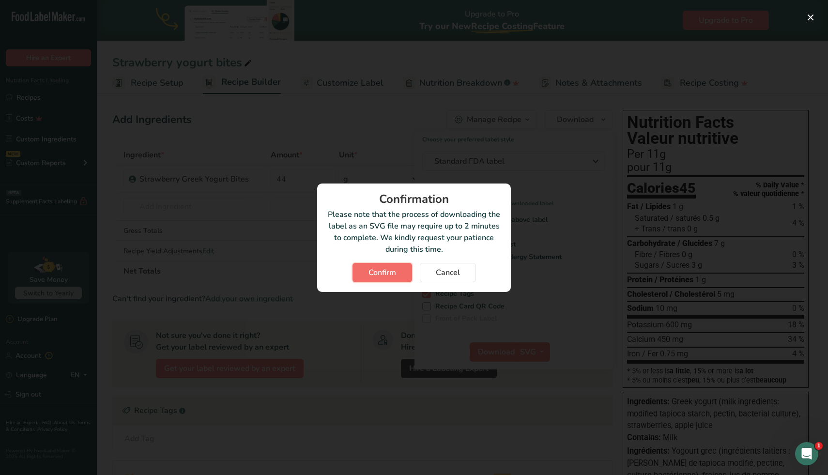
click at [391, 276] on span "Confirm" at bounding box center [383, 273] width 28 height 12
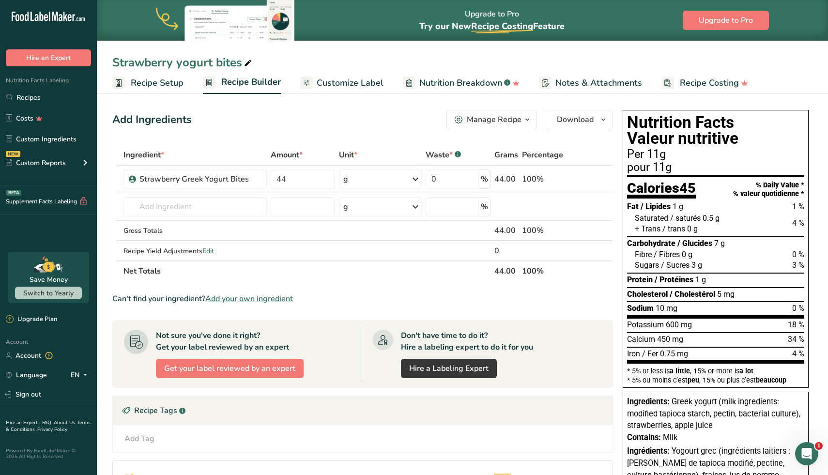
click at [487, 62] on div "Strawberry yogurt bites" at bounding box center [463, 62] width 732 height 17
click at [50, 94] on link "Recipes" at bounding box center [48, 97] width 97 height 18
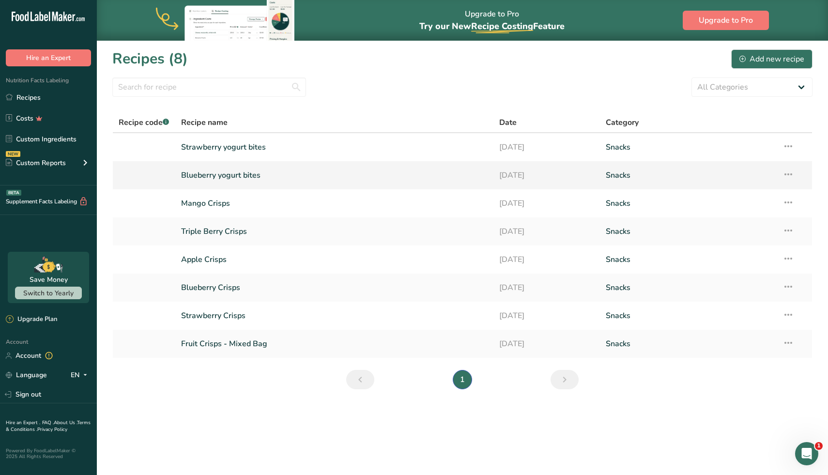
click at [248, 179] on link "Blueberry yogurt bites" at bounding box center [334, 175] width 307 height 20
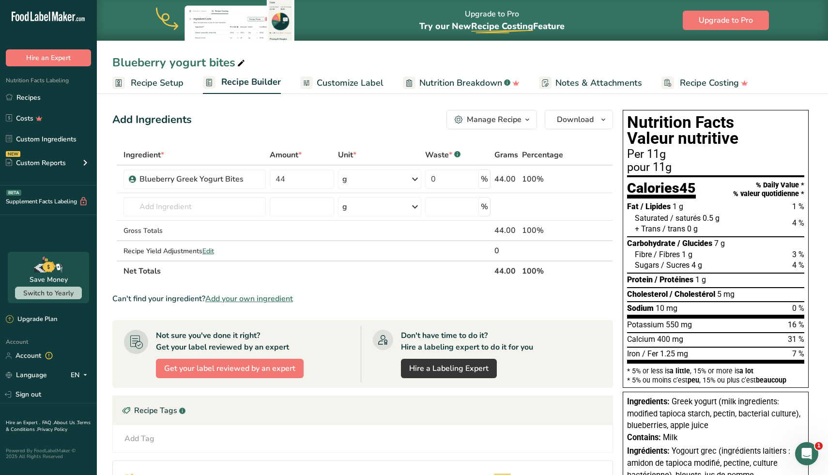
click at [520, 52] on div "Blueberry yogurt bites Recipe Setup Recipe Builder Customize Label Nutrition Br…" at bounding box center [463, 47] width 732 height 94
click at [608, 119] on span "button" at bounding box center [604, 120] width 12 height 12
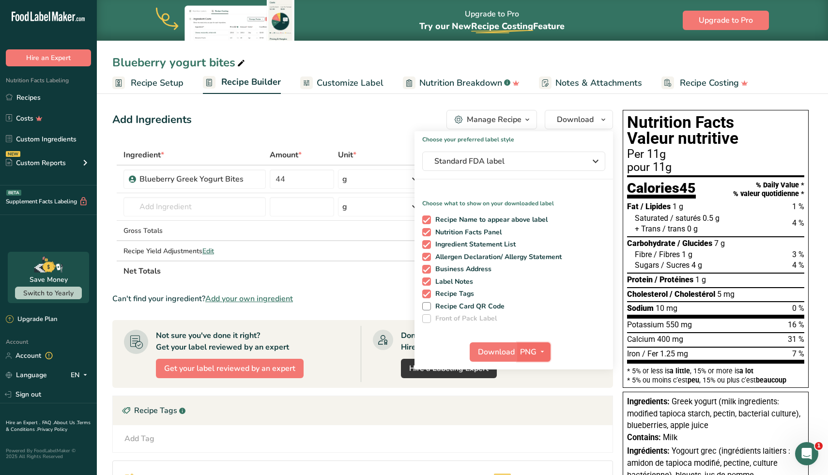
click at [548, 353] on span "button" at bounding box center [543, 352] width 12 height 12
click at [541, 401] on link "SVG" at bounding box center [535, 404] width 31 height 16
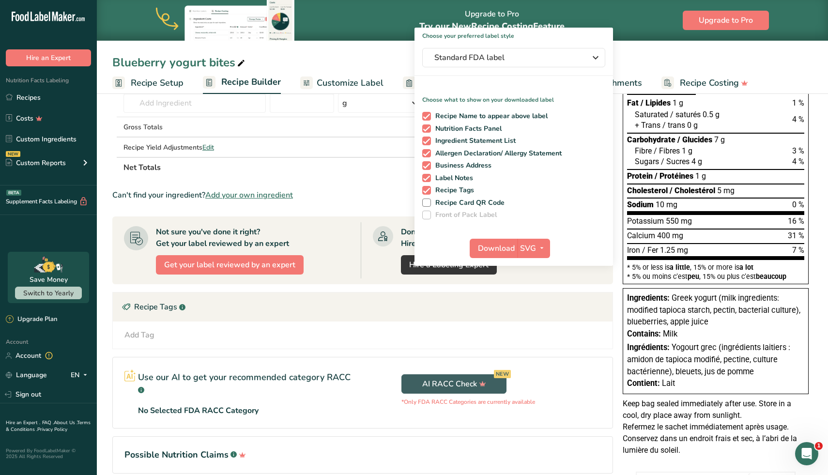
scroll to position [106, 0]
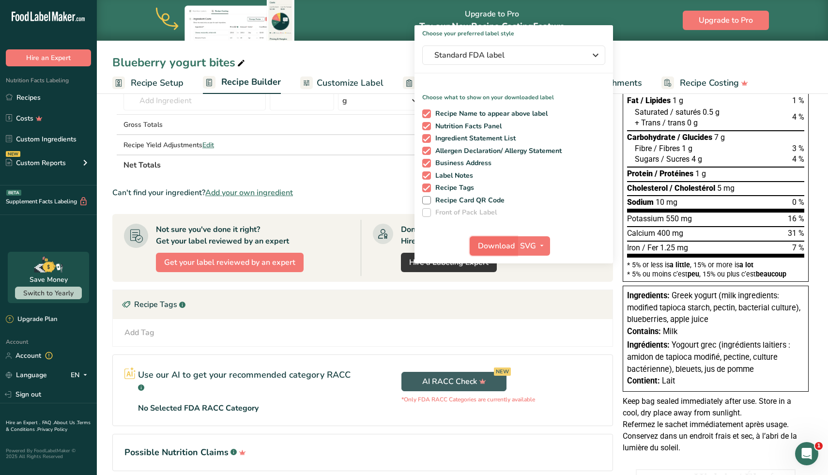
click at [503, 248] on span "Download" at bounding box center [496, 246] width 37 height 12
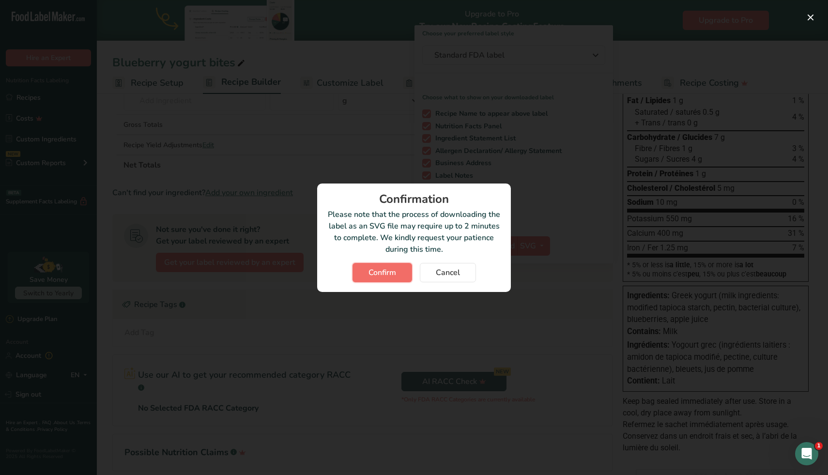
click at [399, 266] on button "Confirm" at bounding box center [383, 272] width 60 height 19
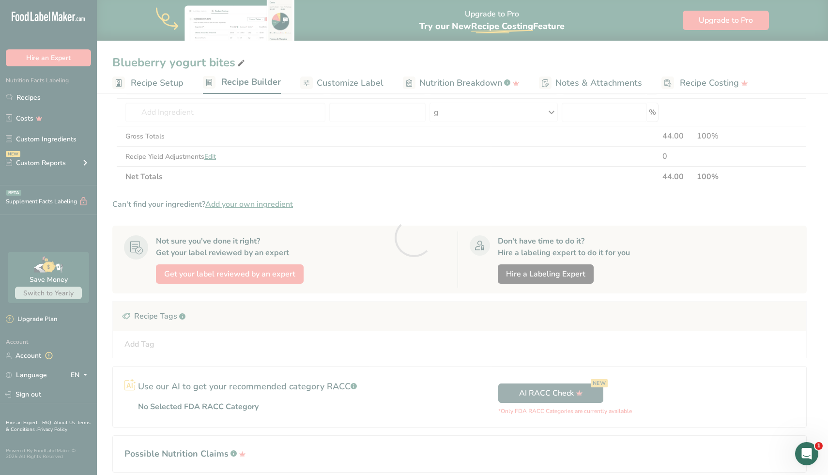
scroll to position [0, 0]
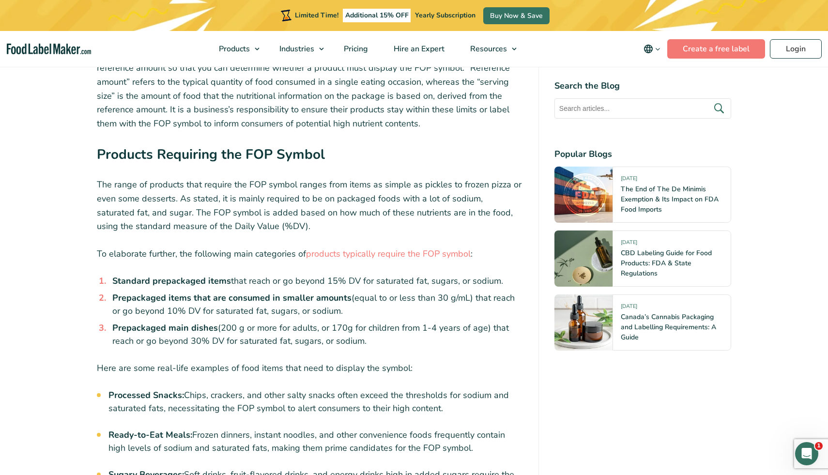
scroll to position [2216, 0]
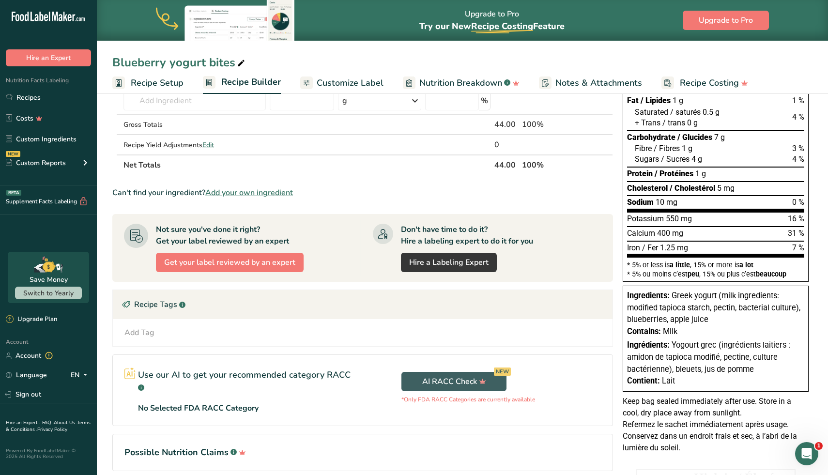
click at [407, 50] on div "Blueberry yogurt bites Recipe Setup Recipe Builder Customize Label Nutrition Br…" at bounding box center [463, 47] width 732 height 94
click at [70, 98] on link "Recipes" at bounding box center [48, 97] width 97 height 18
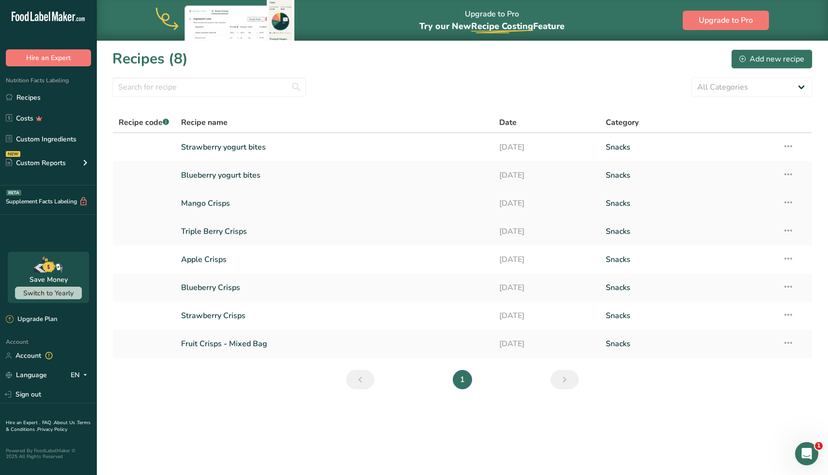
click at [227, 203] on link "Mango Crisps" at bounding box center [334, 203] width 307 height 20
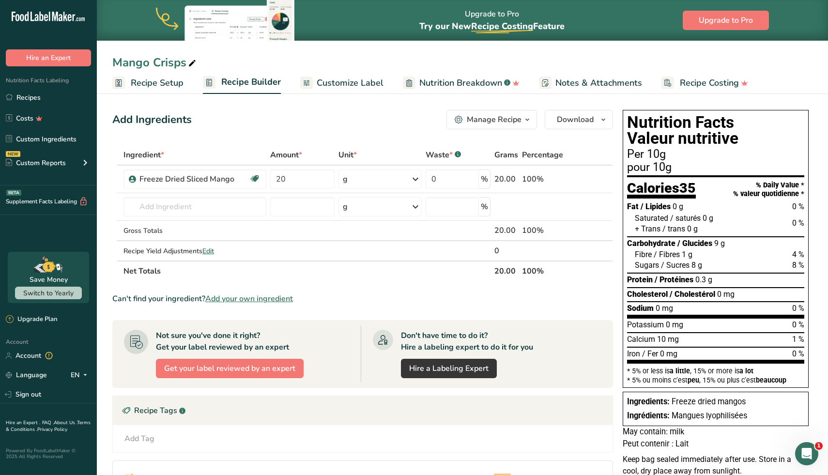
click at [613, 118] on div "Add Ingredients Manage Recipe Delete Recipe Duplicate Recipe Scale Recipe Save …" at bounding box center [365, 361] width 507 height 510
click at [608, 119] on span "button" at bounding box center [604, 120] width 12 height 12
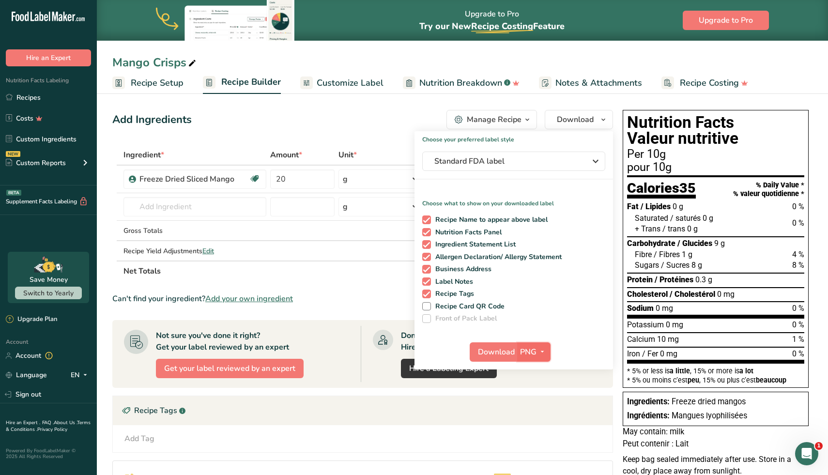
click at [545, 348] on icon "button" at bounding box center [543, 352] width 8 height 12
click at [540, 404] on link "SVG" at bounding box center [535, 404] width 31 height 16
click at [493, 356] on span "Download" at bounding box center [496, 352] width 37 height 12
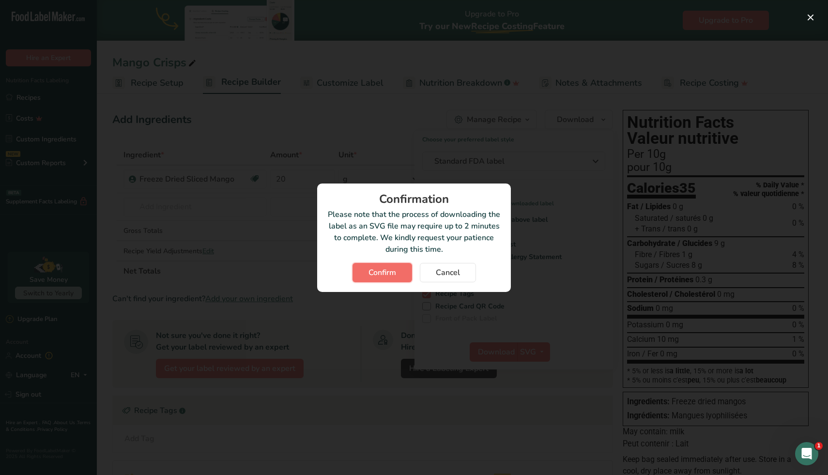
click at [387, 276] on span "Confirm" at bounding box center [383, 273] width 28 height 12
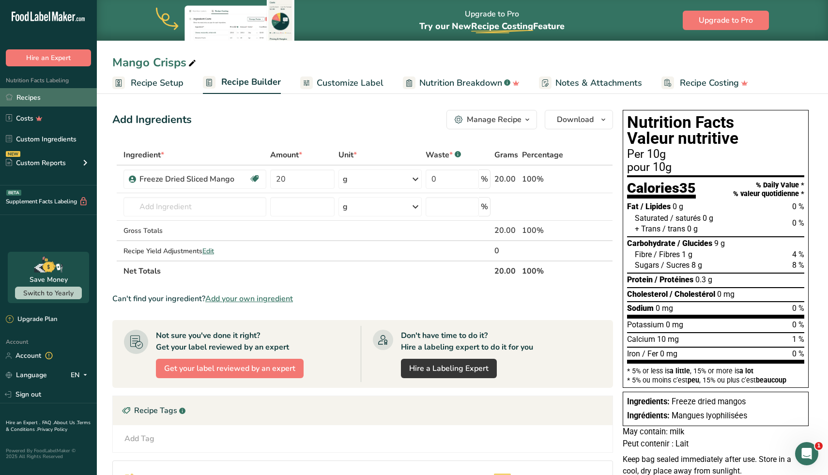
click at [25, 96] on link "Recipes" at bounding box center [48, 97] width 97 height 18
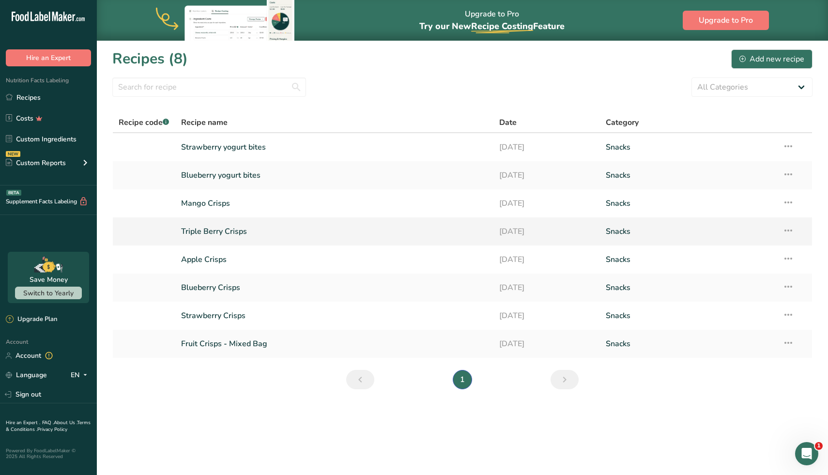
click at [225, 229] on link "Triple Berry Crisps" at bounding box center [334, 231] width 307 height 20
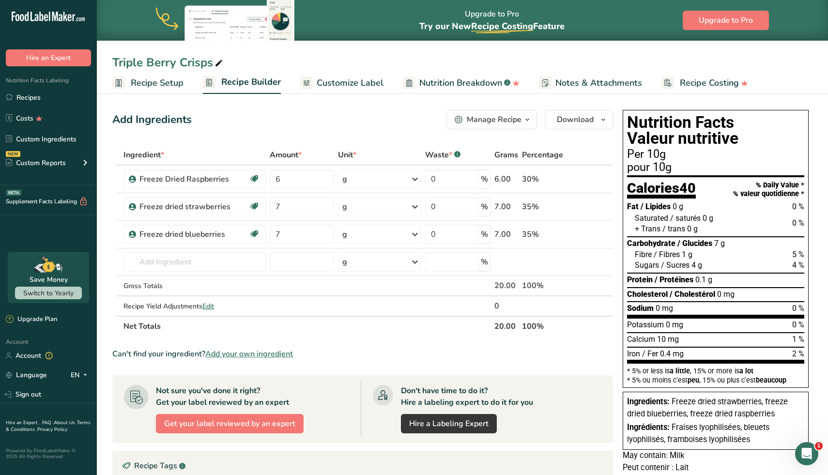
click at [754, 65] on div "Triple Berry Crisps" at bounding box center [463, 62] width 732 height 17
click at [563, 124] on span "Download" at bounding box center [575, 120] width 37 height 12
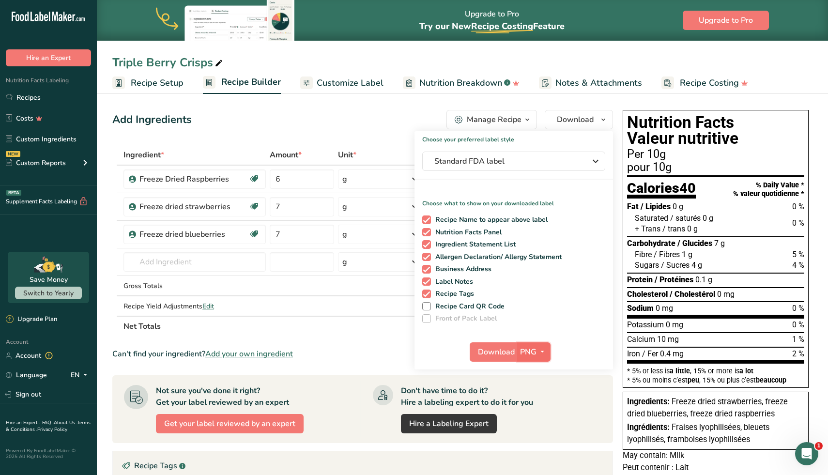
click at [543, 351] on icon "button" at bounding box center [543, 352] width 8 height 12
click at [538, 398] on link "SVG" at bounding box center [535, 404] width 31 height 16
click at [491, 351] on span "Download" at bounding box center [496, 352] width 37 height 12
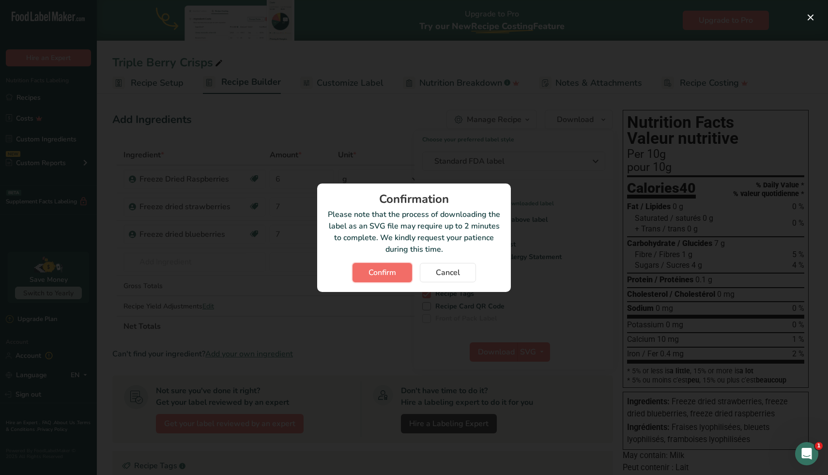
click at [387, 273] on span "Confirm" at bounding box center [383, 273] width 28 height 12
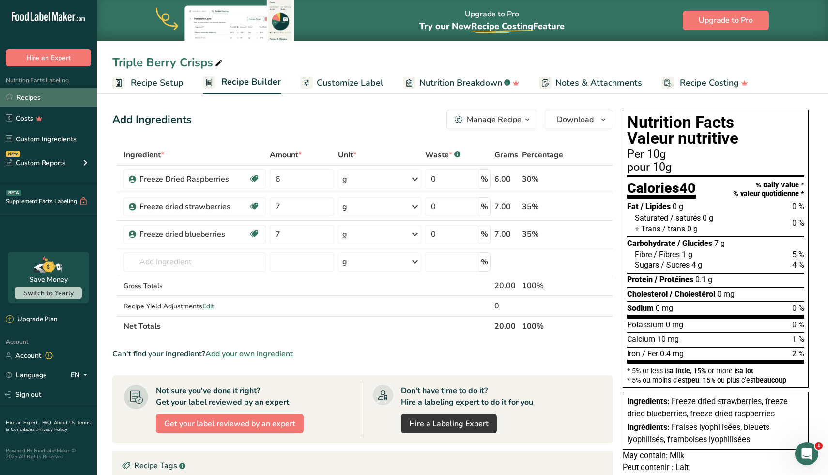
click at [48, 95] on link "Recipes" at bounding box center [48, 97] width 97 height 18
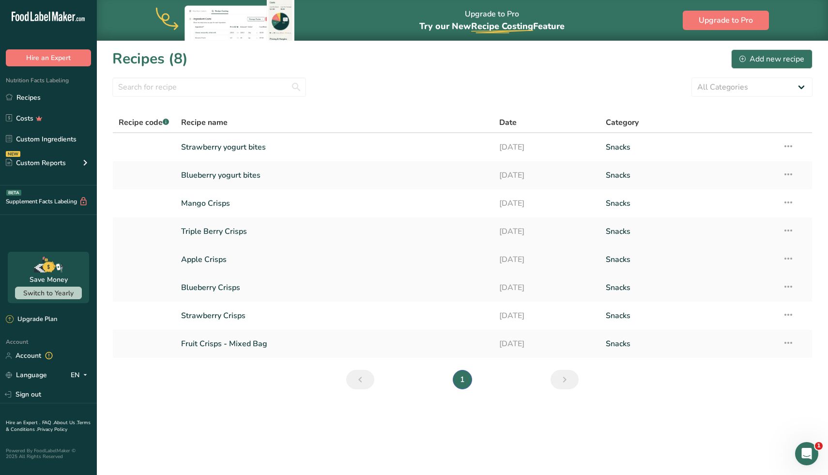
click at [216, 260] on link "Apple Crisps" at bounding box center [334, 259] width 307 height 20
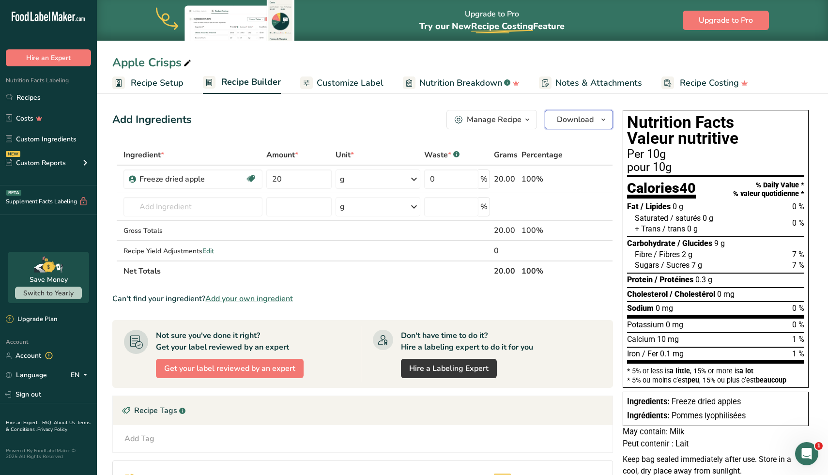
click at [603, 120] on icon "button" at bounding box center [604, 120] width 8 height 12
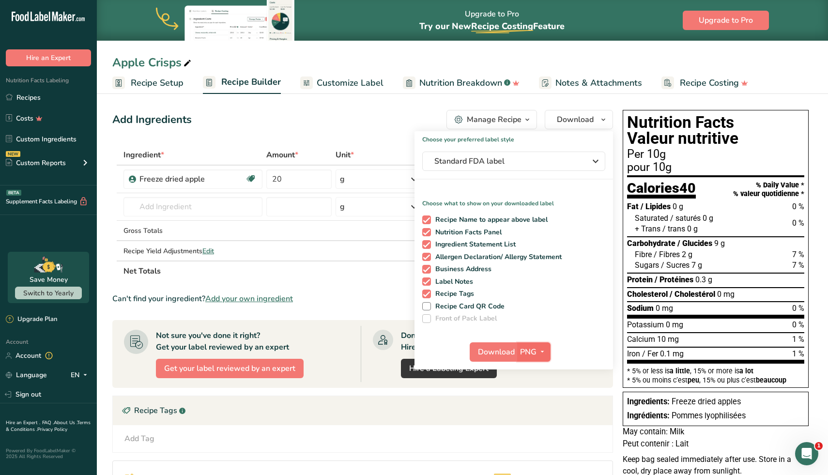
click at [543, 352] on icon "button" at bounding box center [543, 352] width 8 height 12
click at [539, 405] on link "SVG" at bounding box center [535, 404] width 31 height 16
click at [490, 356] on span "Download" at bounding box center [496, 352] width 37 height 12
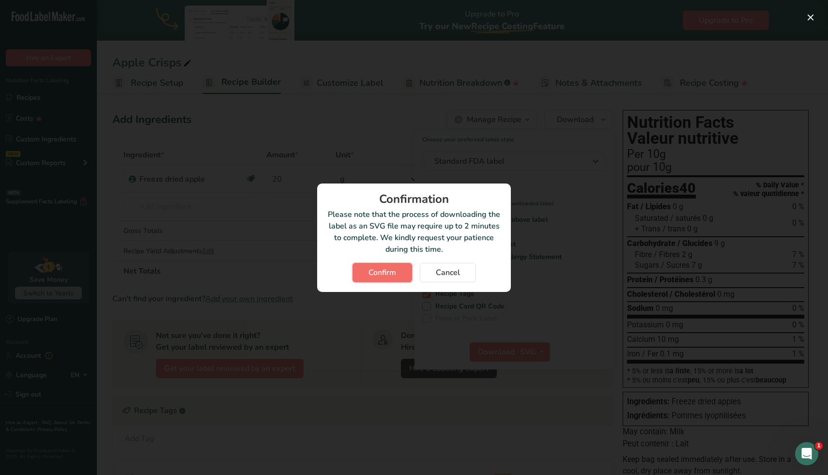
click at [385, 269] on span "Confirm" at bounding box center [383, 273] width 28 height 12
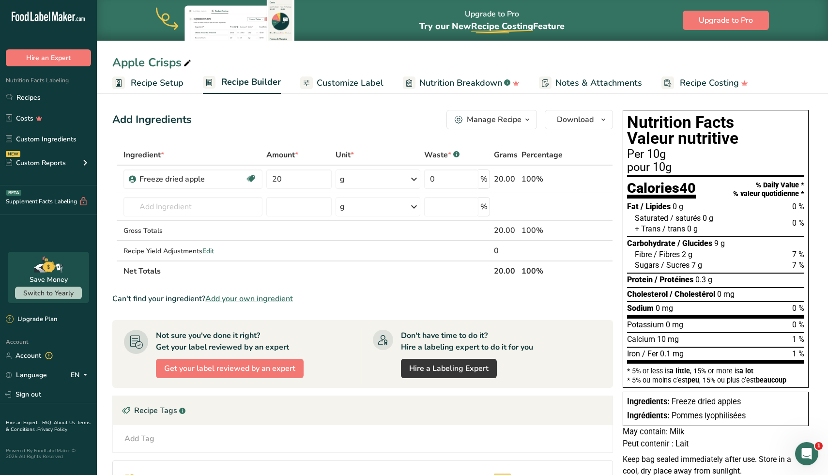
click at [381, 125] on div "Add Ingredients Manage Recipe Delete Recipe Duplicate Recipe Scale Recipe Save …" at bounding box center [362, 119] width 501 height 19
click at [53, 100] on link "Recipes" at bounding box center [48, 97] width 97 height 18
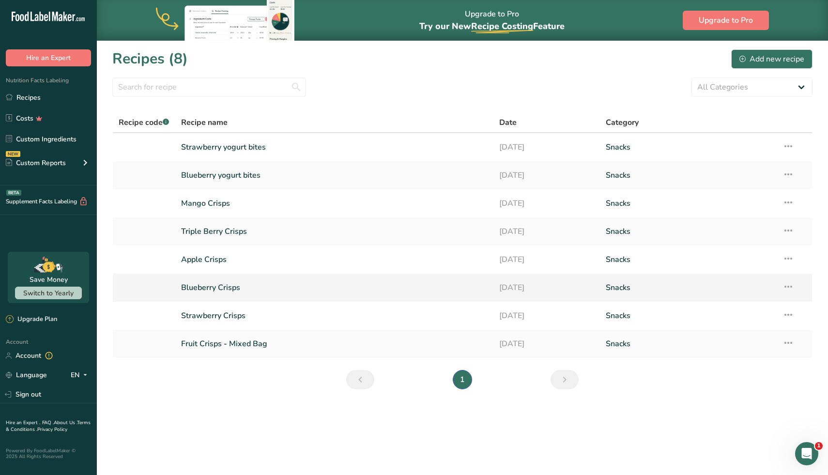
click at [222, 289] on link "Blueberry Crisps" at bounding box center [334, 288] width 307 height 20
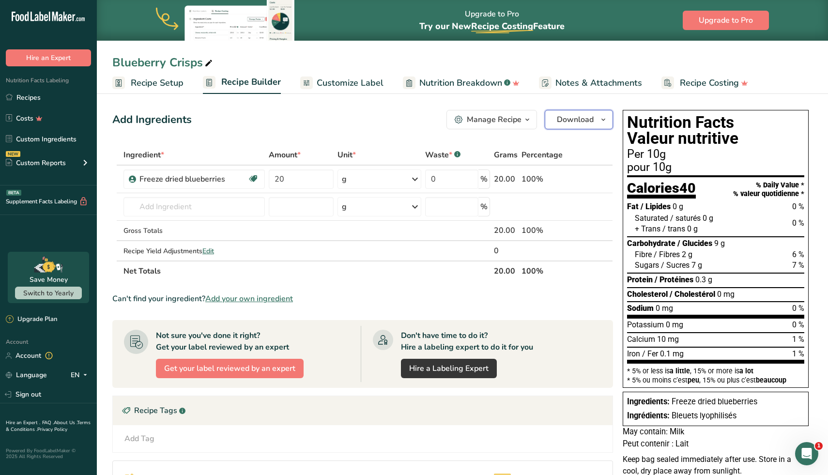
click at [609, 120] on span "button" at bounding box center [604, 120] width 12 height 12
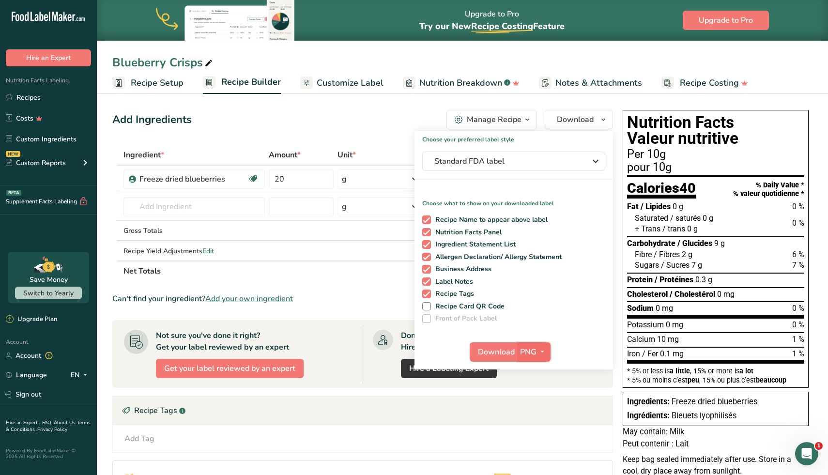
click at [544, 351] on icon "button" at bounding box center [543, 352] width 8 height 12
click at [539, 402] on link "SVG" at bounding box center [535, 404] width 31 height 16
click at [479, 351] on span "Download" at bounding box center [496, 352] width 37 height 12
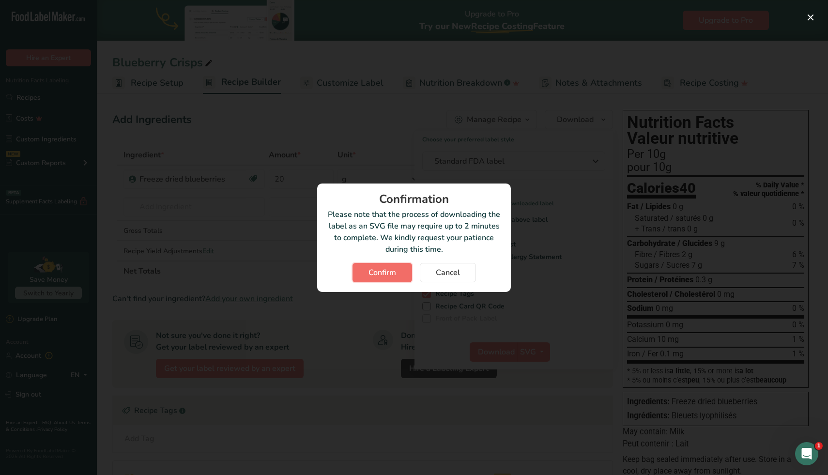
click at [377, 273] on span "Confirm" at bounding box center [383, 273] width 28 height 12
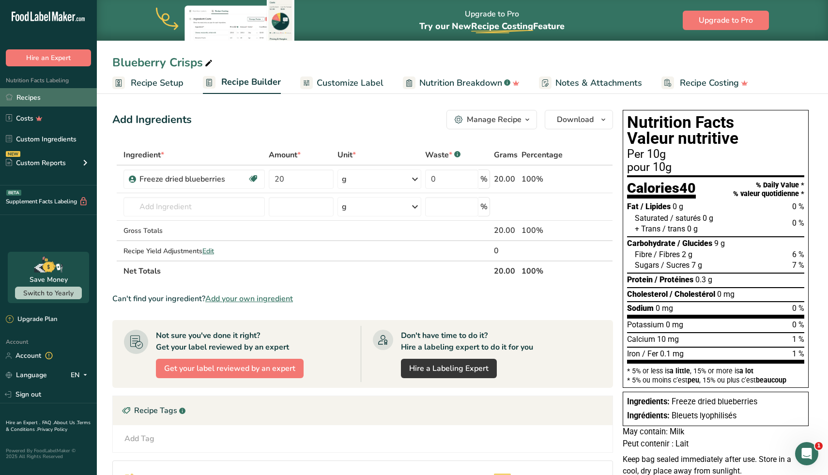
click at [44, 99] on link "Recipes" at bounding box center [48, 97] width 97 height 18
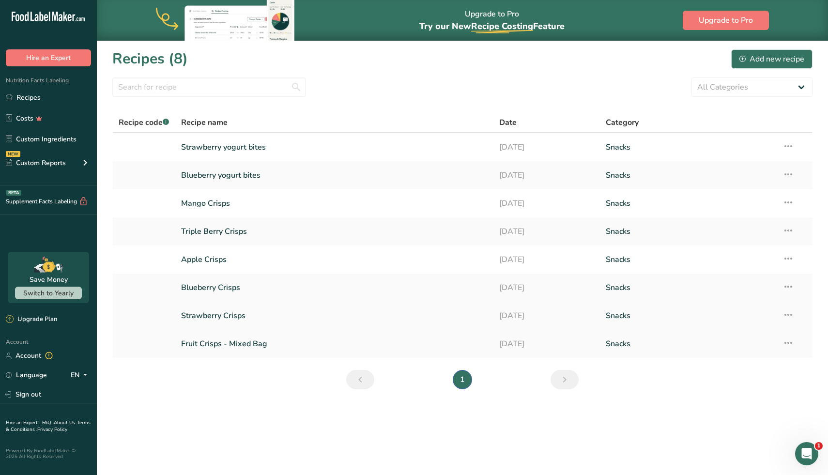
click at [221, 317] on link "Strawberry Crisps" at bounding box center [334, 316] width 307 height 20
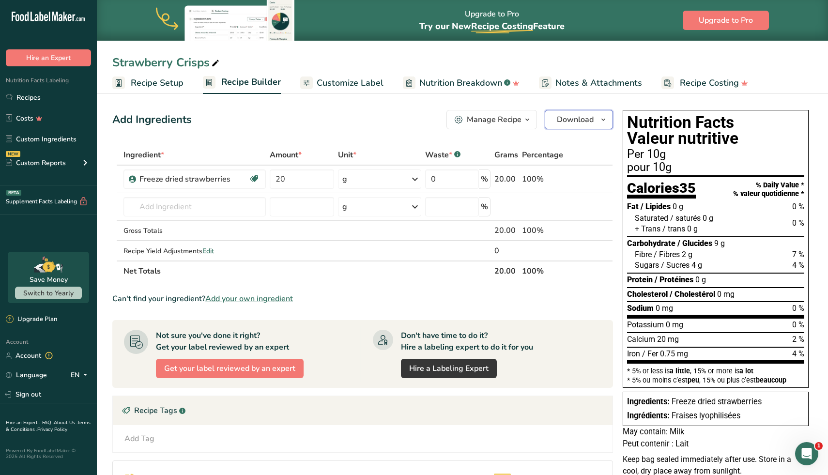
click at [607, 121] on icon "button" at bounding box center [604, 120] width 8 height 12
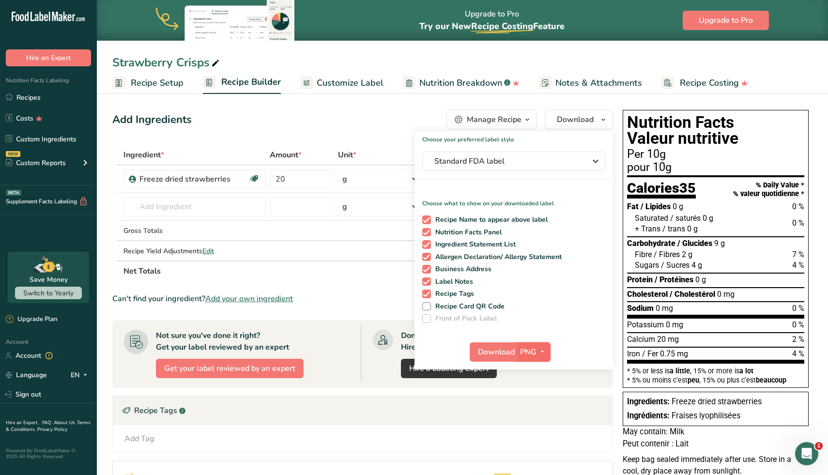
click at [545, 350] on icon "button" at bounding box center [543, 352] width 8 height 12
click at [536, 404] on link "SVG" at bounding box center [535, 404] width 31 height 16
click at [498, 356] on span "Download" at bounding box center [496, 352] width 37 height 12
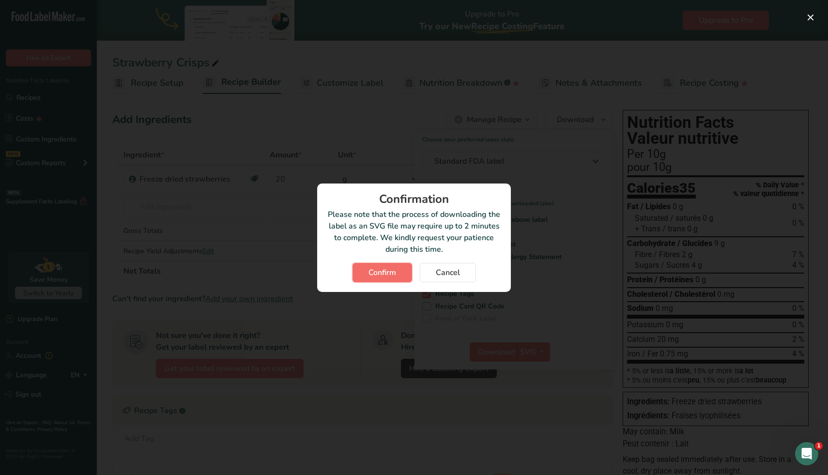
click at [382, 278] on span "Confirm" at bounding box center [383, 273] width 28 height 12
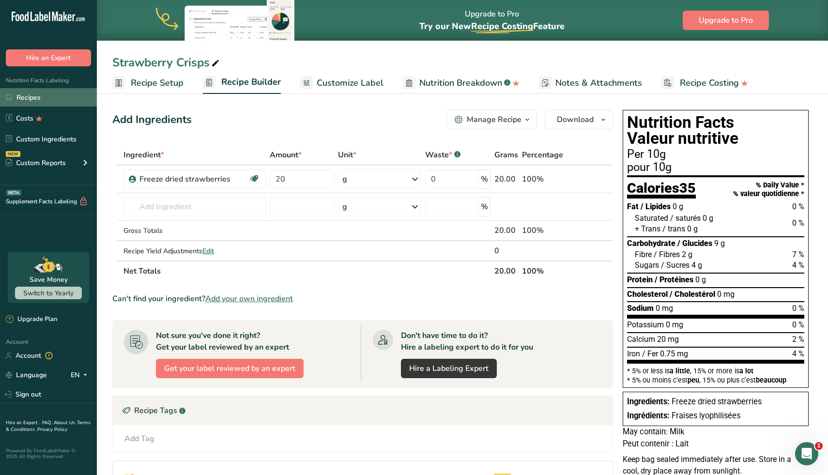
click at [50, 95] on link "Recipes" at bounding box center [48, 97] width 97 height 18
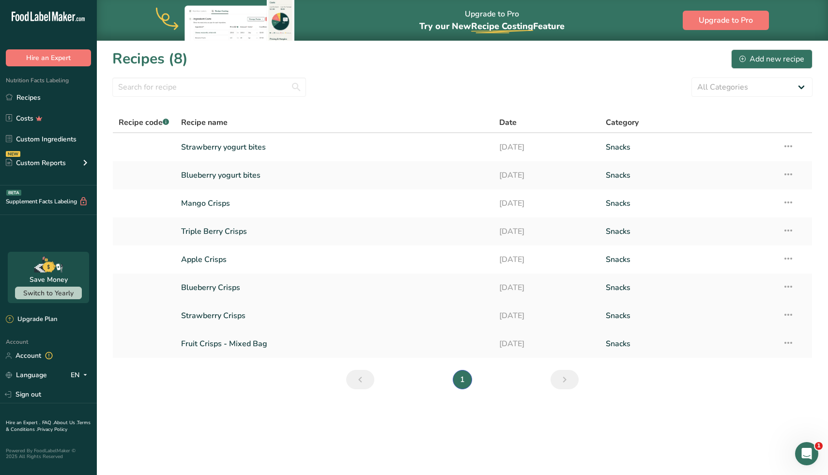
click at [219, 315] on link "Strawberry Crisps" at bounding box center [334, 316] width 307 height 20
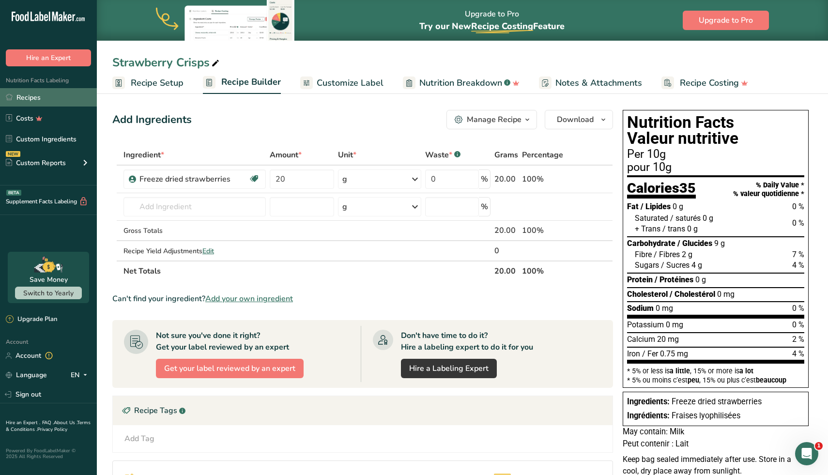
click at [44, 104] on link "Recipes" at bounding box center [48, 97] width 97 height 18
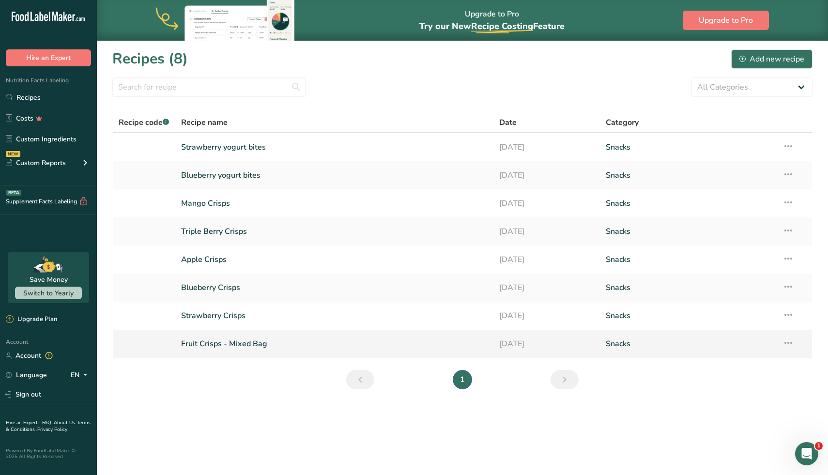
click at [270, 343] on link "Fruit Crisps - Mixed Bag" at bounding box center [334, 344] width 307 height 20
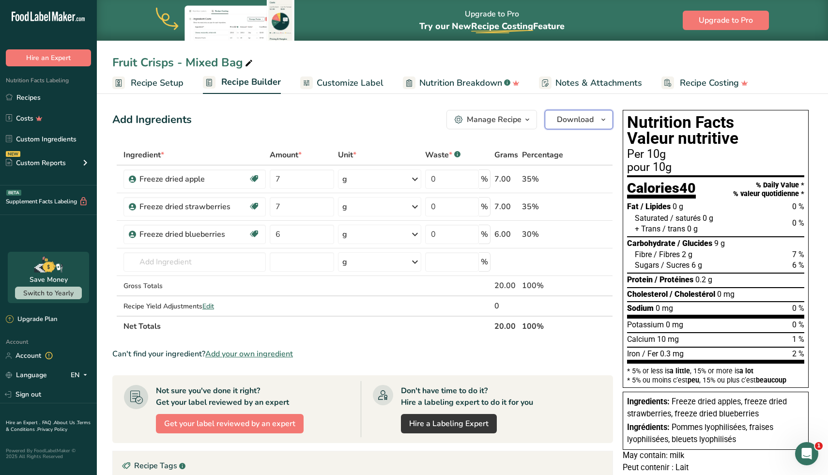
click at [603, 121] on icon "button" at bounding box center [604, 120] width 8 height 12
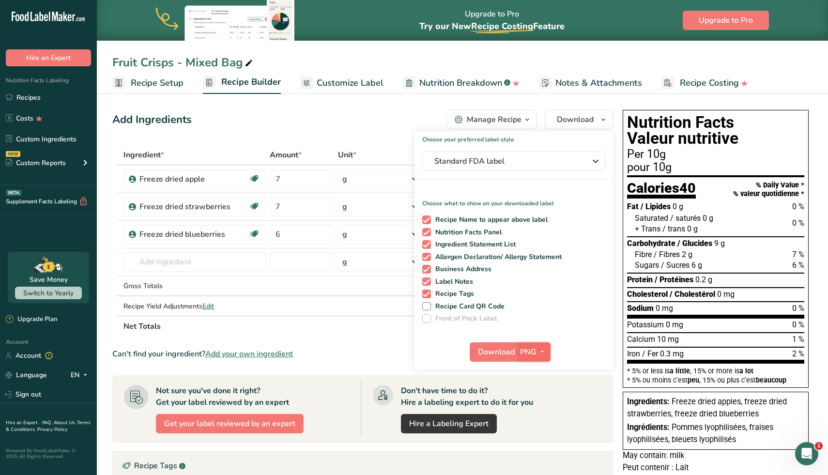
click at [543, 352] on icon "button" at bounding box center [543, 352] width 8 height 12
click at [545, 399] on link "SVG" at bounding box center [535, 404] width 31 height 16
click at [493, 352] on span "Download" at bounding box center [496, 352] width 37 height 12
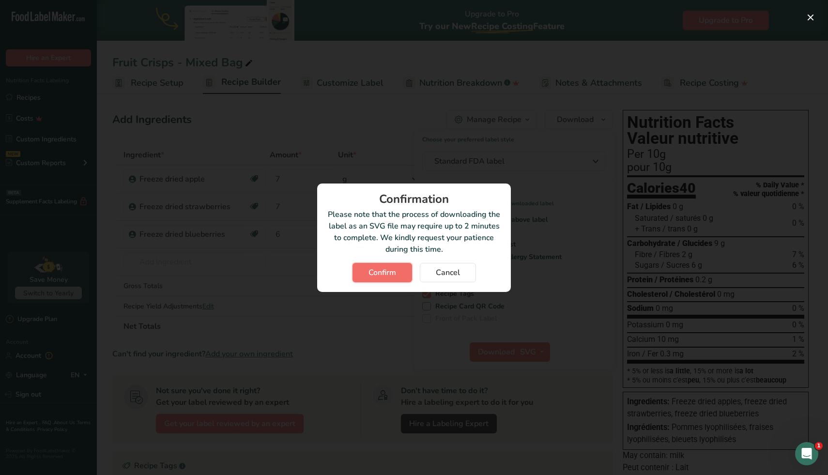
click at [393, 275] on span "Confirm" at bounding box center [383, 273] width 28 height 12
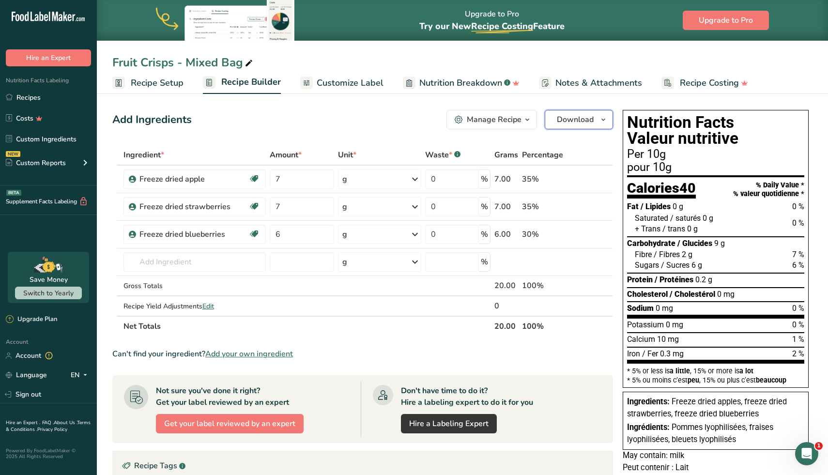
click at [604, 122] on icon "button" at bounding box center [604, 120] width 8 height 12
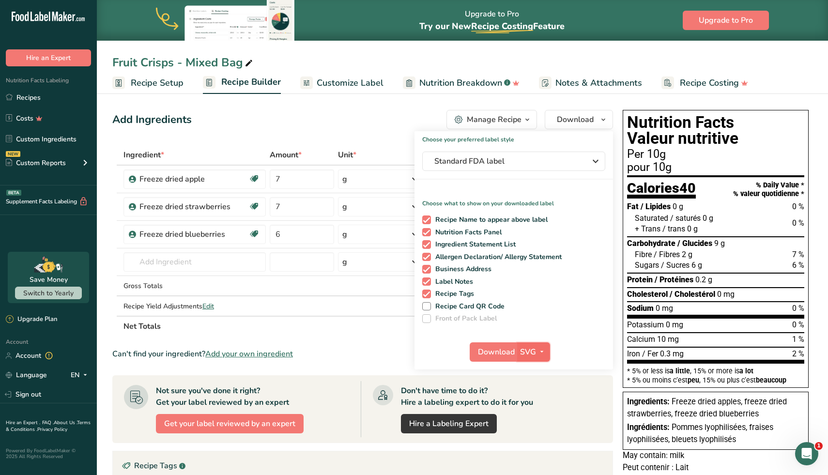
click at [545, 355] on icon "button" at bounding box center [542, 352] width 8 height 12
click at [539, 369] on link "PNG" at bounding box center [534, 372] width 31 height 16
click at [548, 355] on button "PNG" at bounding box center [533, 352] width 33 height 19
click at [537, 419] on link "PDF" at bounding box center [535, 420] width 31 height 16
click at [503, 357] on span "Download" at bounding box center [497, 352] width 37 height 12
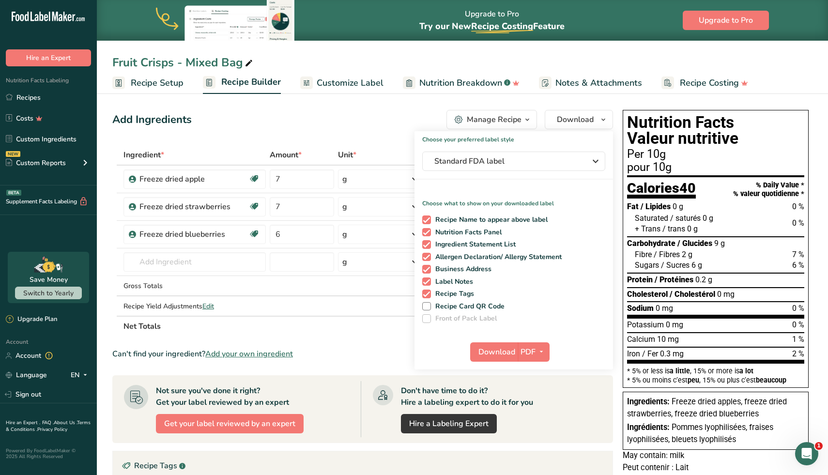
click at [364, 126] on div "Add Ingredients Manage Recipe Delete Recipe Duplicate Recipe Scale Recipe Save …" at bounding box center [362, 119] width 501 height 19
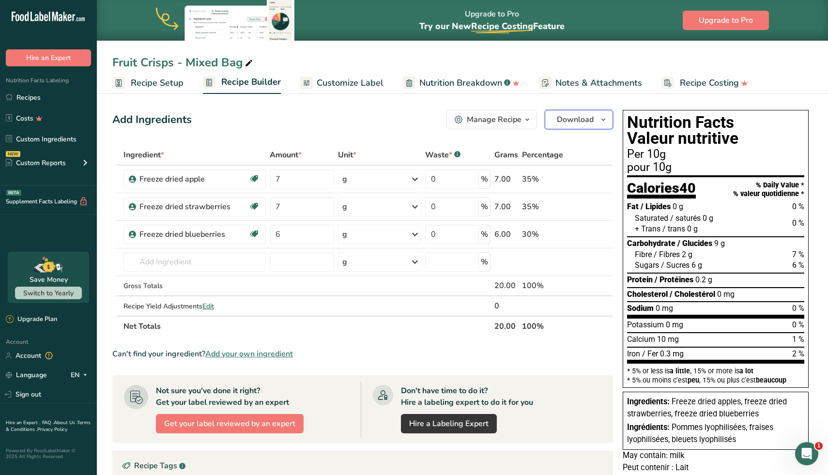
click at [601, 123] on icon "button" at bounding box center [604, 120] width 8 height 12
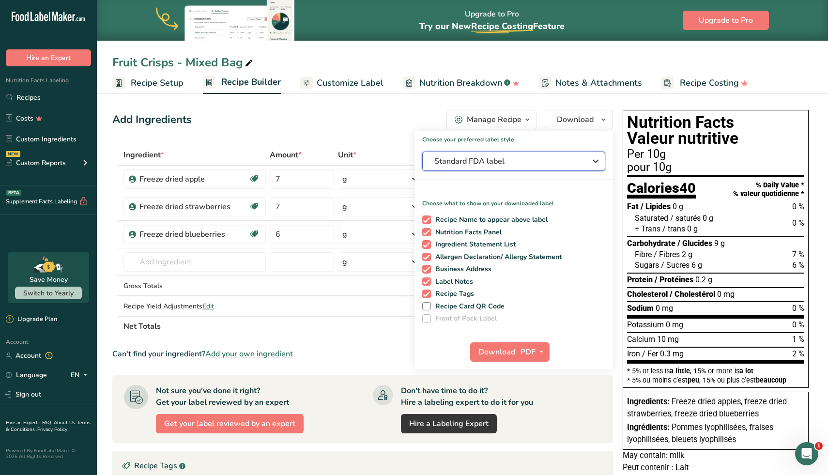
click at [601, 161] on icon "button" at bounding box center [596, 161] width 12 height 17
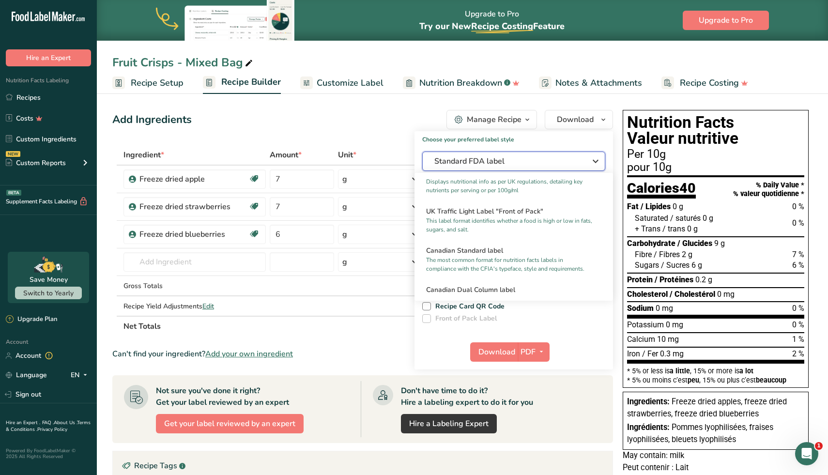
scroll to position [330, 0]
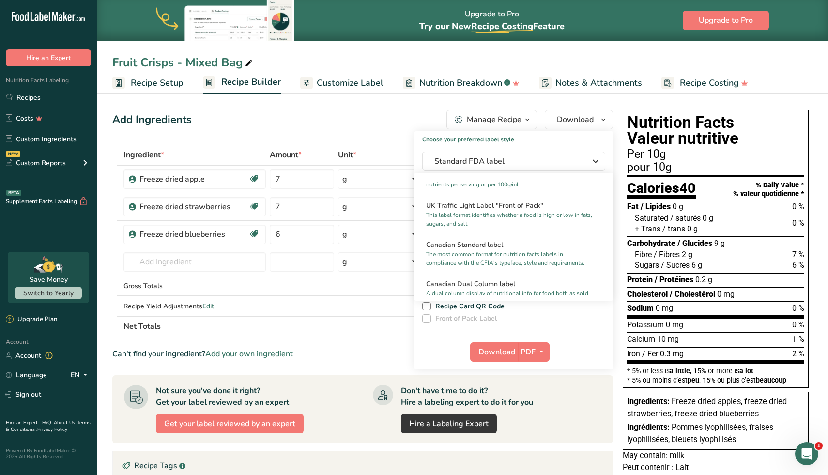
click at [546, 250] on p "The most common format for nutrition facts labels in compliance with the CFIA's…" at bounding box center [509, 258] width 167 height 17
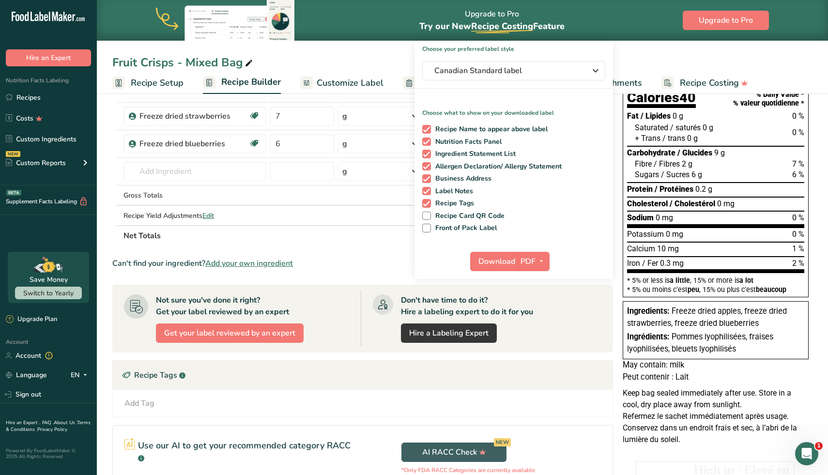
scroll to position [89, 0]
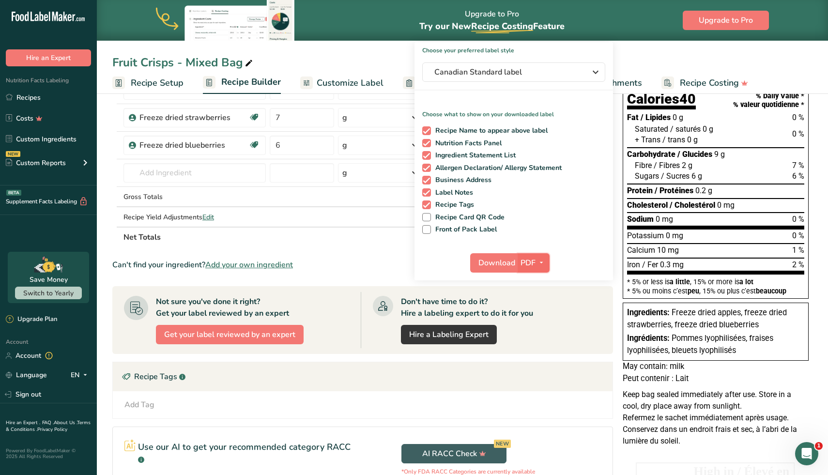
click at [542, 263] on icon "button" at bounding box center [542, 263] width 8 height 12
click at [542, 314] on link "SVG" at bounding box center [534, 315] width 31 height 16
click at [507, 266] on span "Download" at bounding box center [496, 263] width 37 height 12
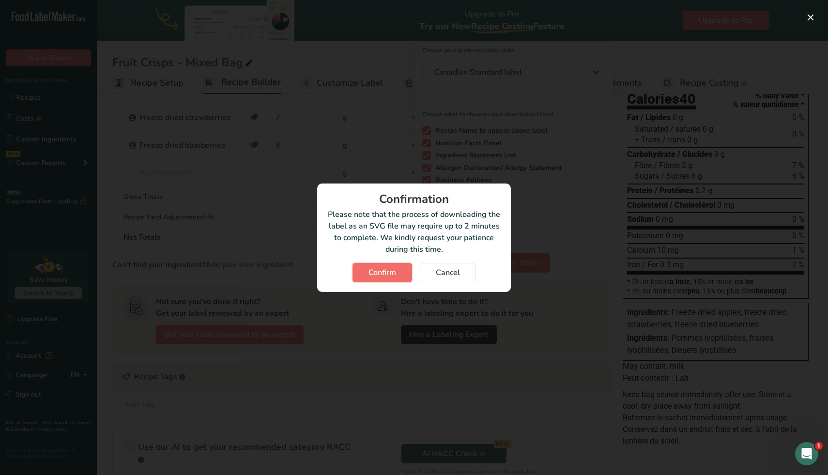
click at [371, 270] on span "Confirm" at bounding box center [383, 273] width 28 height 12
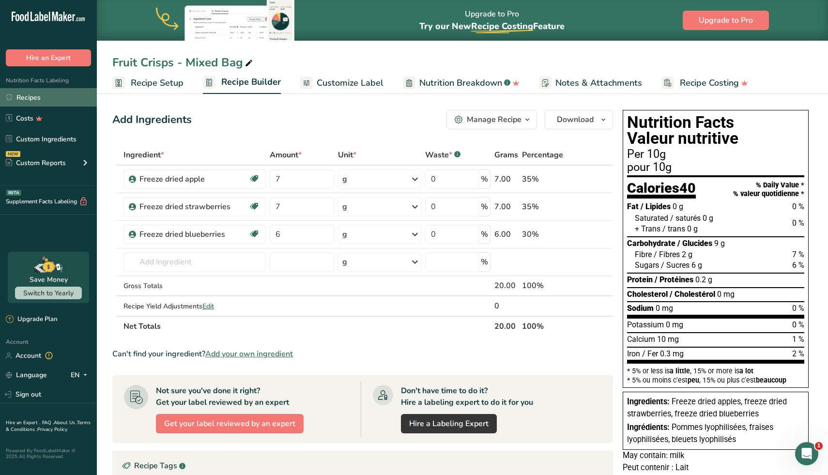
click at [57, 101] on link "Recipes" at bounding box center [48, 97] width 97 height 18
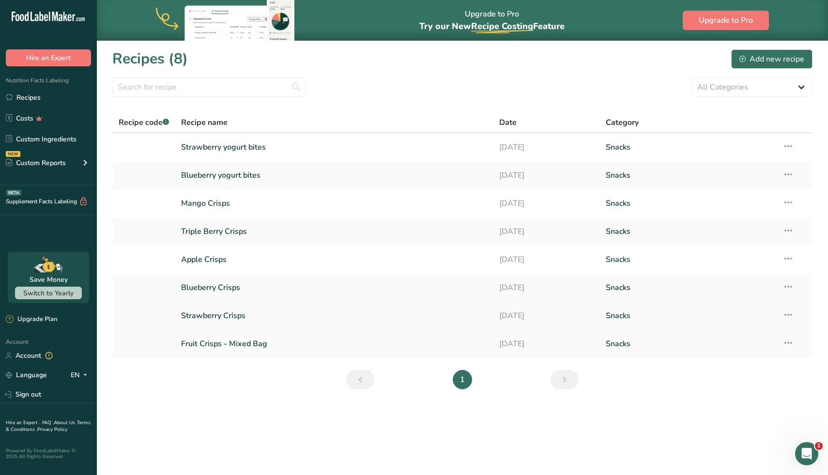
click at [209, 316] on link "Strawberry Crisps" at bounding box center [334, 316] width 307 height 20
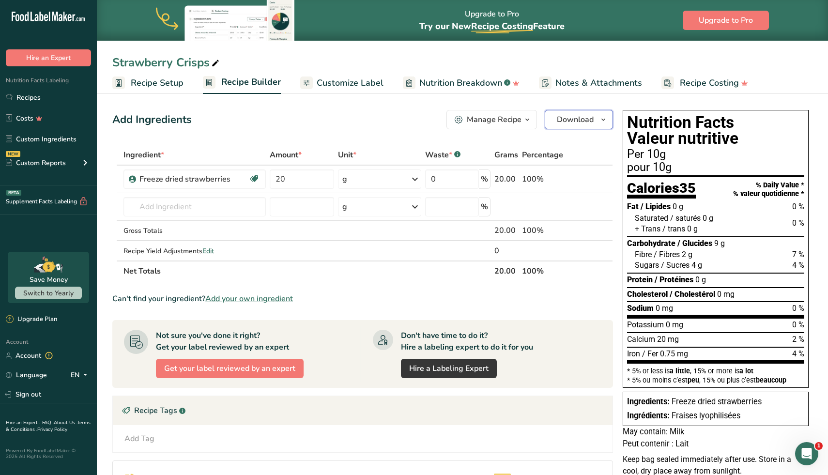
click at [602, 121] on icon "button" at bounding box center [604, 120] width 8 height 12
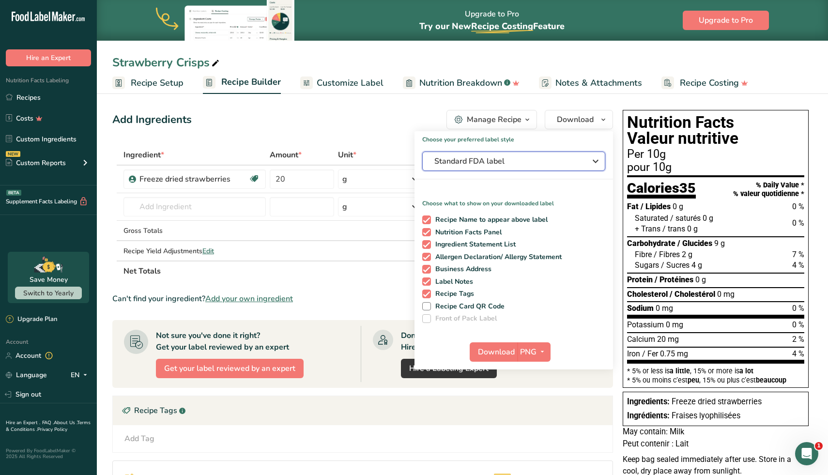
click at [603, 159] on button "Standard FDA label" at bounding box center [513, 161] width 183 height 19
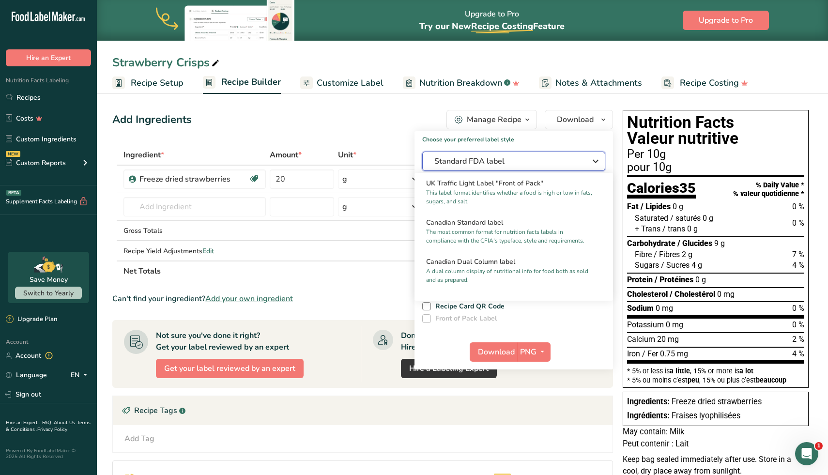
scroll to position [353, 0]
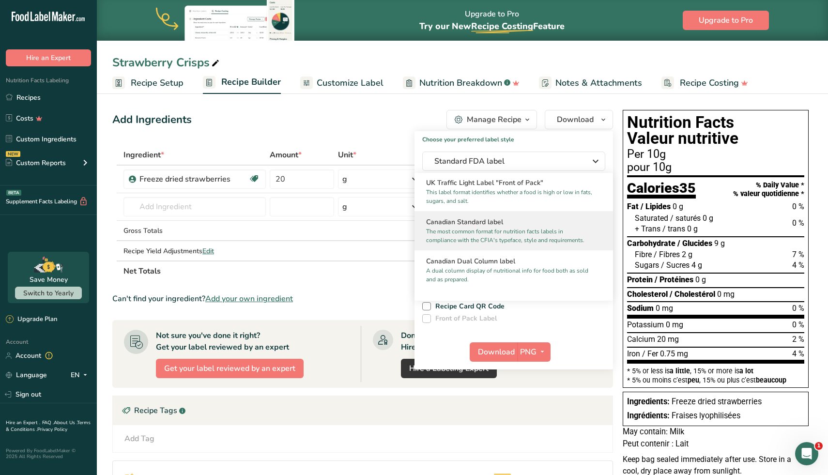
click at [553, 238] on p "The most common format for nutrition facts labels in compliance with the CFIA's…" at bounding box center [509, 235] width 167 height 17
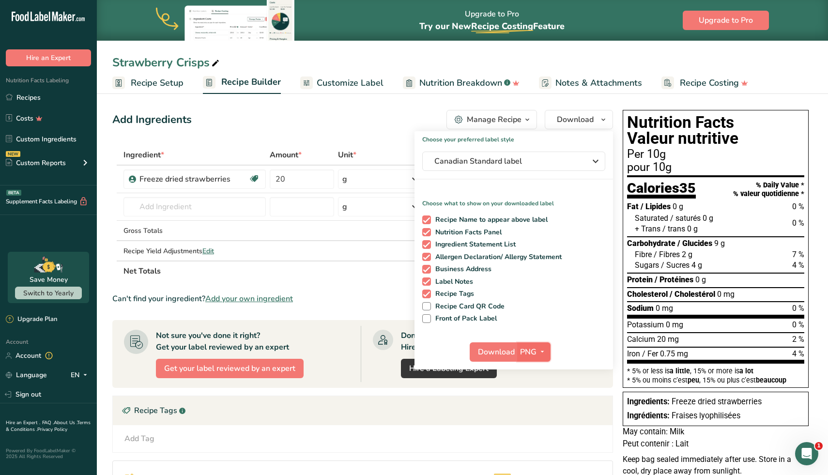
click at [548, 349] on button "PNG" at bounding box center [533, 352] width 33 height 19
click at [545, 404] on link "SVG" at bounding box center [535, 404] width 31 height 16
click at [500, 357] on span "Download" at bounding box center [496, 352] width 37 height 12
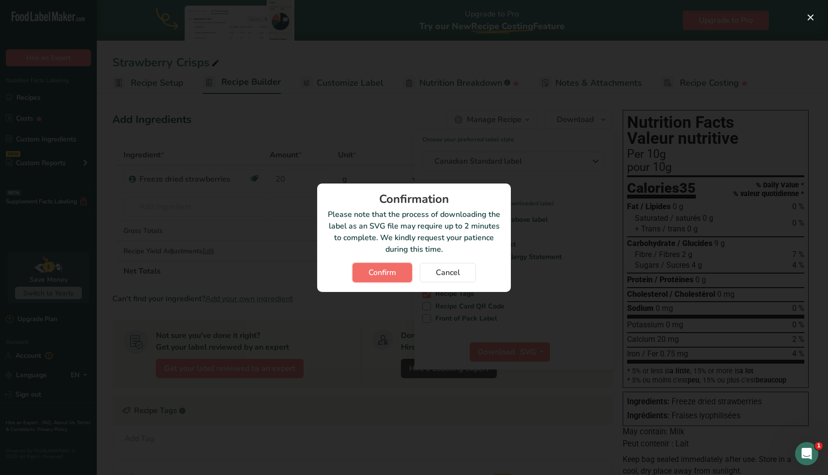
click at [394, 273] on span "Confirm" at bounding box center [383, 273] width 28 height 12
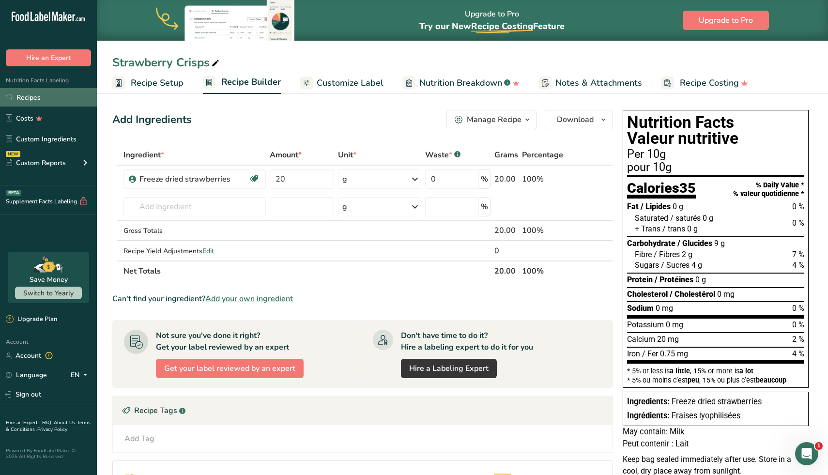
click at [62, 99] on link "Recipes" at bounding box center [48, 97] width 97 height 18
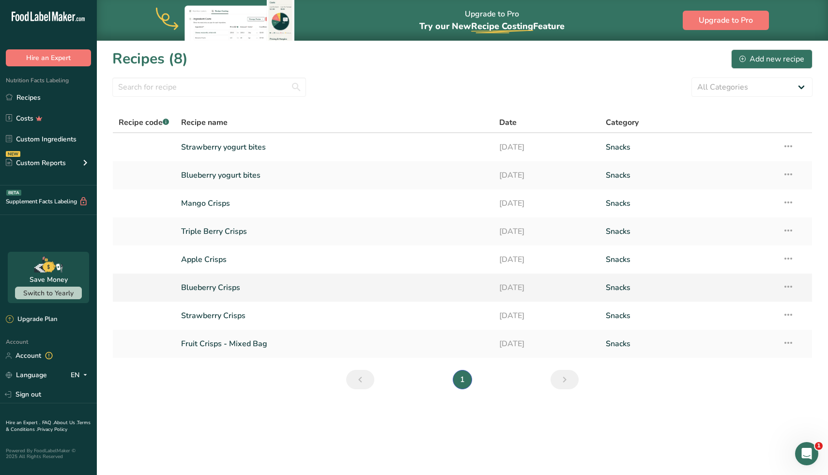
click at [237, 290] on link "Blueberry Crisps" at bounding box center [334, 288] width 307 height 20
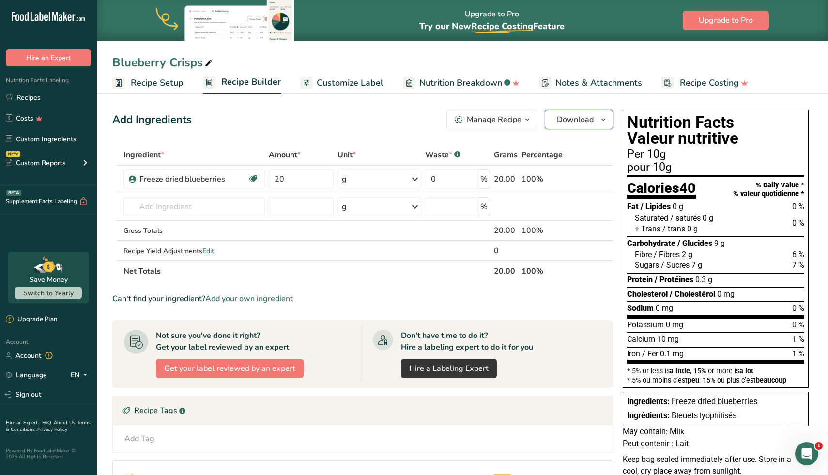
click at [608, 123] on span "button" at bounding box center [604, 120] width 12 height 12
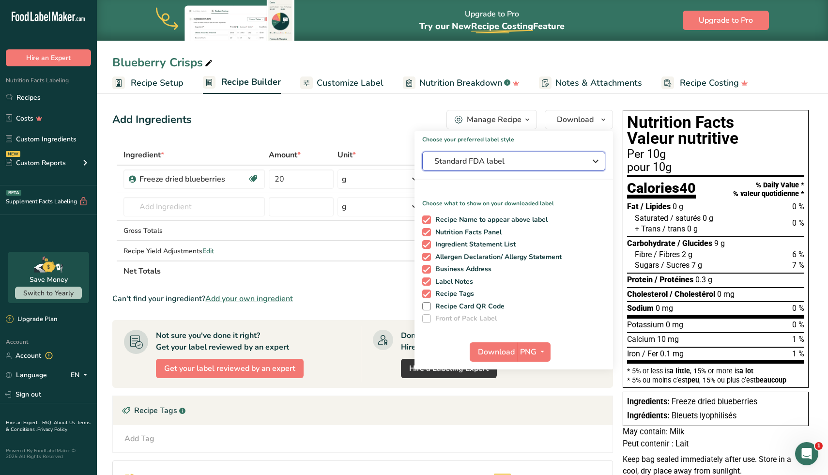
click at [592, 160] on icon "button" at bounding box center [596, 161] width 12 height 17
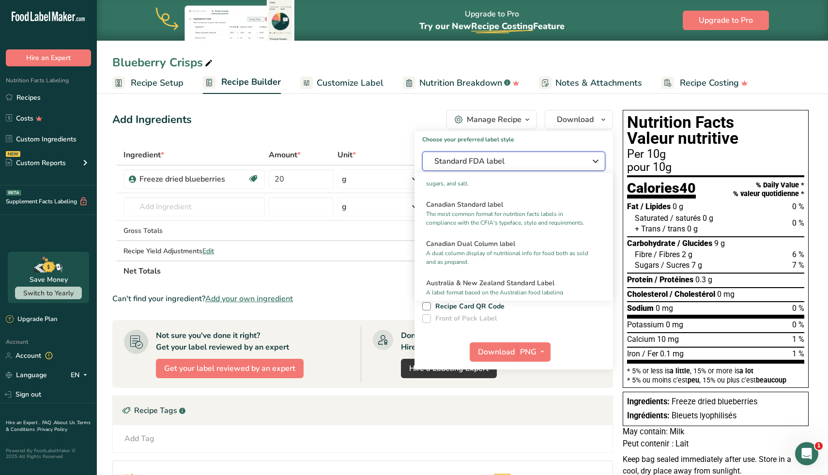
scroll to position [371, 0]
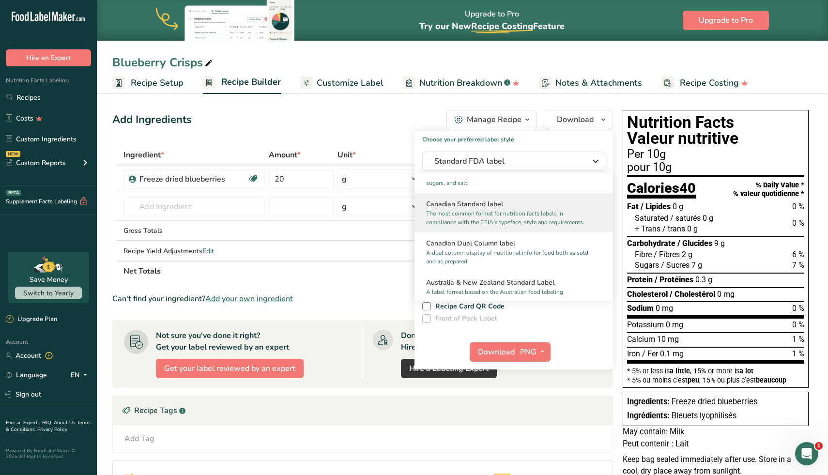
click at [551, 214] on p "The most common format for nutrition facts labels in compliance with the CFIA's…" at bounding box center [509, 217] width 167 height 17
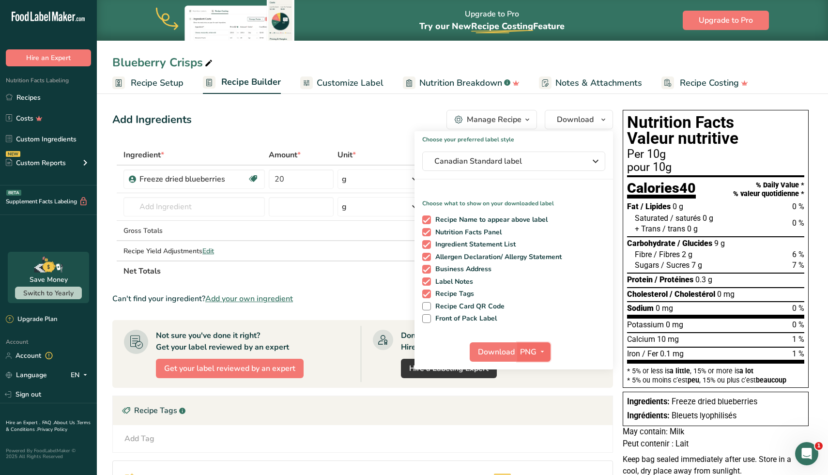
click at [544, 348] on icon "button" at bounding box center [543, 352] width 8 height 12
click at [541, 400] on link "SVG" at bounding box center [535, 404] width 31 height 16
click at [483, 348] on span "Download" at bounding box center [496, 352] width 37 height 12
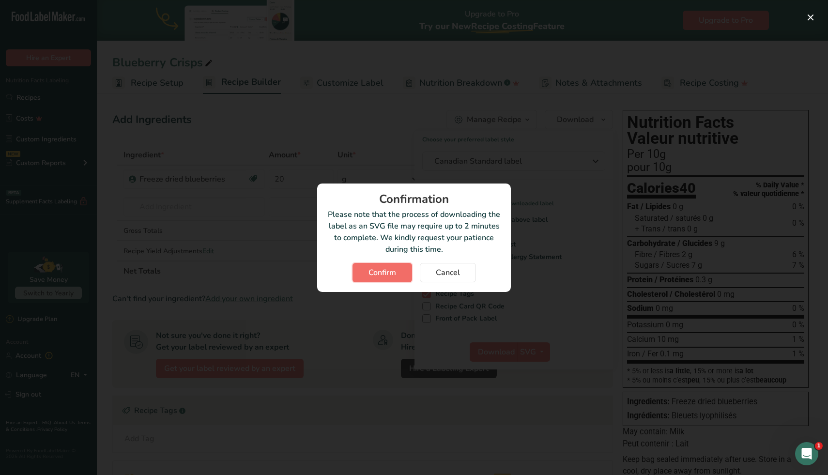
click at [375, 276] on span "Confirm" at bounding box center [383, 273] width 28 height 12
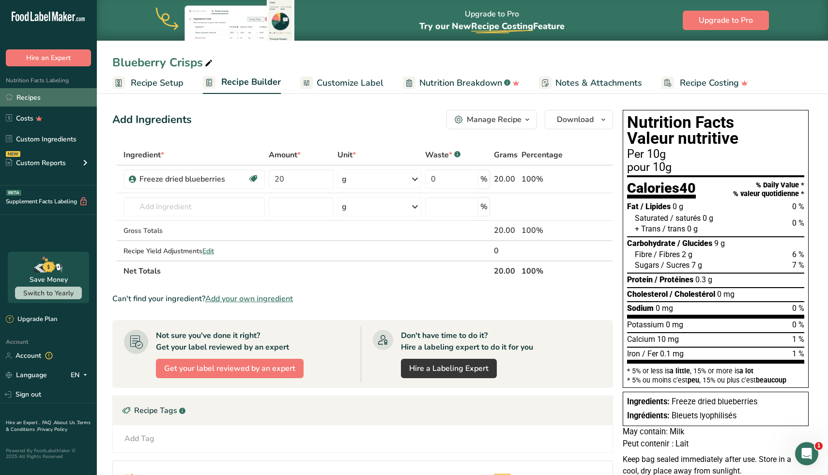
click at [35, 91] on link "Recipes" at bounding box center [48, 97] width 97 height 18
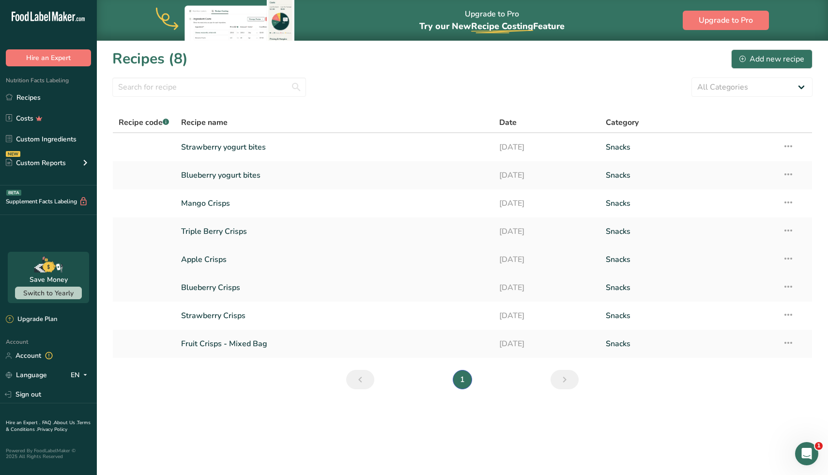
click at [209, 265] on link "Apple Crisps" at bounding box center [334, 259] width 307 height 20
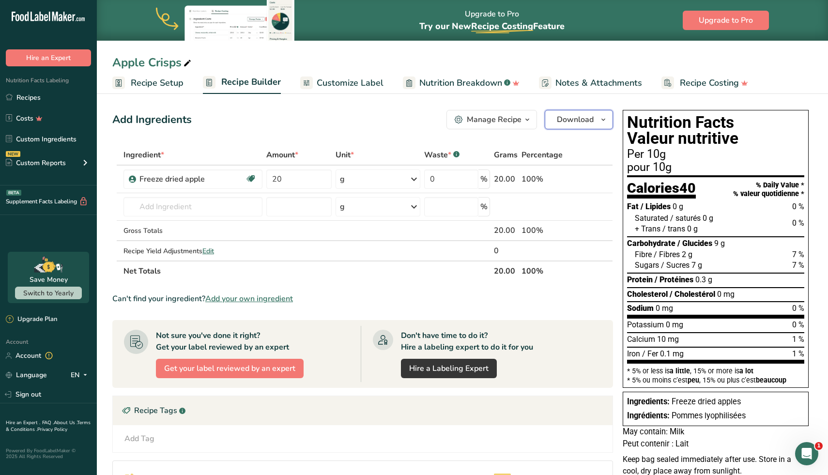
click at [603, 121] on icon "button" at bounding box center [604, 120] width 8 height 12
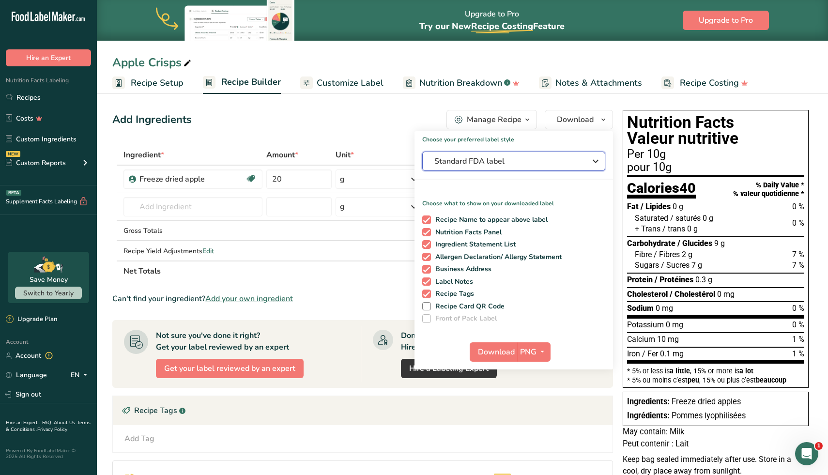
click at [542, 167] on span "Standard FDA label" at bounding box center [507, 162] width 145 height 12
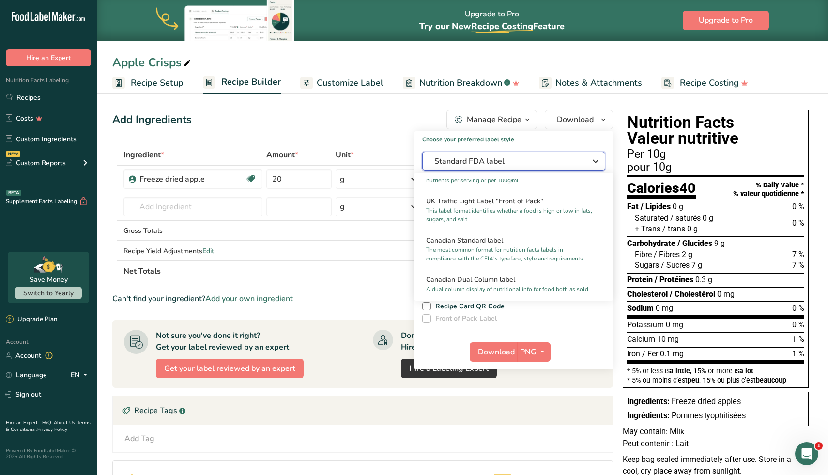
scroll to position [346, 0]
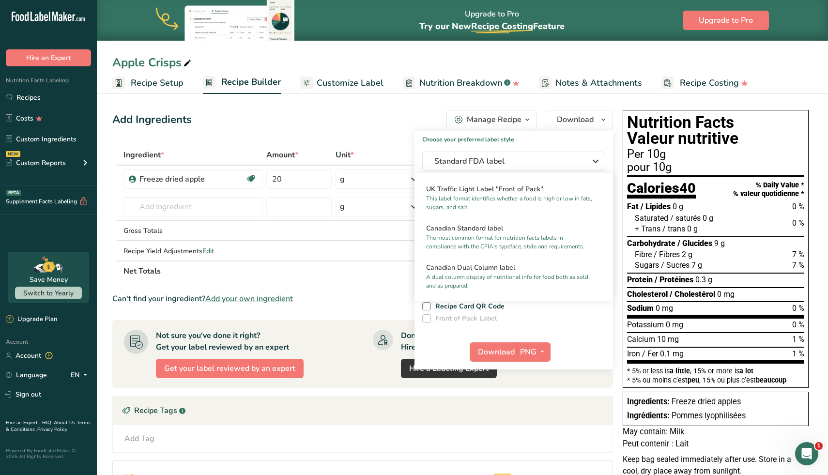
click at [526, 233] on h2 "Canadian Standard label" at bounding box center [513, 228] width 175 height 10
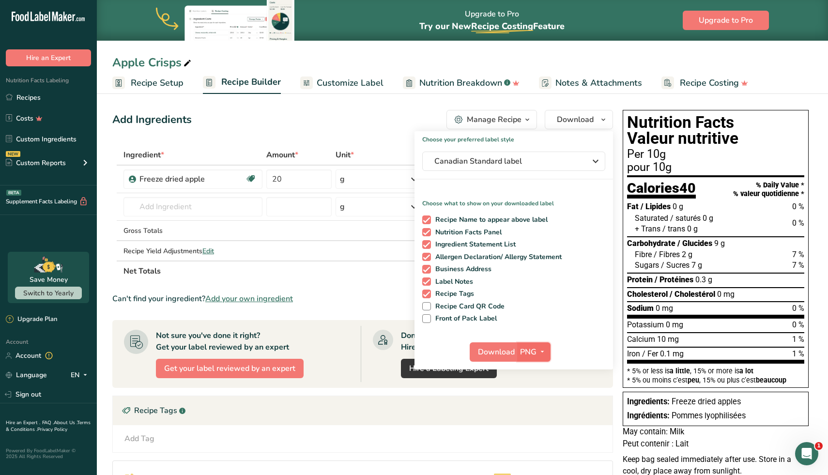
click at [543, 353] on icon "button" at bounding box center [543, 352] width 8 height 12
click at [541, 400] on link "SVG" at bounding box center [535, 404] width 31 height 16
click at [496, 353] on span "Download" at bounding box center [496, 352] width 37 height 12
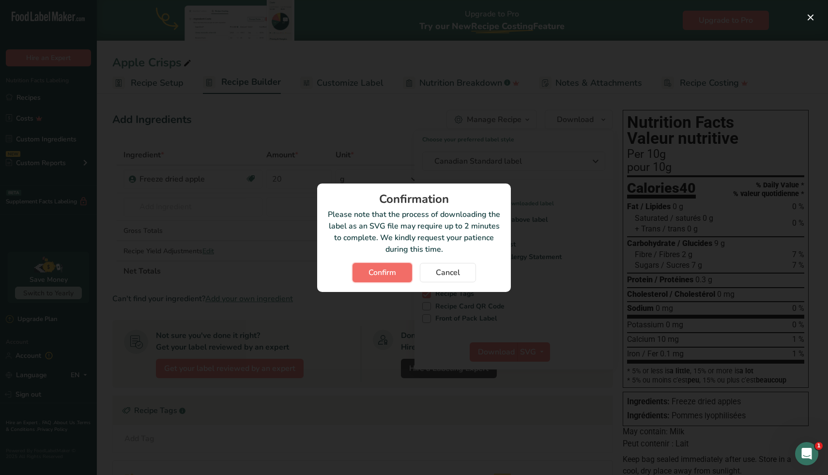
click at [386, 268] on span "Confirm" at bounding box center [383, 273] width 28 height 12
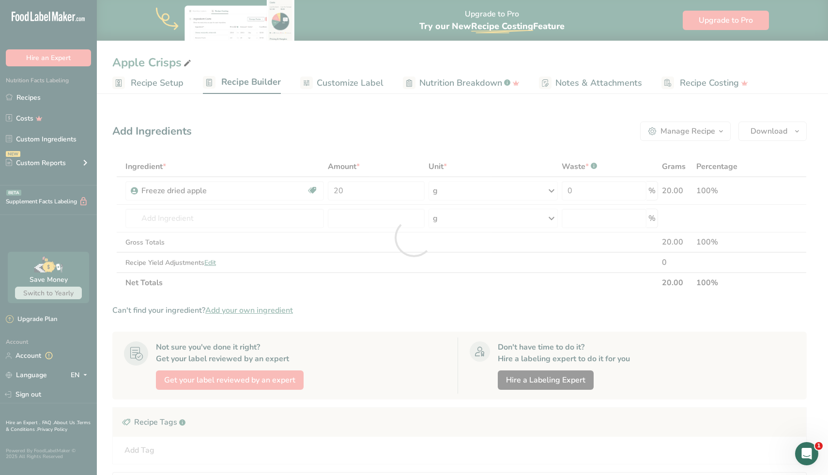
scroll to position [0, 0]
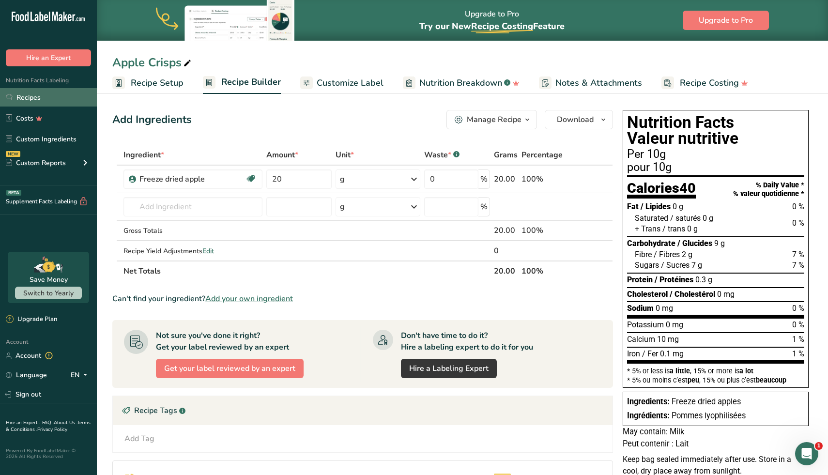
click at [56, 97] on link "Recipes" at bounding box center [48, 97] width 97 height 18
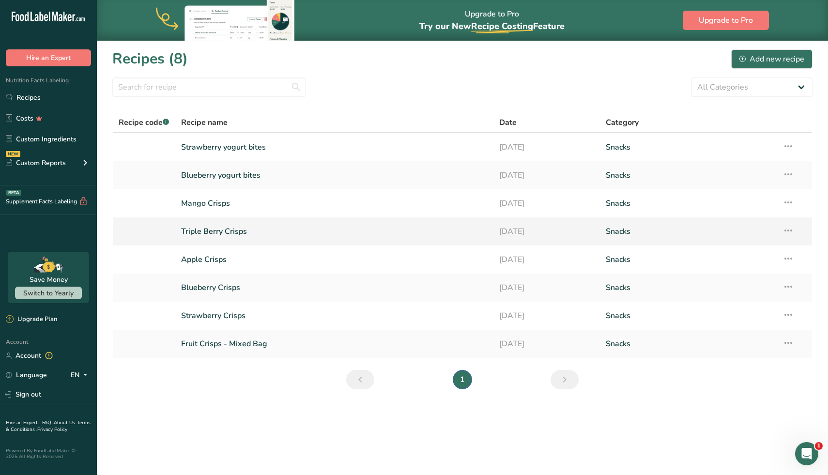
click at [245, 231] on link "Triple Berry Crisps" at bounding box center [334, 231] width 307 height 20
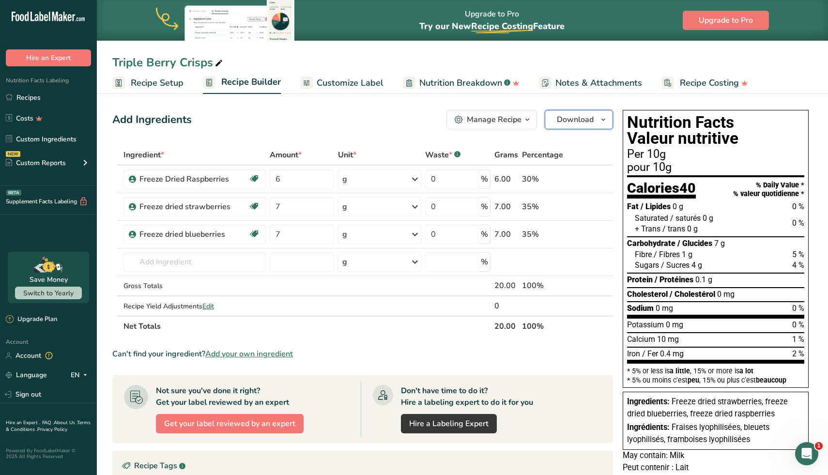
click at [600, 122] on icon "button" at bounding box center [604, 120] width 8 height 12
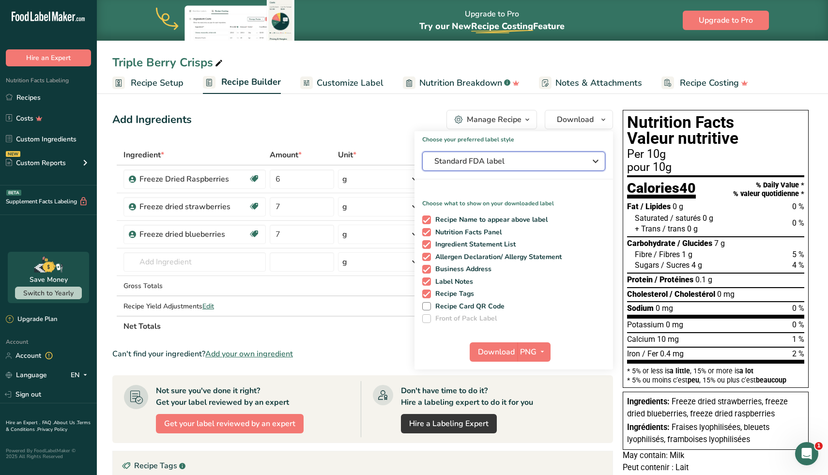
click at [566, 160] on span "Standard FDA label" at bounding box center [507, 162] width 145 height 12
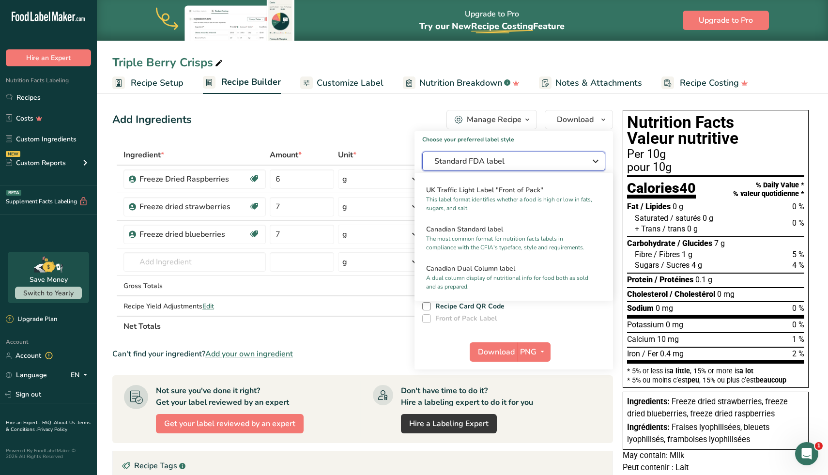
scroll to position [347, 0]
click at [530, 237] on p "The most common format for nutrition facts labels in compliance with the CFIA's…" at bounding box center [509, 241] width 167 height 17
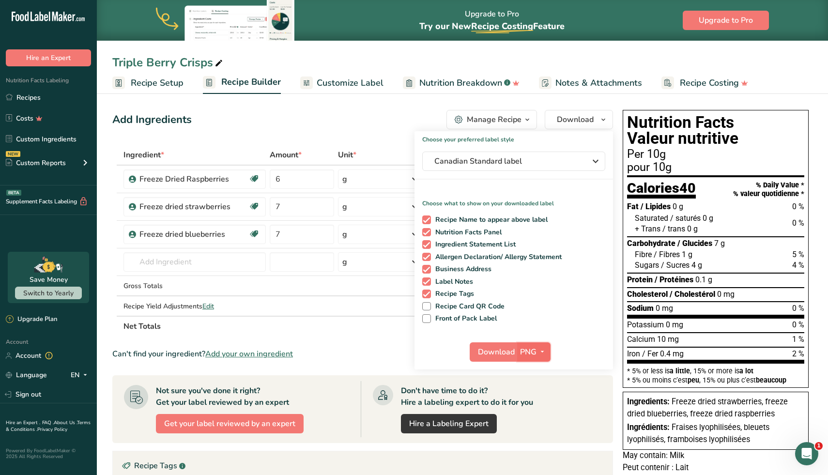
click at [542, 351] on icon "button" at bounding box center [543, 352] width 8 height 12
click at [539, 400] on link "SVG" at bounding box center [535, 404] width 31 height 16
click at [493, 354] on span "Download" at bounding box center [496, 352] width 37 height 12
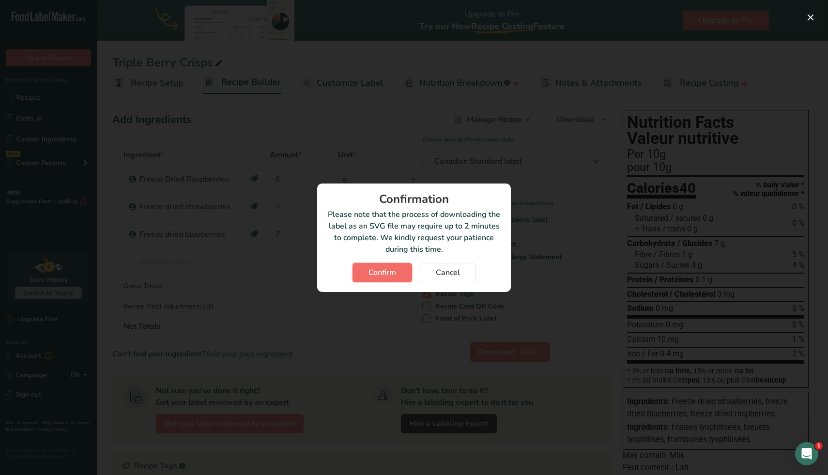
click at [378, 273] on span "Confirm" at bounding box center [383, 273] width 28 height 12
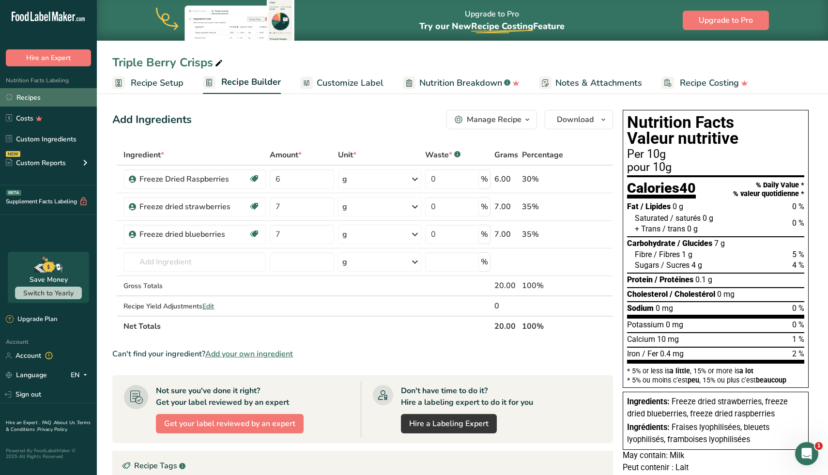
click at [61, 93] on link "Recipes" at bounding box center [48, 97] width 97 height 18
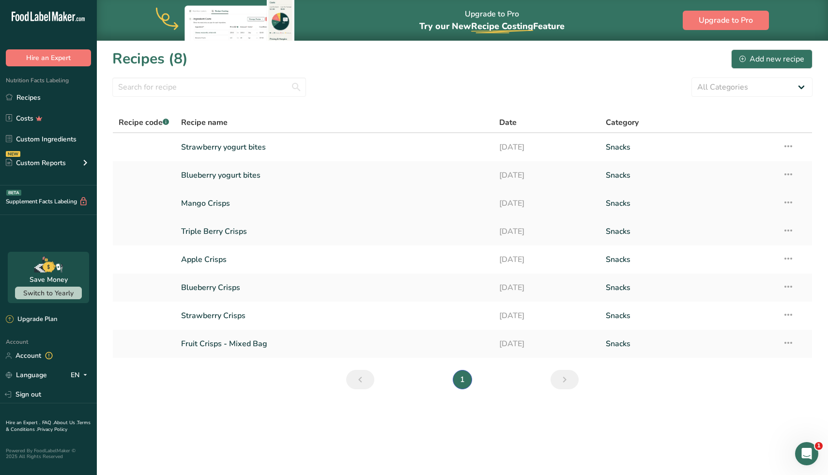
click at [219, 203] on link "Mango Crisps" at bounding box center [334, 203] width 307 height 20
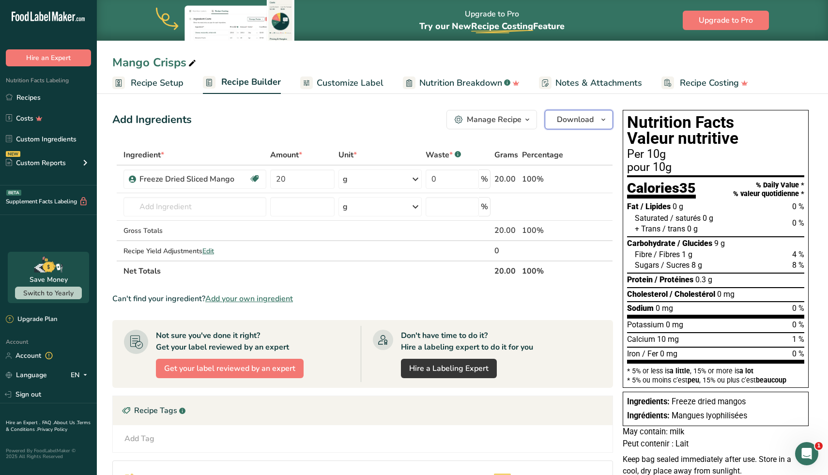
click at [608, 120] on span "button" at bounding box center [604, 120] width 12 height 12
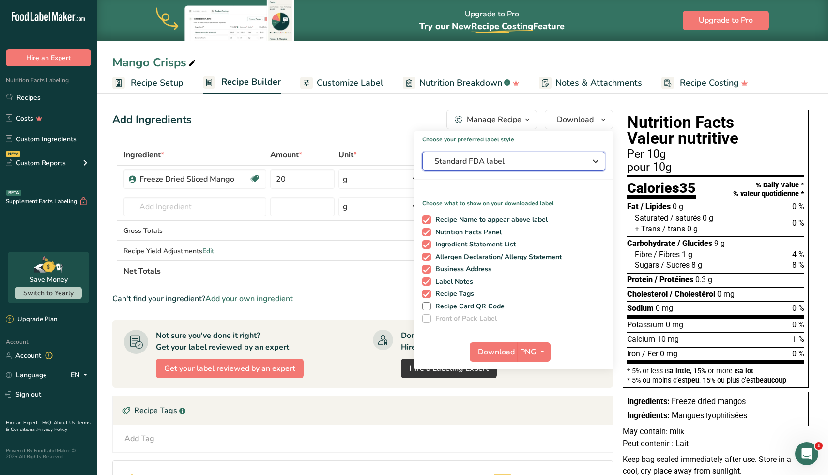
click at [592, 162] on icon "button" at bounding box center [596, 161] width 12 height 17
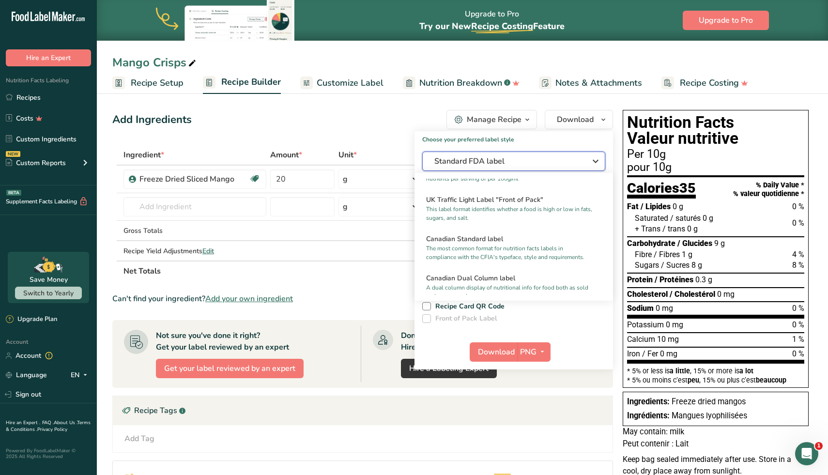
scroll to position [341, 0]
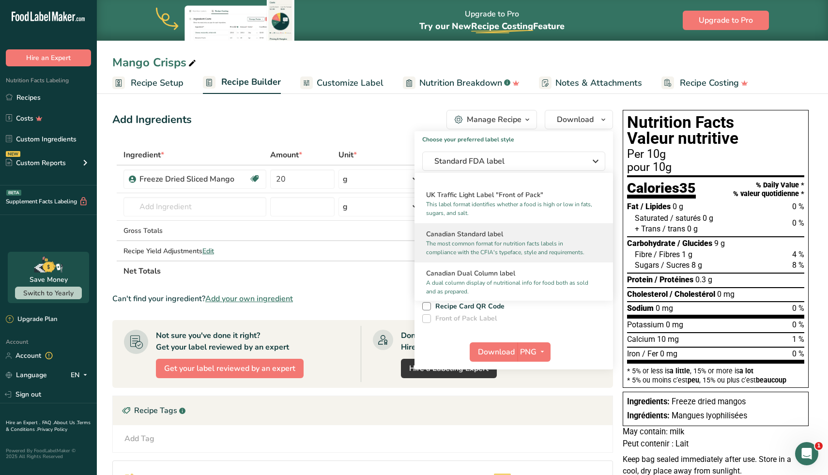
click at [541, 249] on p "The most common format for nutrition facts labels in compliance with the CFIA's…" at bounding box center [509, 247] width 167 height 17
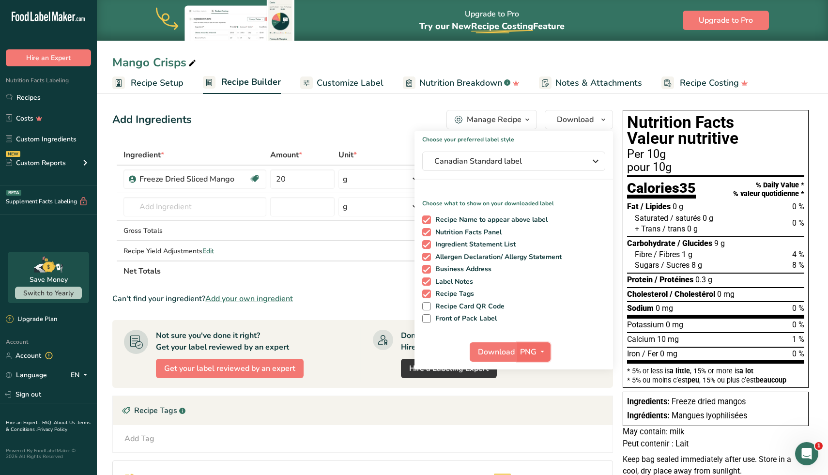
click at [546, 357] on span "button" at bounding box center [543, 352] width 12 height 12
click at [539, 402] on link "SVG" at bounding box center [535, 404] width 31 height 16
click at [495, 358] on button "Download" at bounding box center [493, 352] width 47 height 19
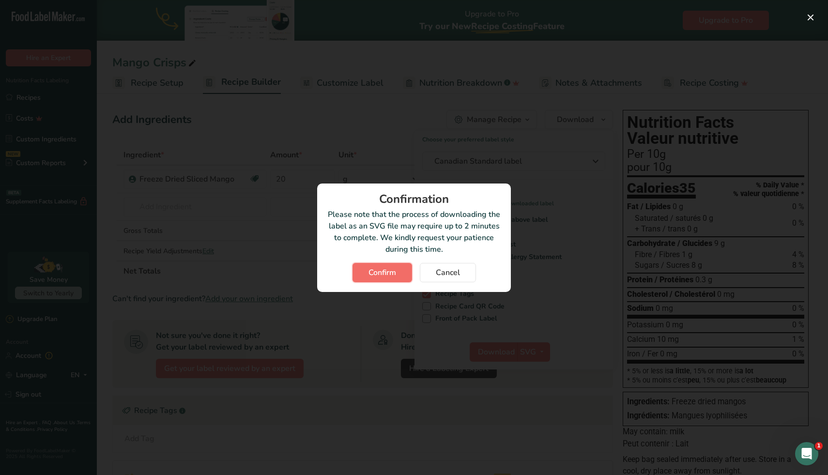
click at [395, 275] on span "Confirm" at bounding box center [383, 273] width 28 height 12
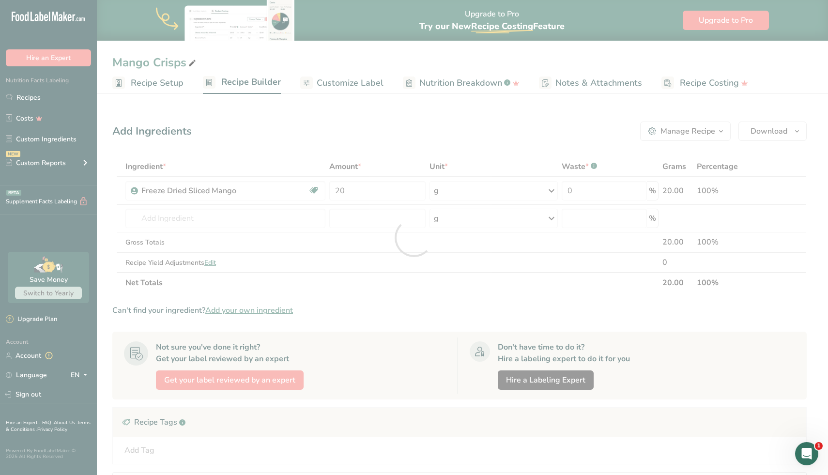
scroll to position [0, 0]
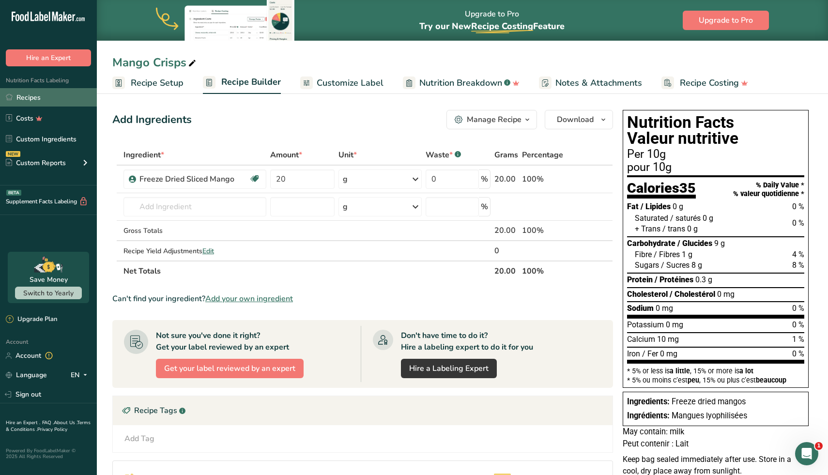
click at [27, 100] on link "Recipes" at bounding box center [48, 97] width 97 height 18
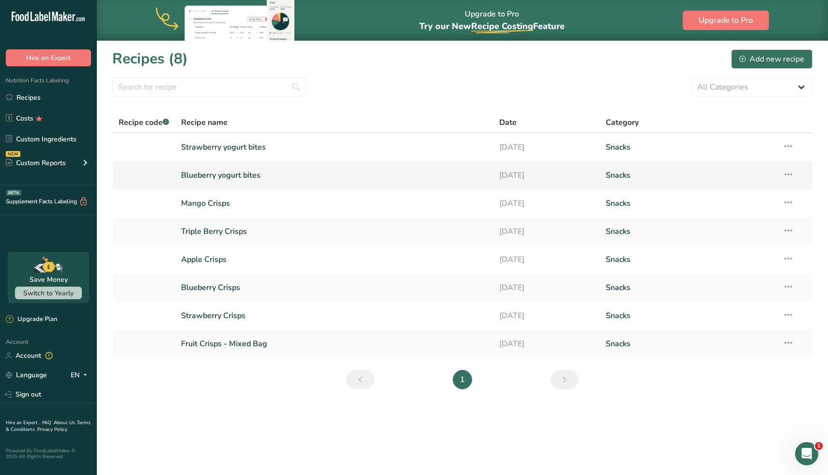
click at [240, 177] on link "Blueberry yogurt bites" at bounding box center [334, 175] width 307 height 20
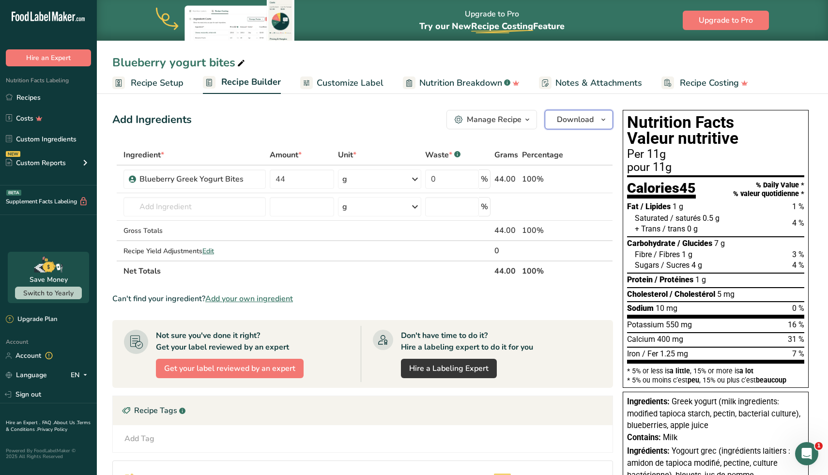
click at [605, 117] on icon "button" at bounding box center [604, 120] width 8 height 12
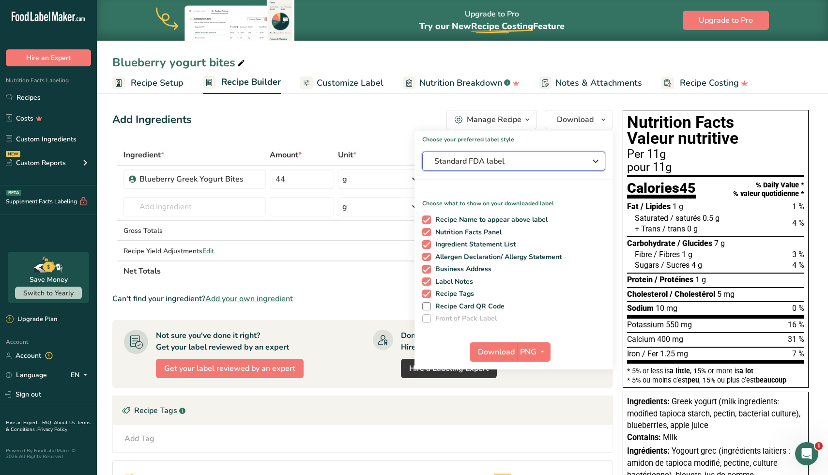
click at [559, 166] on span "Standard FDA label" at bounding box center [507, 162] width 145 height 12
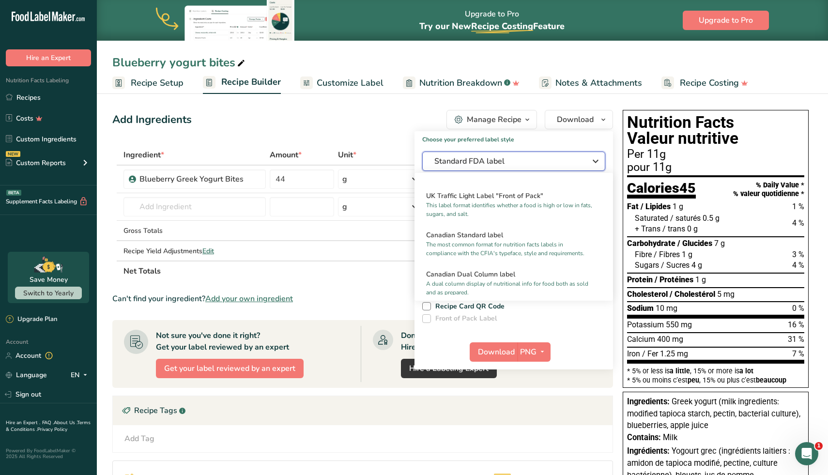
scroll to position [350, 0]
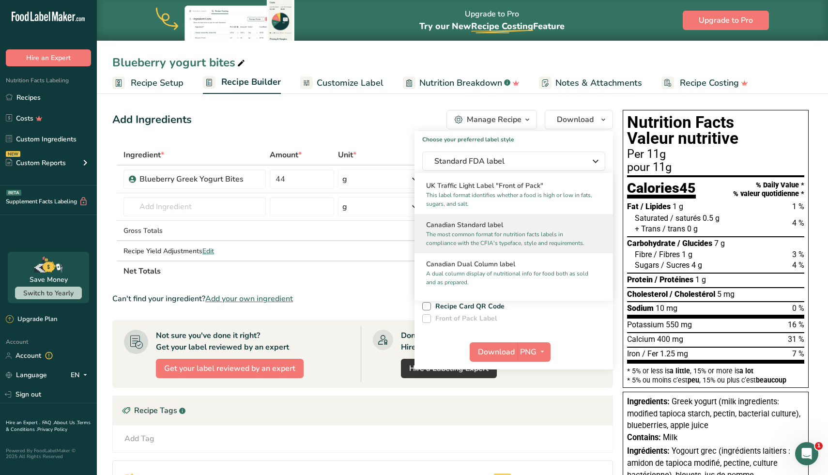
click at [525, 240] on p "The most common format for nutrition facts labels in compliance with the CFIA's…" at bounding box center [509, 238] width 167 height 17
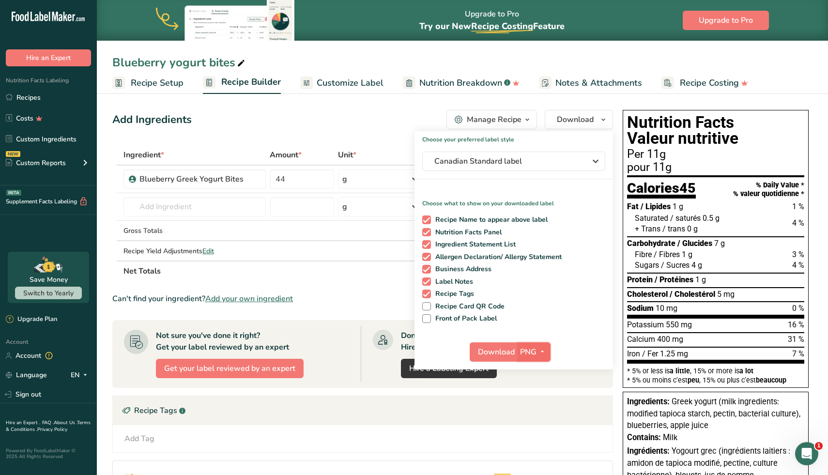
click at [545, 357] on icon "button" at bounding box center [543, 352] width 8 height 12
click at [543, 401] on link "SVG" at bounding box center [535, 404] width 31 height 16
click at [494, 354] on span "Download" at bounding box center [496, 352] width 37 height 12
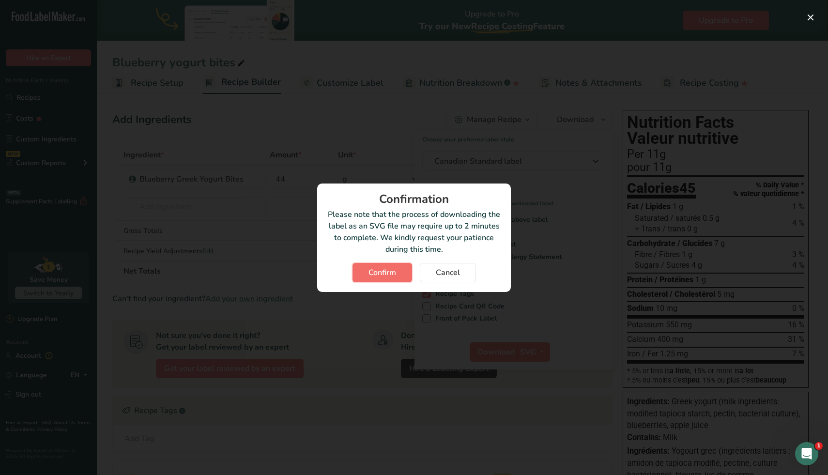
click at [385, 272] on span "Confirm" at bounding box center [383, 273] width 28 height 12
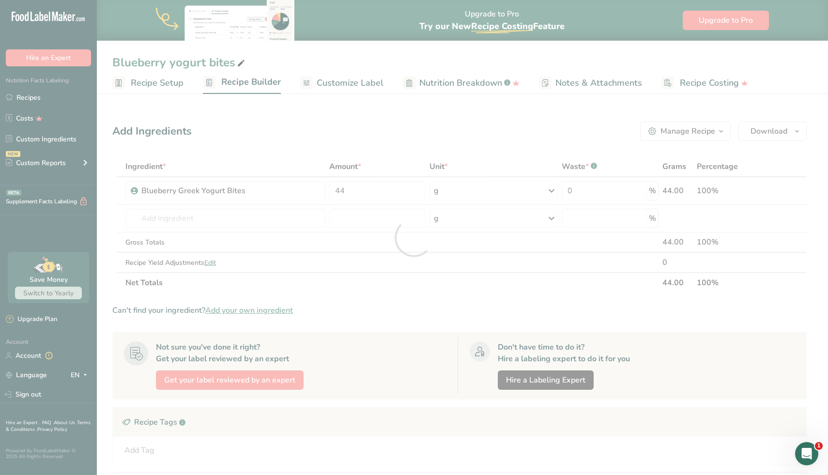
scroll to position [0, 0]
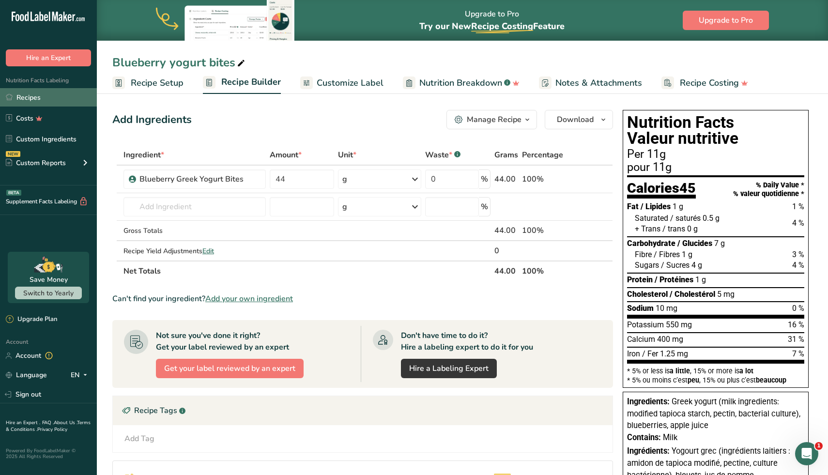
click at [56, 97] on link "Recipes" at bounding box center [48, 97] width 97 height 18
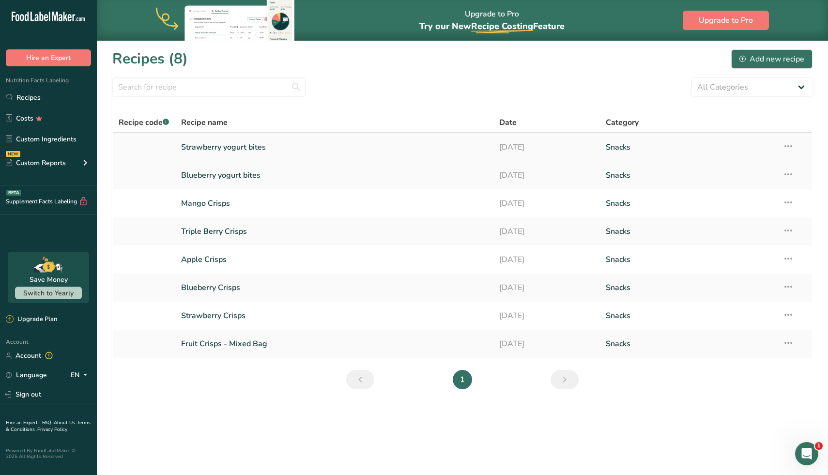
click at [284, 147] on link "Strawberry yogurt bites" at bounding box center [334, 147] width 307 height 20
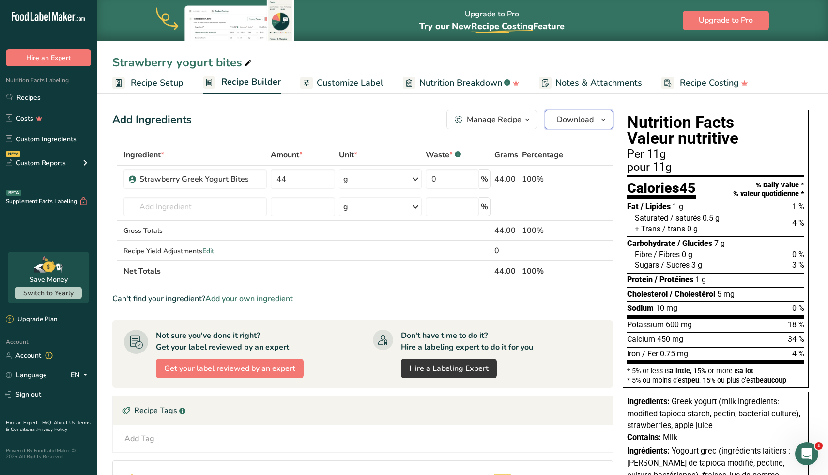
click at [608, 125] on span "button" at bounding box center [604, 120] width 12 height 12
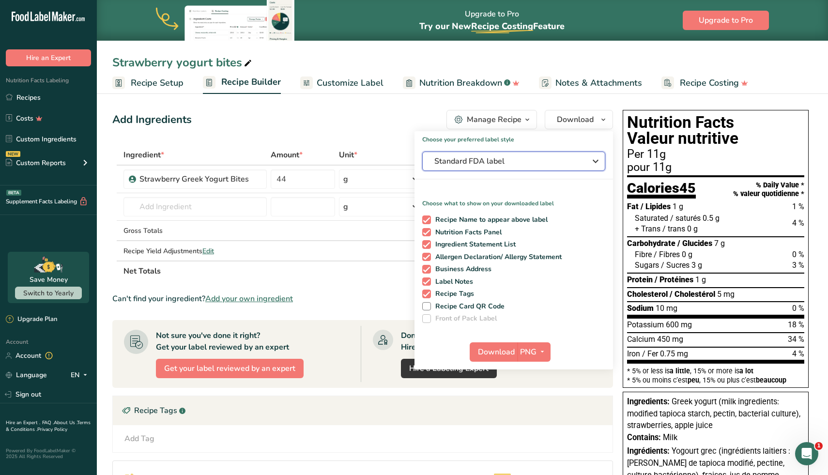
click at [542, 160] on span "Standard FDA label" at bounding box center [507, 162] width 145 height 12
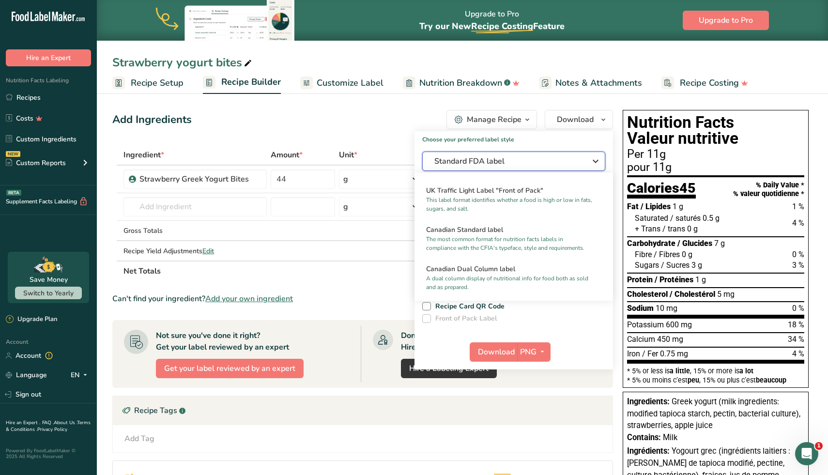
scroll to position [345, 0]
click at [521, 226] on h2 "Canadian Standard label" at bounding box center [513, 229] width 175 height 10
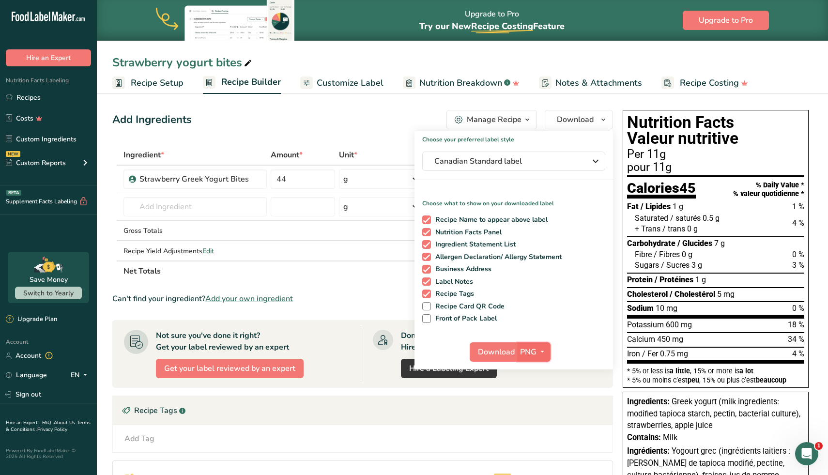
click at [542, 353] on icon "button" at bounding box center [543, 352] width 8 height 12
click at [545, 403] on link "SVG" at bounding box center [535, 404] width 31 height 16
click at [497, 351] on span "Download" at bounding box center [496, 352] width 37 height 12
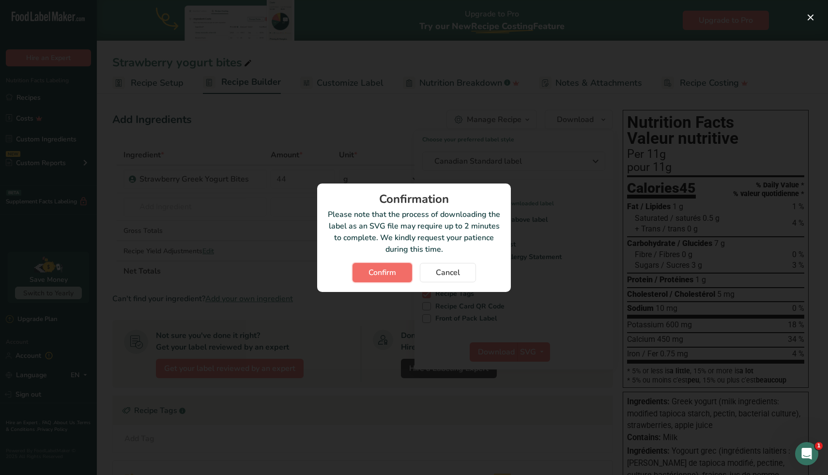
click at [386, 273] on span "Confirm" at bounding box center [383, 273] width 28 height 12
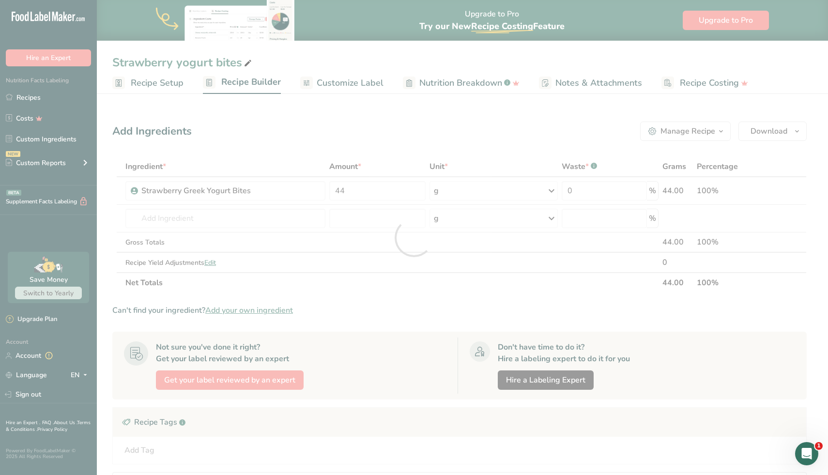
scroll to position [0, 0]
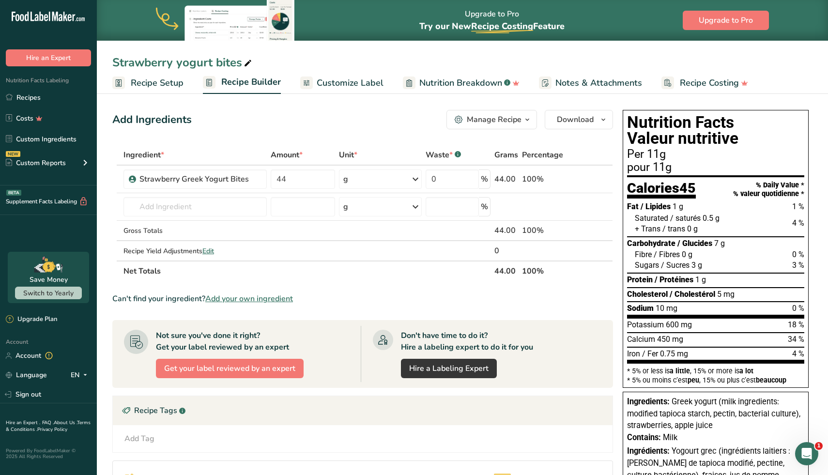
click at [310, 116] on div "Add Ingredients Manage Recipe Delete Recipe Duplicate Recipe Scale Recipe Save …" at bounding box center [362, 119] width 501 height 19
